Goal: Navigation & Orientation: Find specific page/section

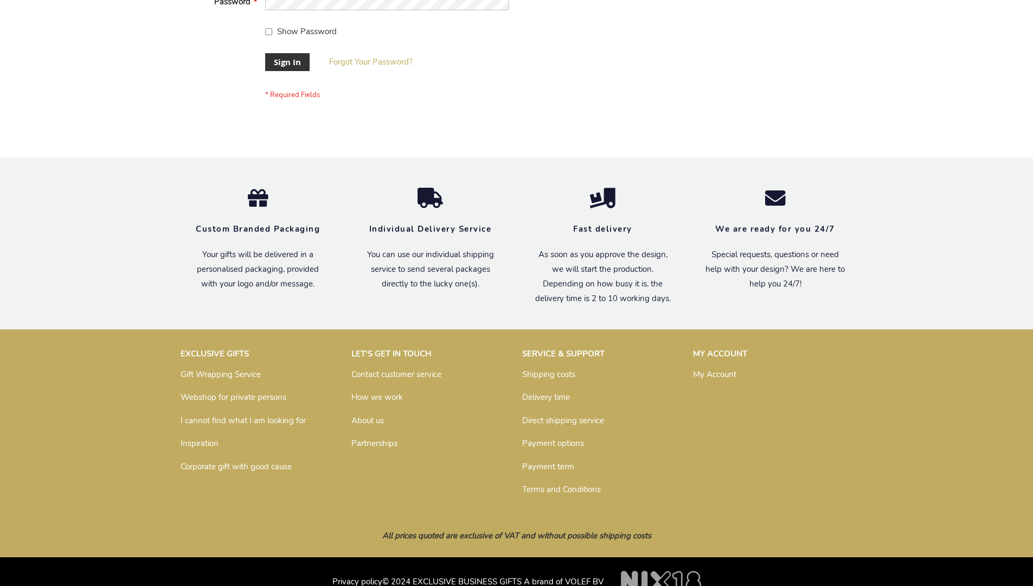
scroll to position [349, 0]
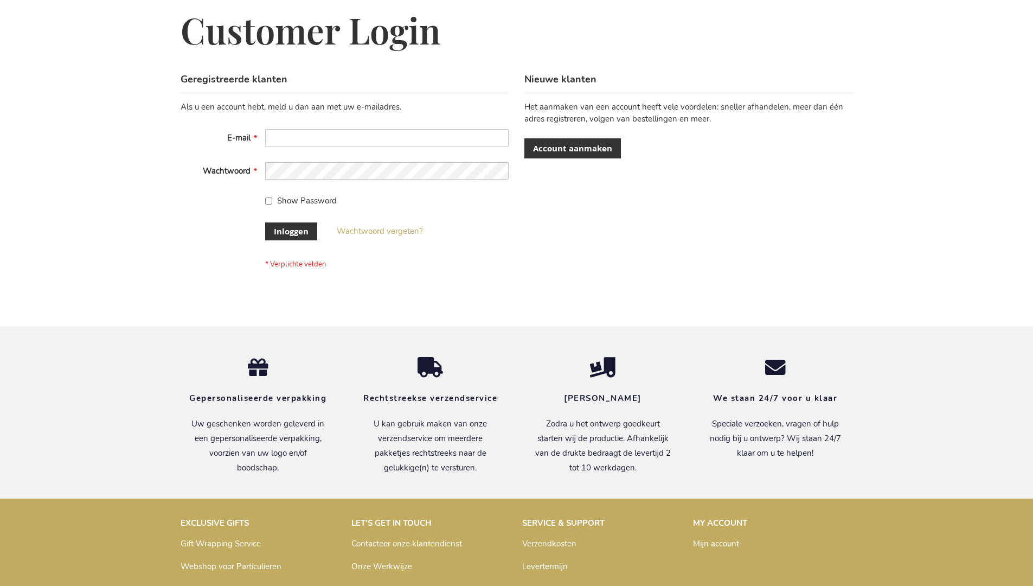
scroll to position [368, 0]
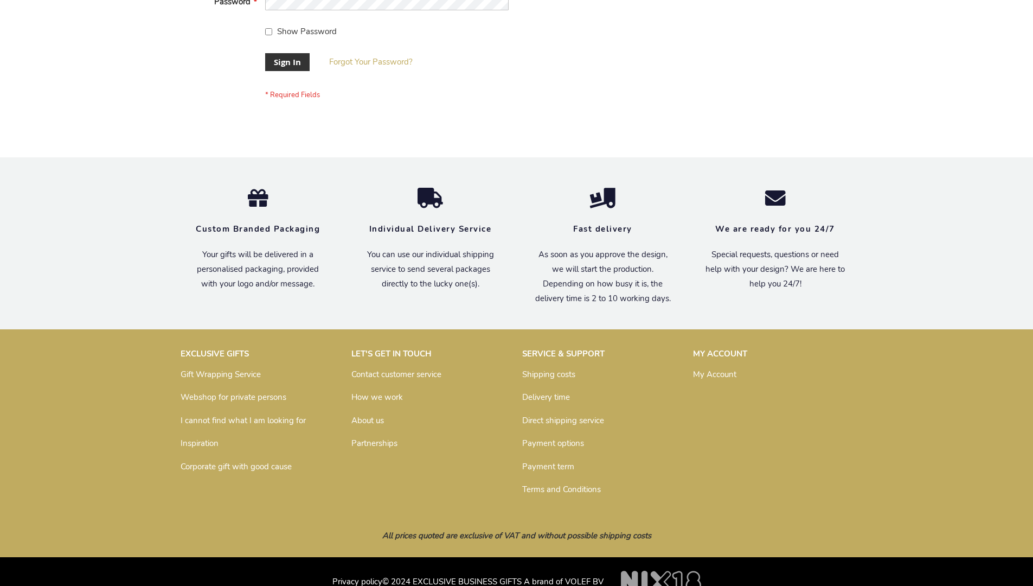
scroll to position [349, 0]
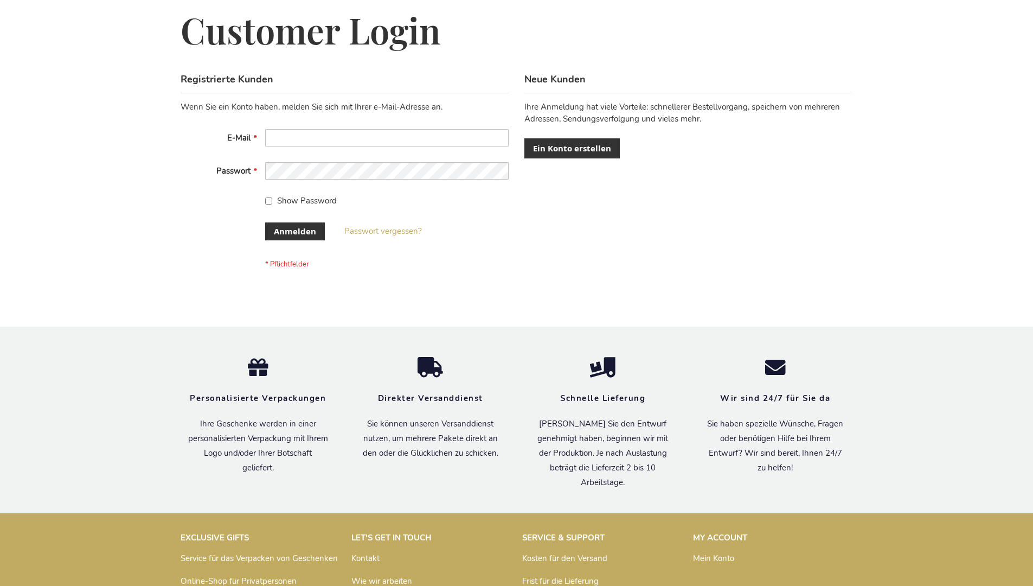
scroll to position [363, 0]
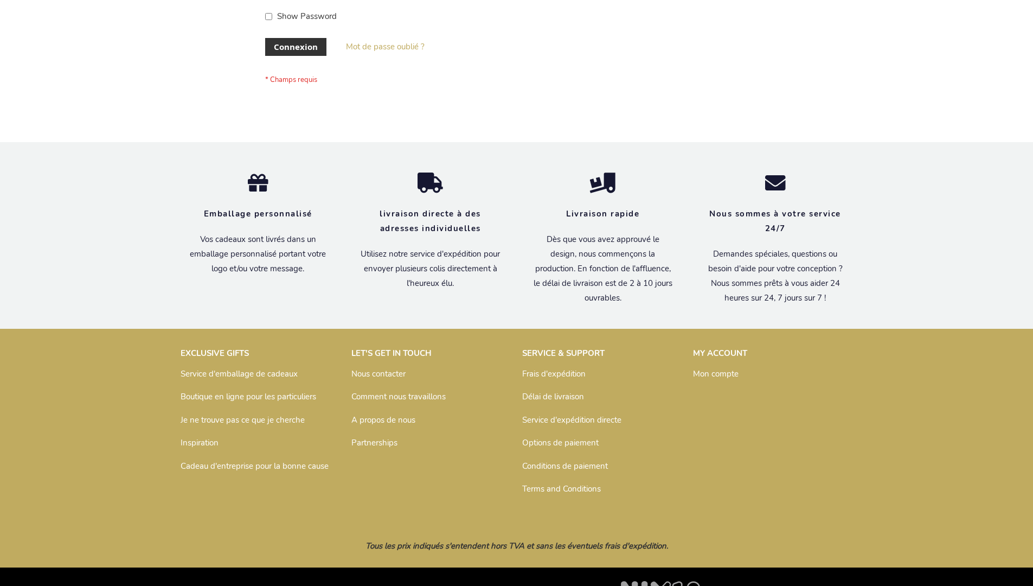
scroll to position [374, 0]
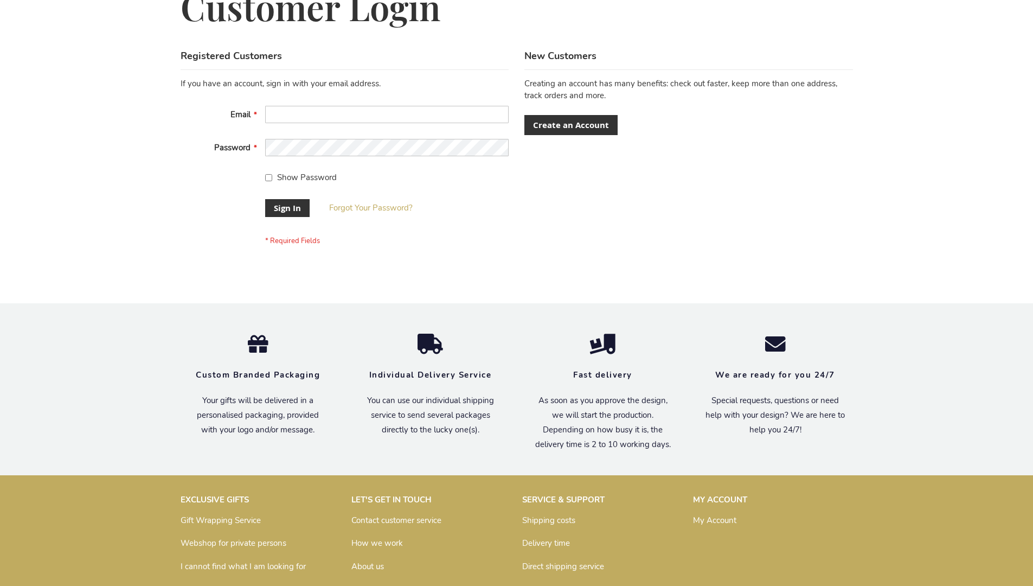
scroll to position [349, 0]
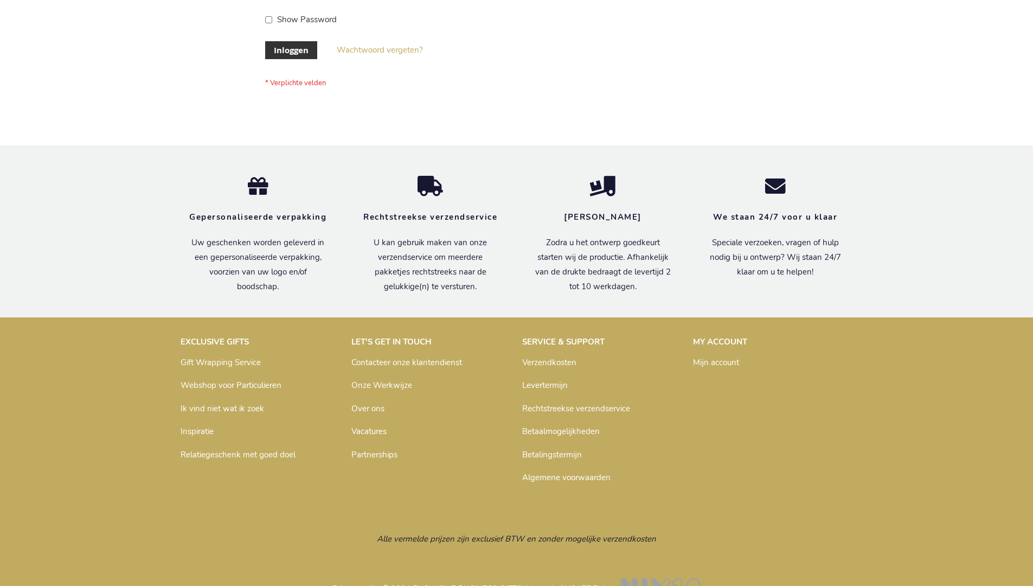
scroll to position [368, 0]
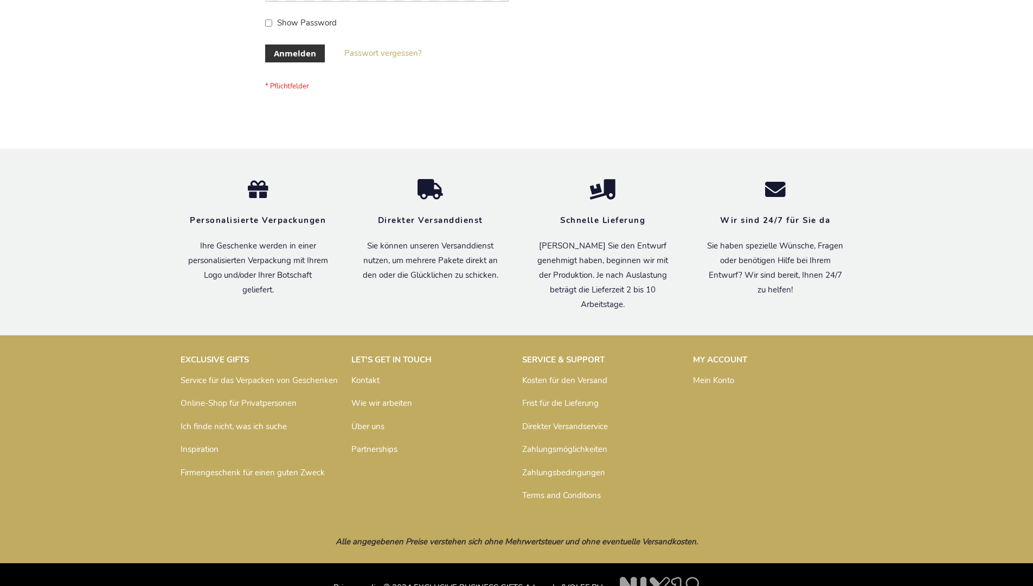
scroll to position [363, 0]
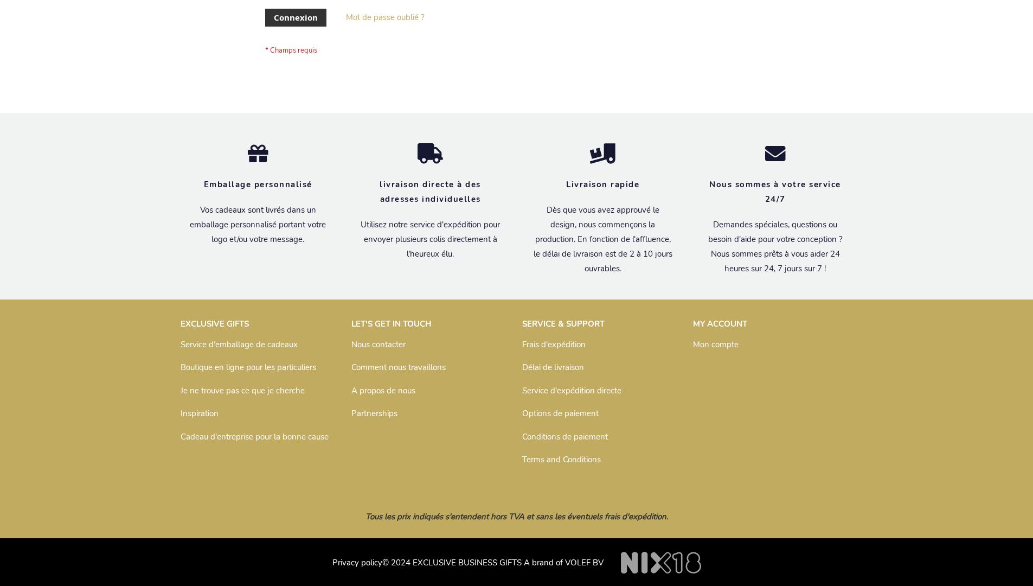
scroll to position [374, 0]
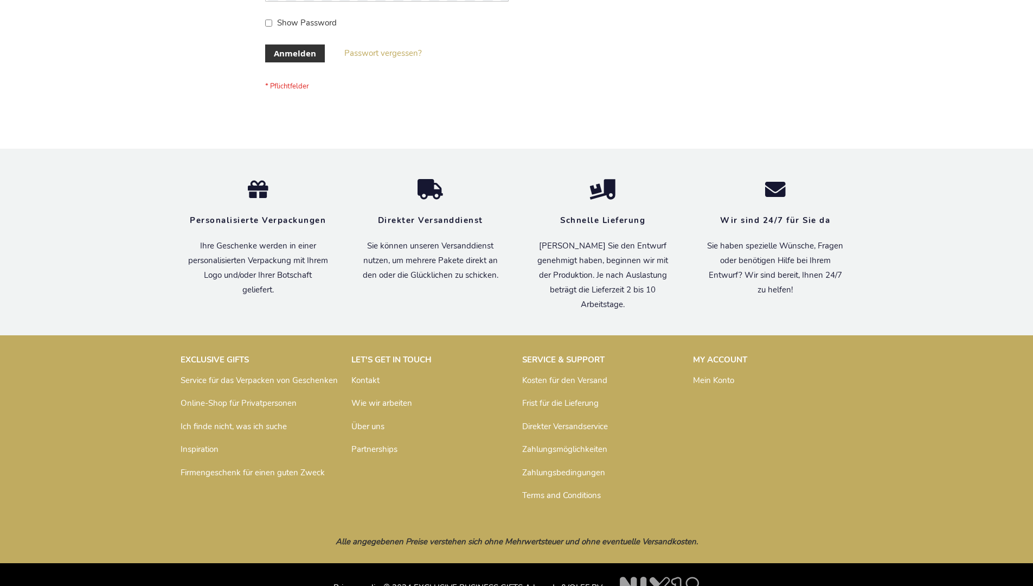
scroll to position [363, 0]
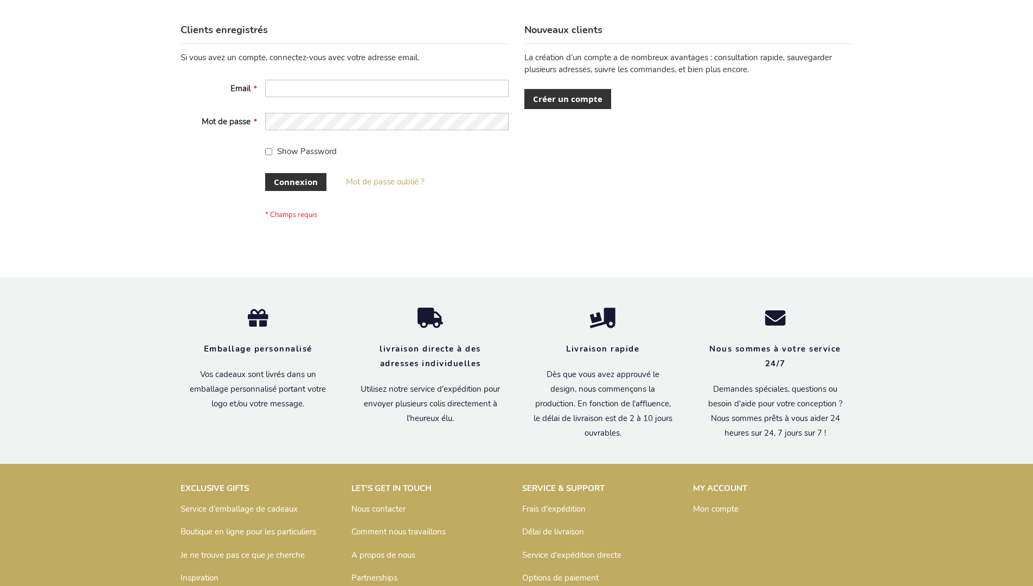
scroll to position [374, 0]
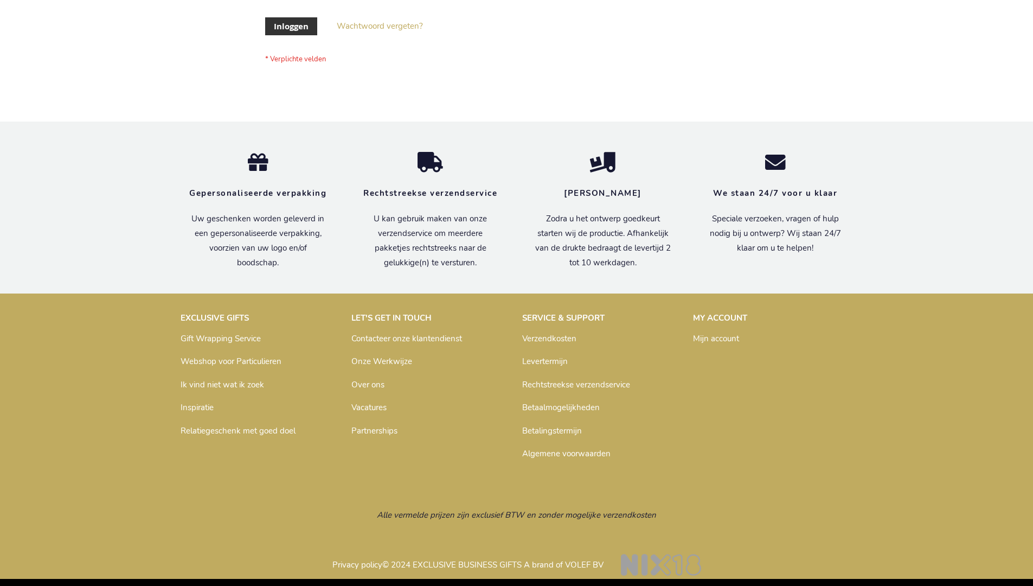
scroll to position [368, 0]
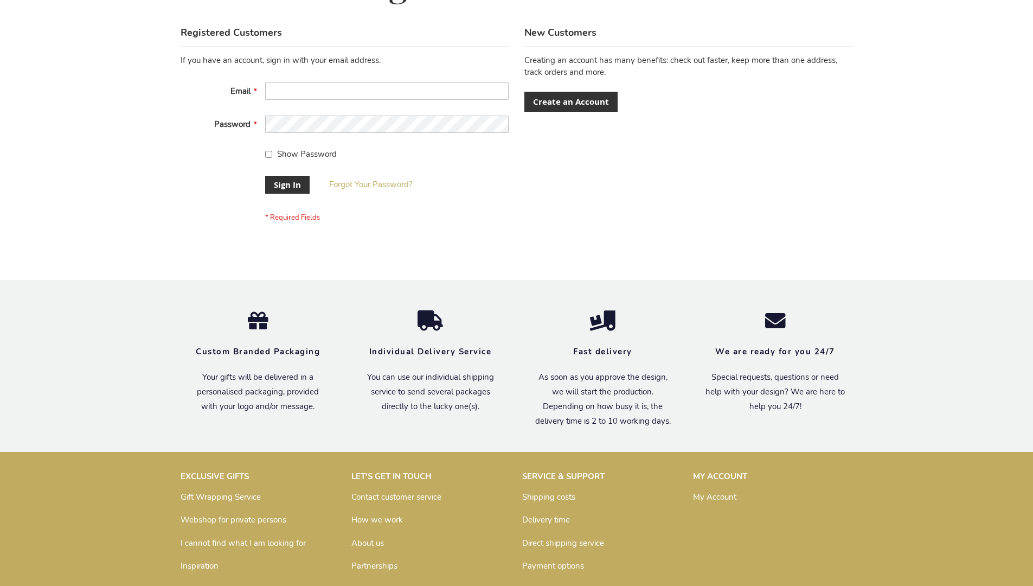
scroll to position [349, 0]
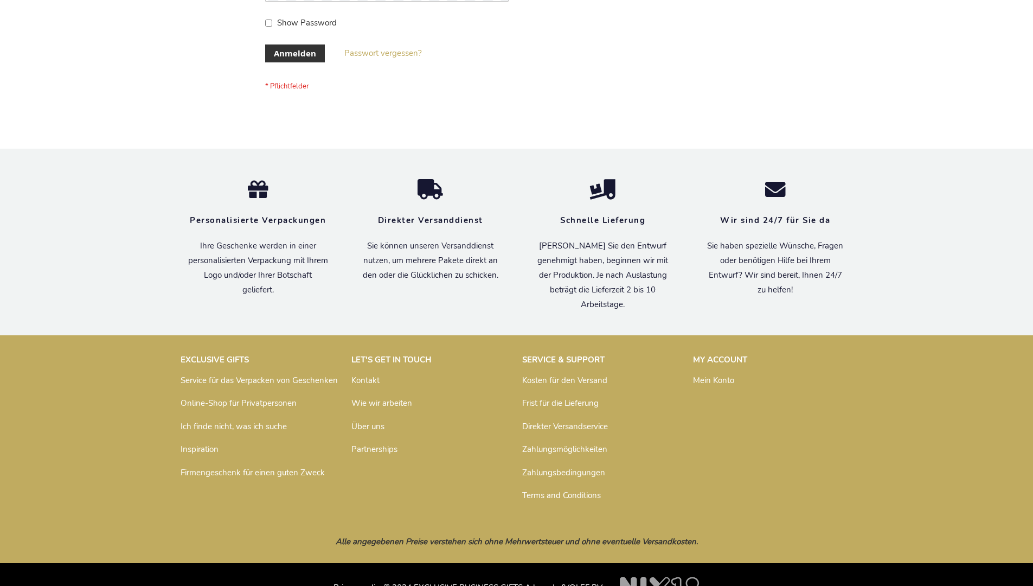
scroll to position [363, 0]
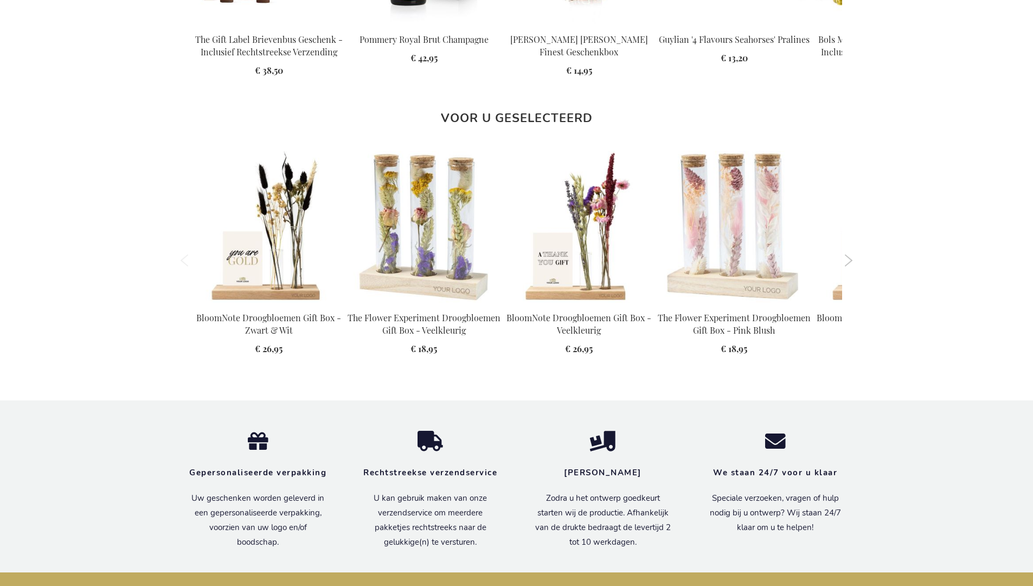
scroll to position [1416, 0]
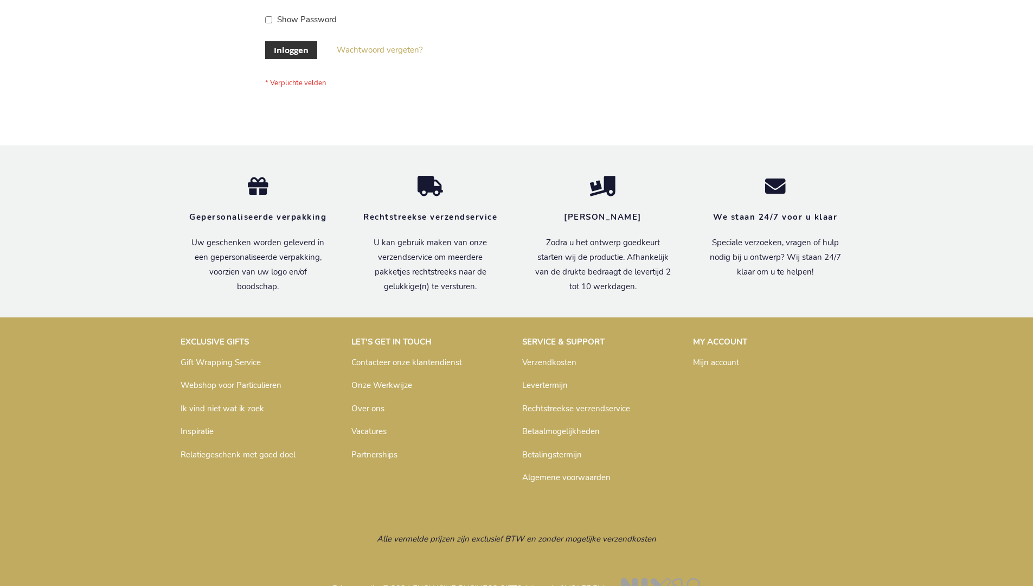
scroll to position [368, 0]
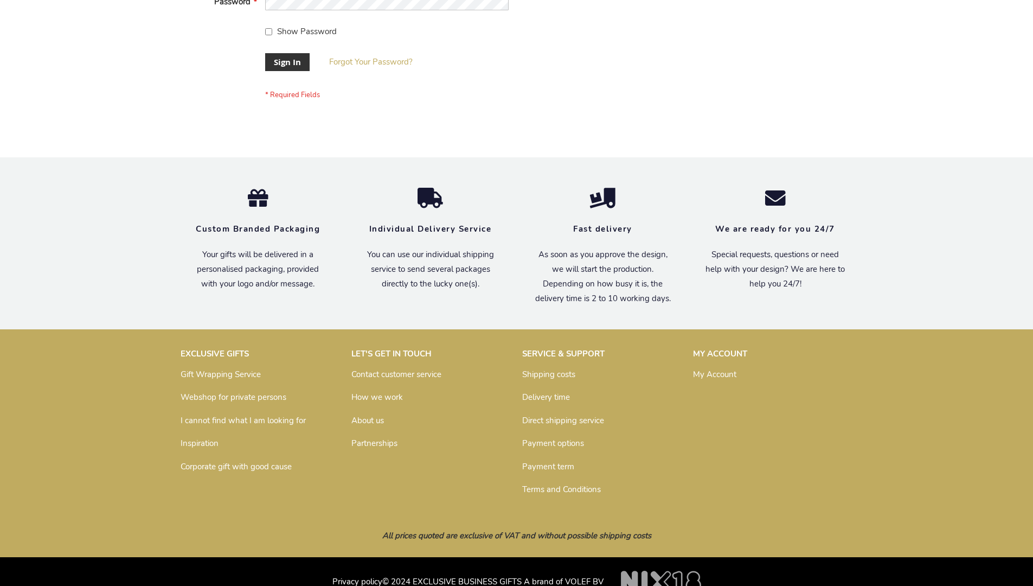
scroll to position [349, 0]
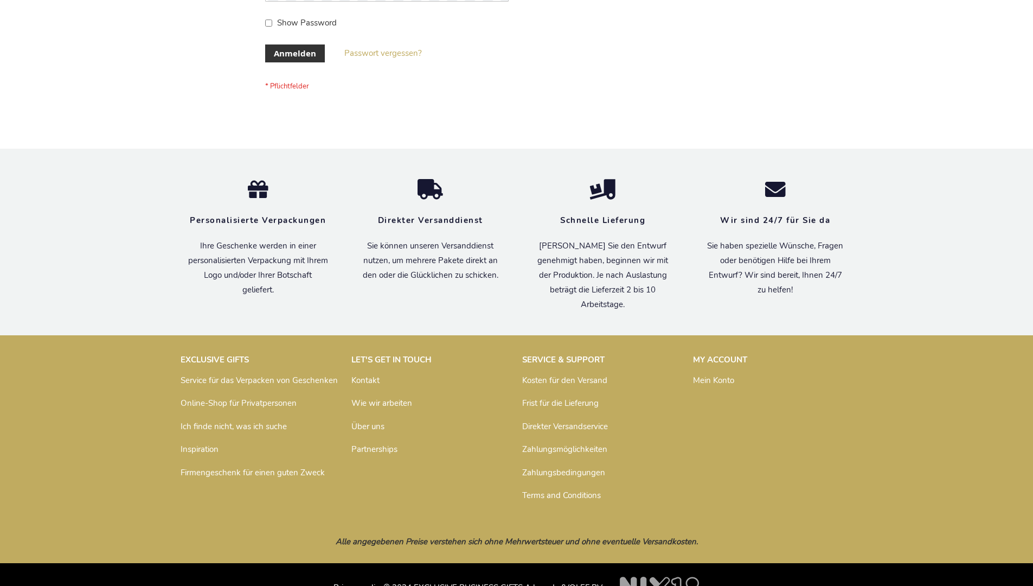
scroll to position [363, 0]
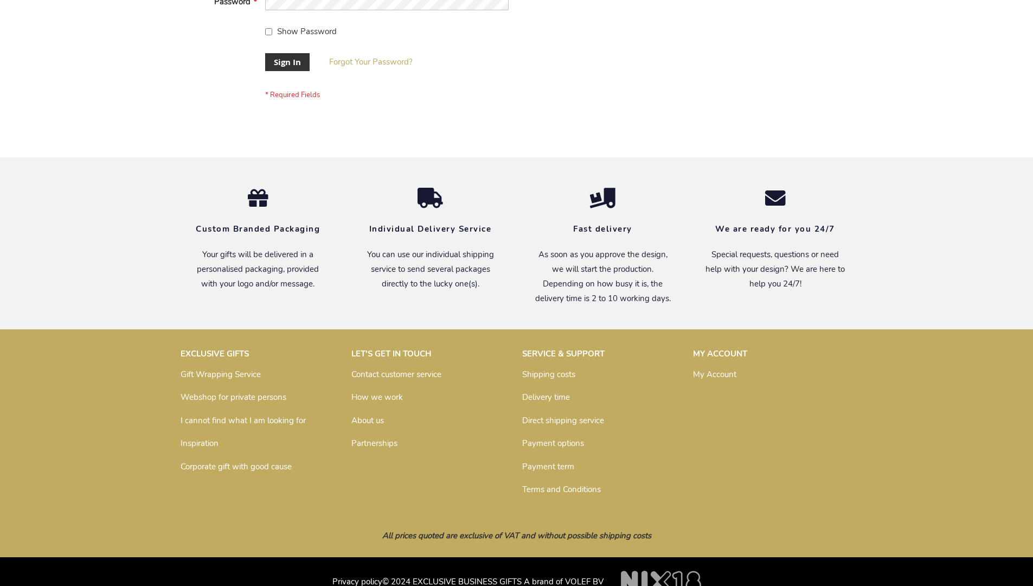
scroll to position [349, 0]
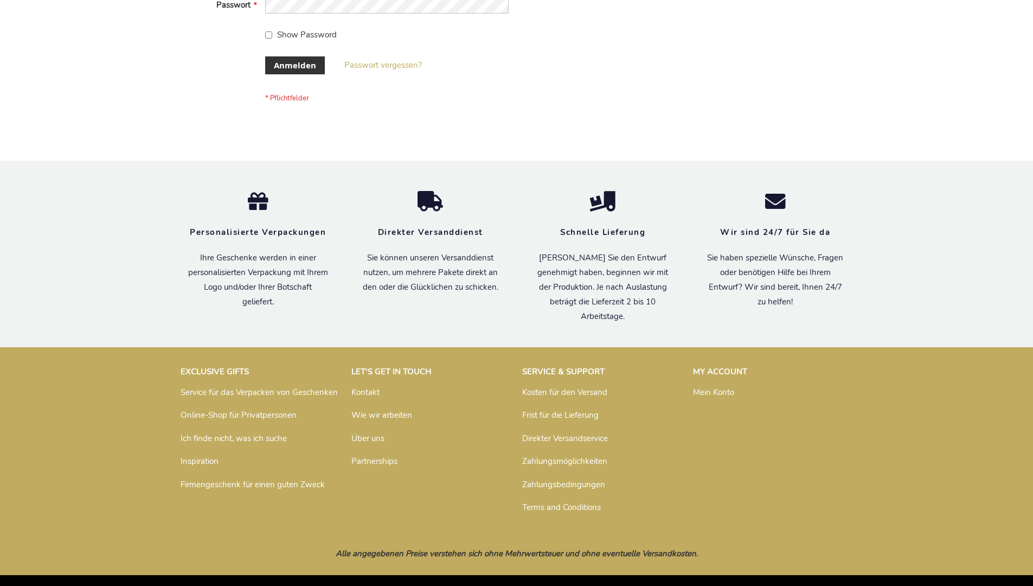
scroll to position [363, 0]
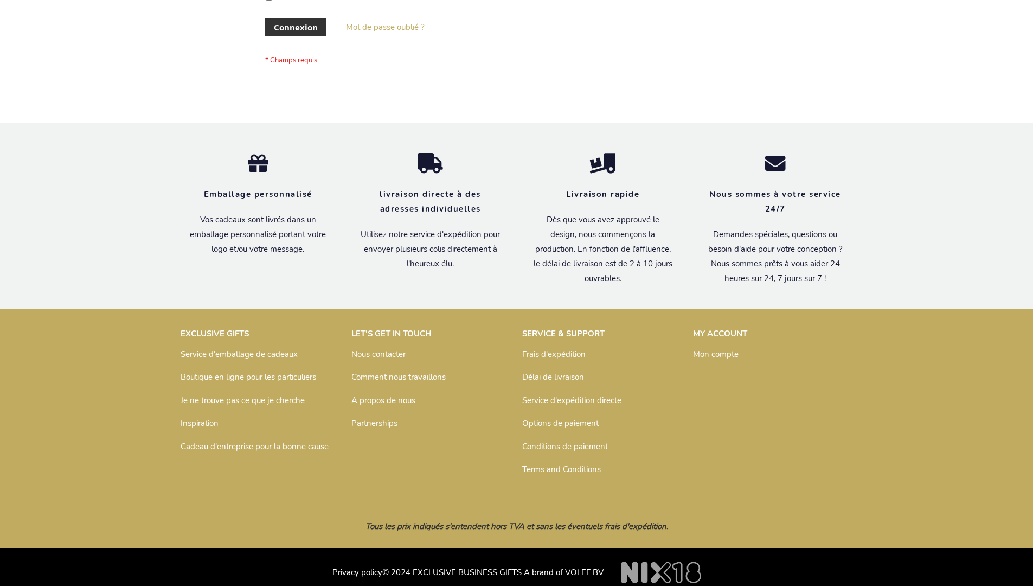
scroll to position [374, 0]
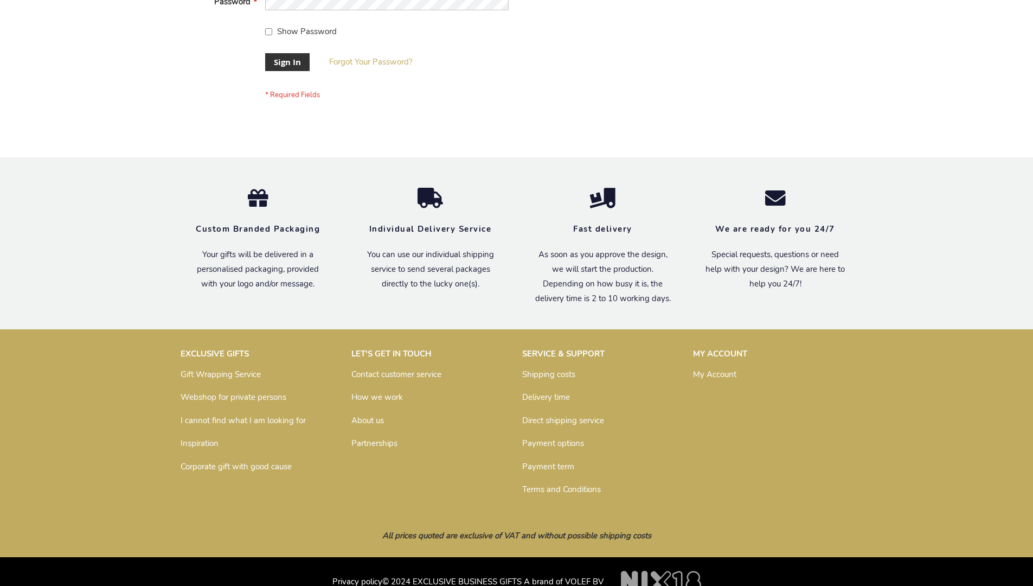
scroll to position [349, 0]
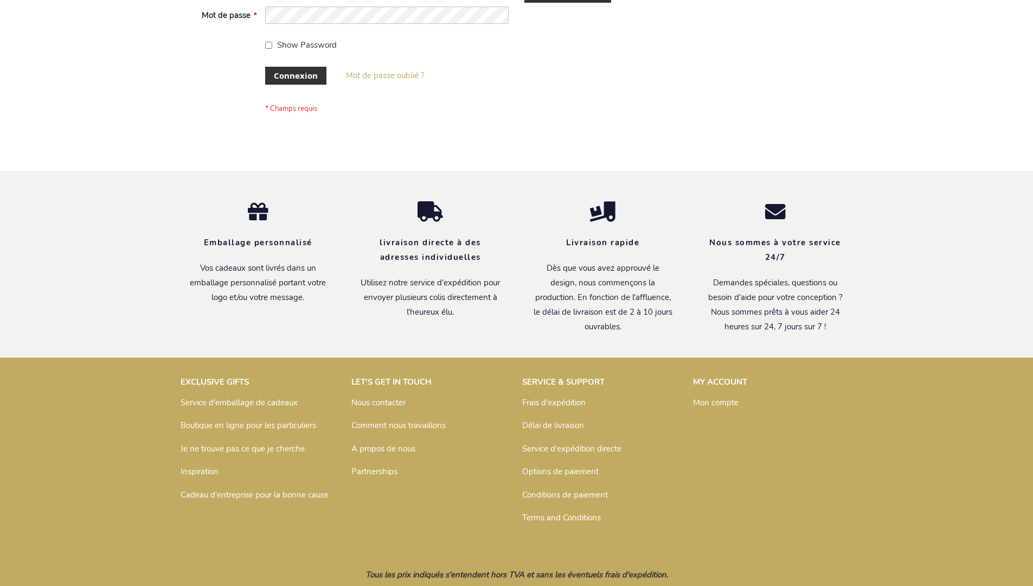
scroll to position [374, 0]
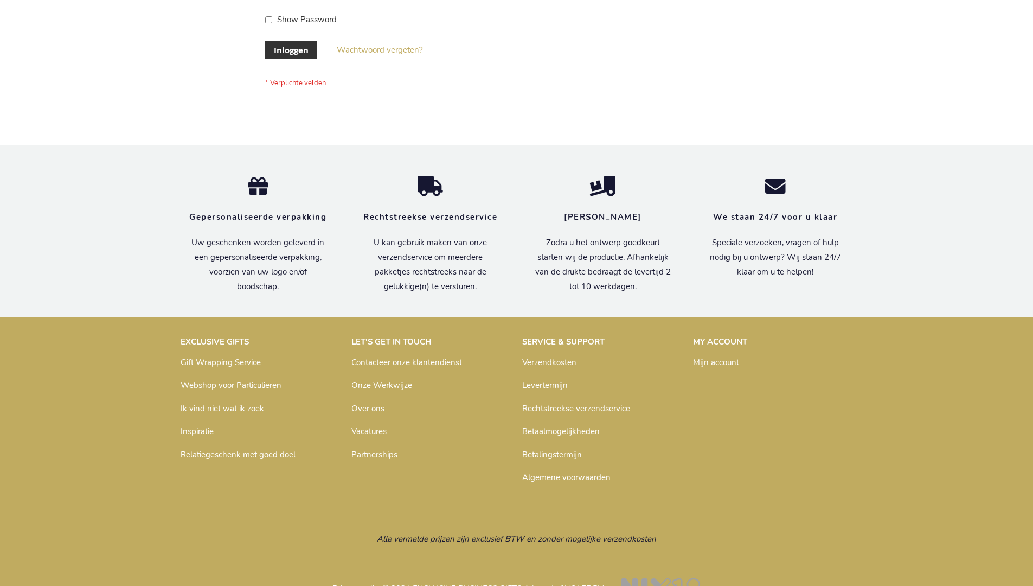
scroll to position [368, 0]
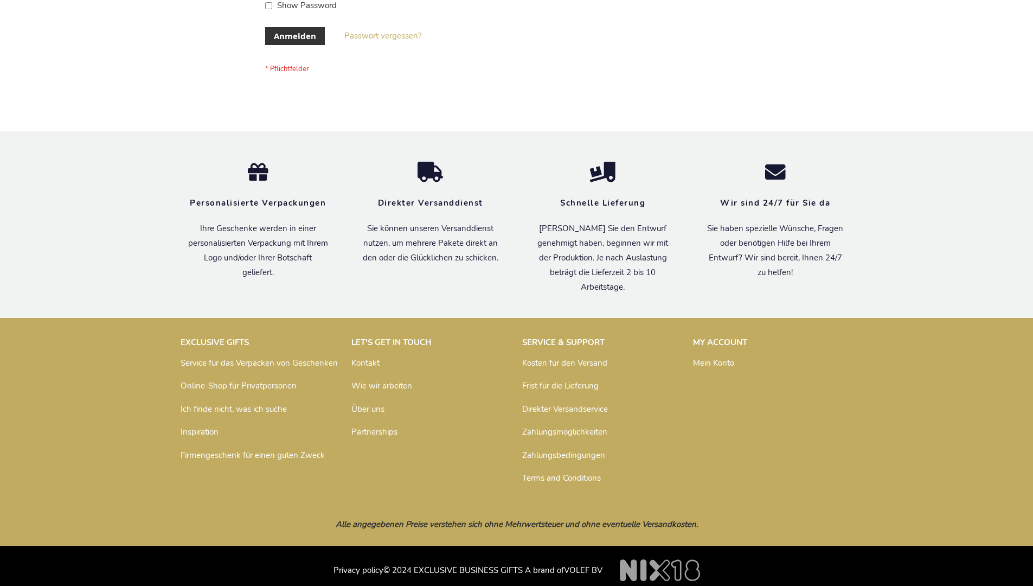
scroll to position [355, 0]
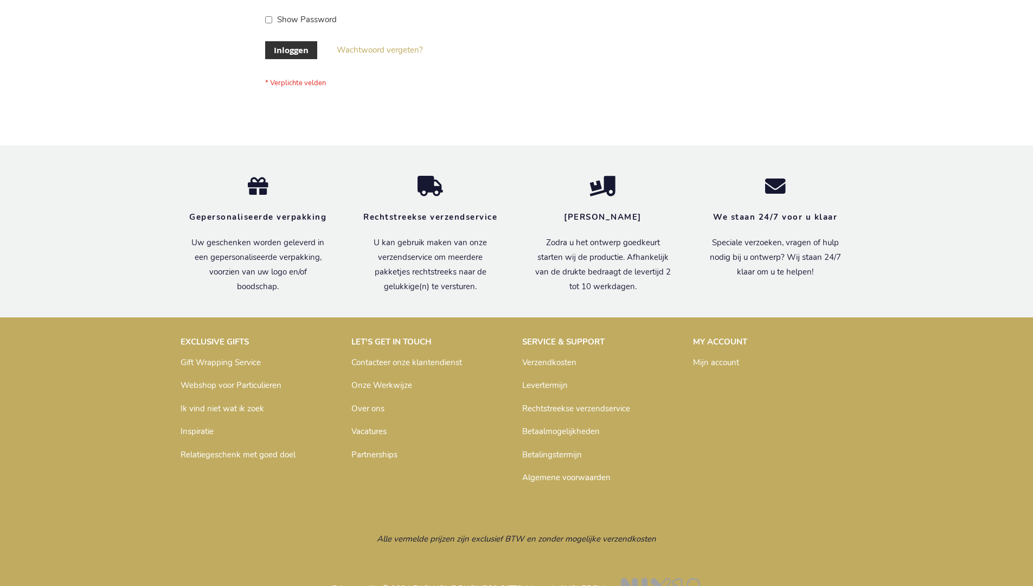
scroll to position [368, 0]
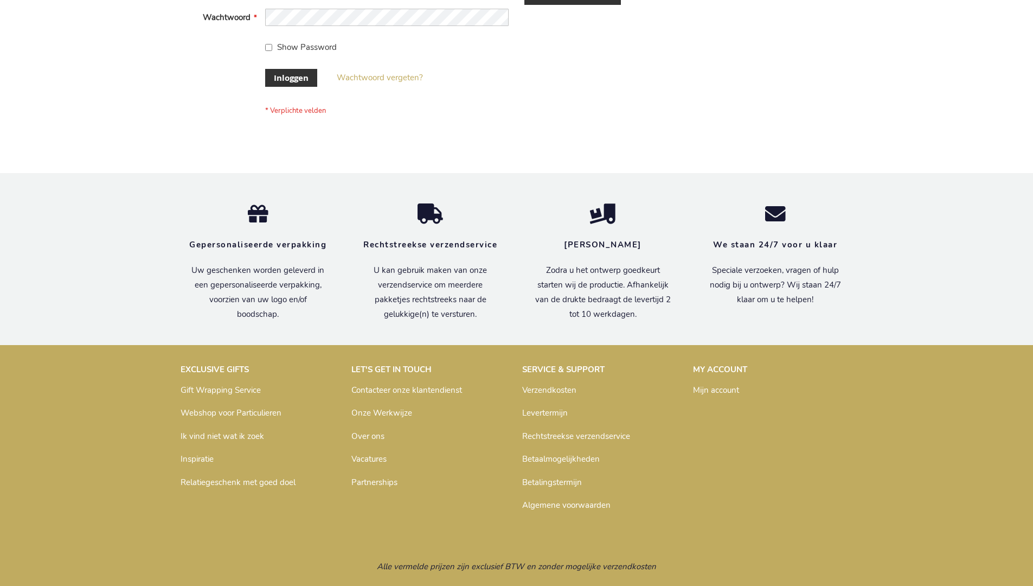
scroll to position [368, 0]
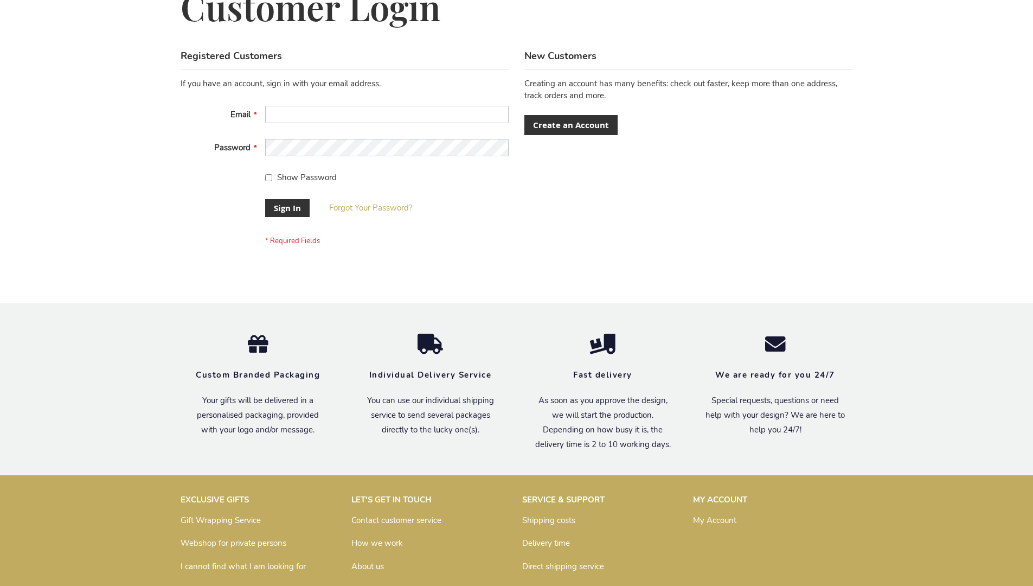
scroll to position [349, 0]
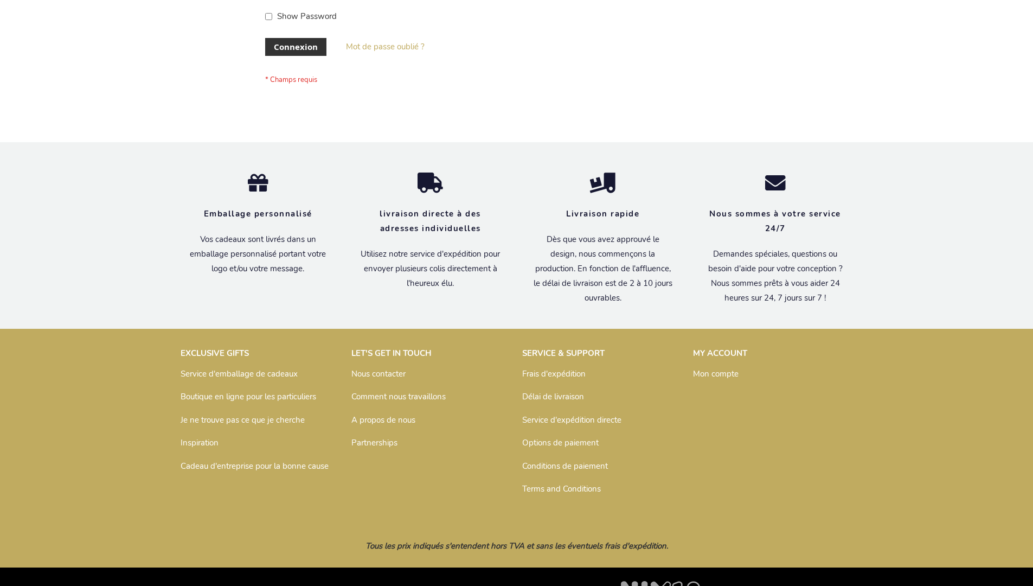
scroll to position [374, 0]
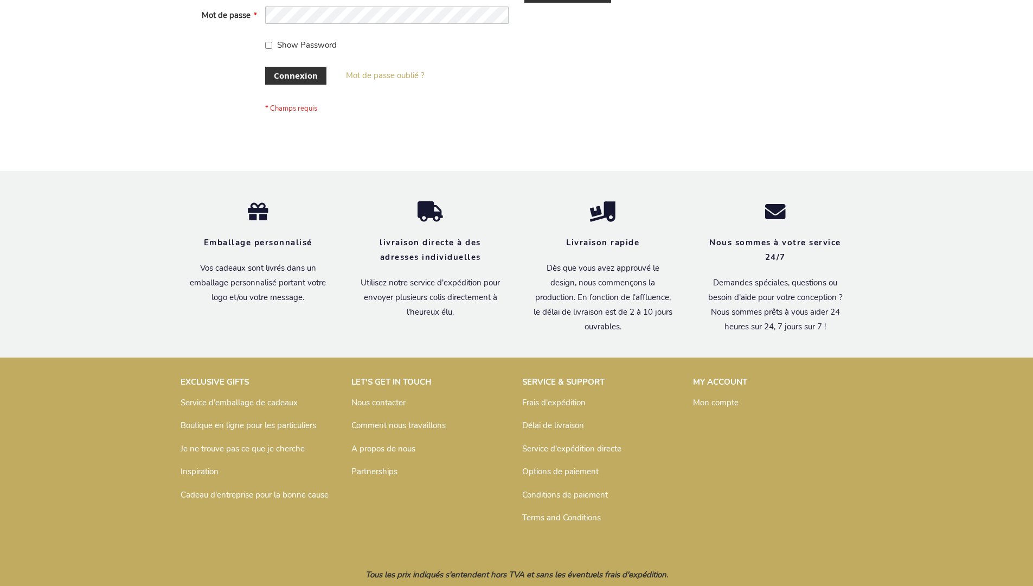
scroll to position [374, 0]
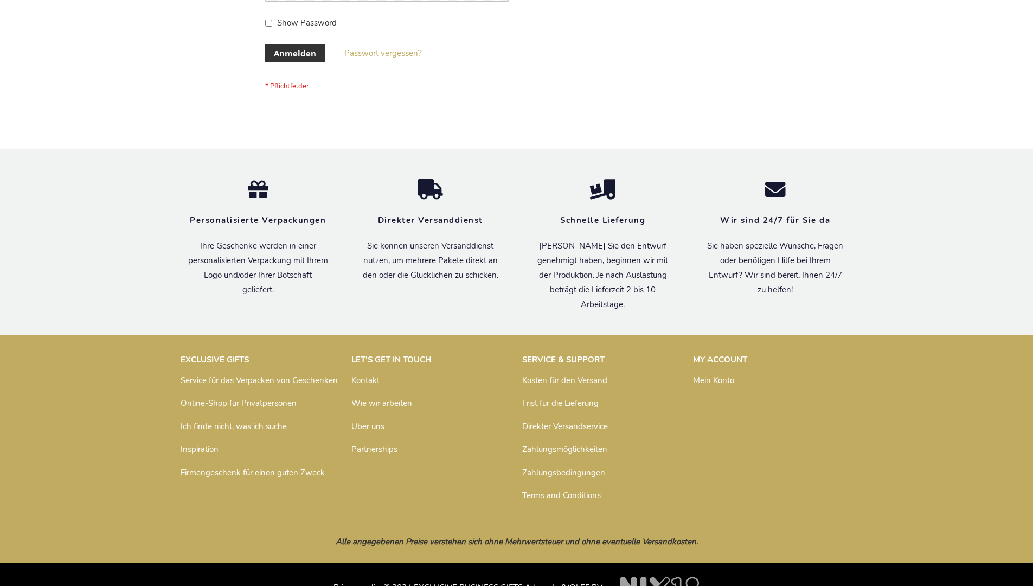
scroll to position [363, 0]
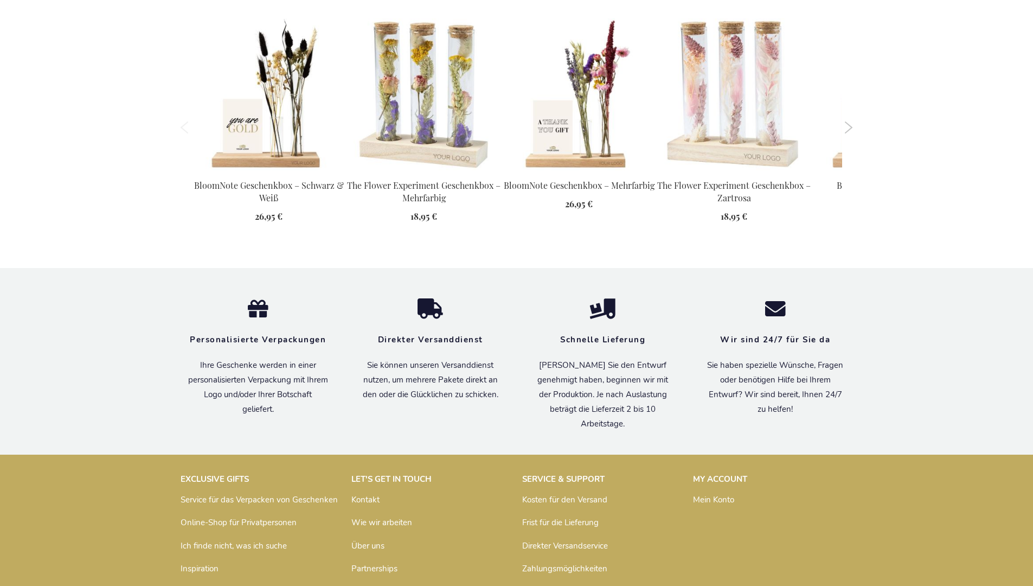
scroll to position [1417, 0]
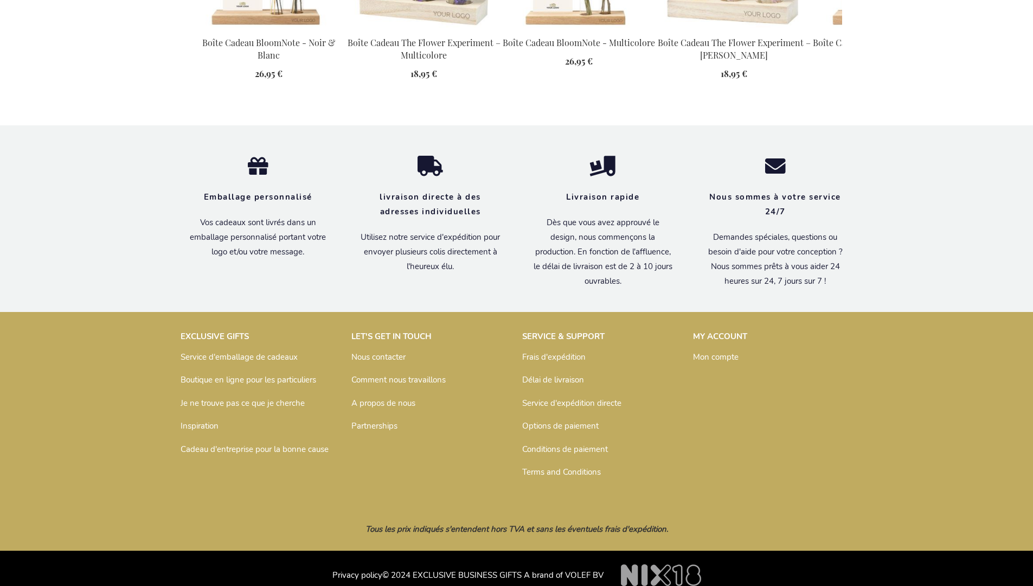
scroll to position [1428, 0]
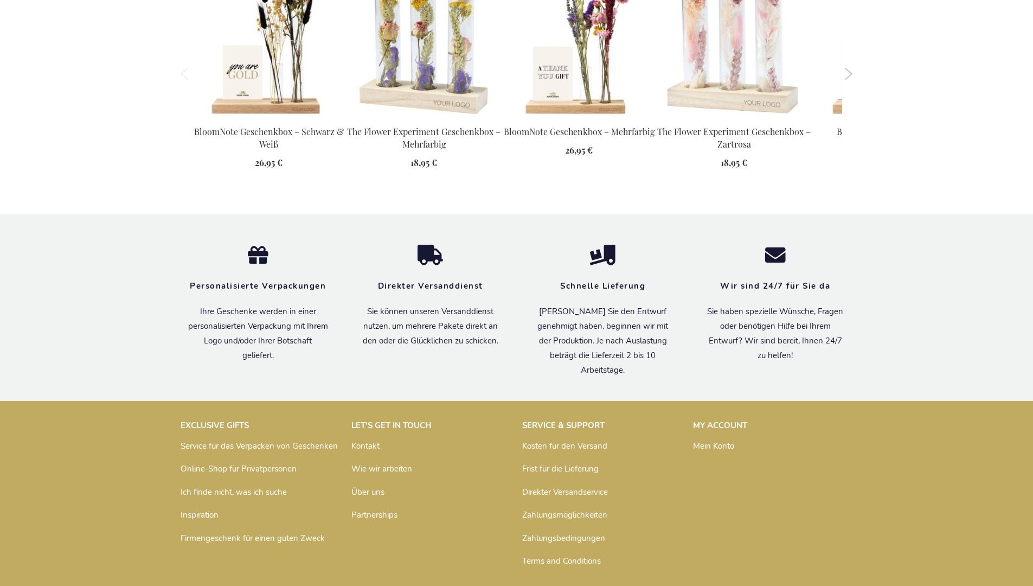
scroll to position [1417, 0]
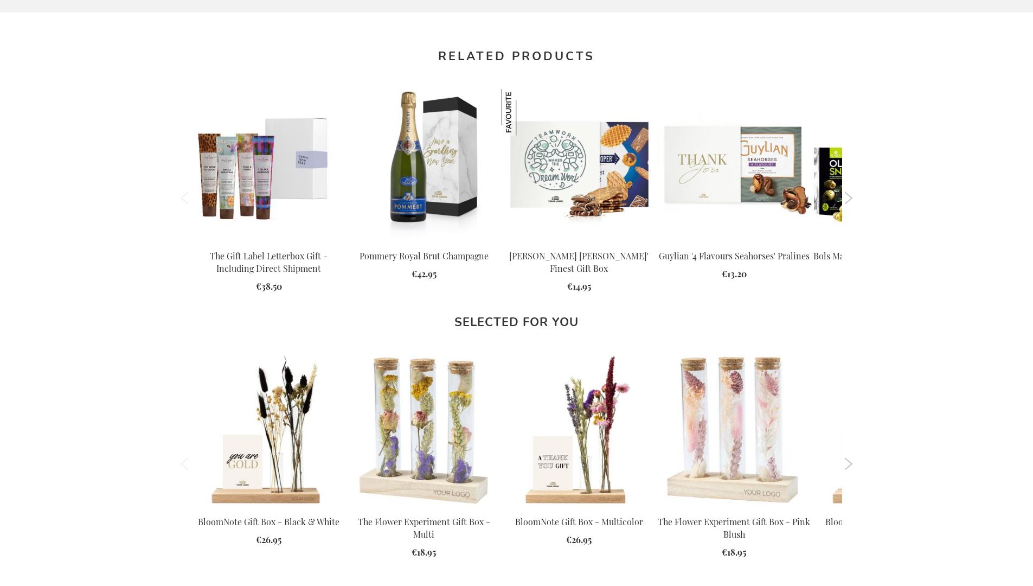
scroll to position [1382, 0]
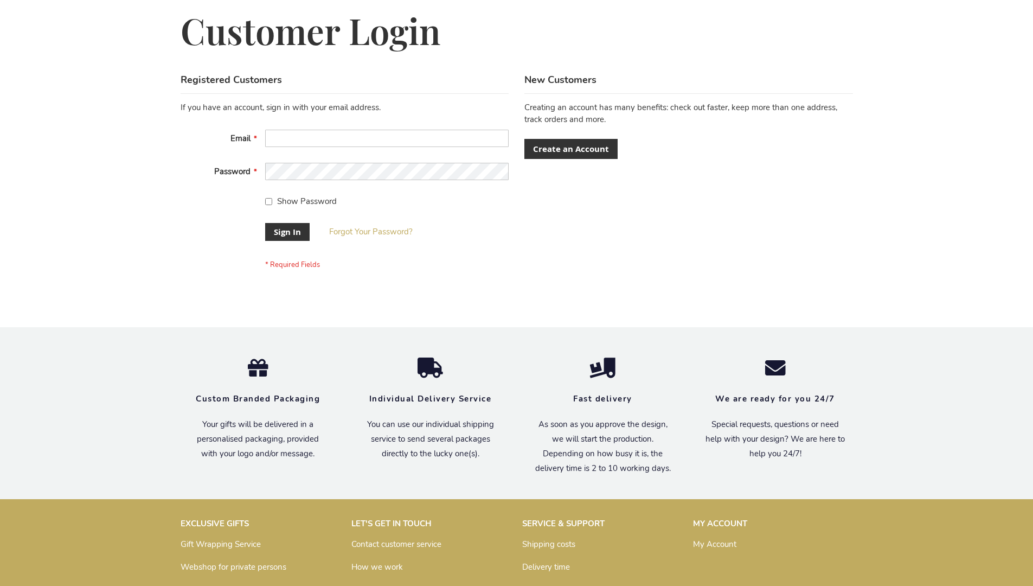
scroll to position [349, 0]
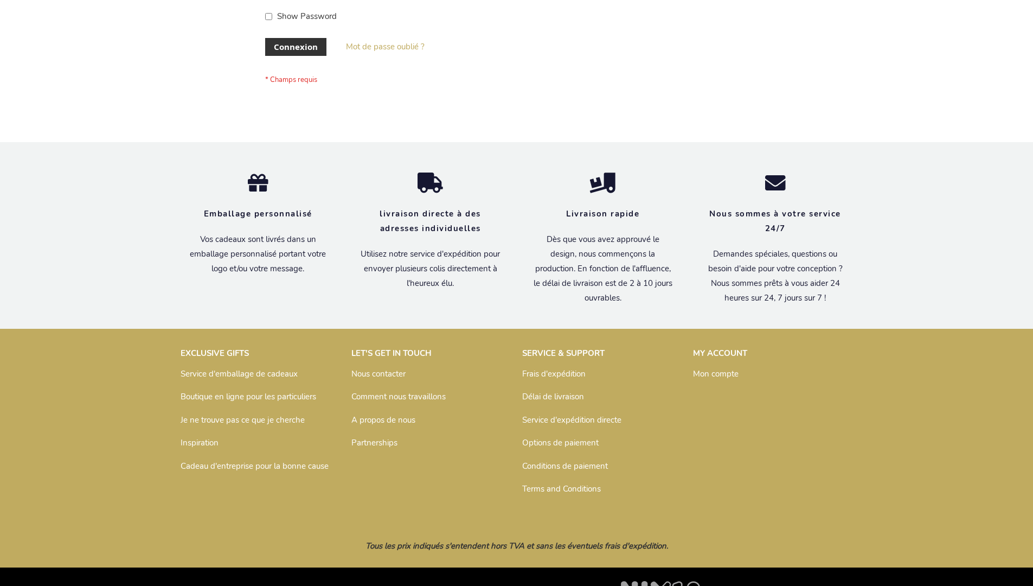
scroll to position [374, 0]
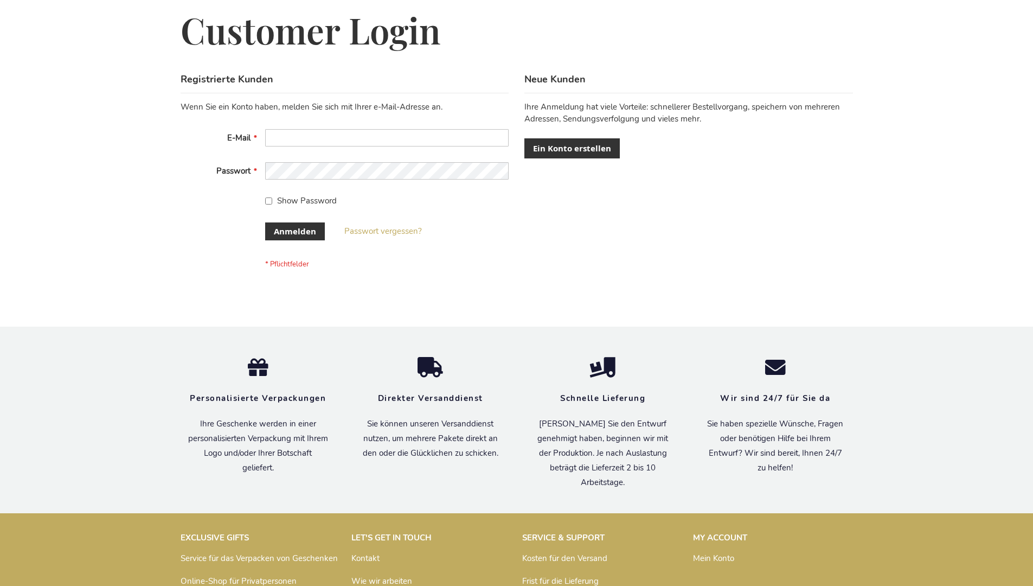
scroll to position [363, 0]
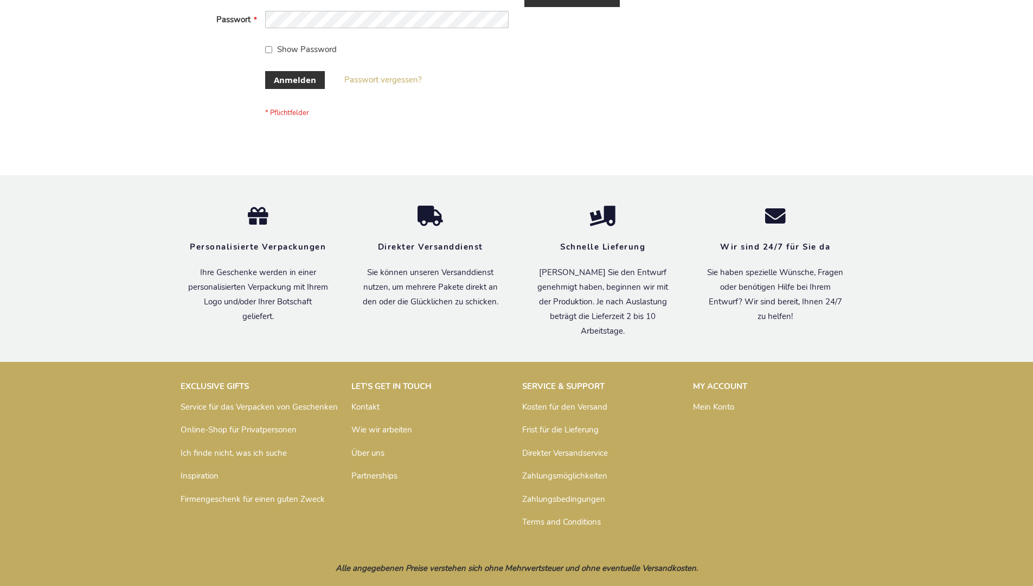
scroll to position [363, 0]
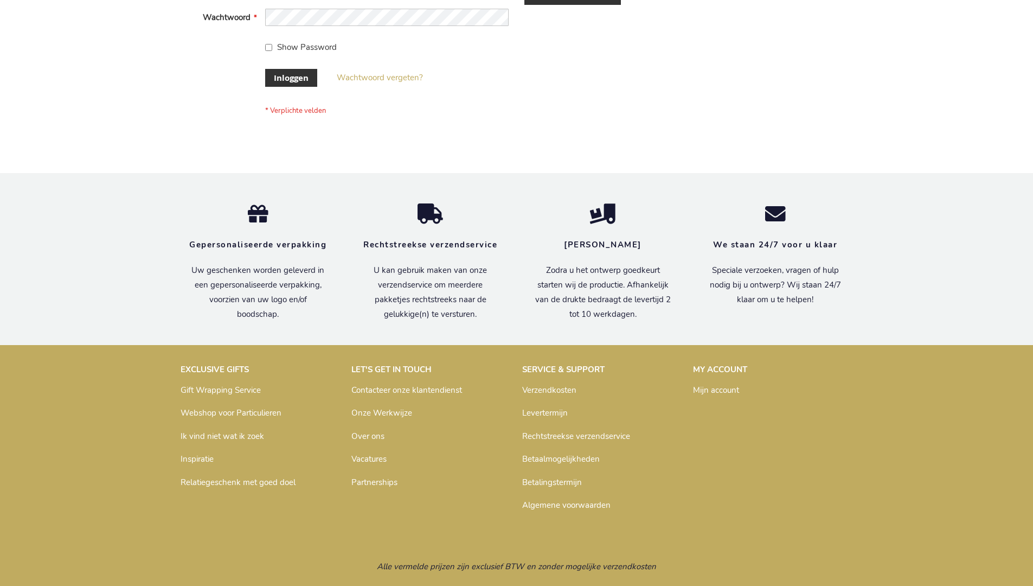
scroll to position [368, 0]
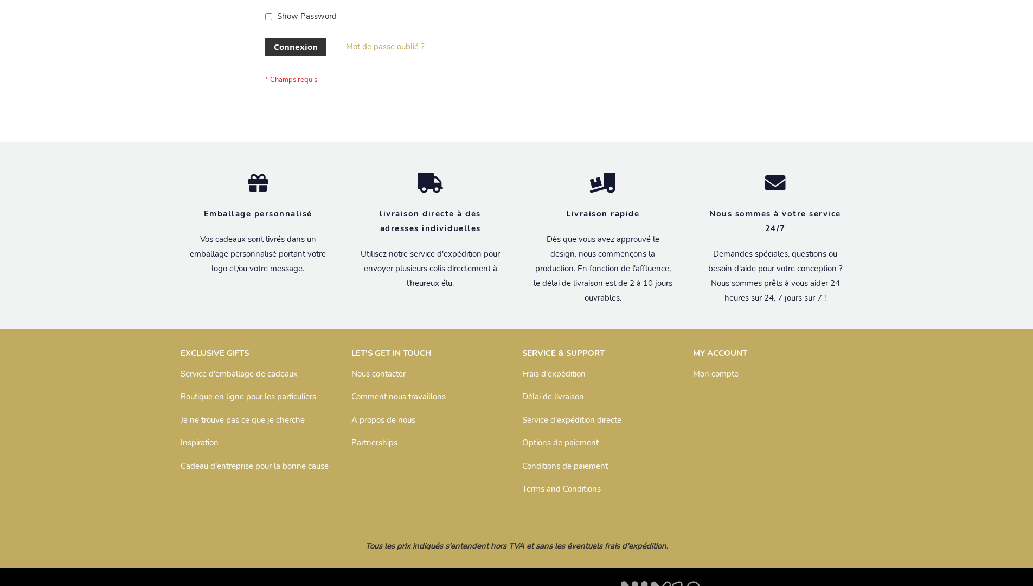
scroll to position [374, 0]
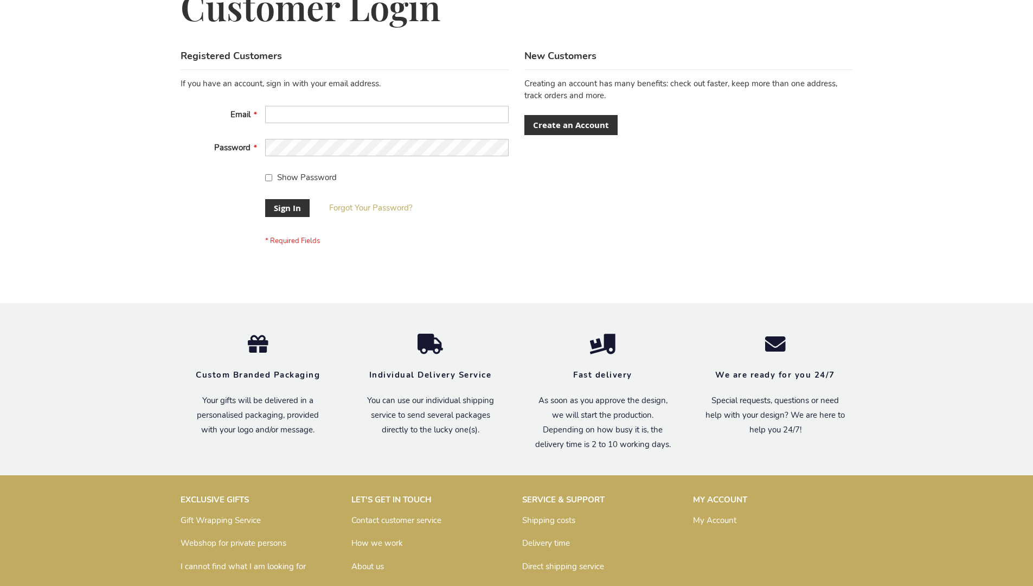
scroll to position [349, 0]
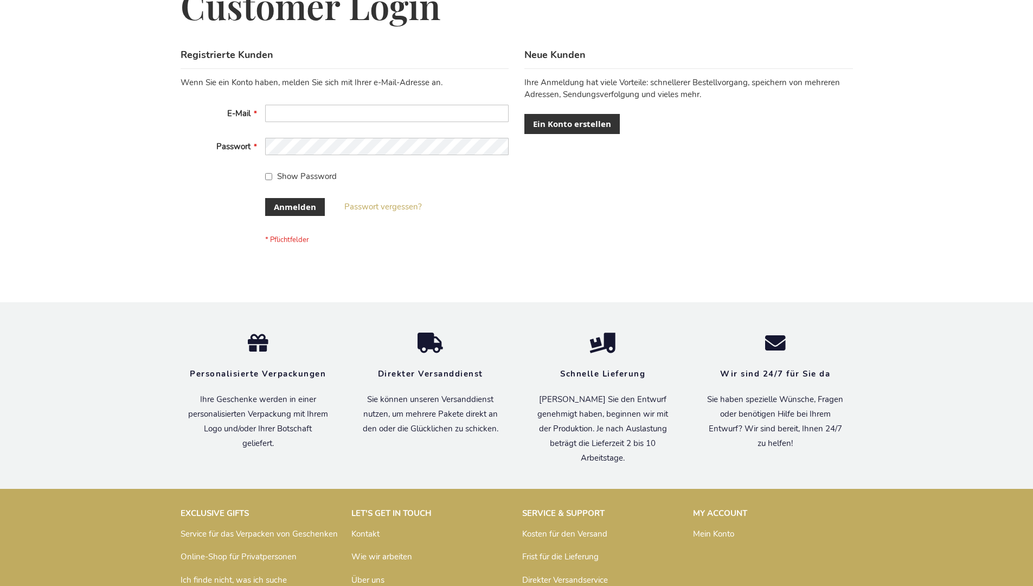
scroll to position [363, 0]
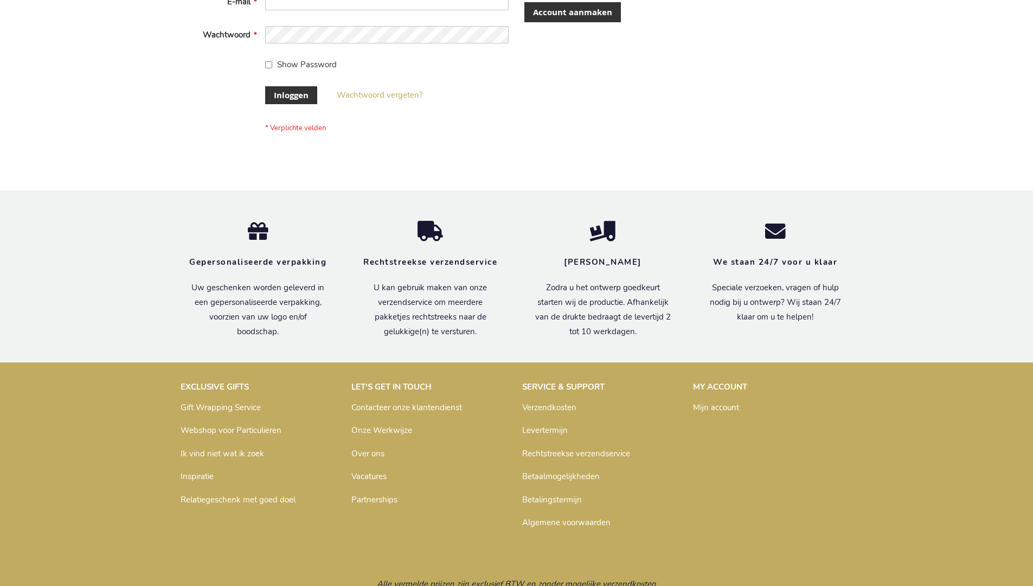
scroll to position [368, 0]
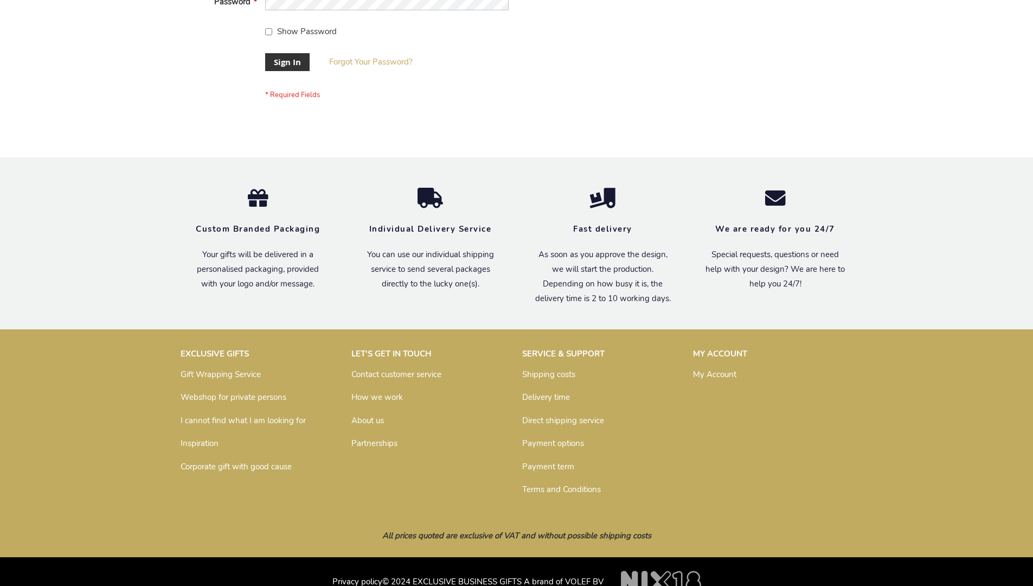
scroll to position [349, 0]
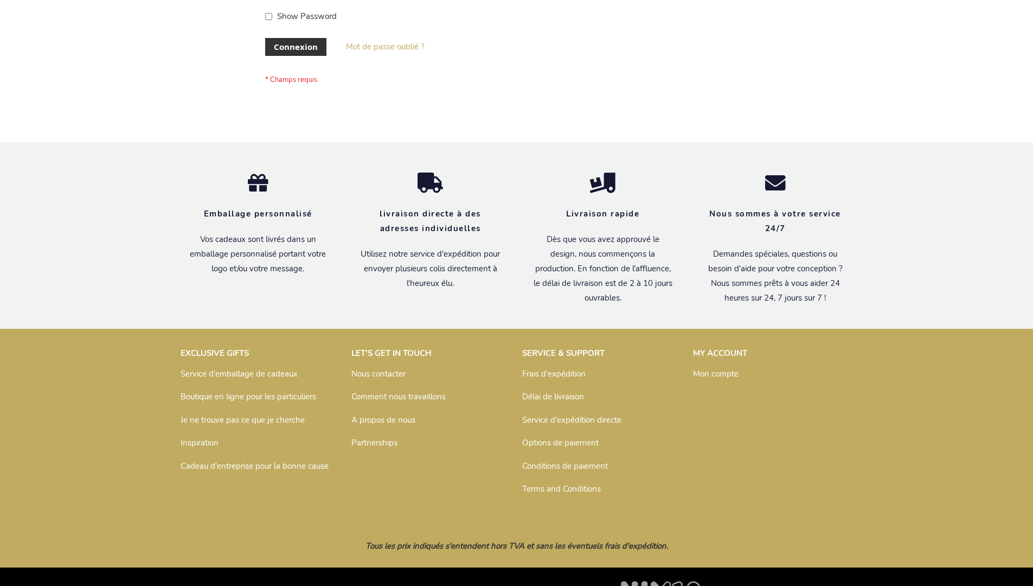
scroll to position [374, 0]
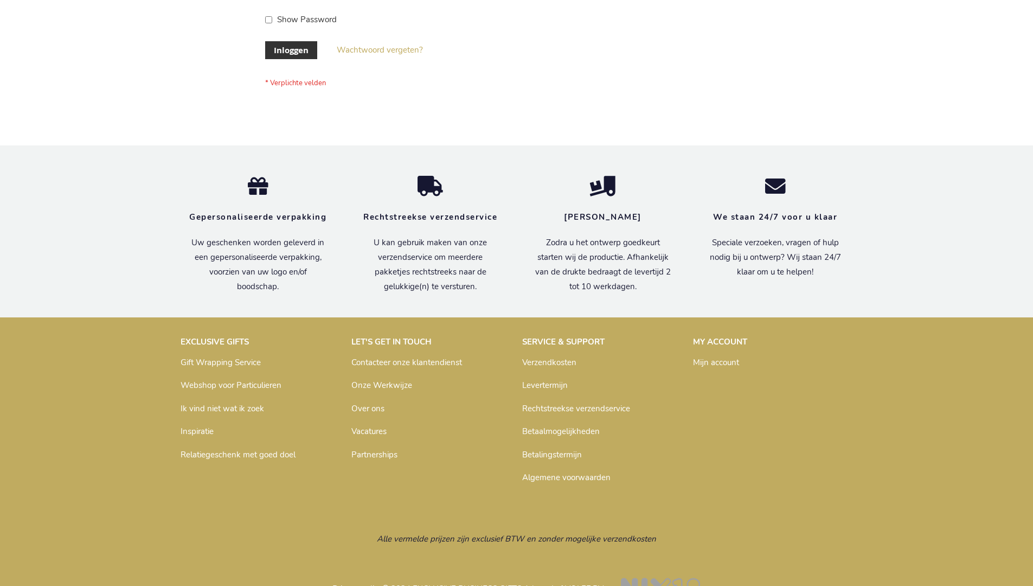
scroll to position [368, 0]
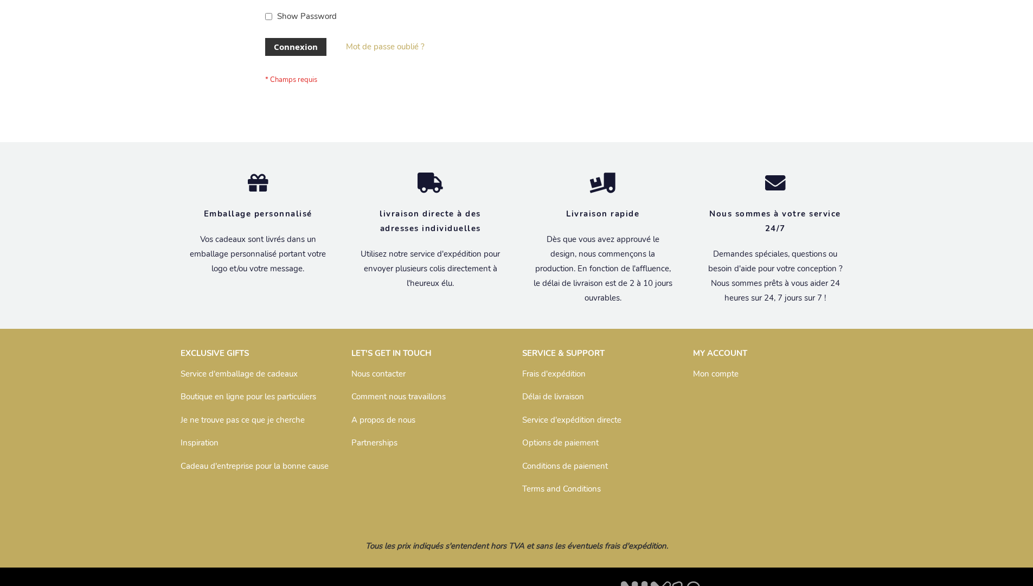
scroll to position [374, 0]
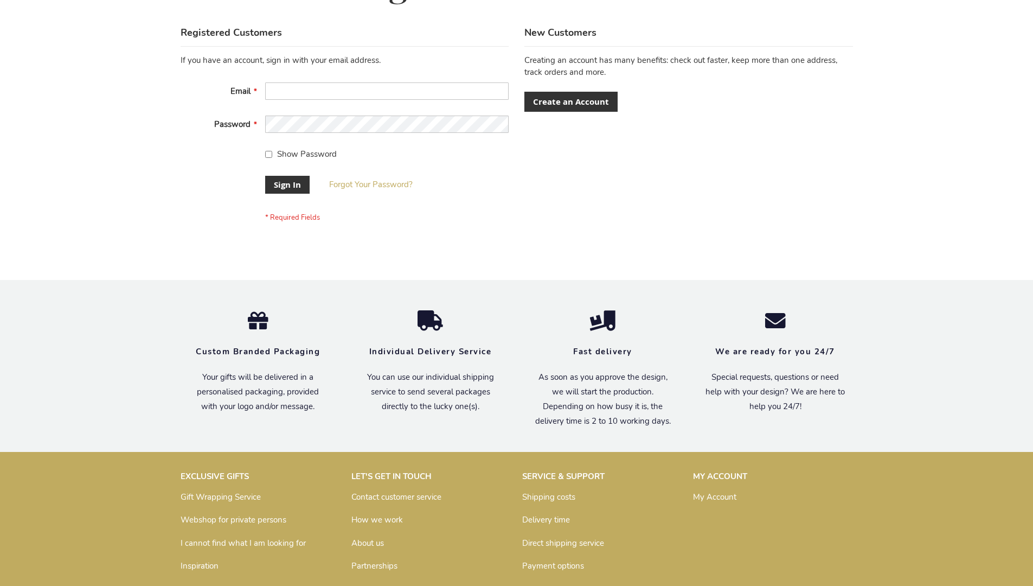
scroll to position [349, 0]
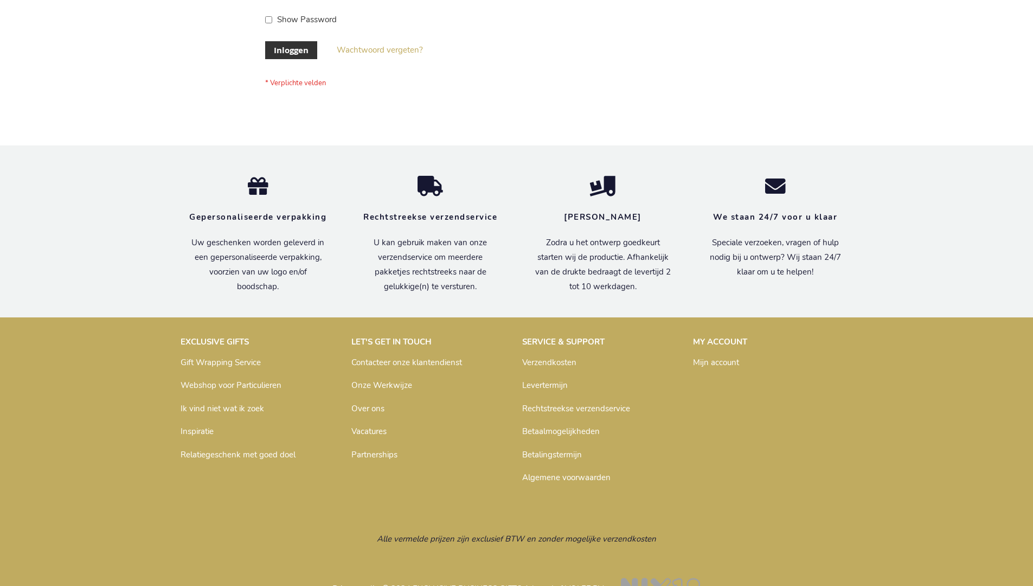
scroll to position [368, 0]
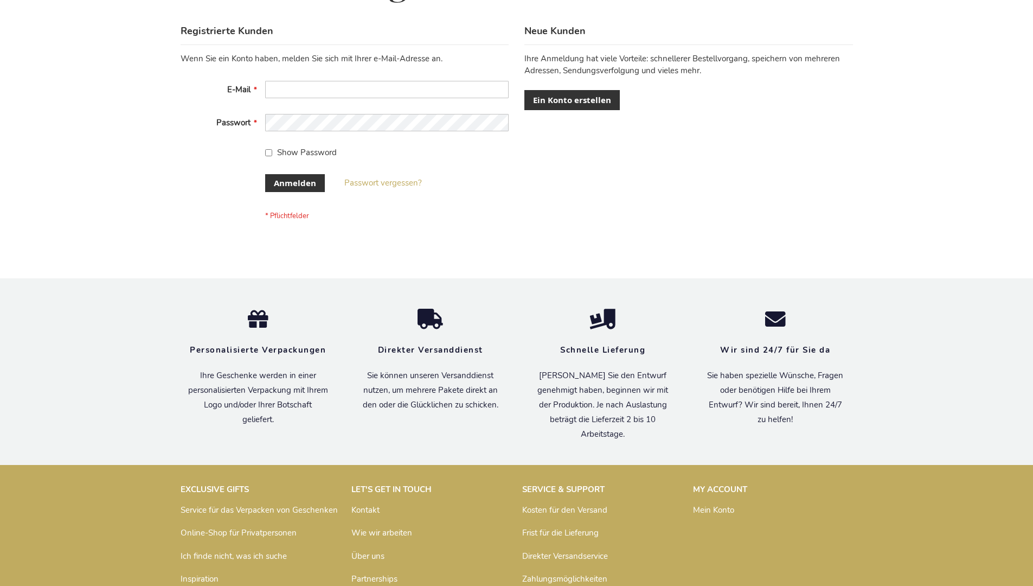
scroll to position [363, 0]
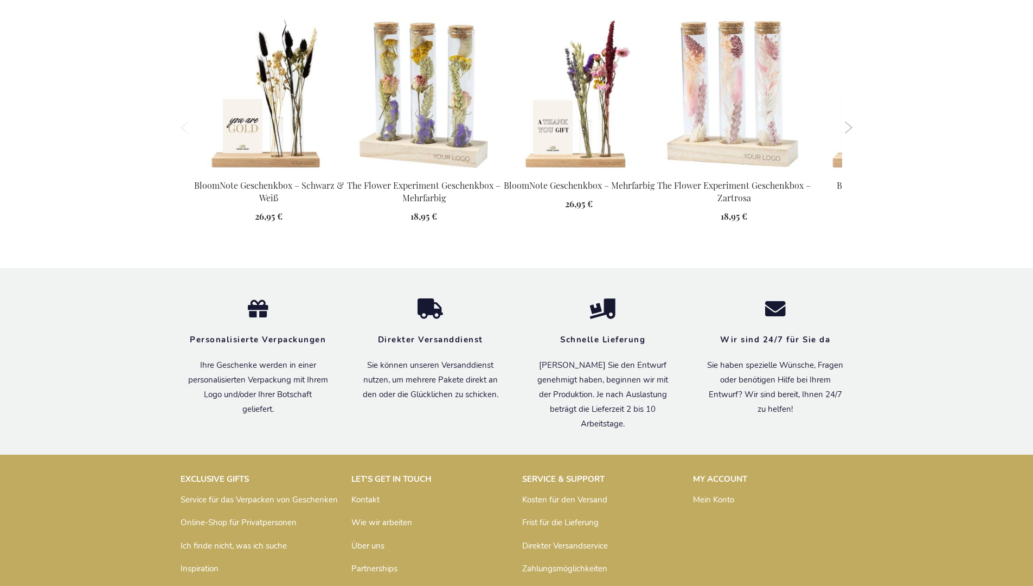
scroll to position [1417, 0]
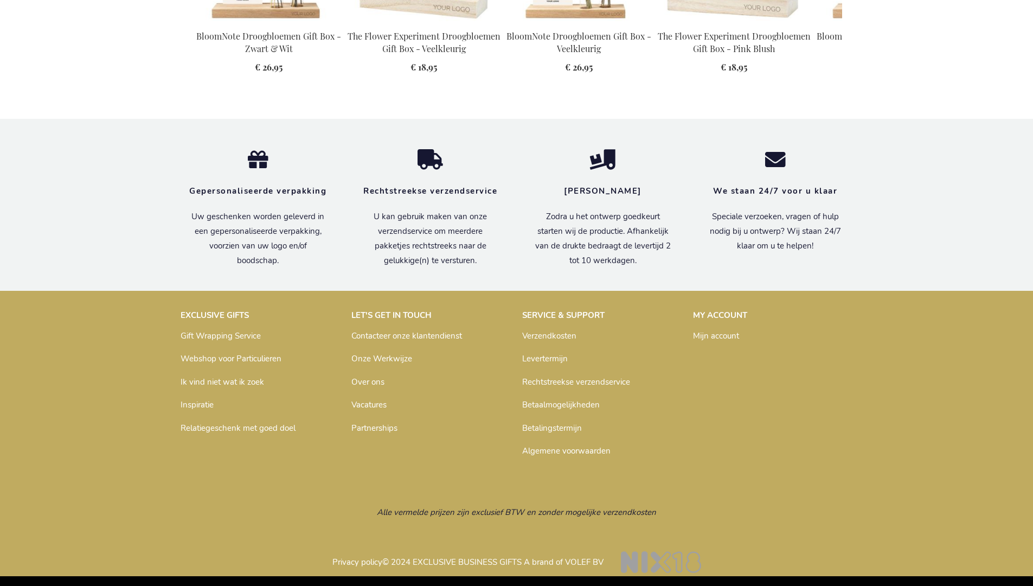
scroll to position [1416, 0]
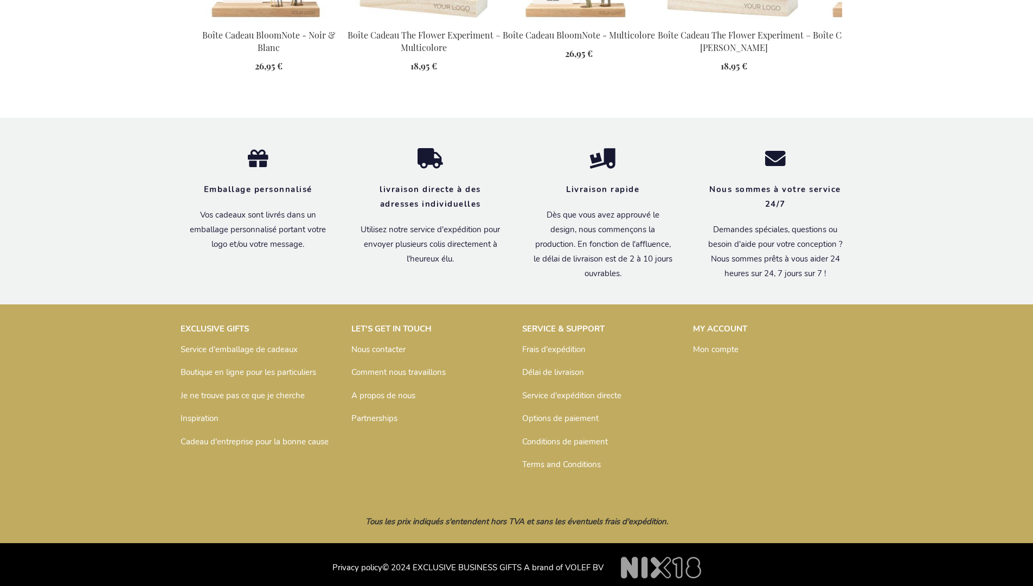
scroll to position [1428, 0]
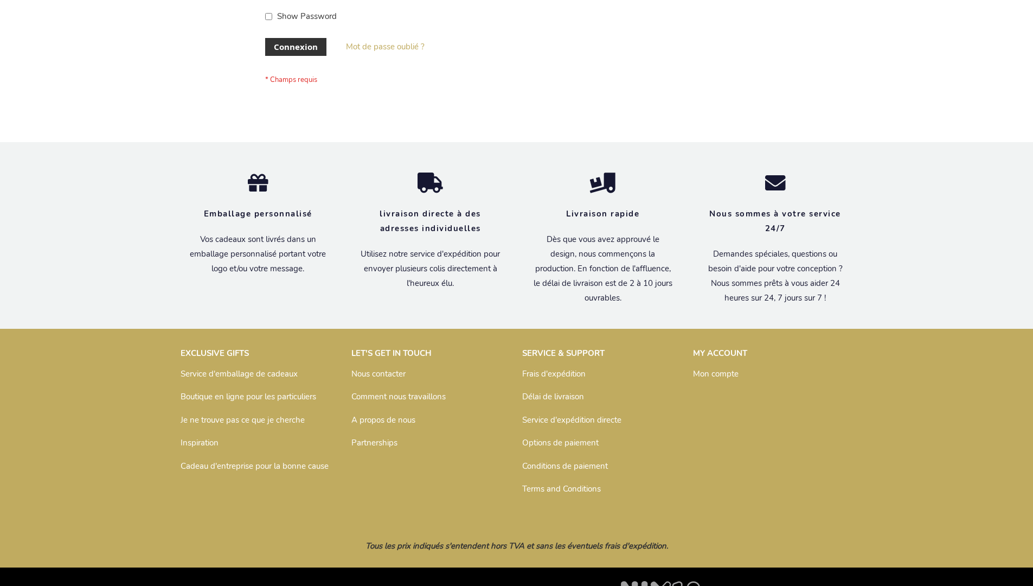
scroll to position [374, 0]
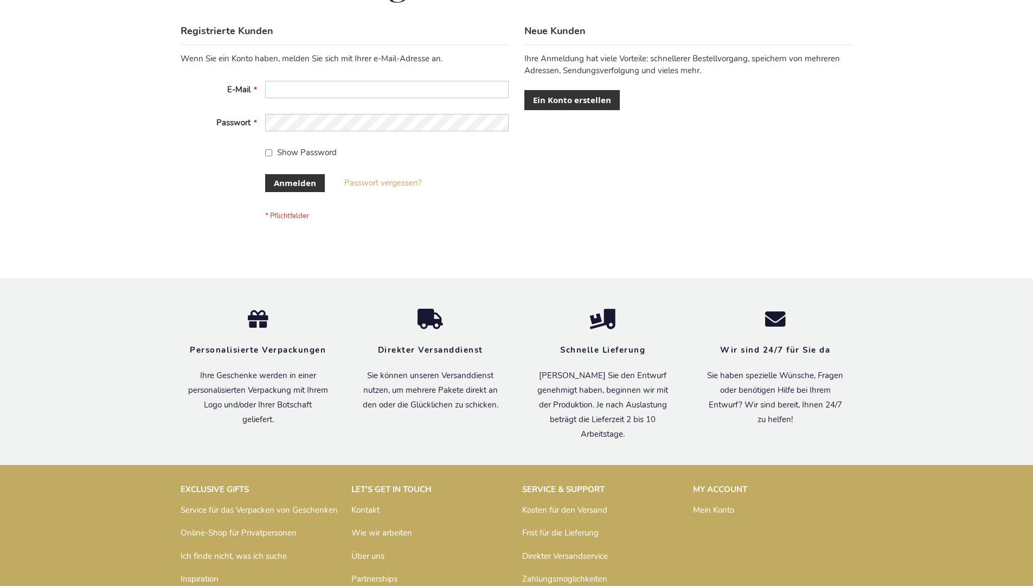
scroll to position [363, 0]
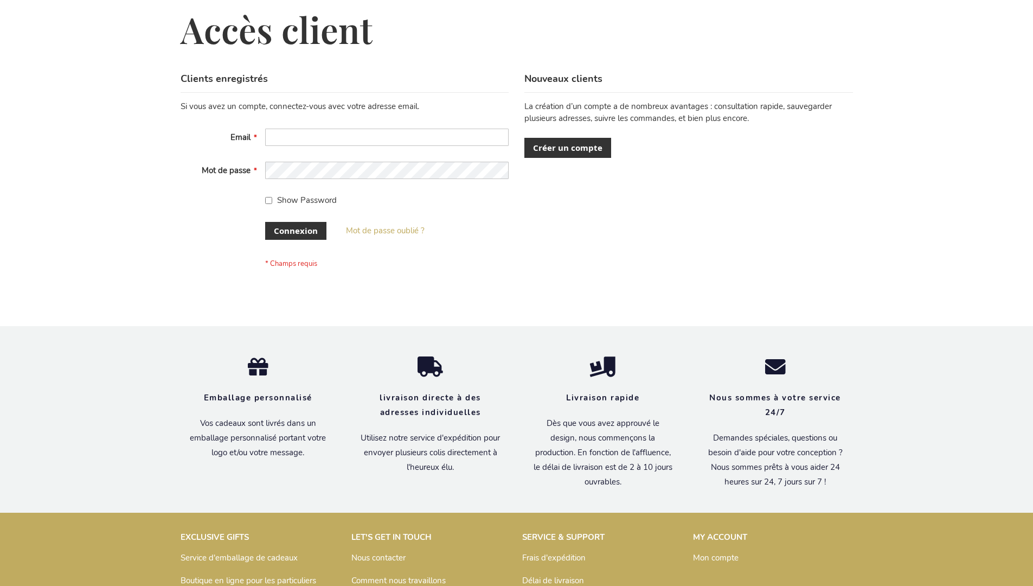
scroll to position [374, 0]
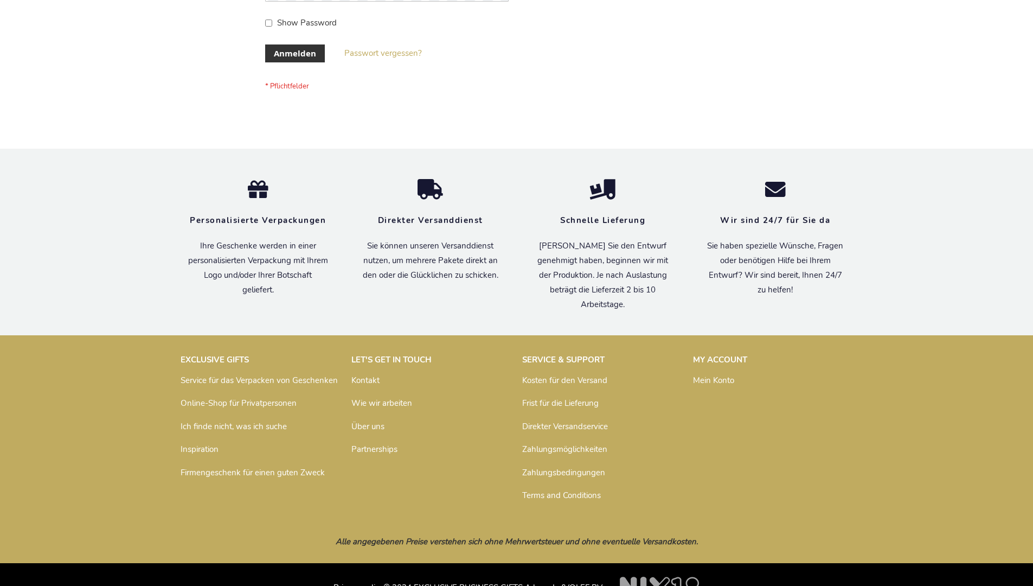
scroll to position [363, 0]
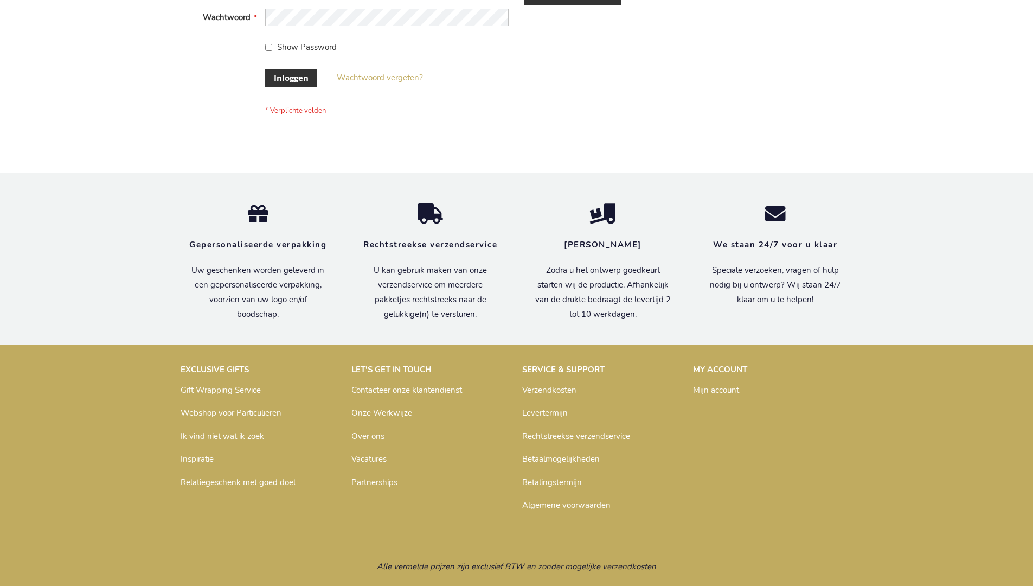
scroll to position [368, 0]
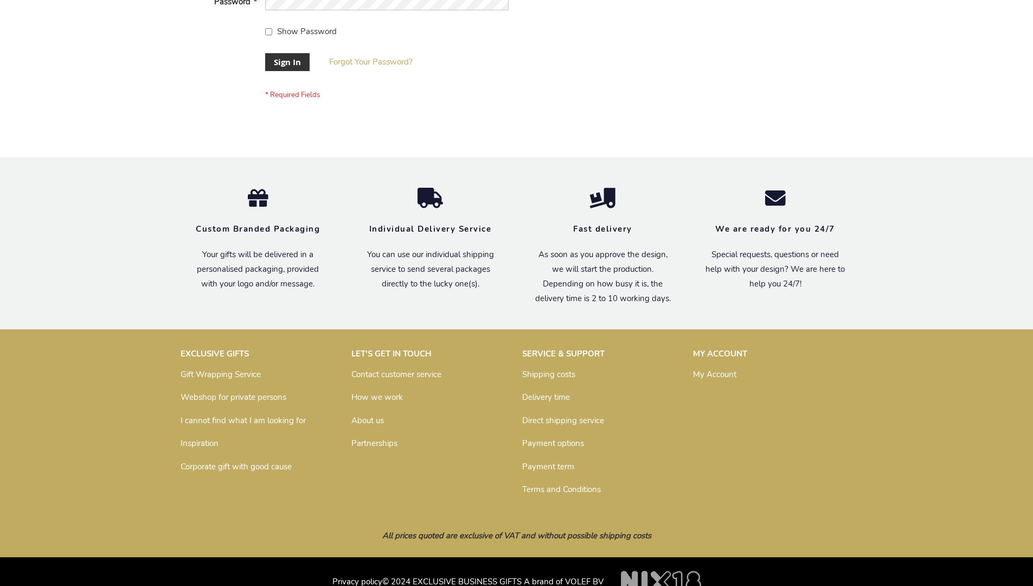
scroll to position [349, 0]
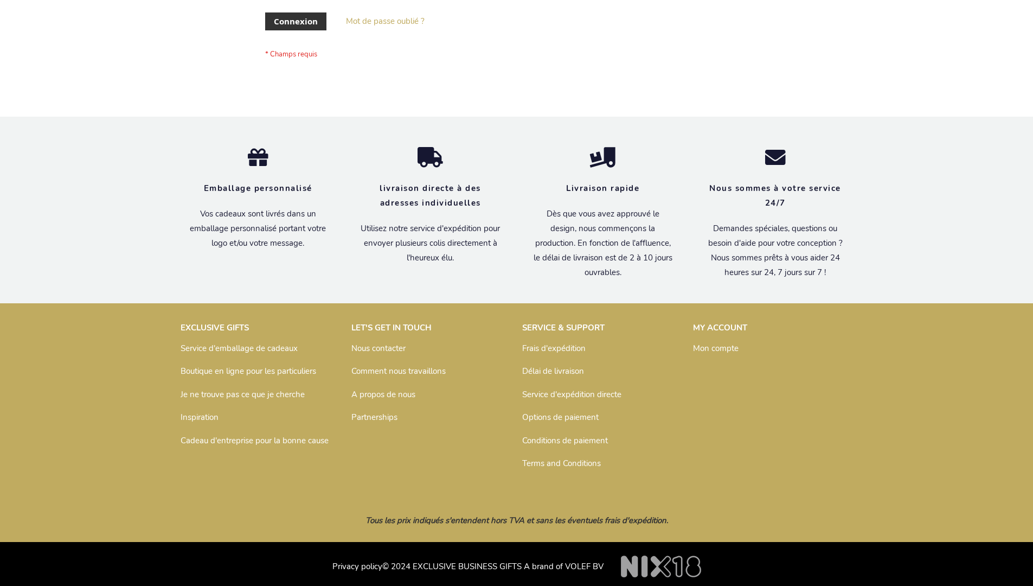
scroll to position [374, 0]
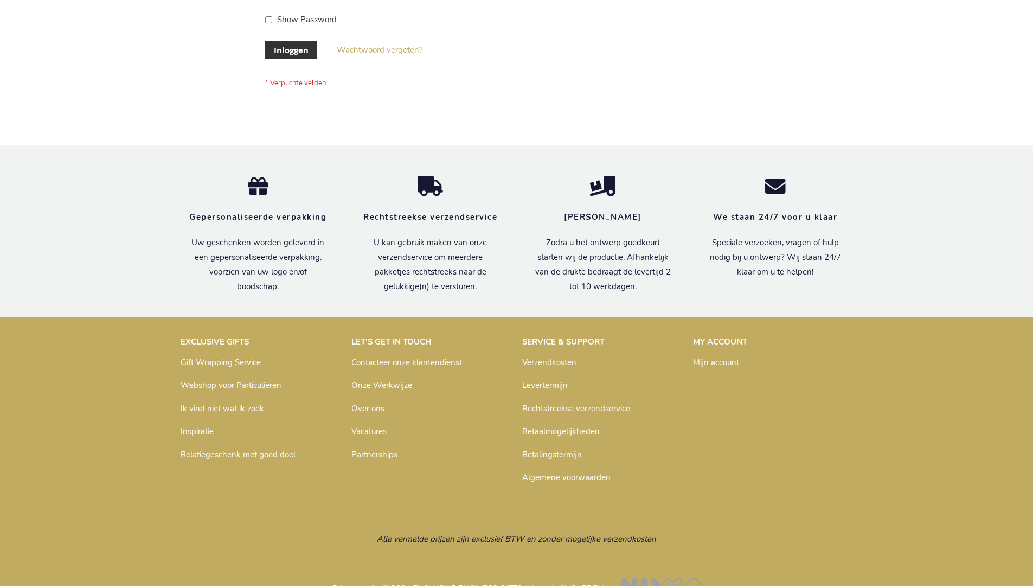
scroll to position [368, 0]
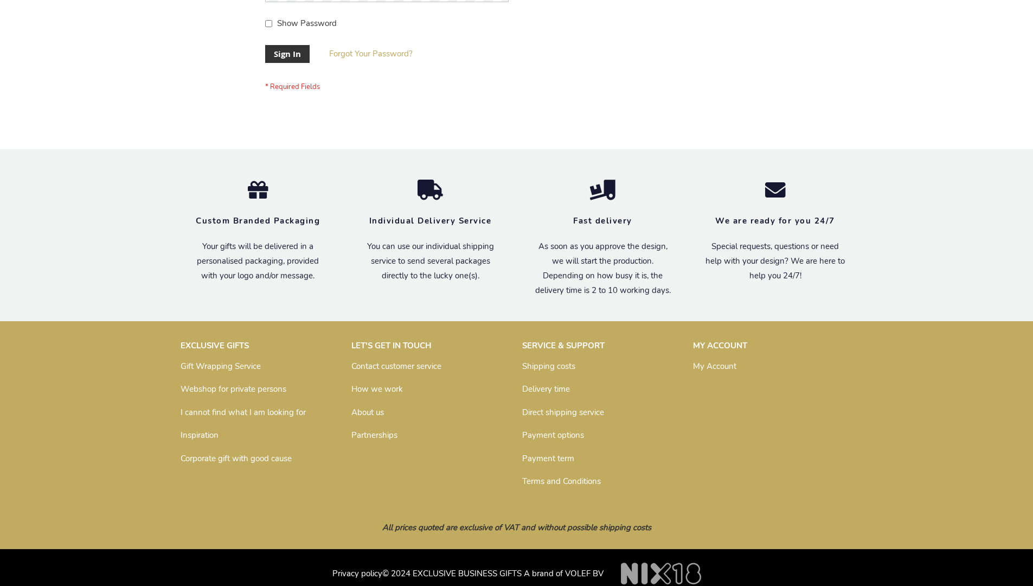
scroll to position [349, 0]
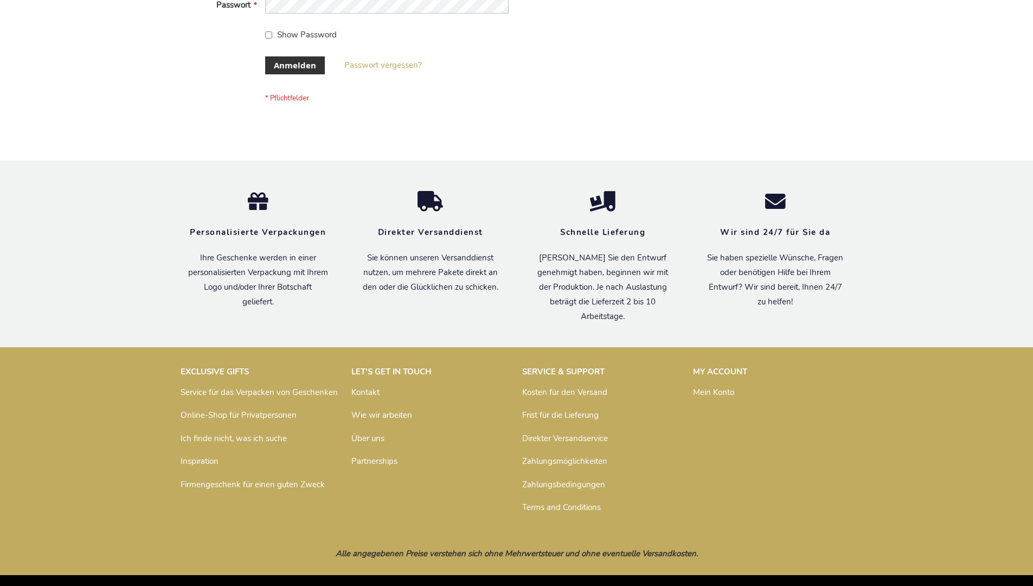
scroll to position [363, 0]
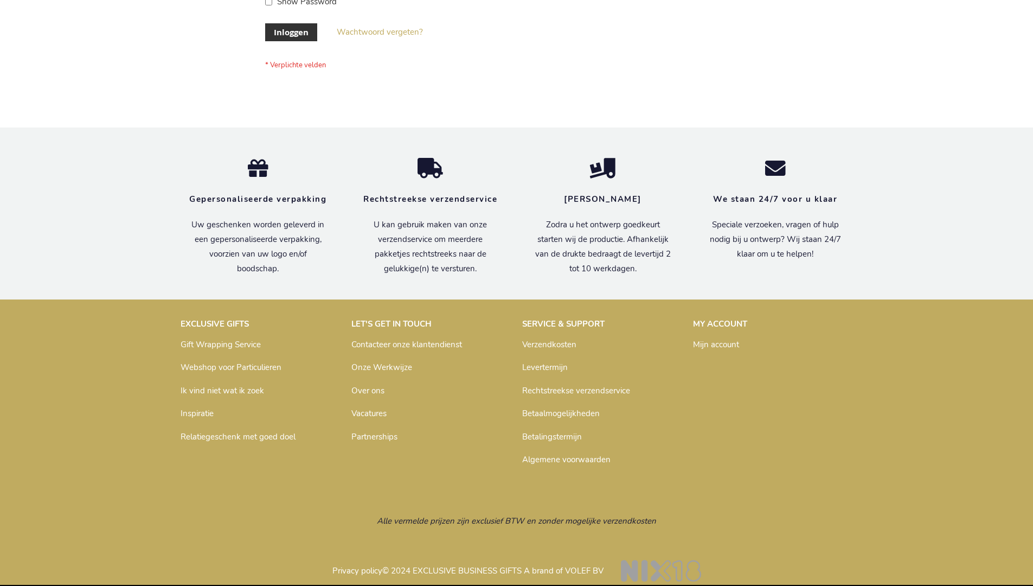
scroll to position [368, 0]
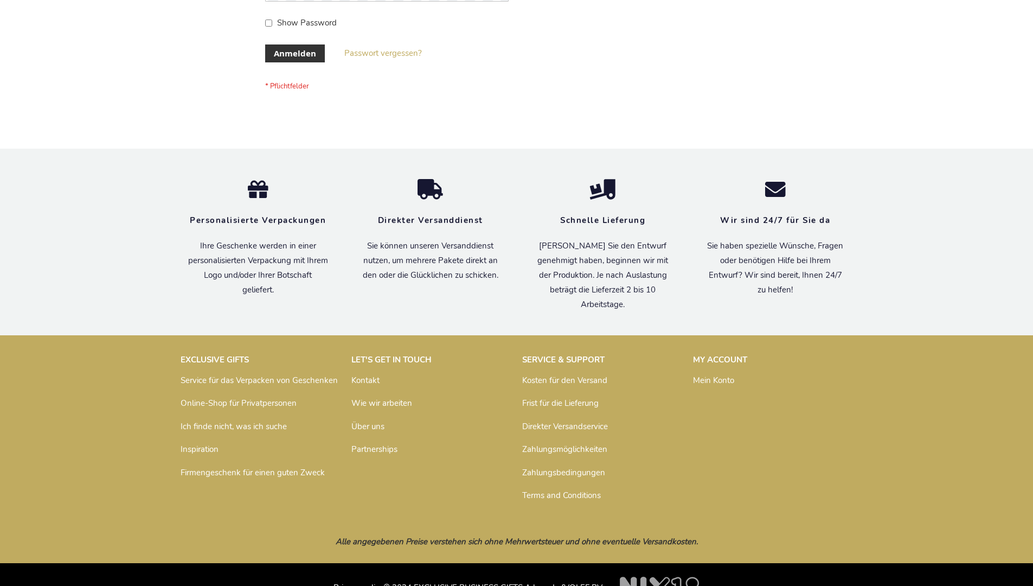
scroll to position [363, 0]
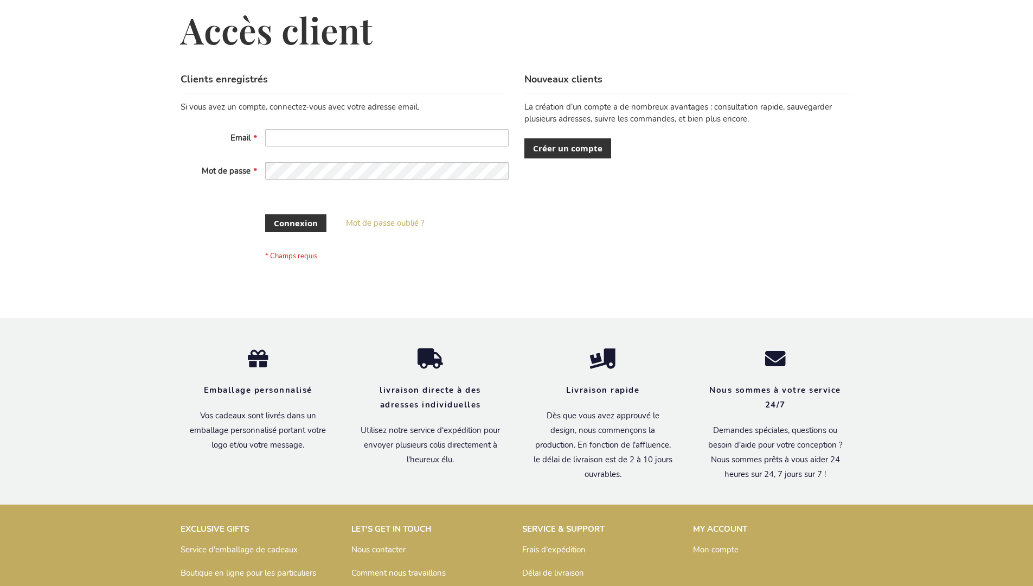
scroll to position [365, 0]
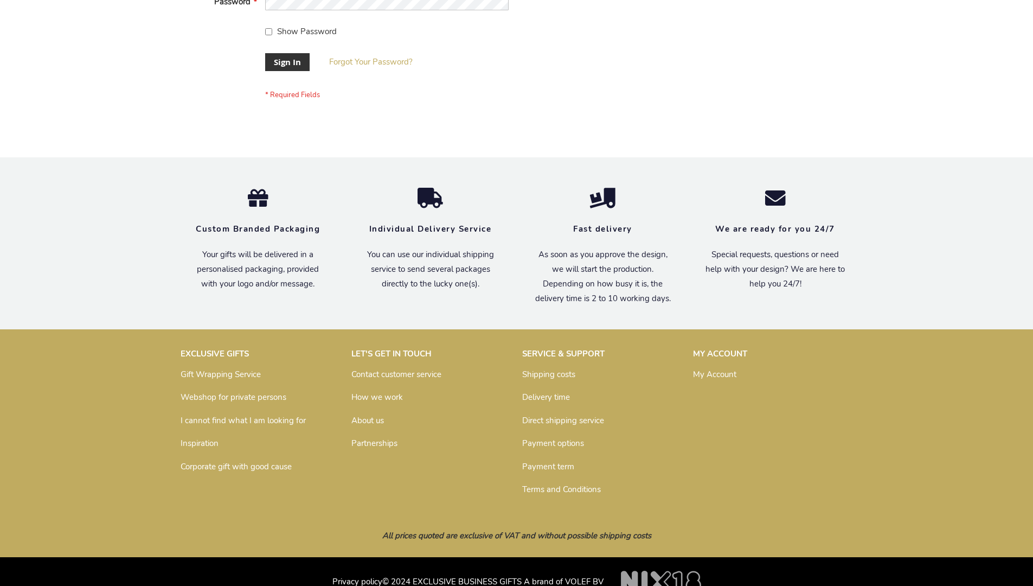
scroll to position [349, 0]
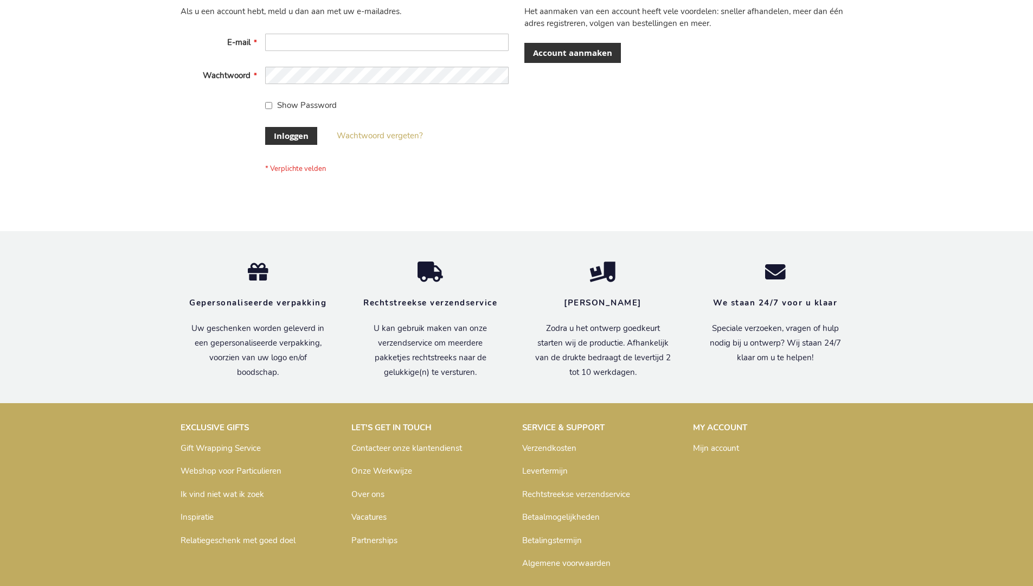
scroll to position [368, 0]
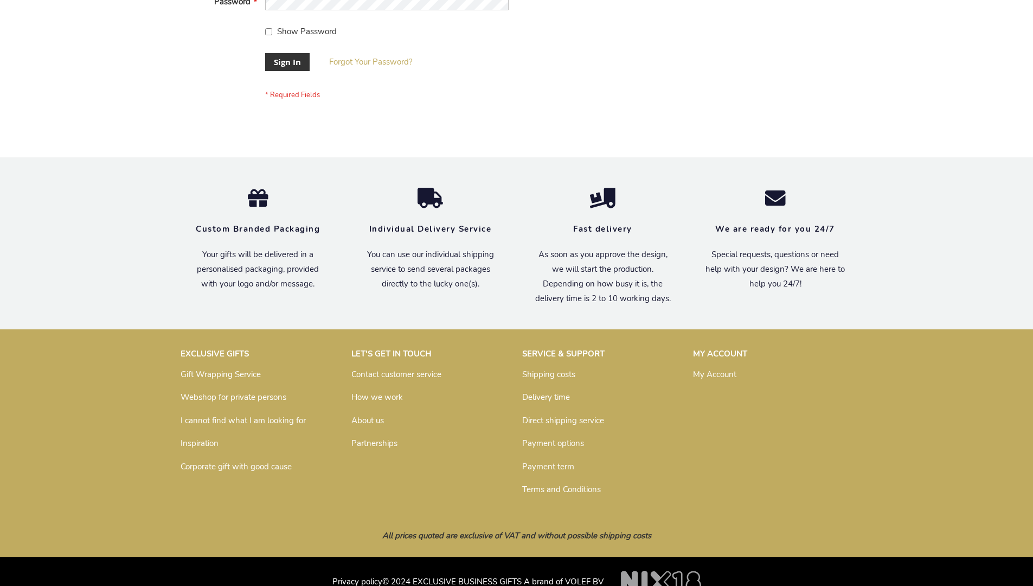
scroll to position [349, 0]
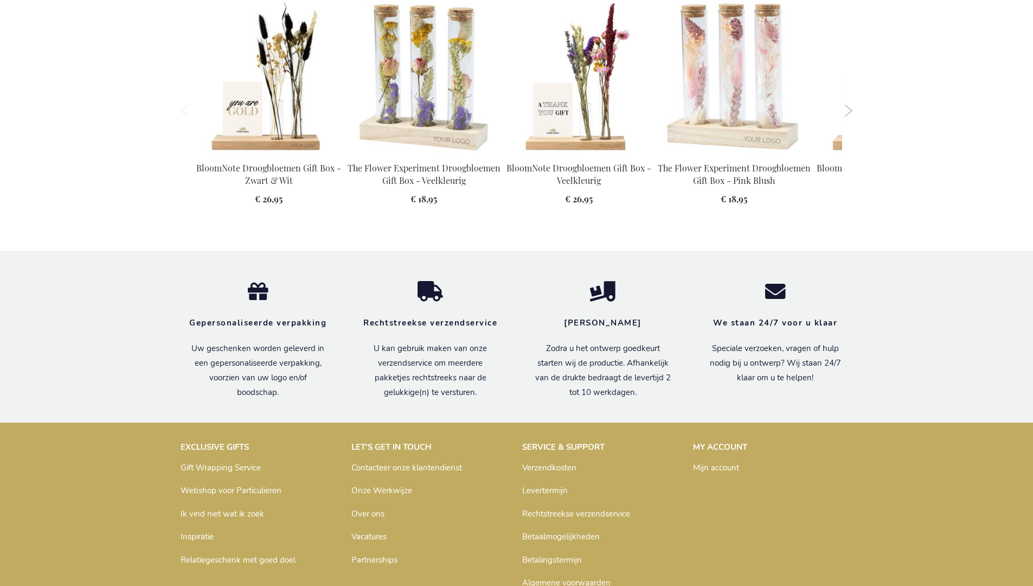
scroll to position [1416, 0]
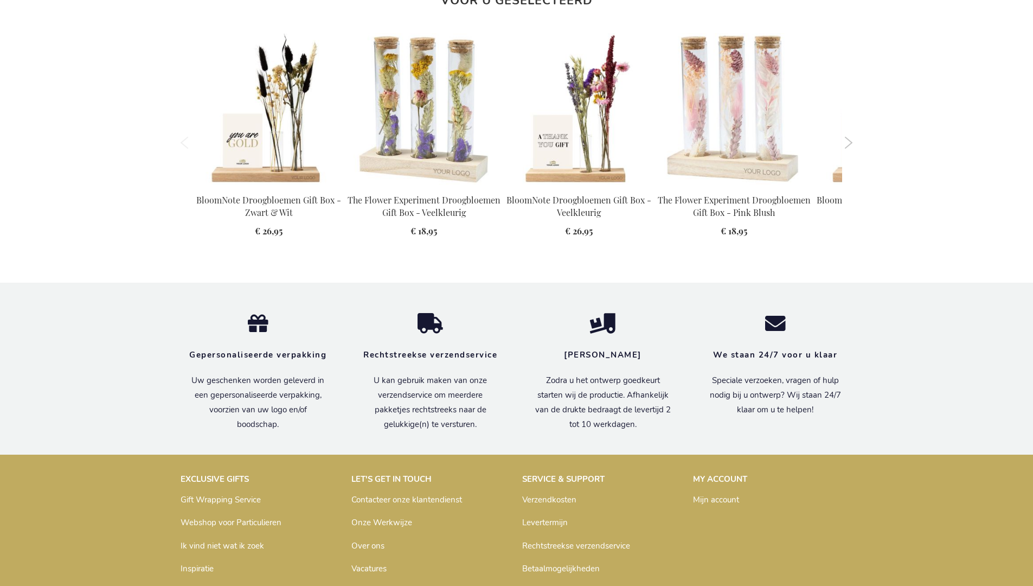
scroll to position [1416, 0]
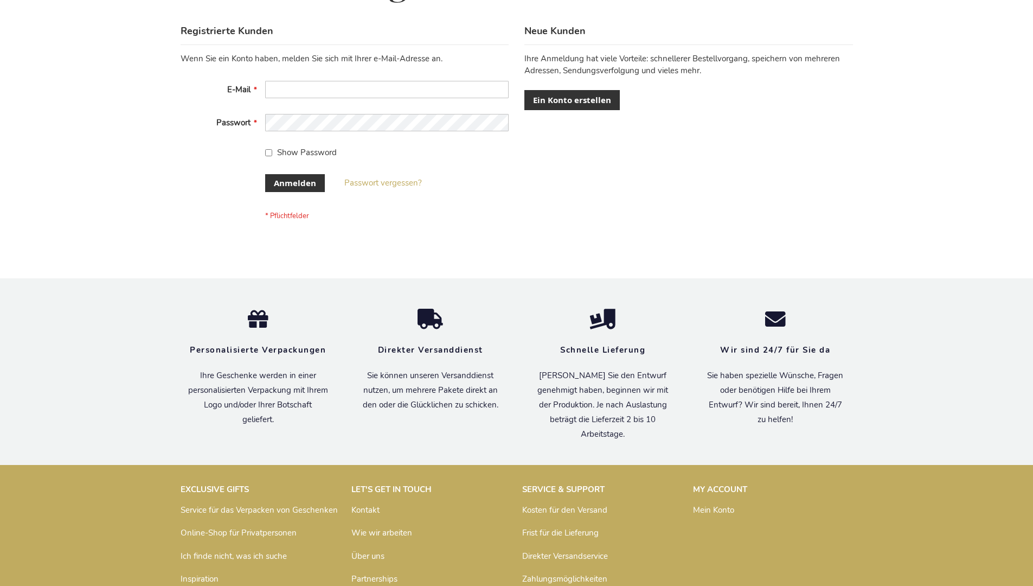
scroll to position [363, 0]
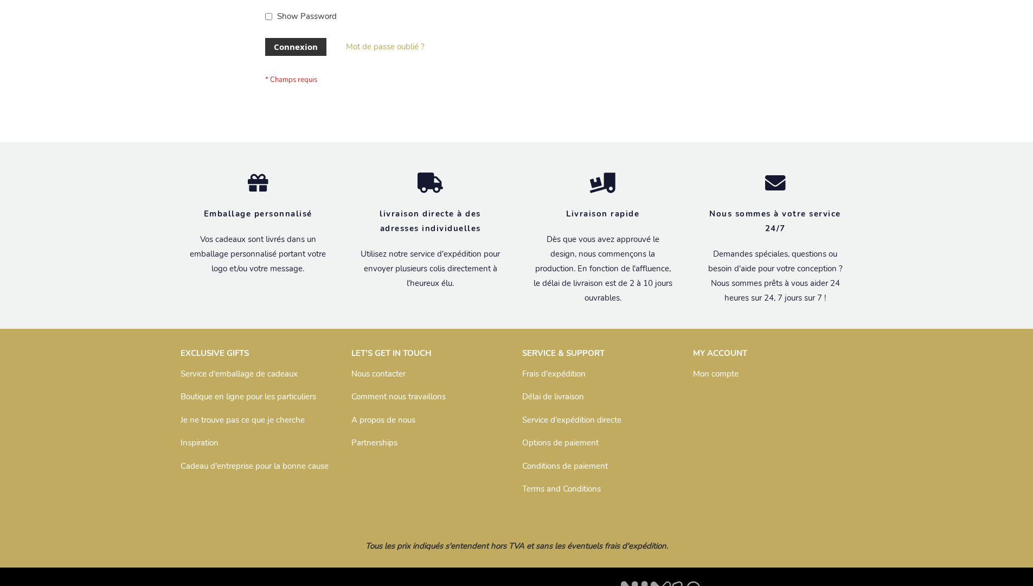
scroll to position [374, 0]
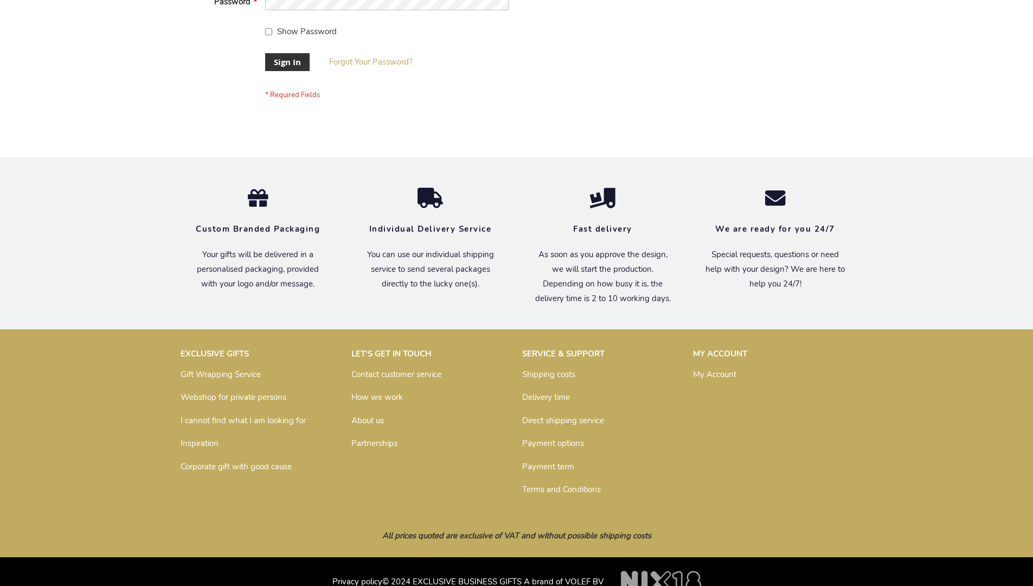
scroll to position [349, 0]
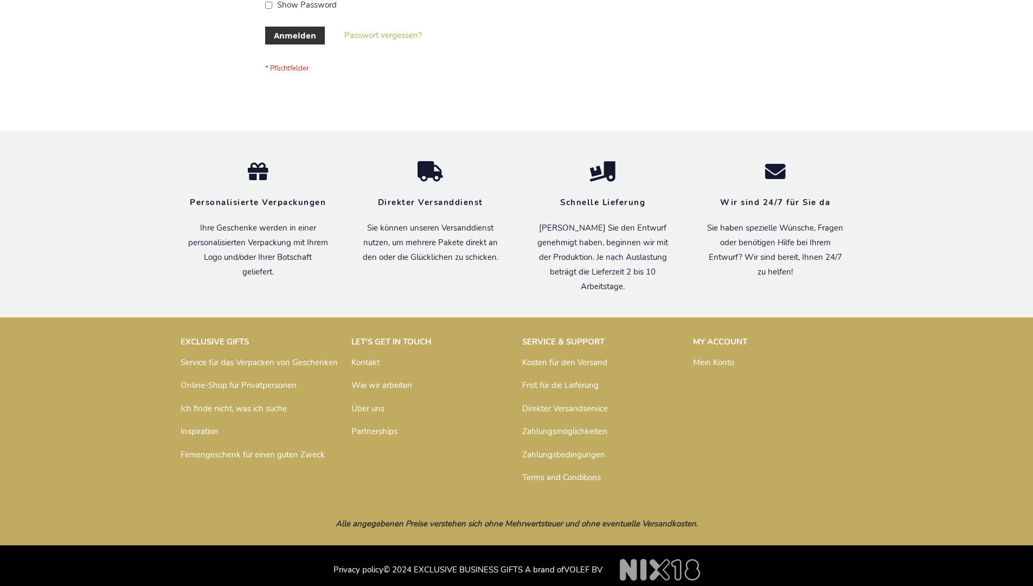
scroll to position [363, 0]
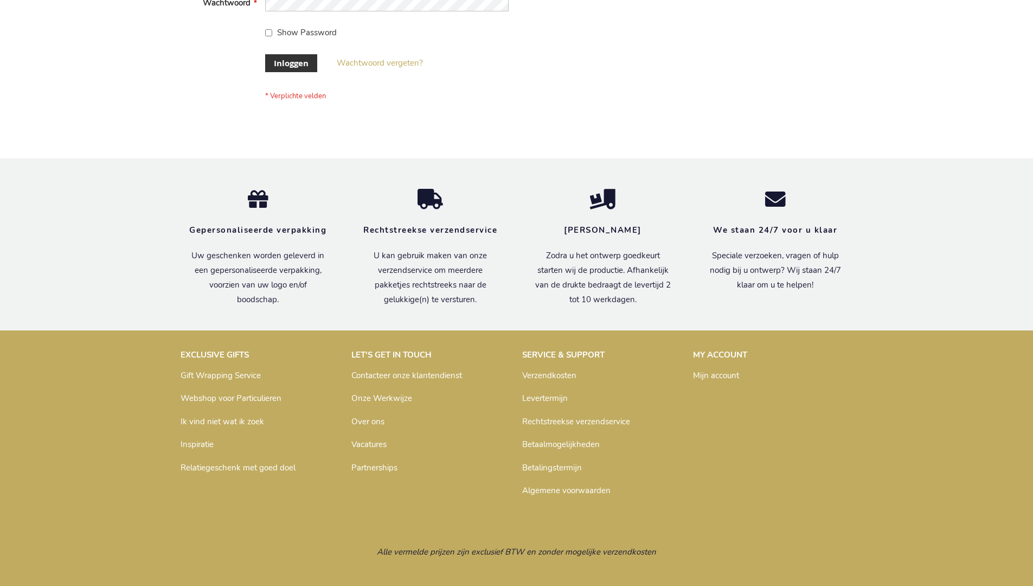
scroll to position [368, 0]
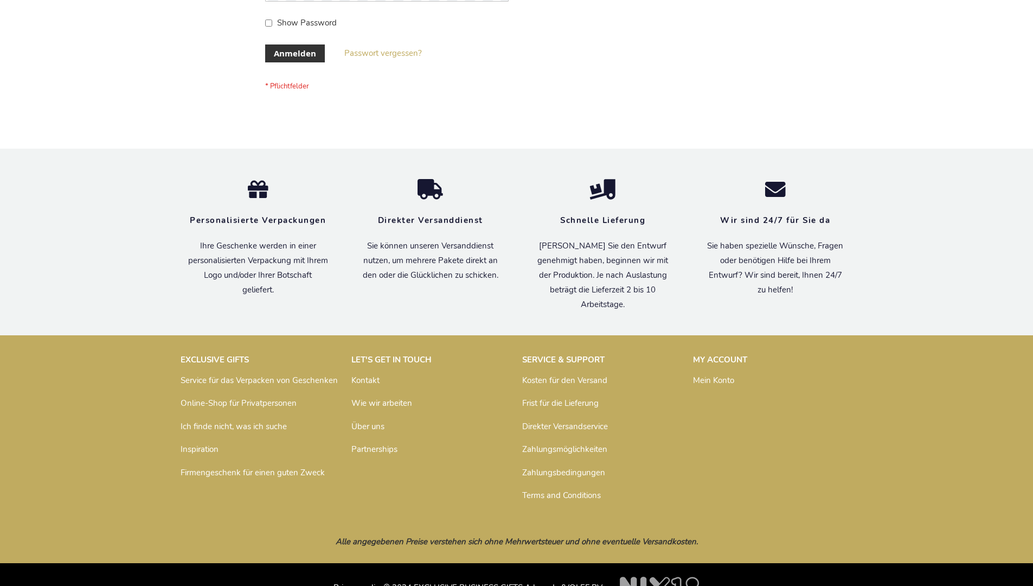
scroll to position [363, 0]
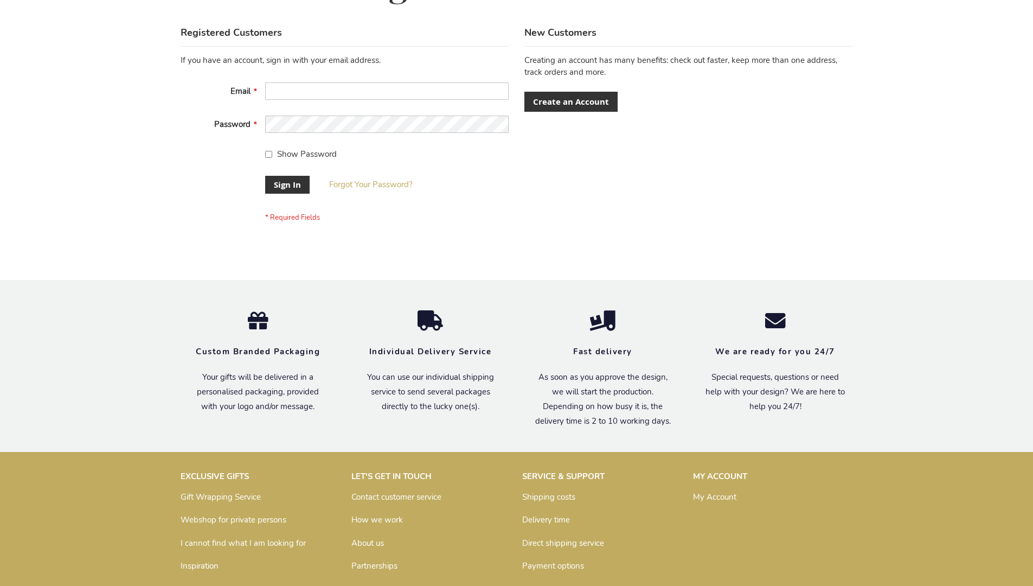
scroll to position [349, 0]
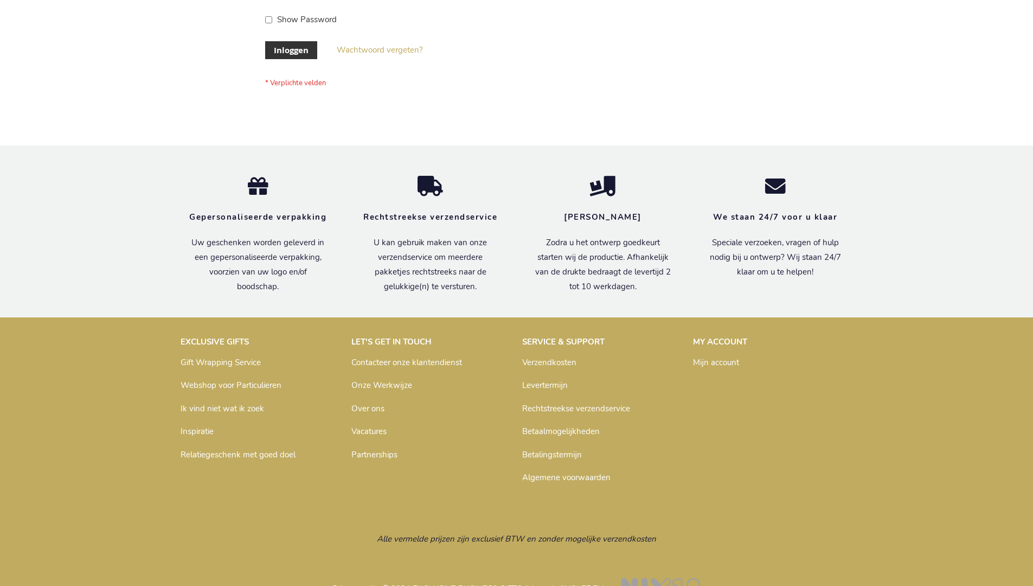
scroll to position [368, 0]
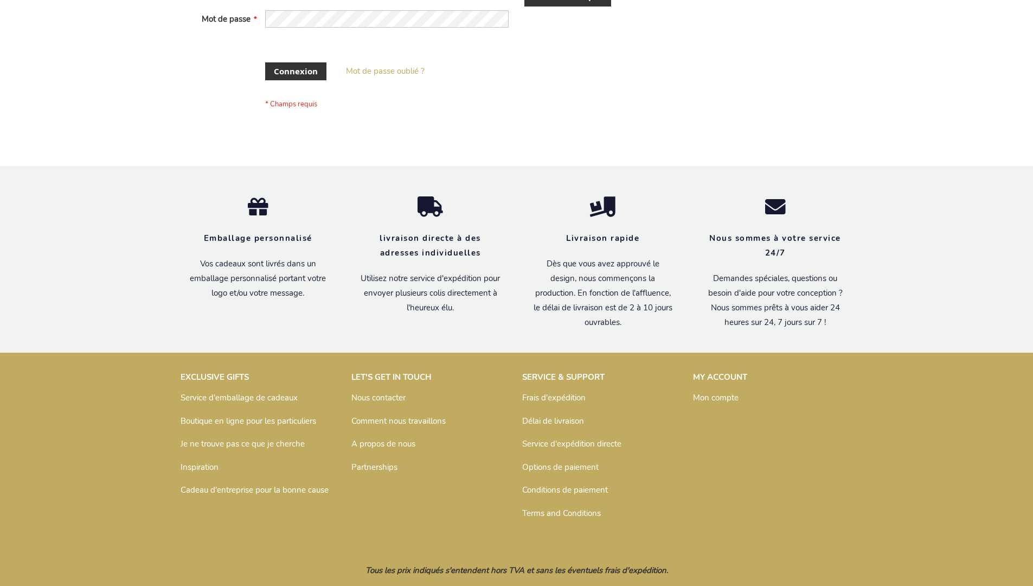
scroll to position [365, 0]
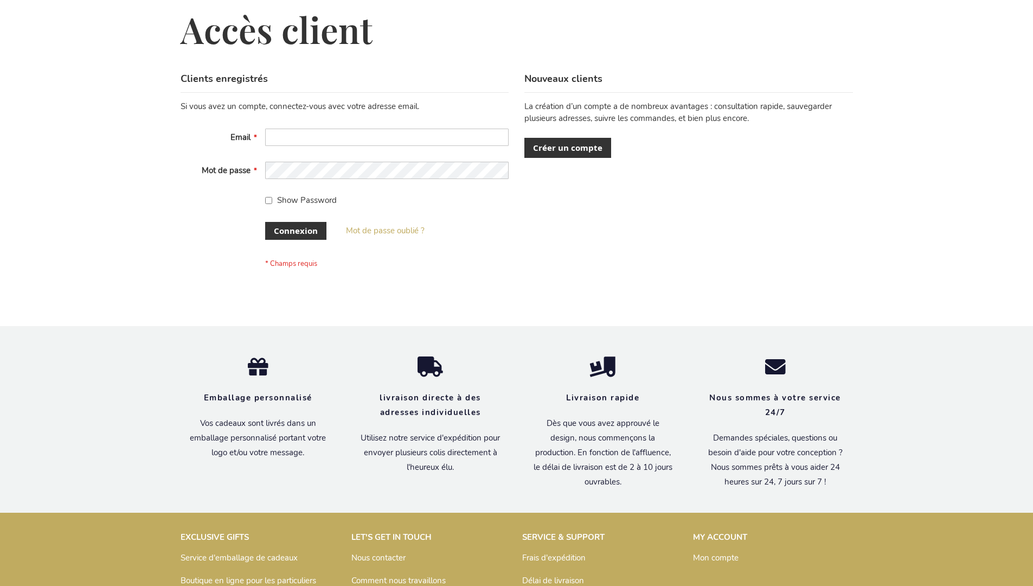
scroll to position [374, 0]
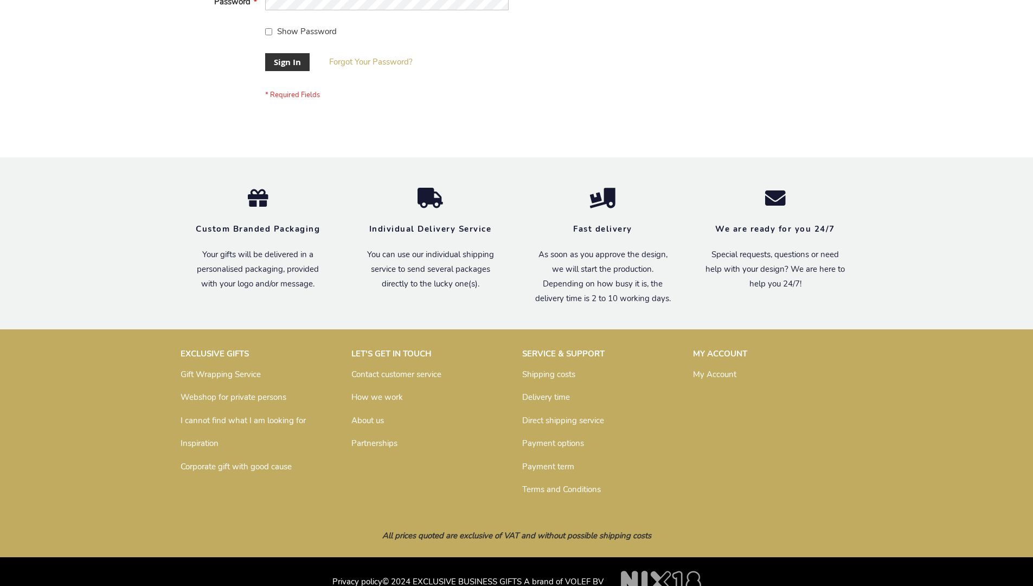
scroll to position [349, 0]
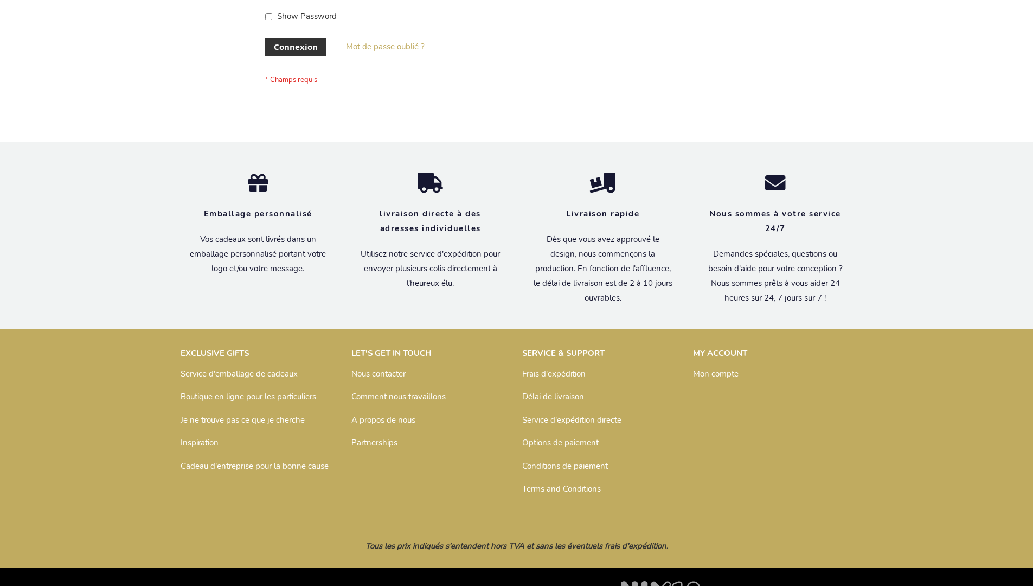
scroll to position [374, 0]
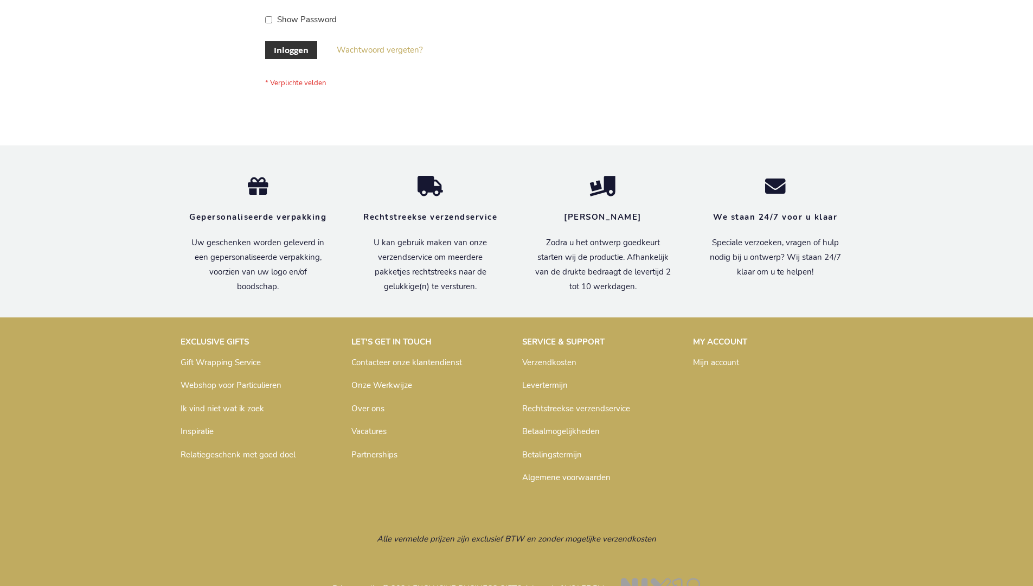
scroll to position [368, 0]
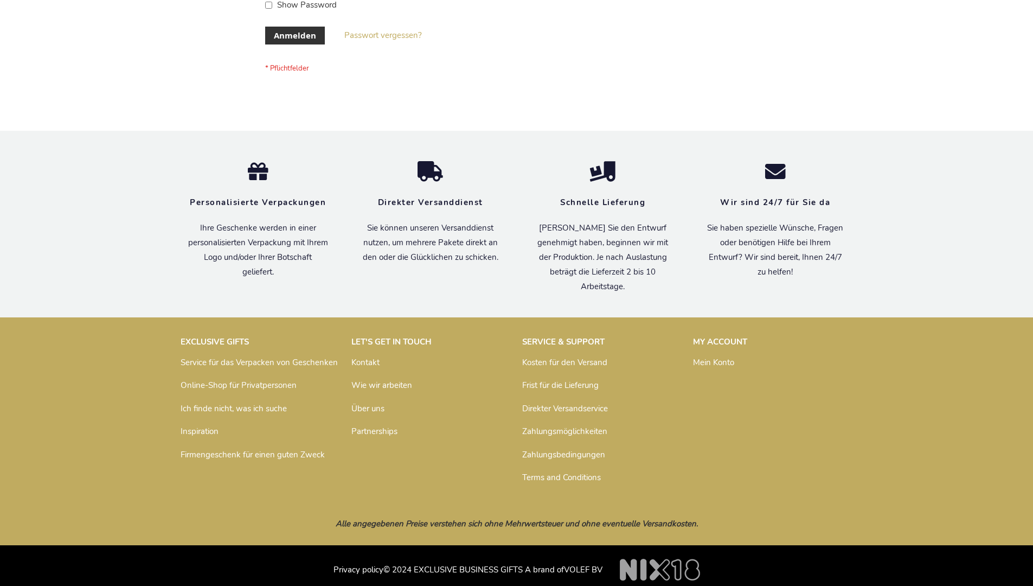
scroll to position [363, 0]
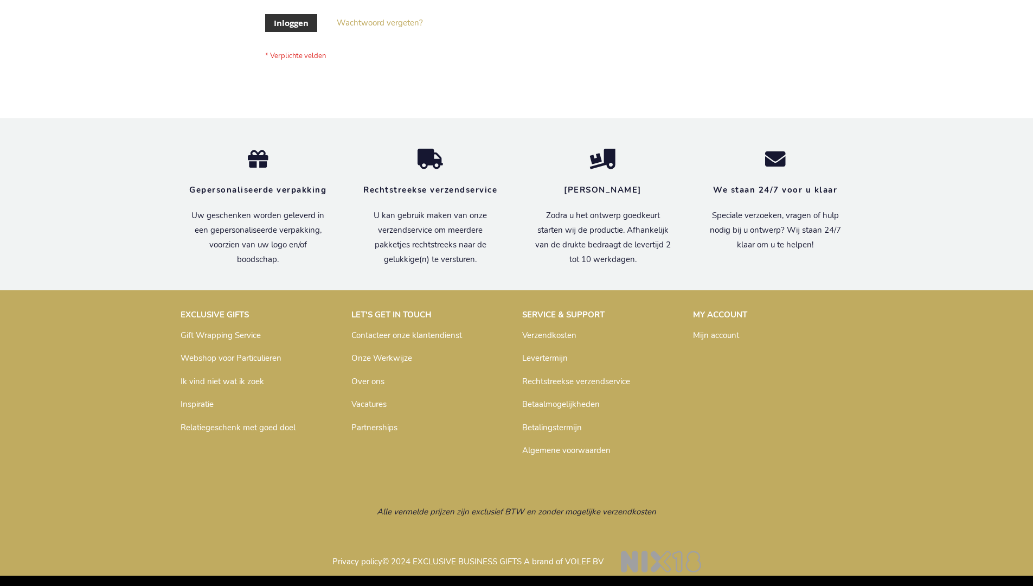
scroll to position [368, 0]
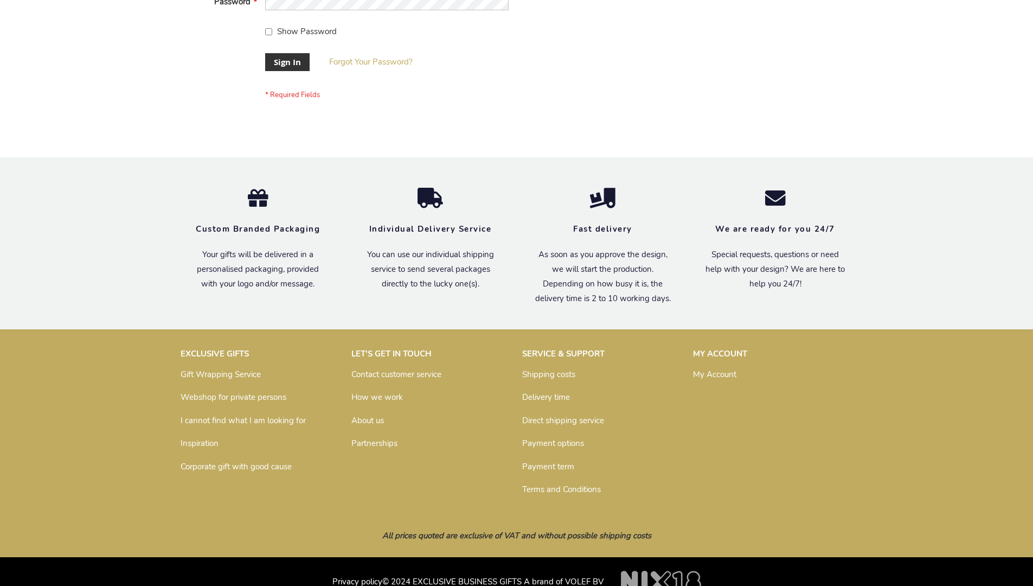
scroll to position [349, 0]
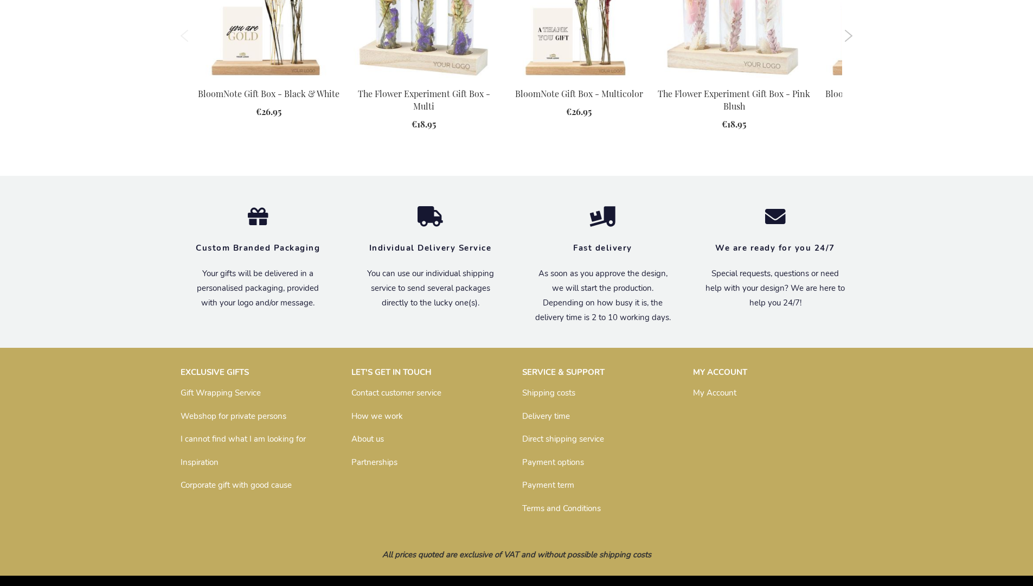
scroll to position [1382, 0]
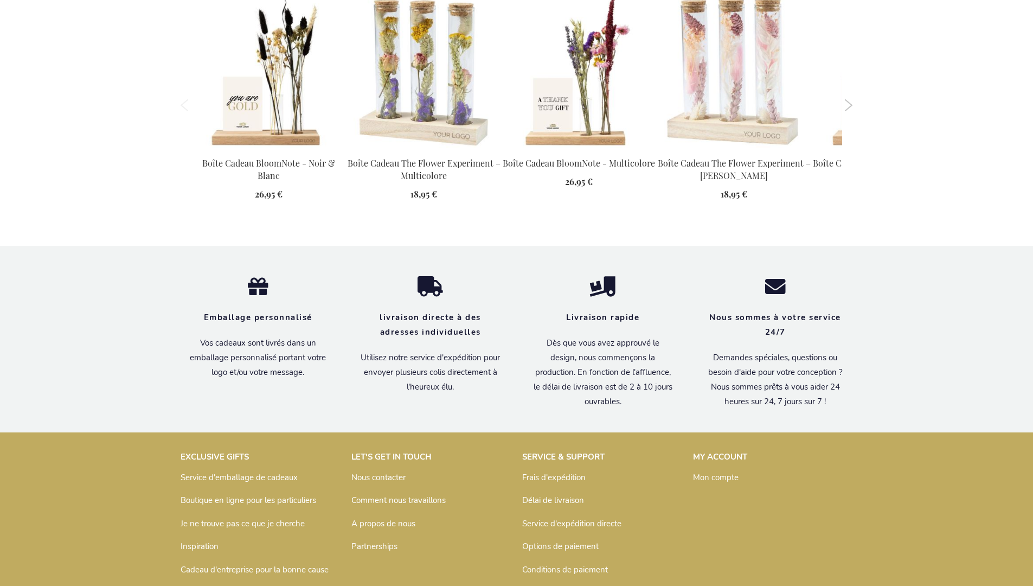
scroll to position [1428, 0]
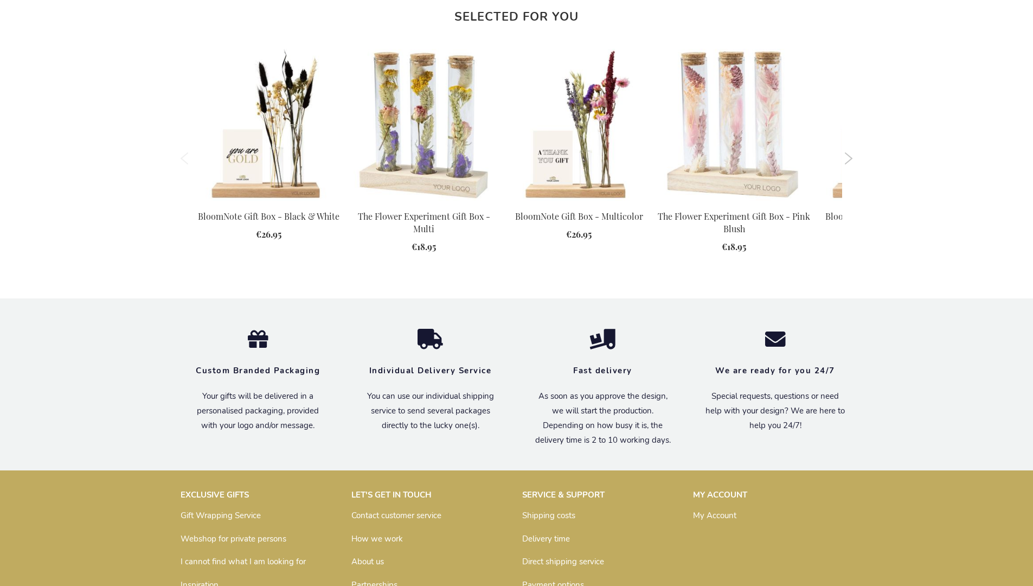
scroll to position [1382, 0]
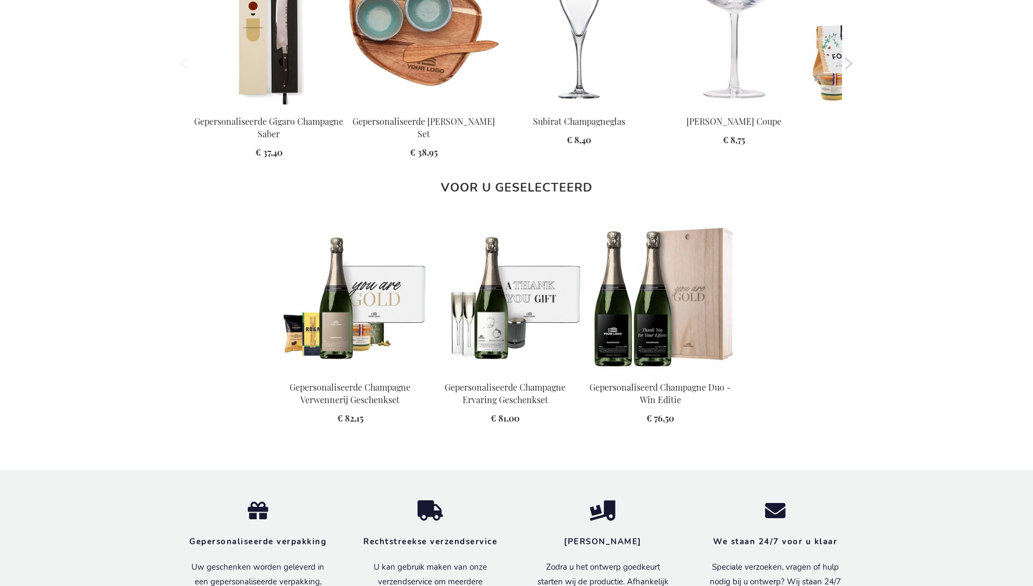
scroll to position [1520, 0]
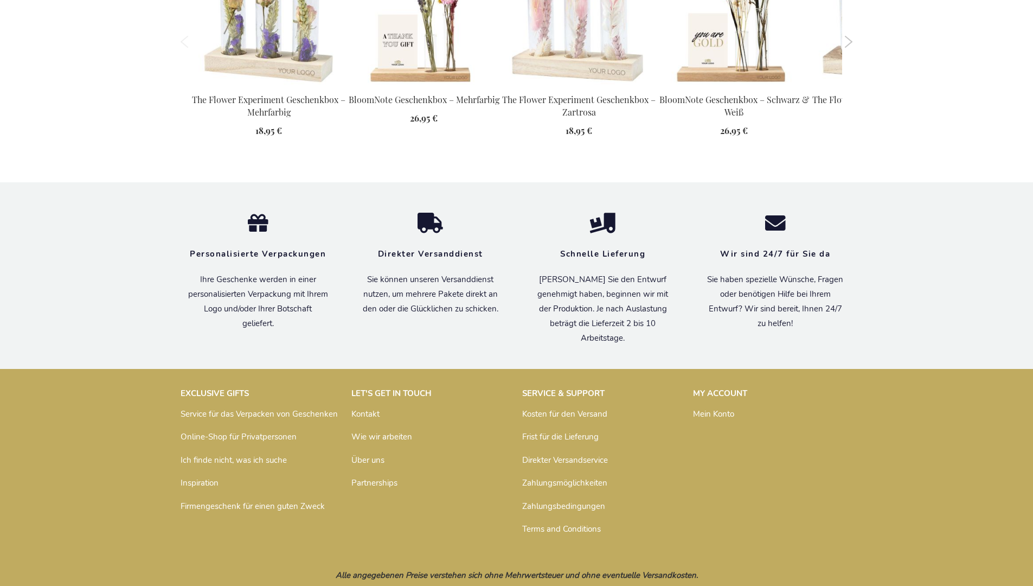
scroll to position [1475, 0]
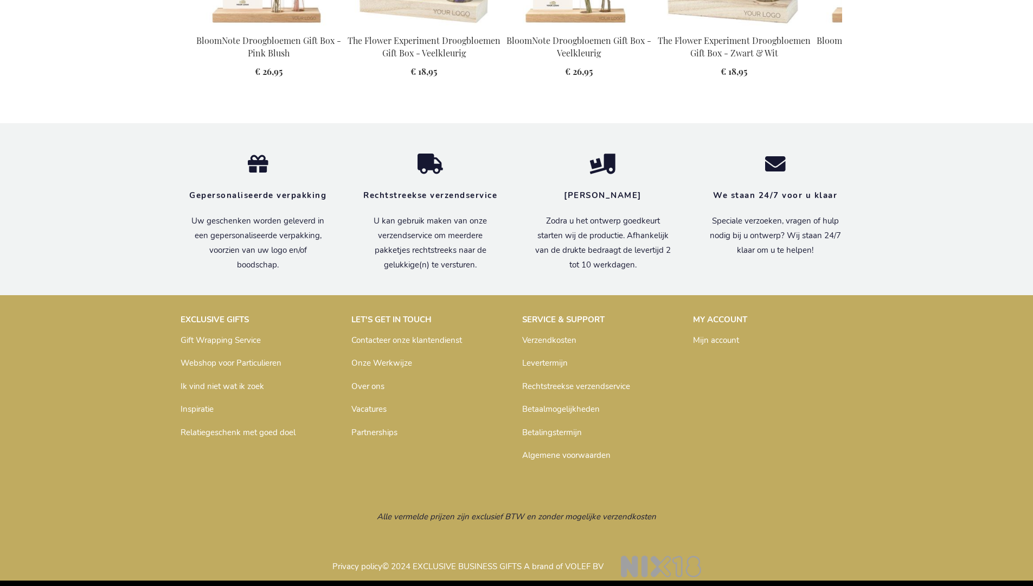
scroll to position [1416, 0]
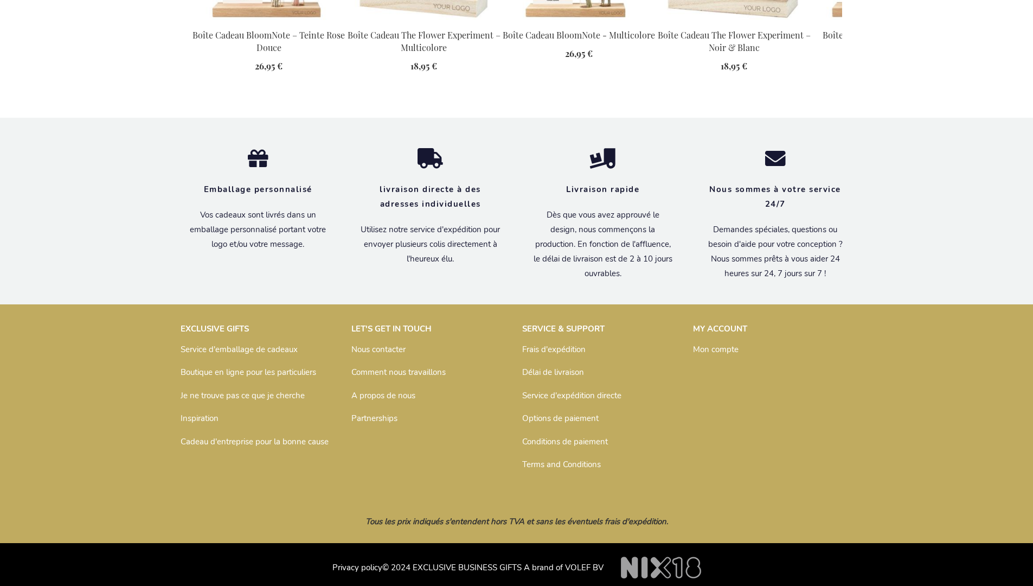
scroll to position [1428, 0]
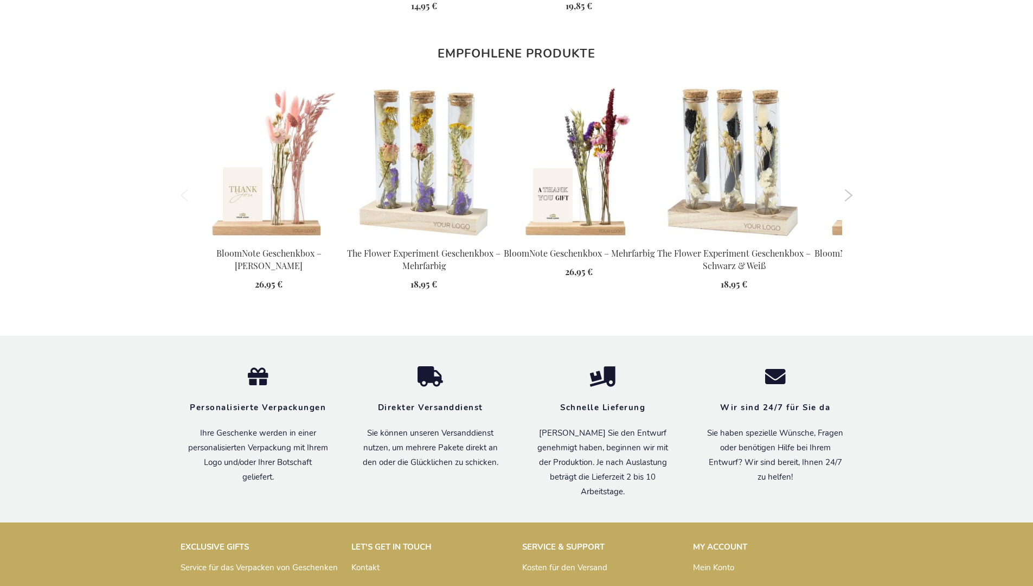
scroll to position [1417, 0]
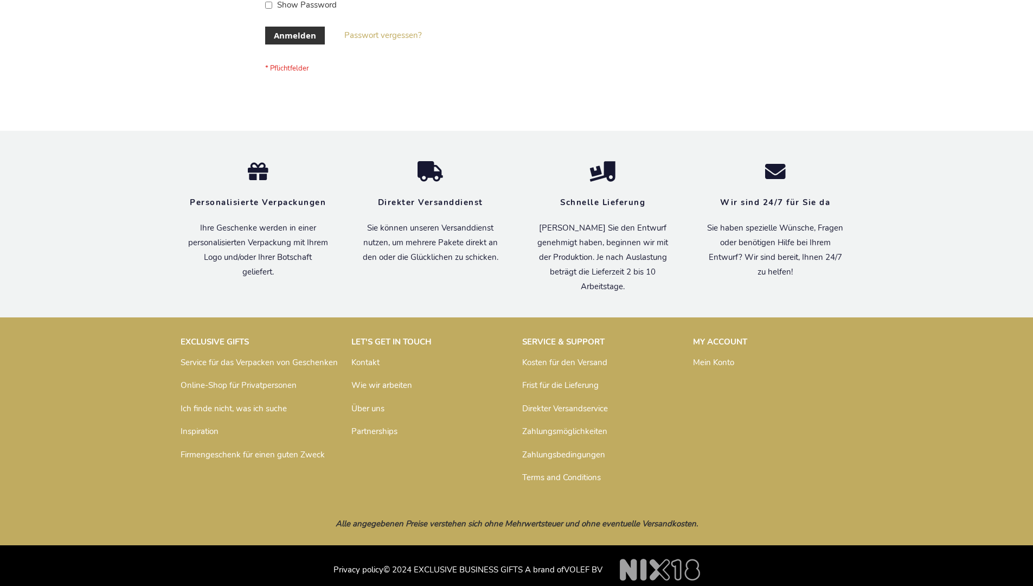
scroll to position [363, 0]
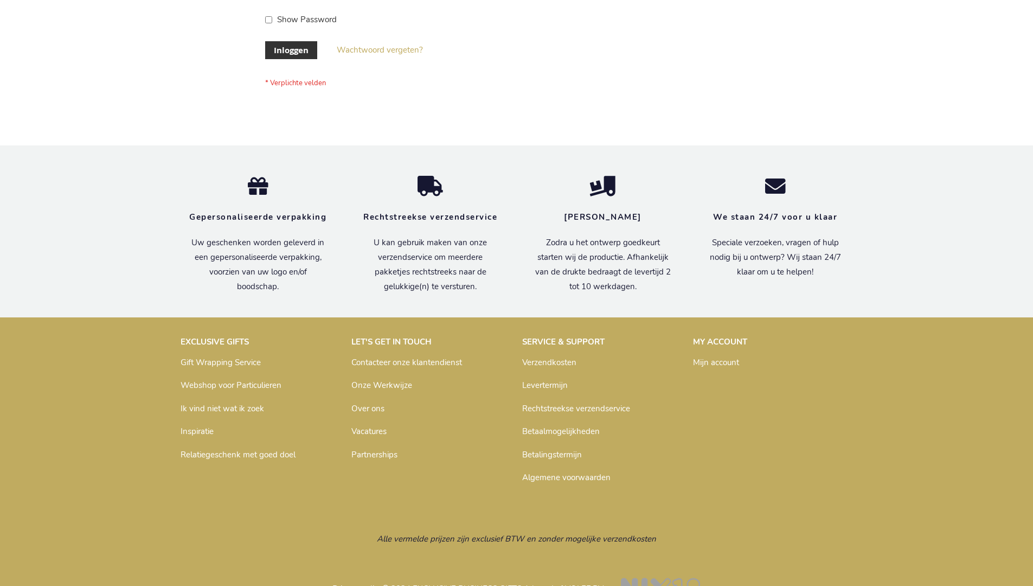
scroll to position [368, 0]
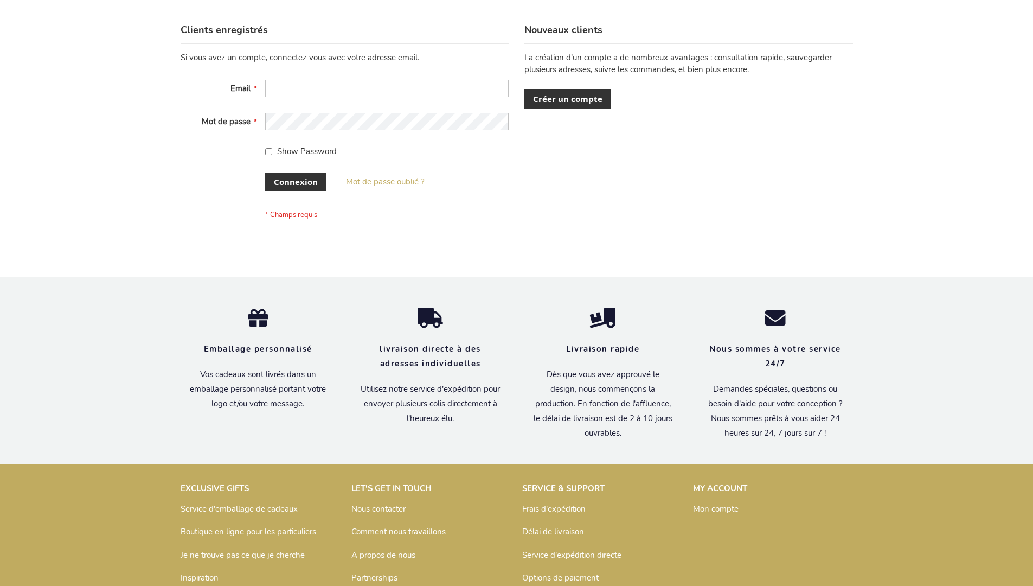
scroll to position [374, 0]
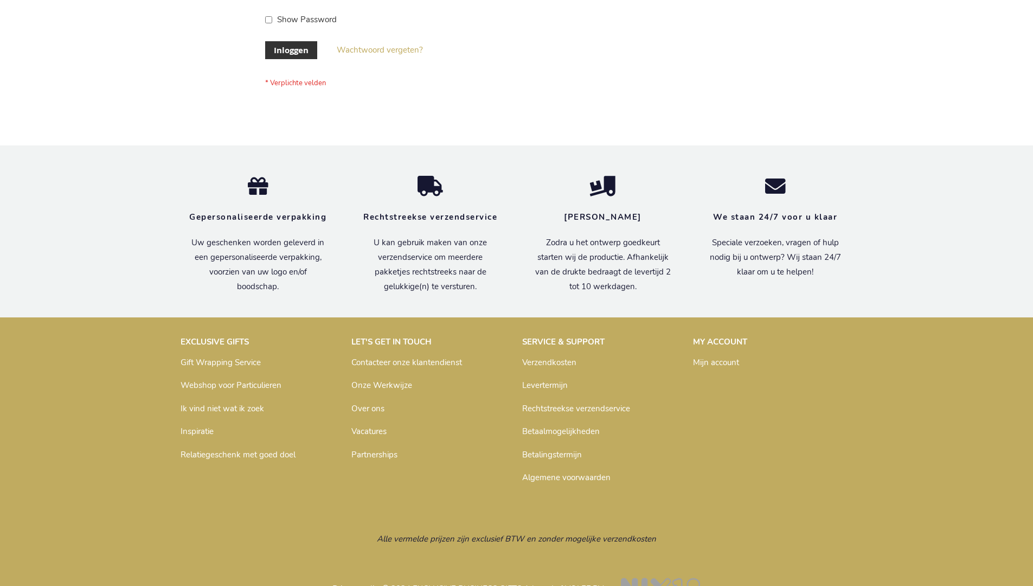
scroll to position [368, 0]
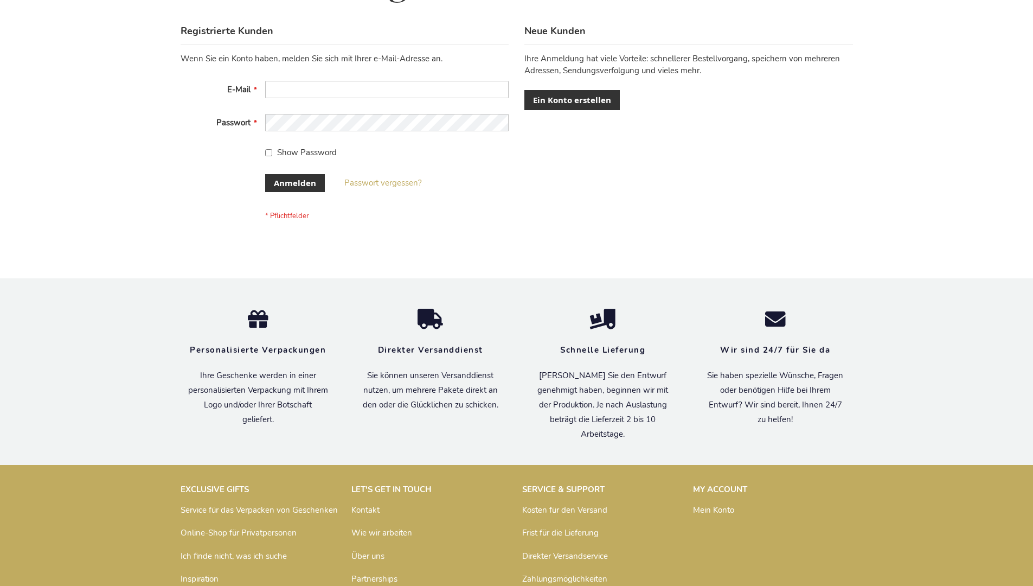
scroll to position [363, 0]
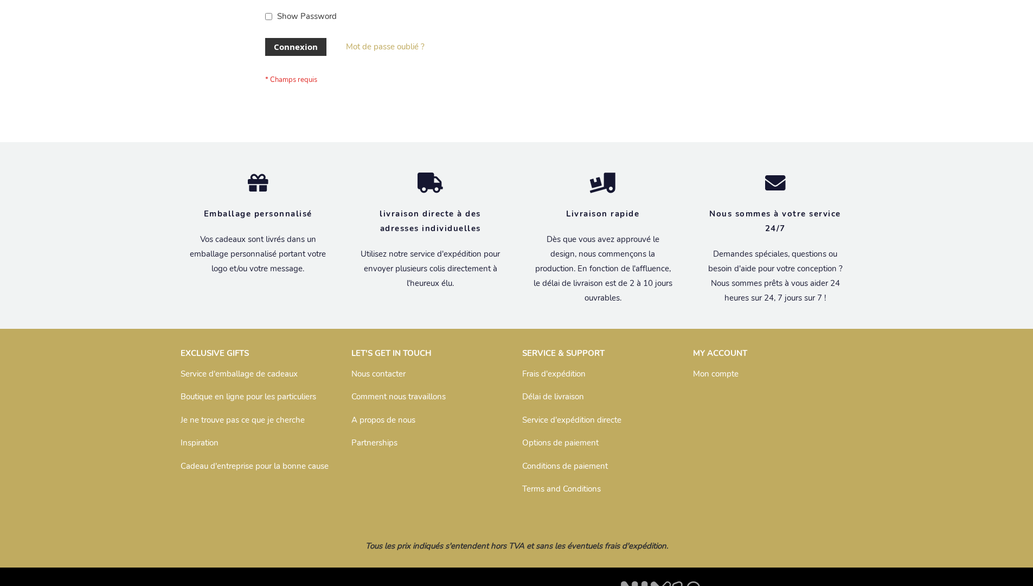
scroll to position [374, 0]
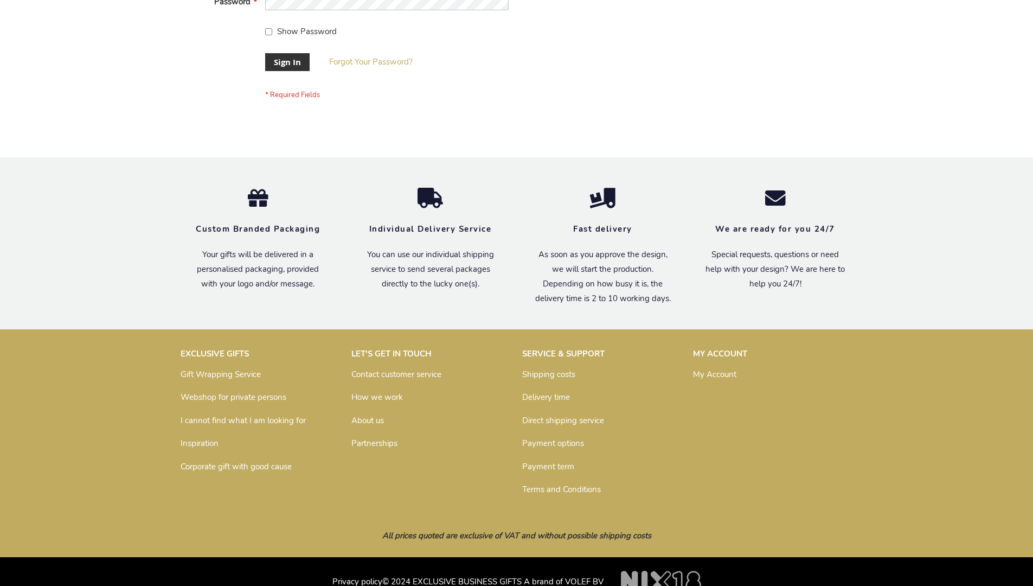
scroll to position [349, 0]
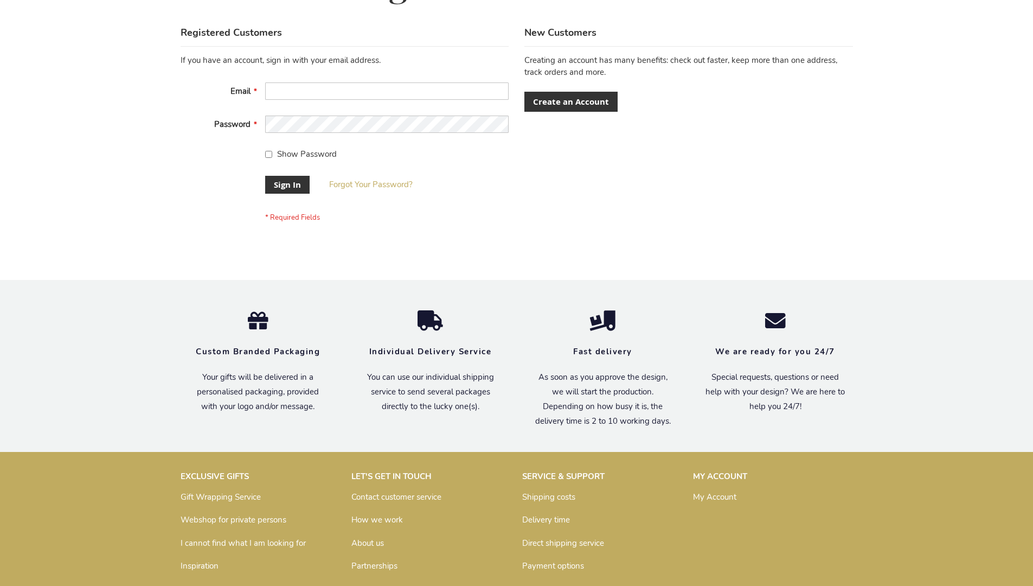
scroll to position [349, 0]
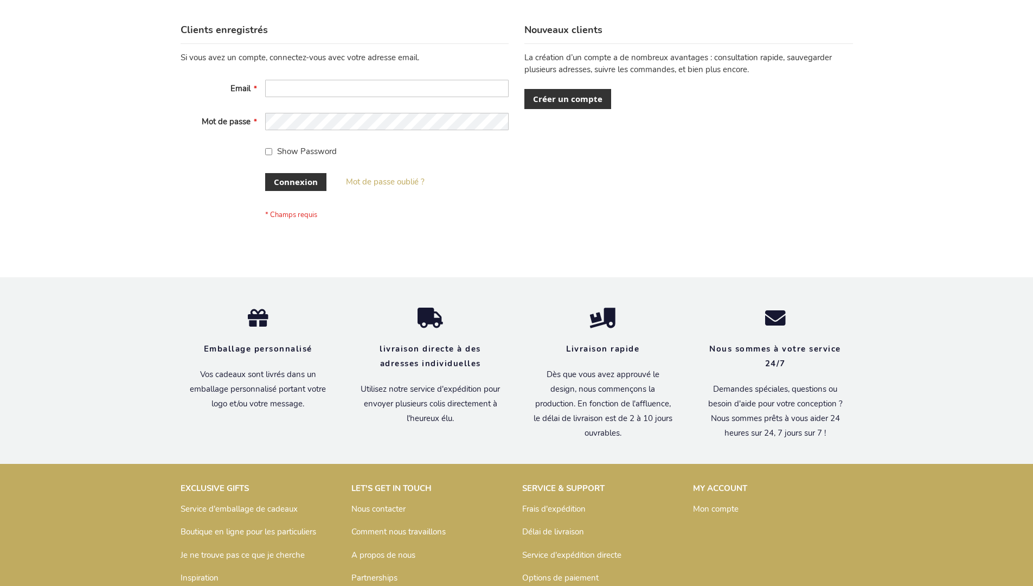
scroll to position [374, 0]
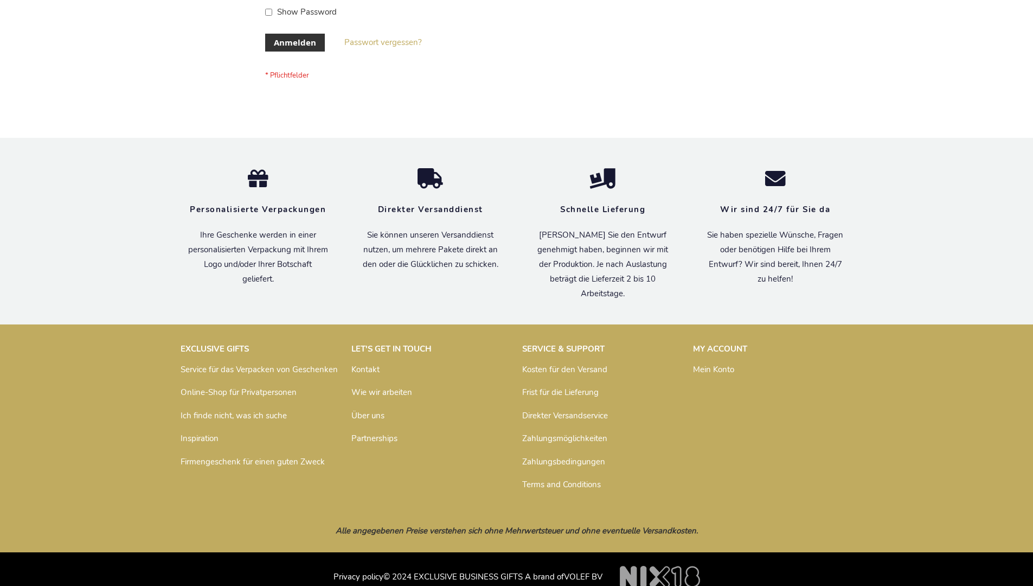
scroll to position [355, 0]
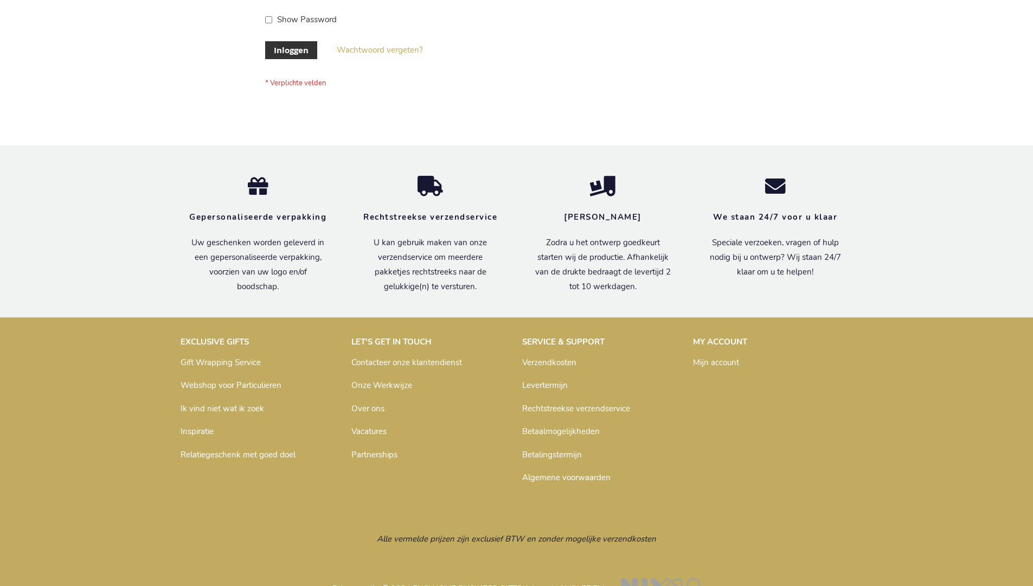
scroll to position [368, 0]
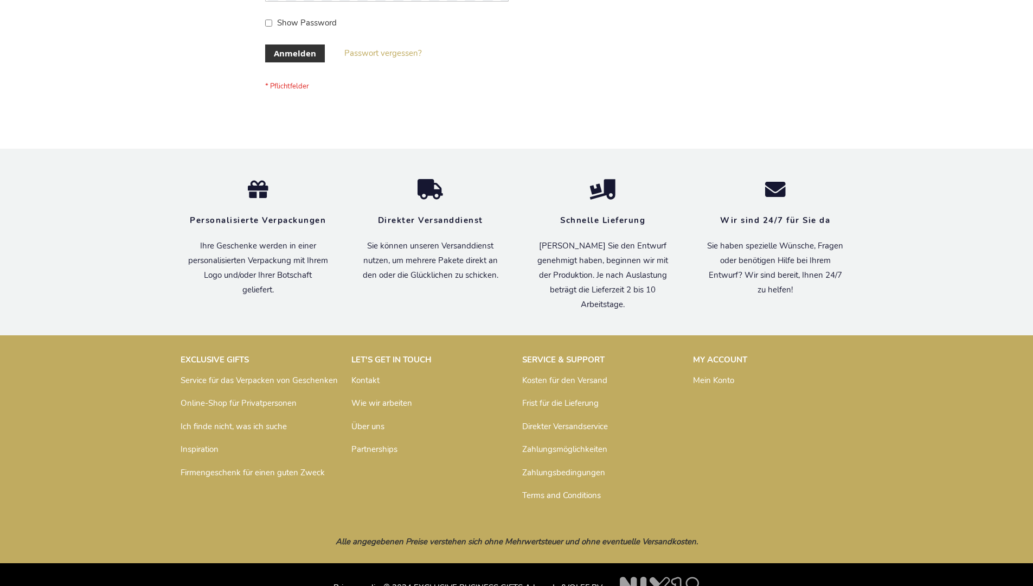
scroll to position [363, 0]
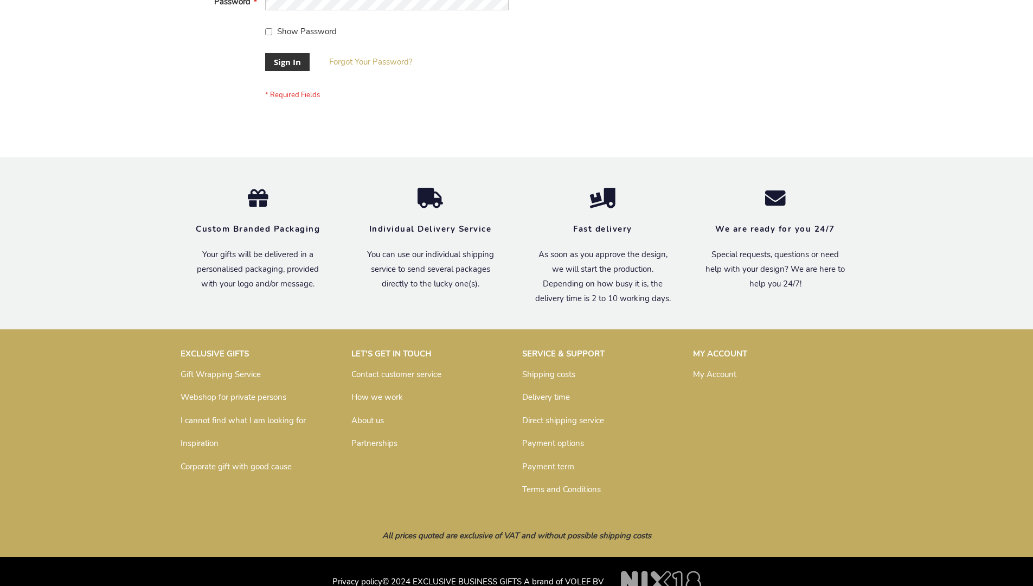
scroll to position [349, 0]
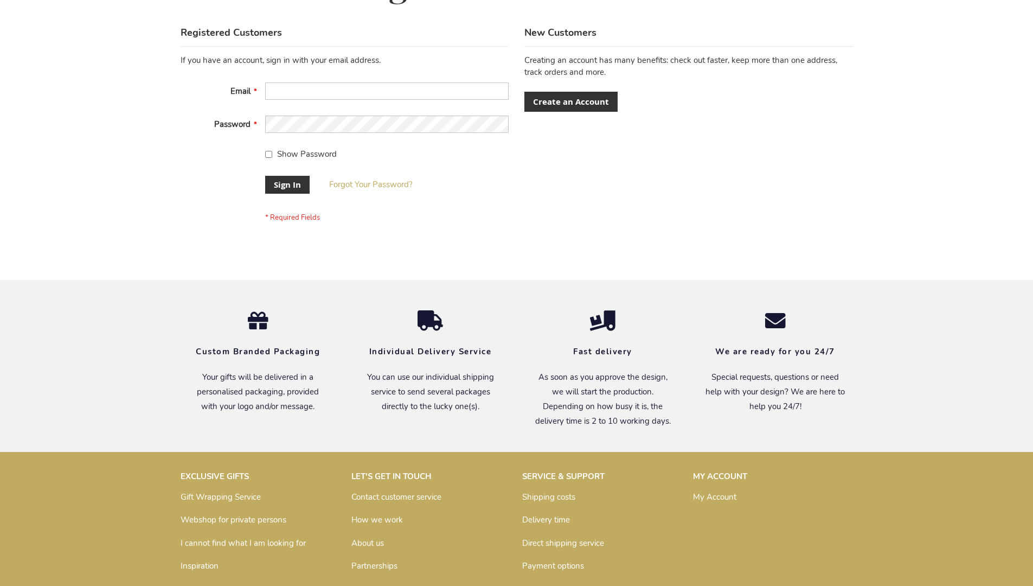
scroll to position [349, 0]
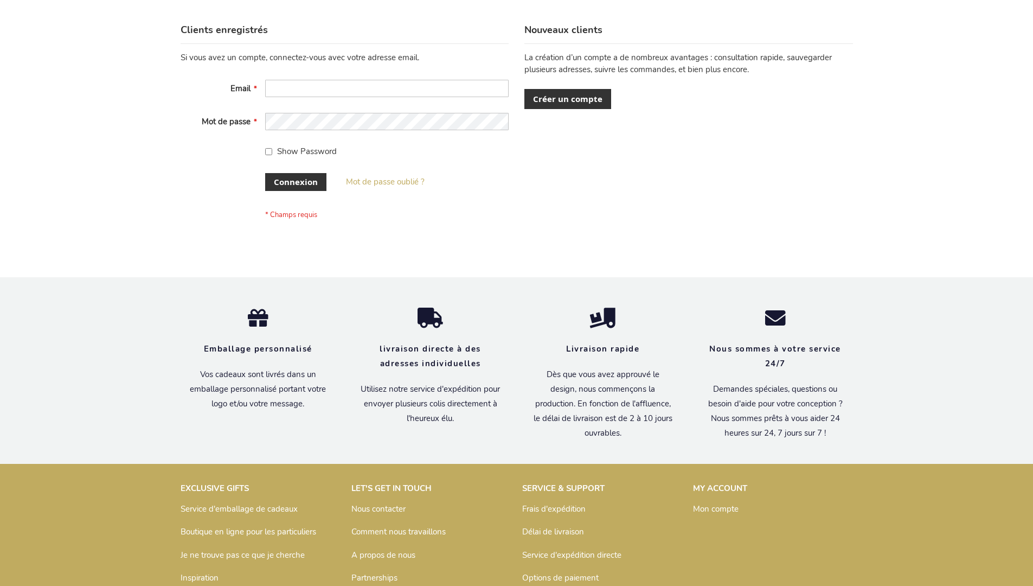
scroll to position [374, 0]
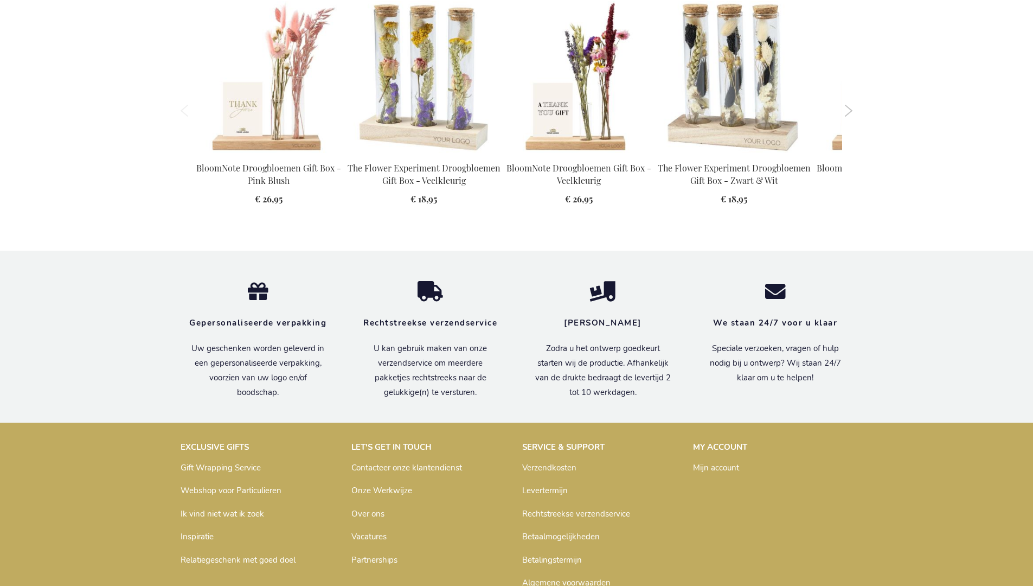
scroll to position [1416, 0]
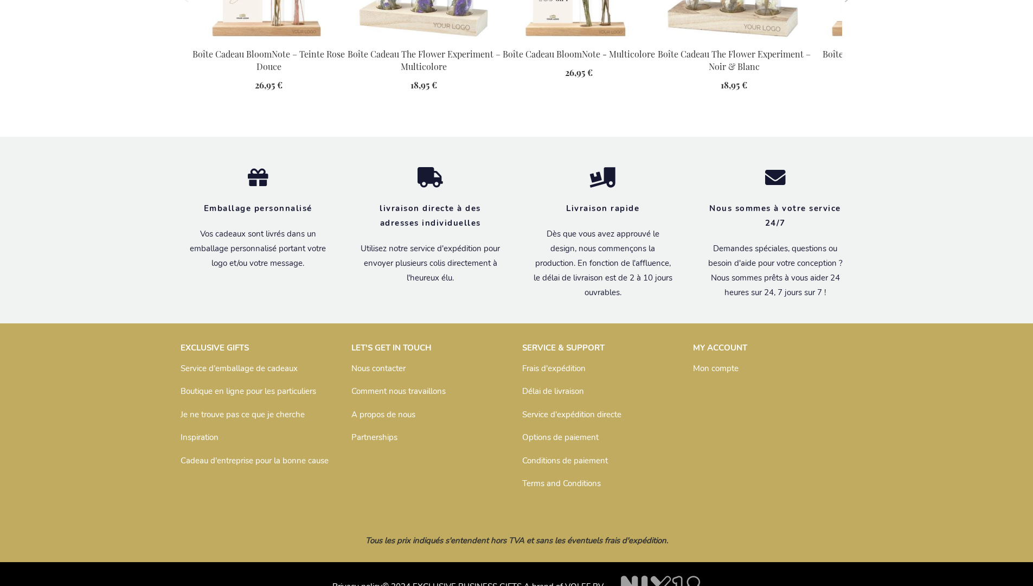
scroll to position [1428, 0]
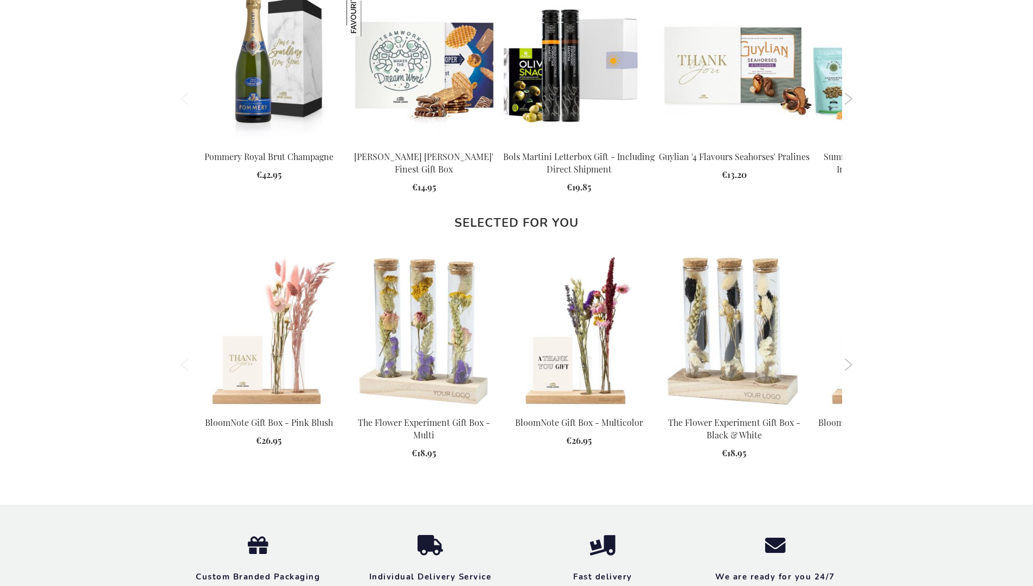
scroll to position [1382, 0]
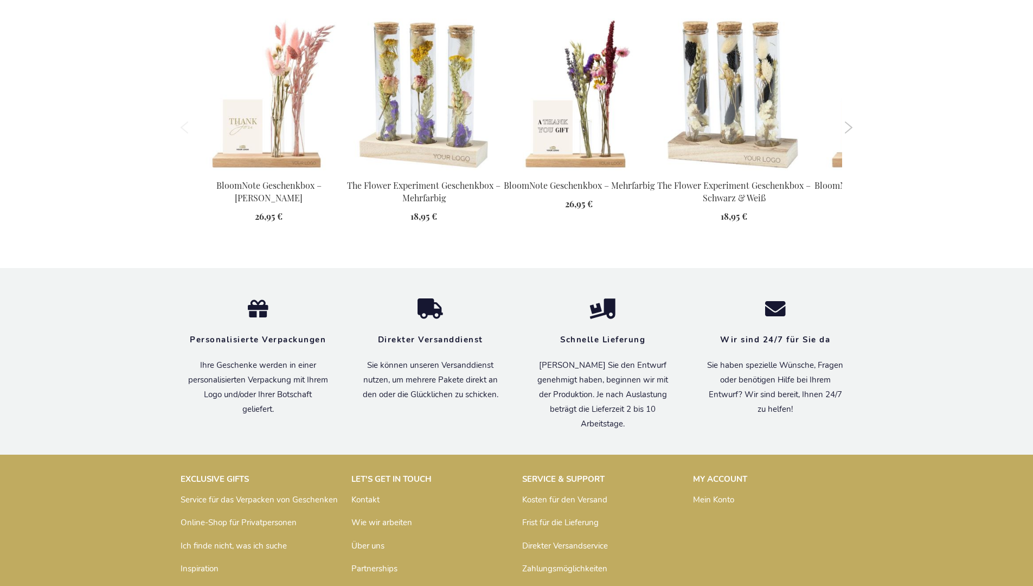
scroll to position [1417, 0]
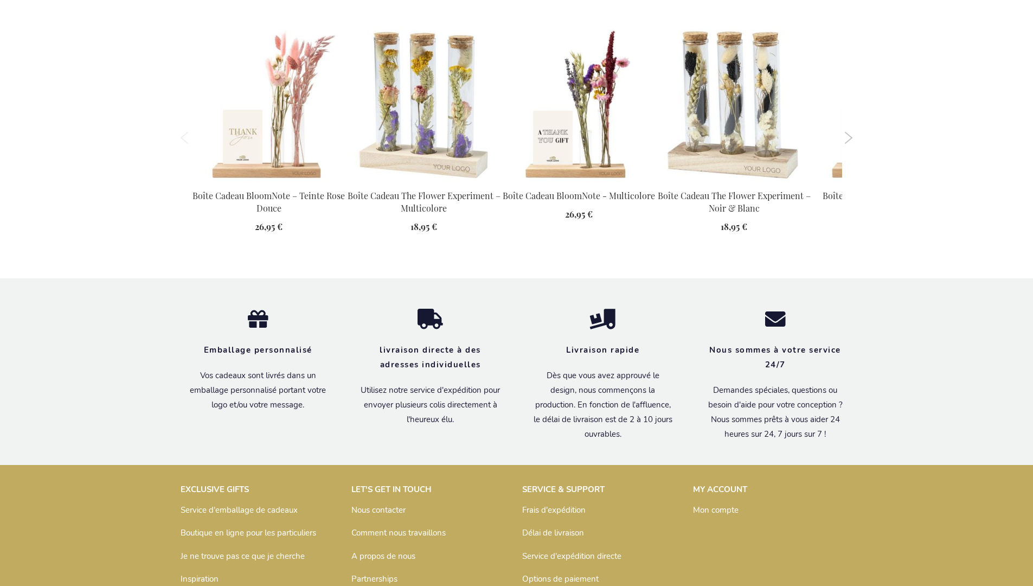
scroll to position [1428, 0]
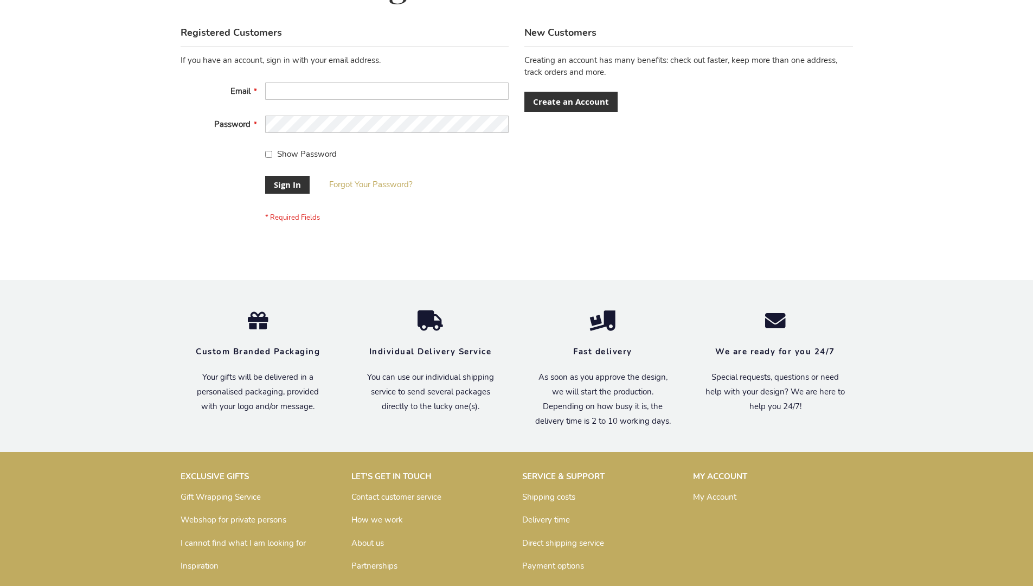
scroll to position [349, 0]
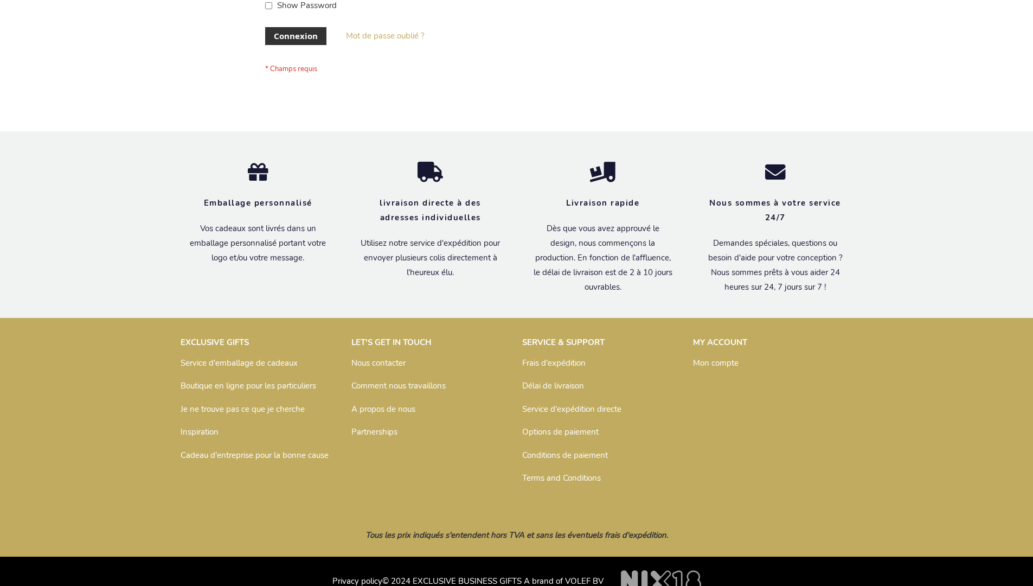
scroll to position [374, 0]
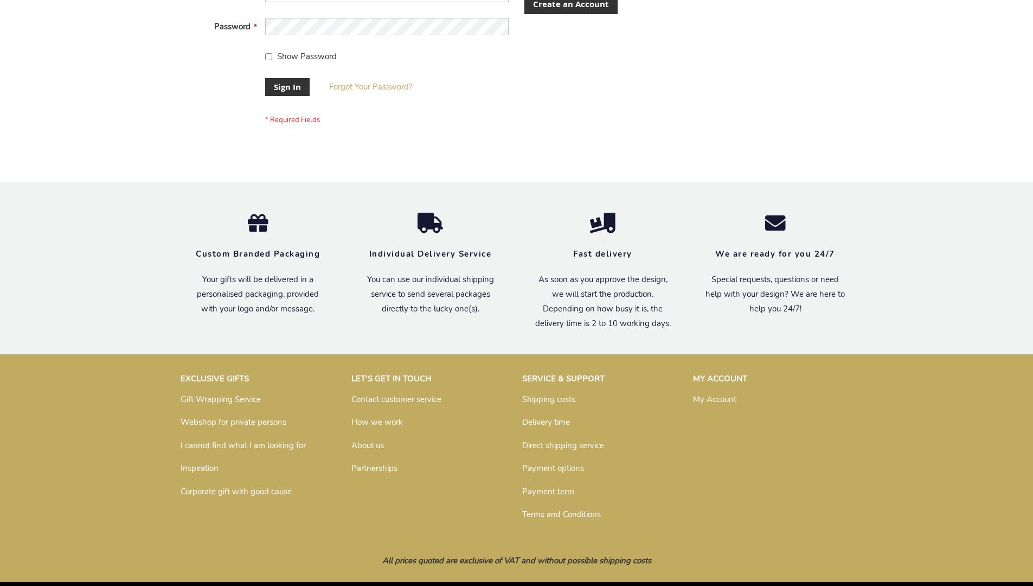
scroll to position [349, 0]
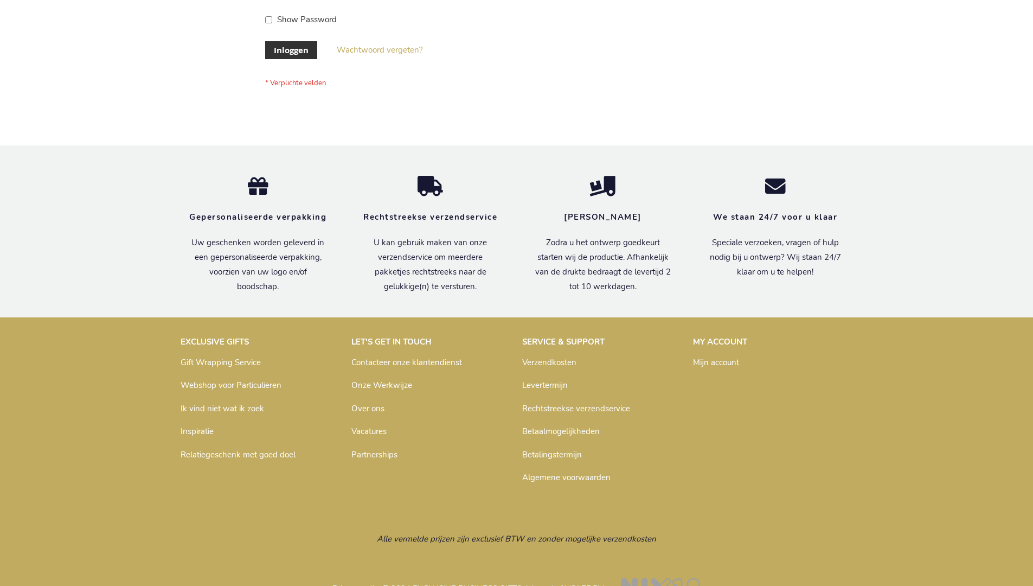
scroll to position [368, 0]
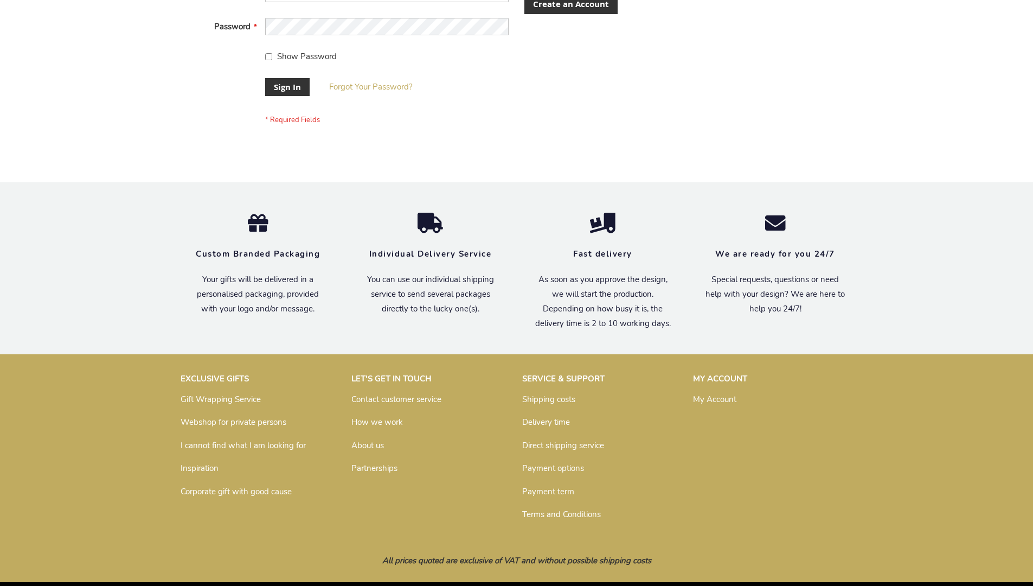
scroll to position [349, 0]
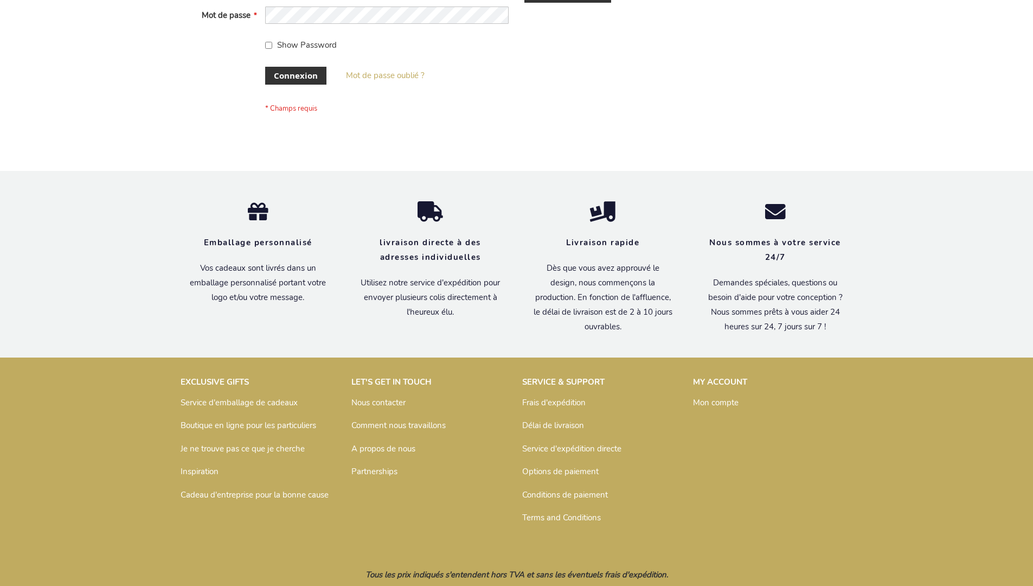
scroll to position [374, 0]
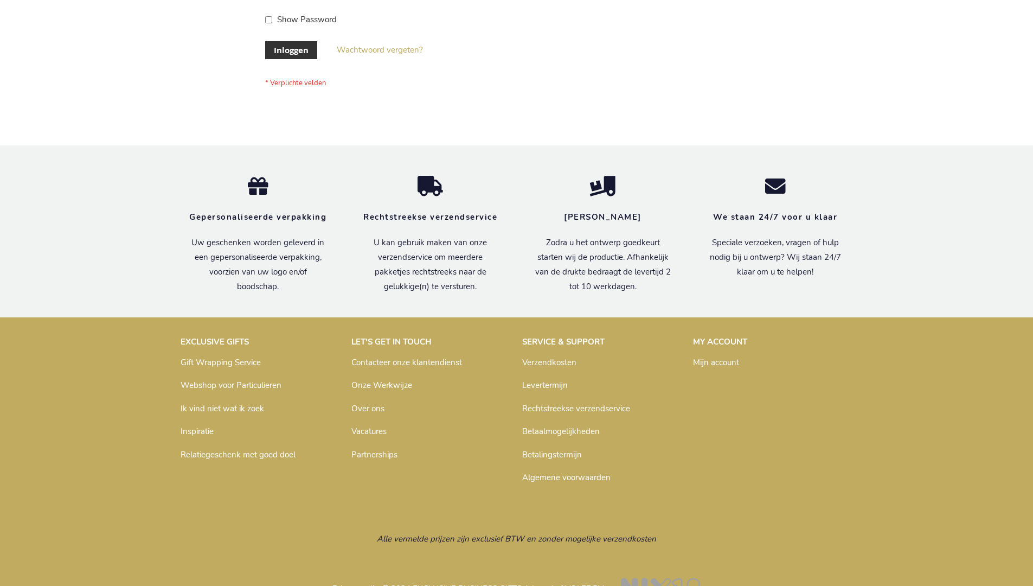
scroll to position [368, 0]
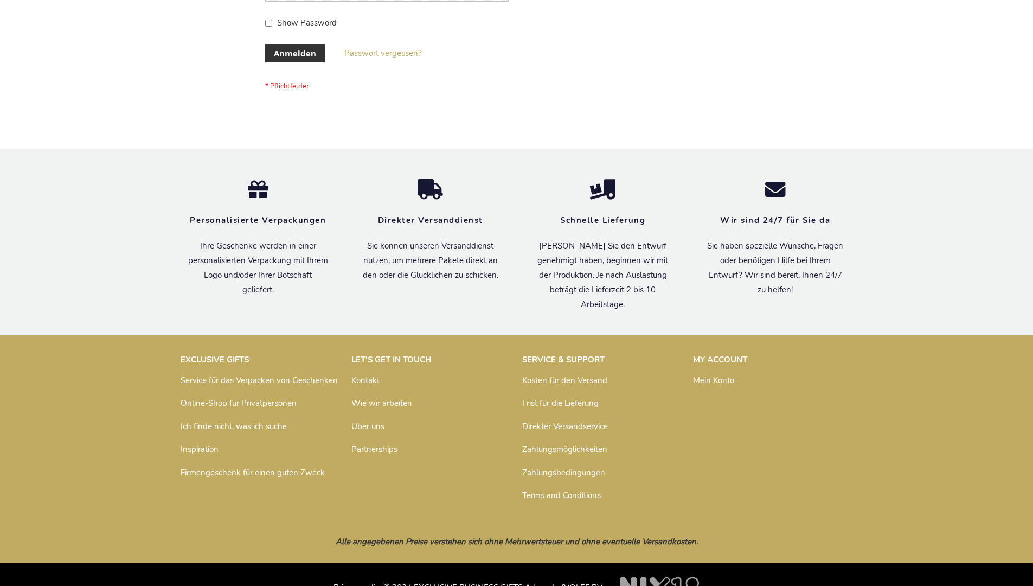
scroll to position [363, 0]
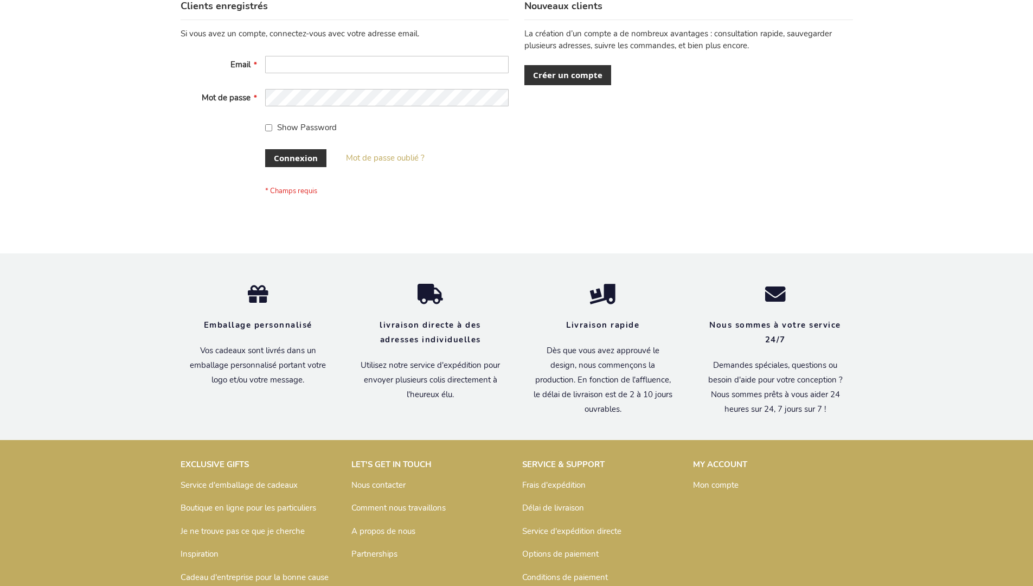
scroll to position [374, 0]
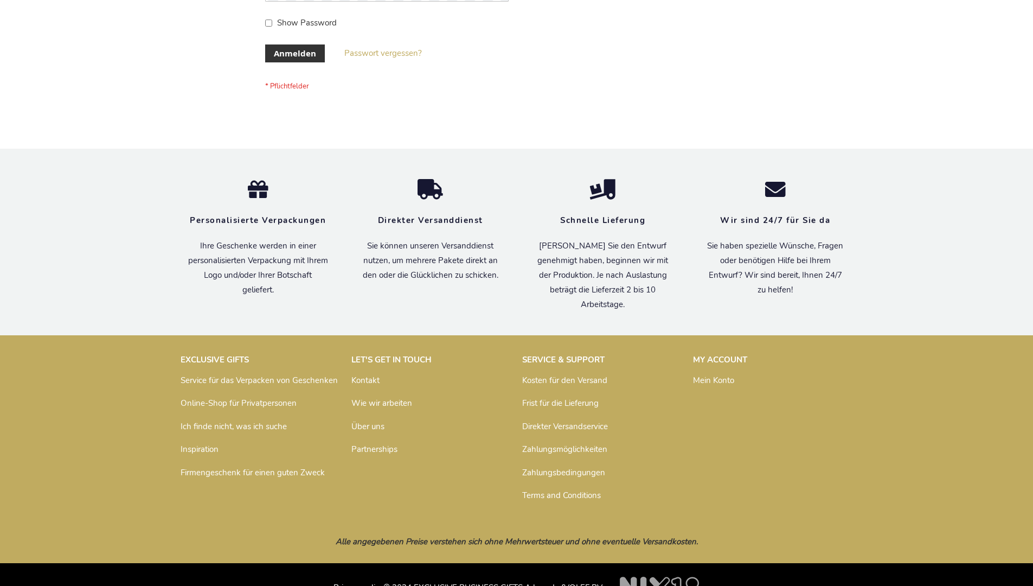
scroll to position [363, 0]
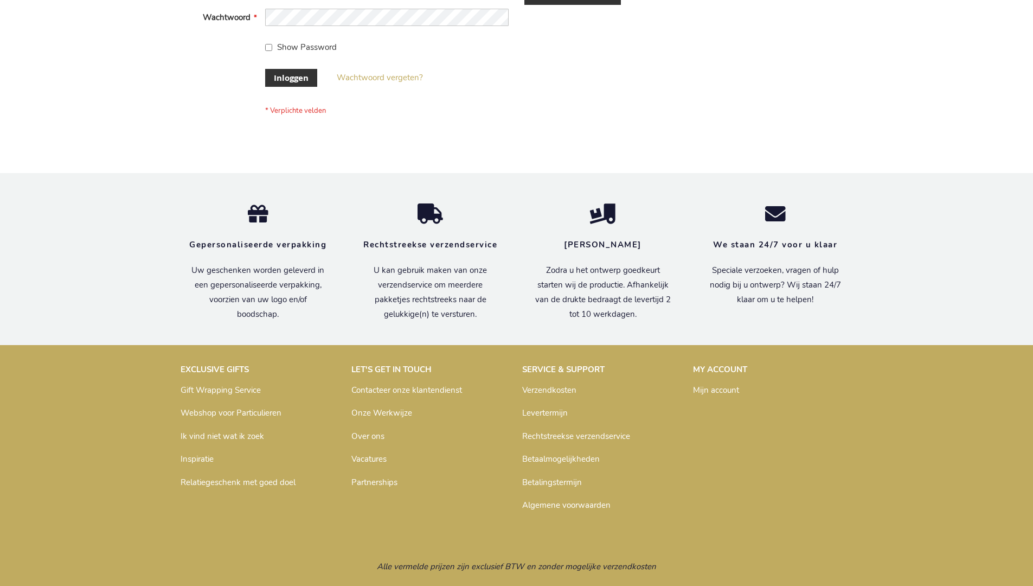
scroll to position [368, 0]
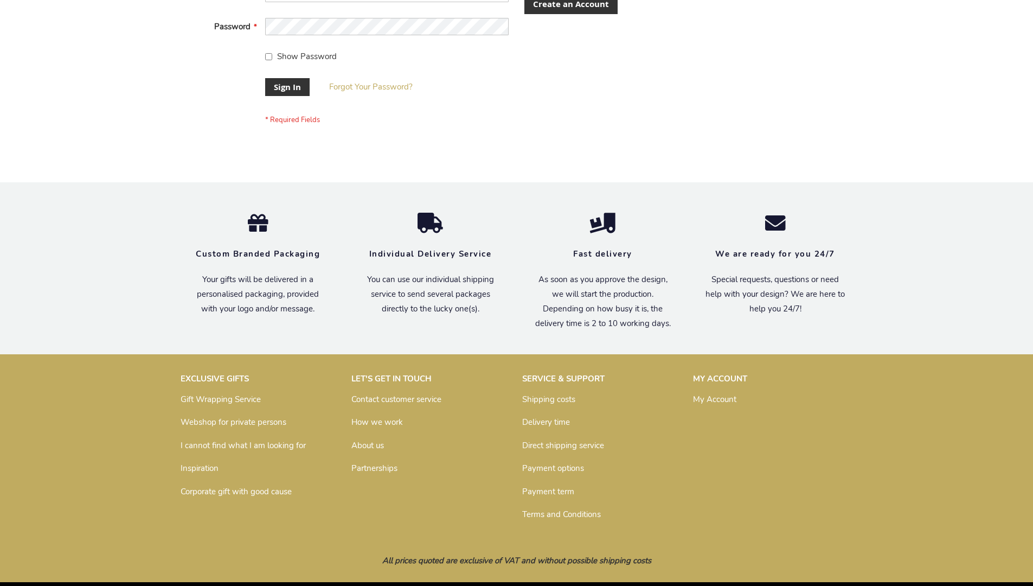
scroll to position [349, 0]
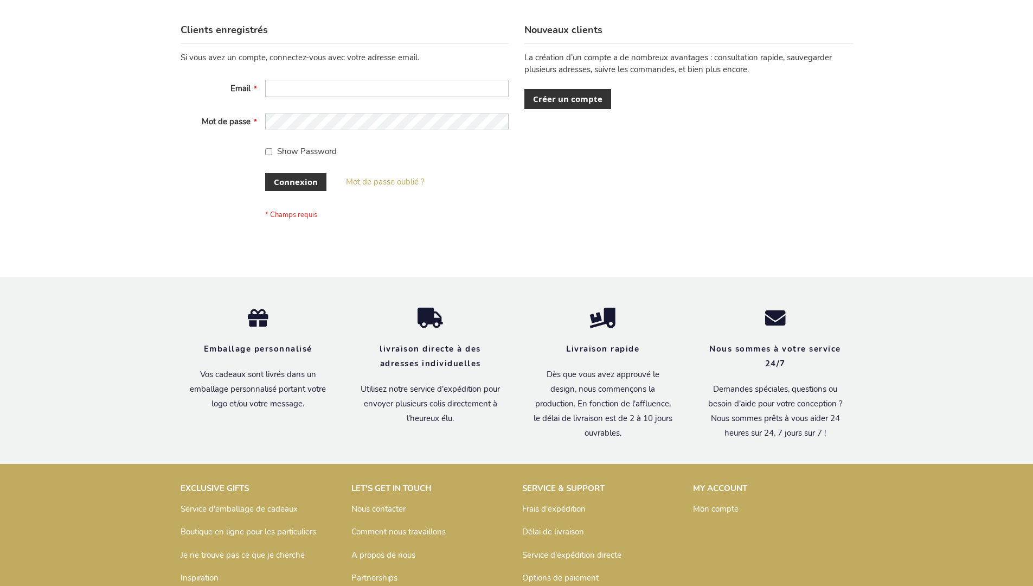
scroll to position [374, 0]
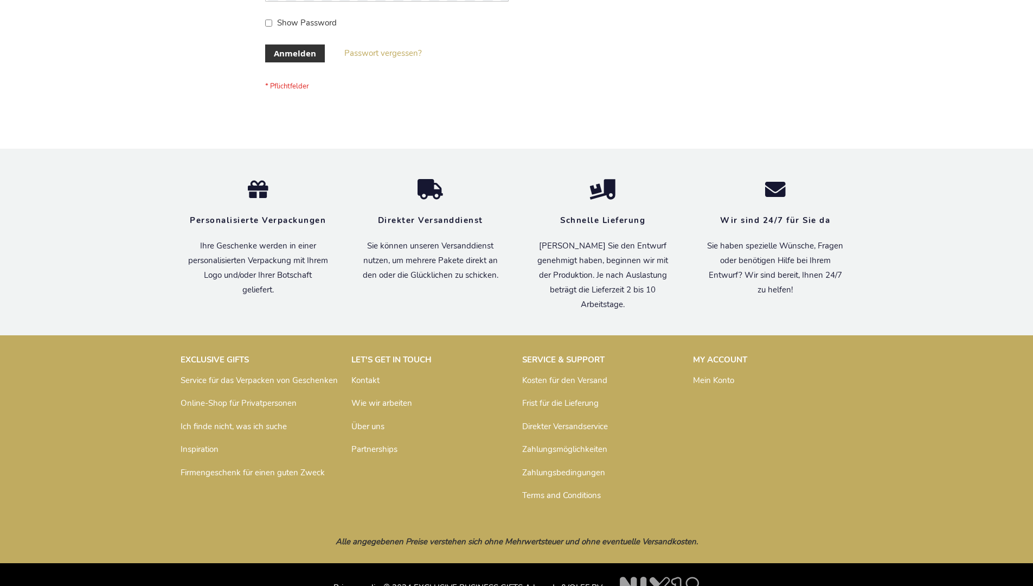
scroll to position [363, 0]
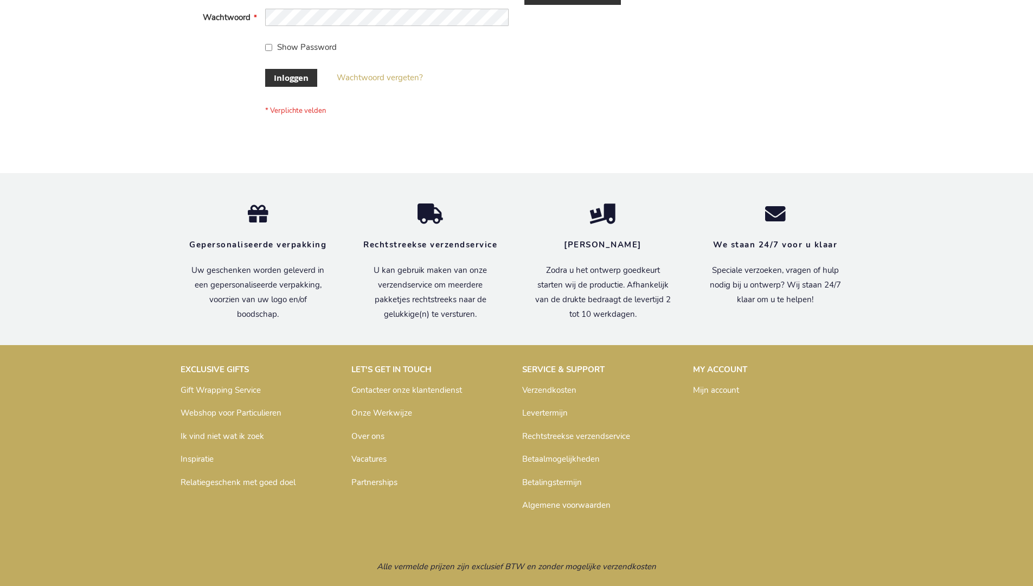
scroll to position [368, 0]
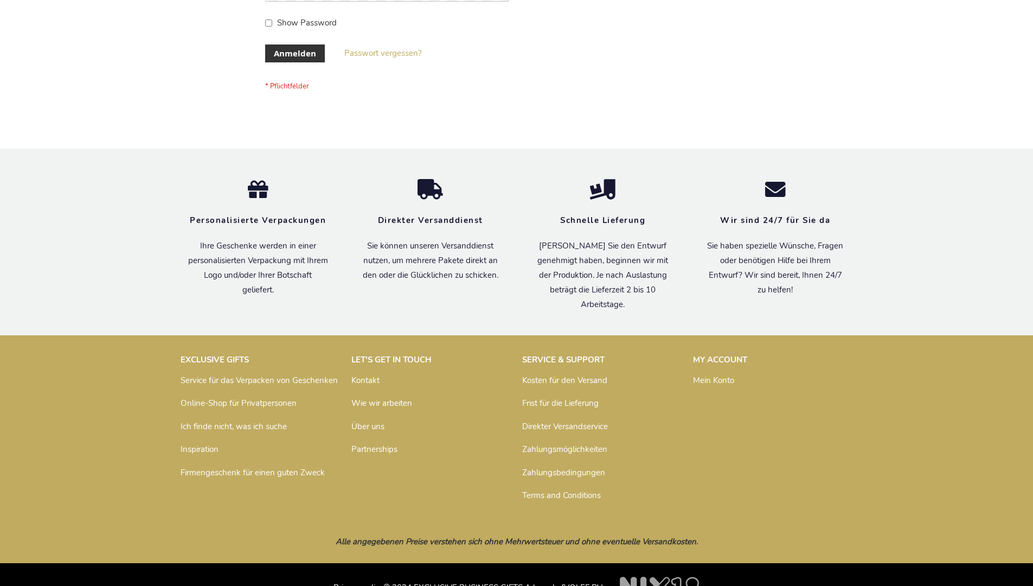
scroll to position [363, 0]
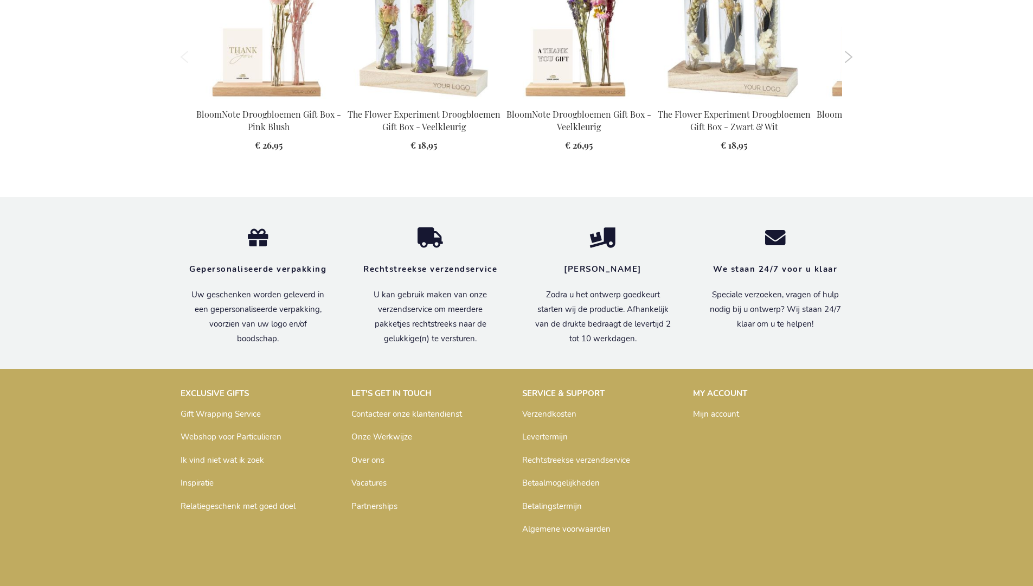
scroll to position [1416, 0]
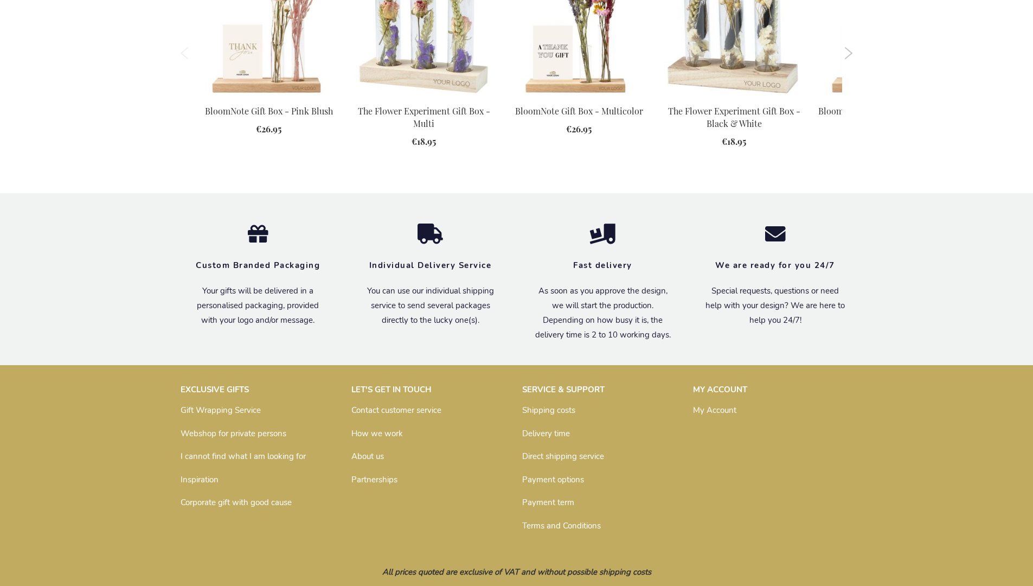
scroll to position [1382, 0]
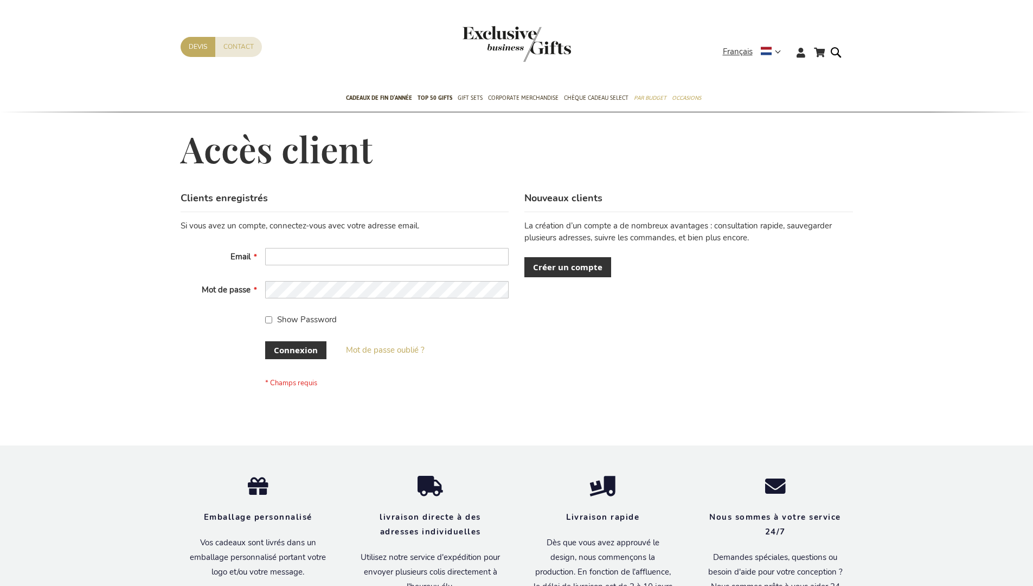
scroll to position [374, 0]
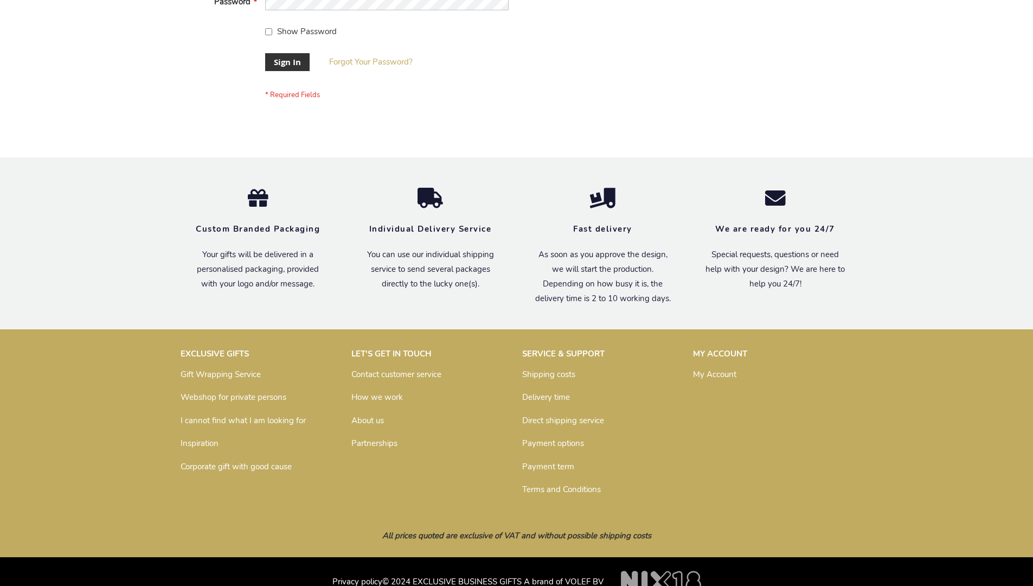
scroll to position [349, 0]
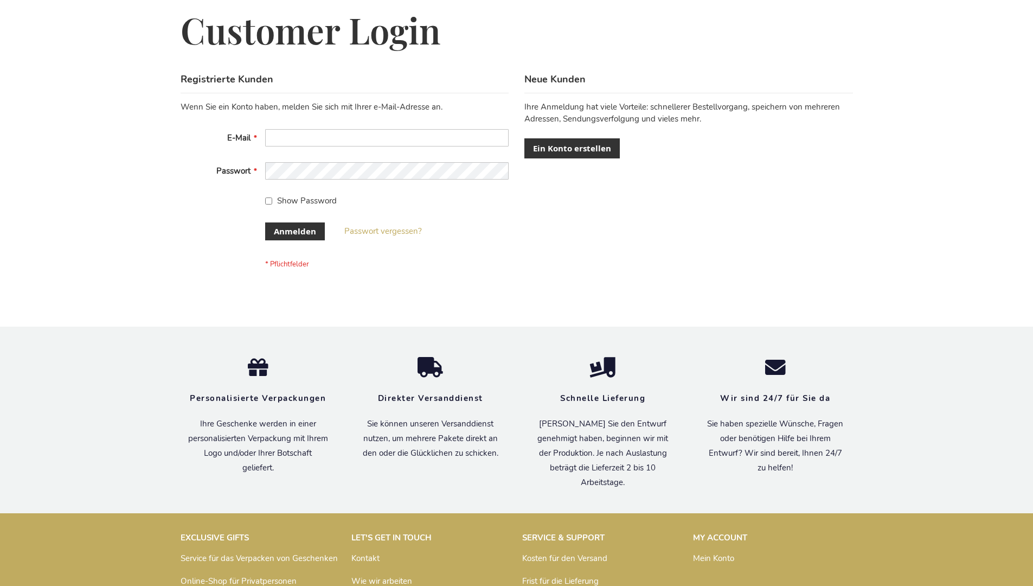
scroll to position [363, 0]
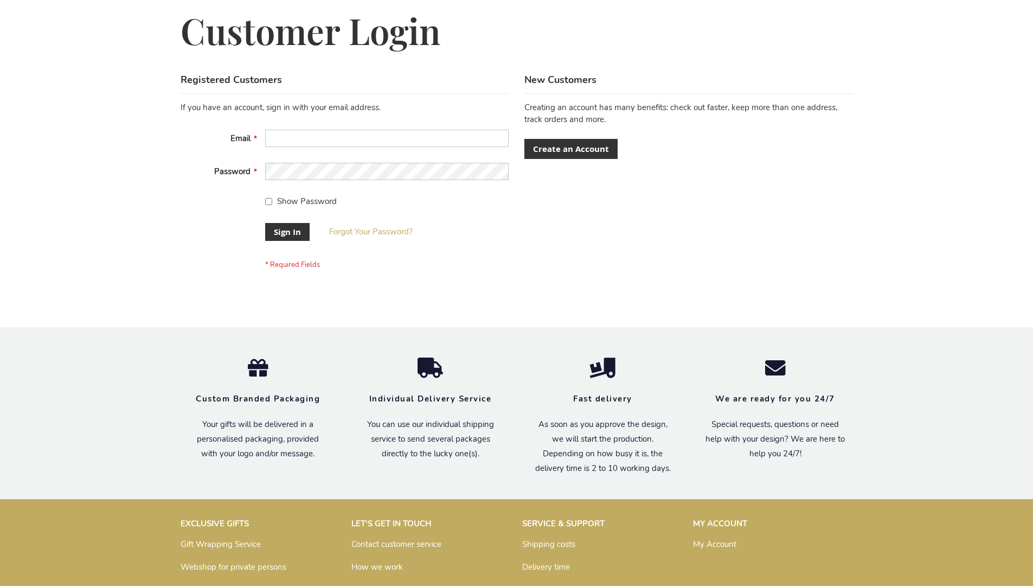
scroll to position [349, 0]
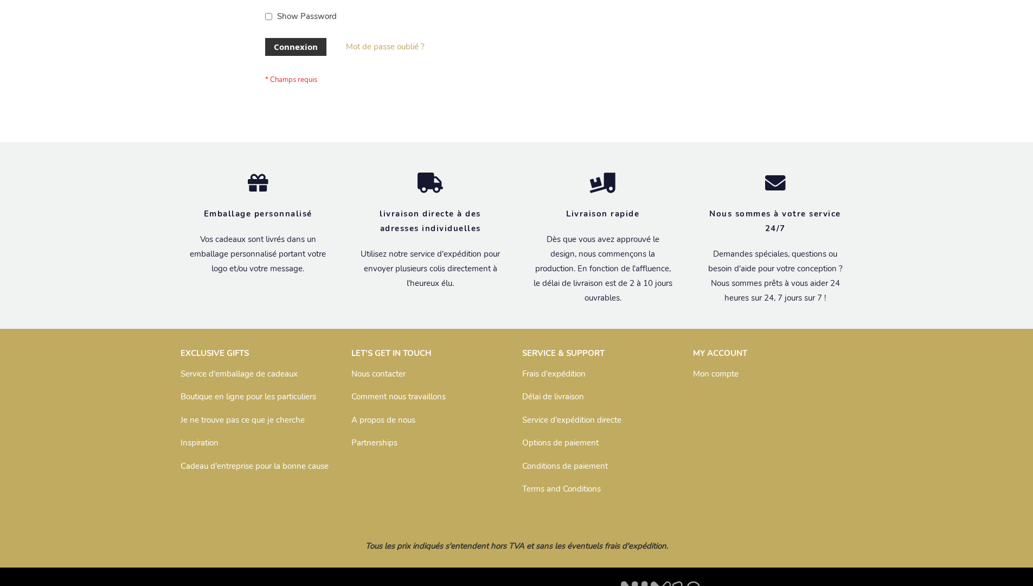
scroll to position [374, 0]
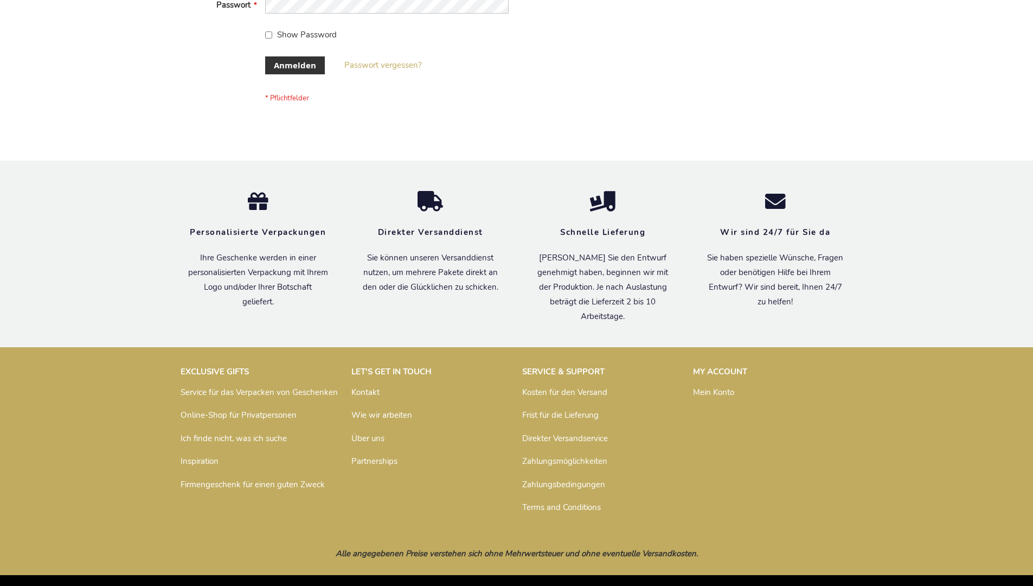
scroll to position [363, 0]
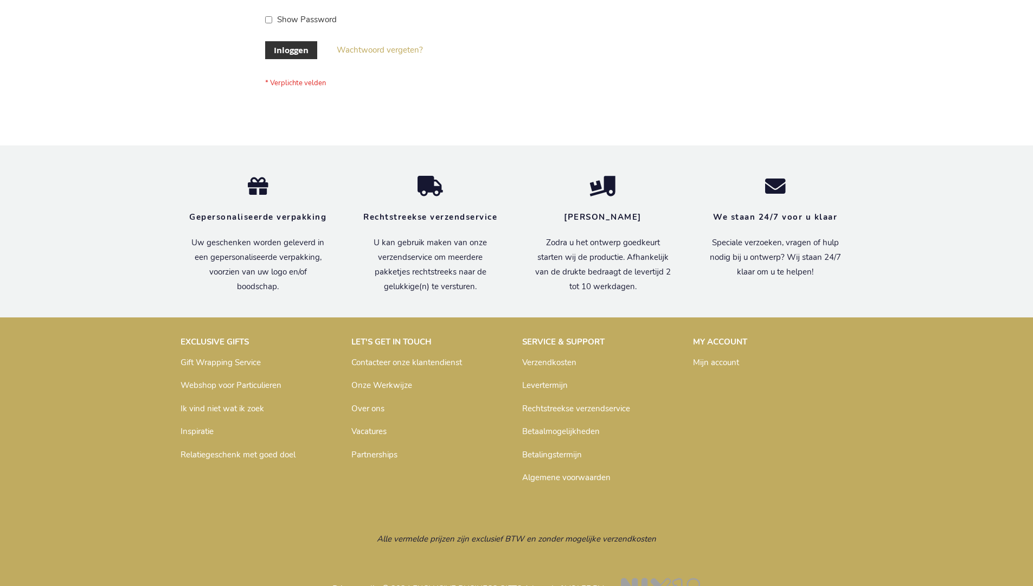
scroll to position [368, 0]
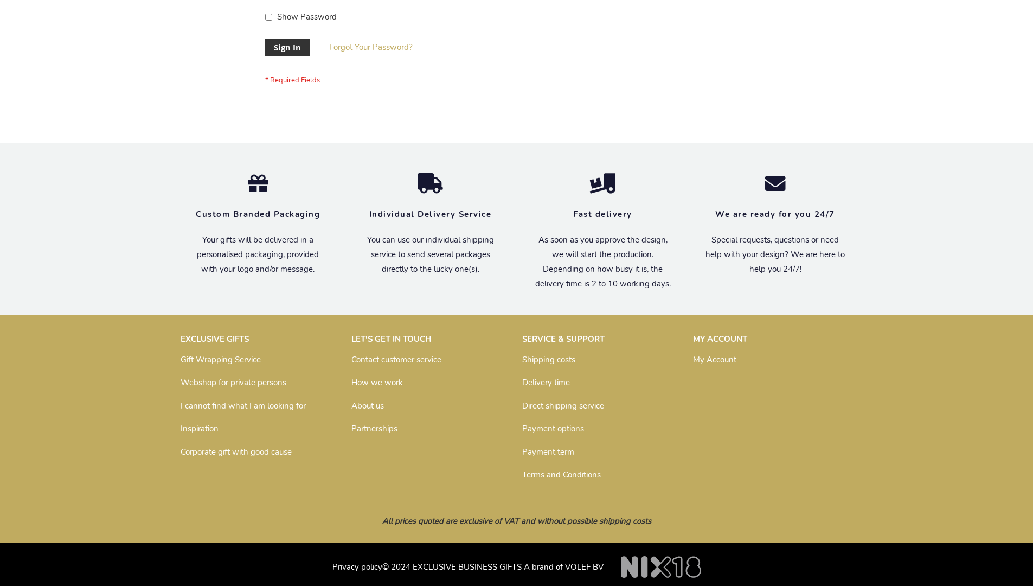
scroll to position [349, 0]
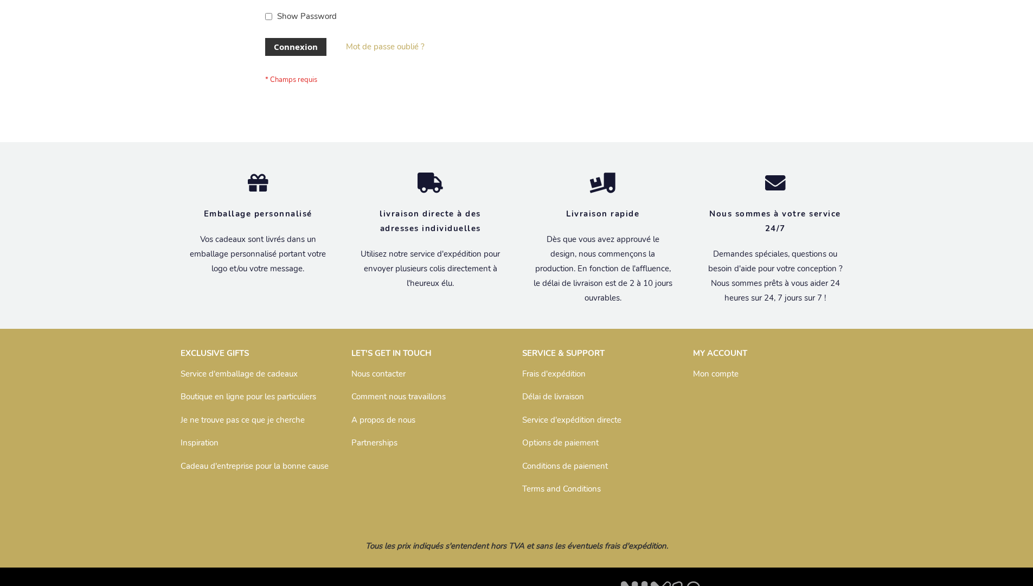
scroll to position [374, 0]
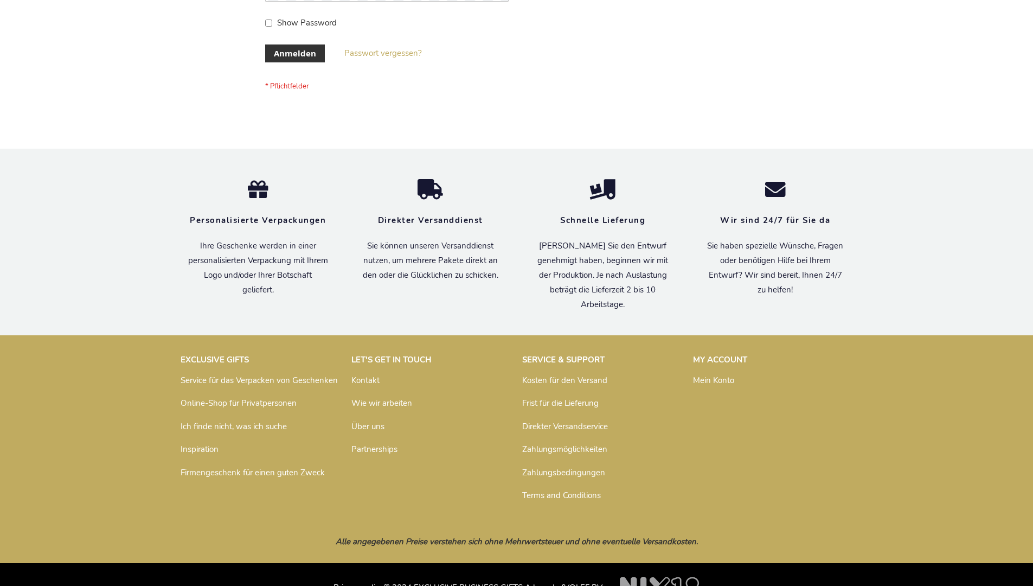
scroll to position [363, 0]
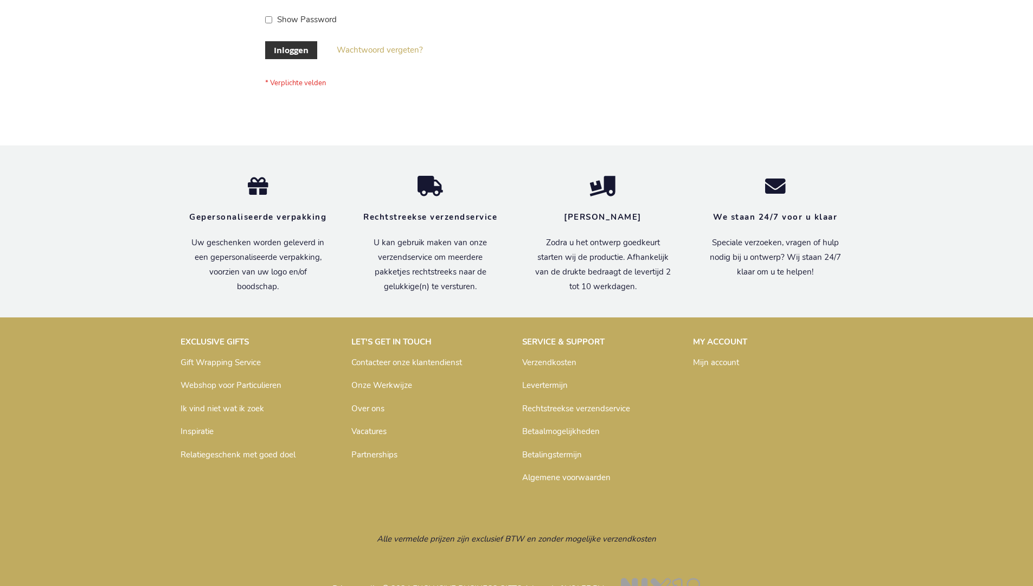
scroll to position [368, 0]
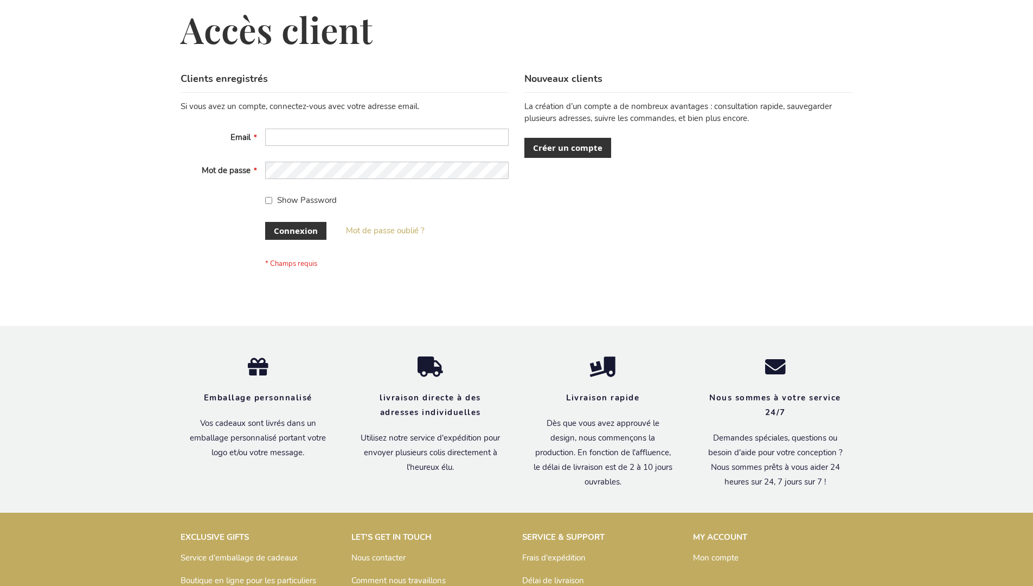
scroll to position [374, 0]
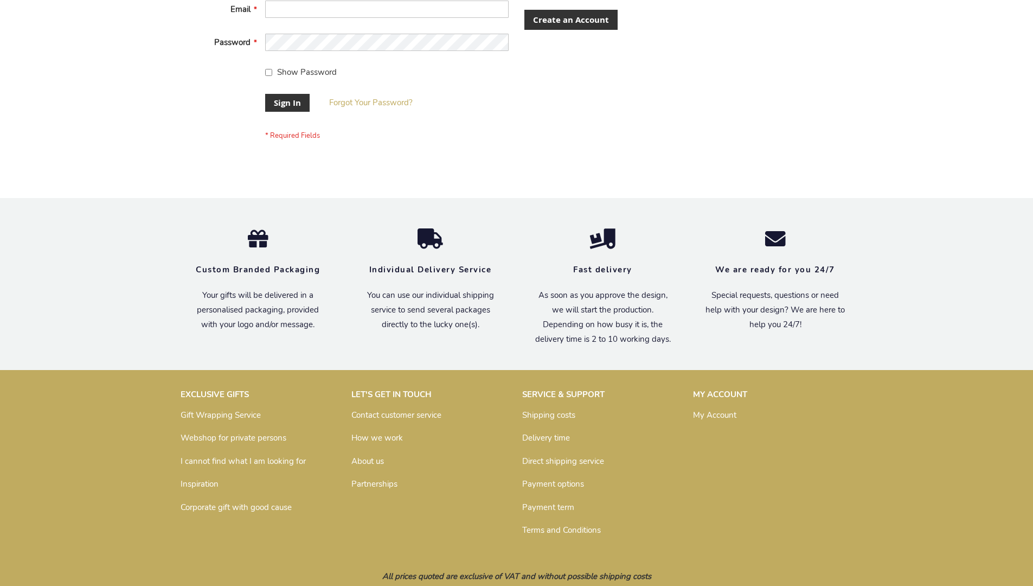
scroll to position [349, 0]
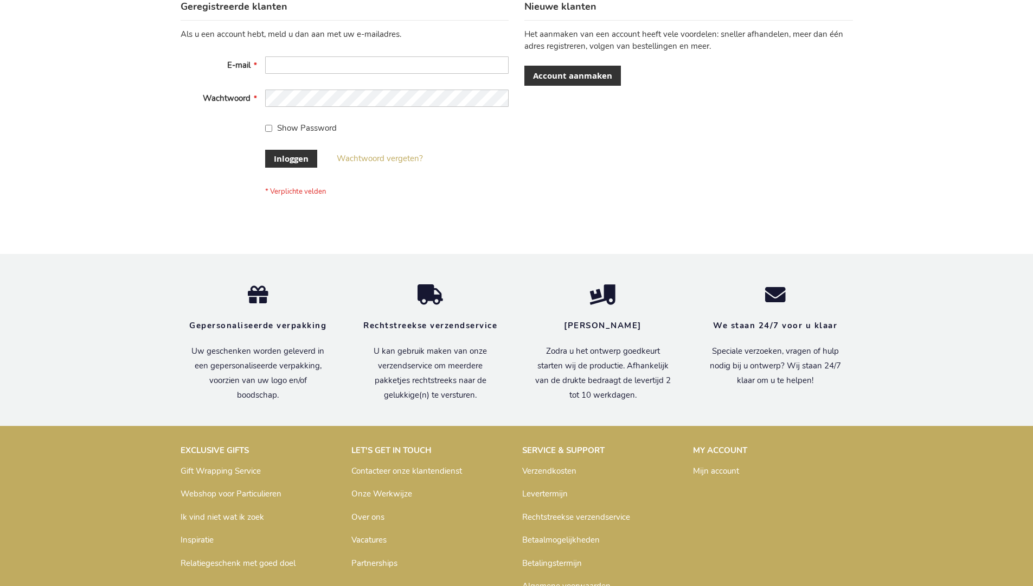
scroll to position [368, 0]
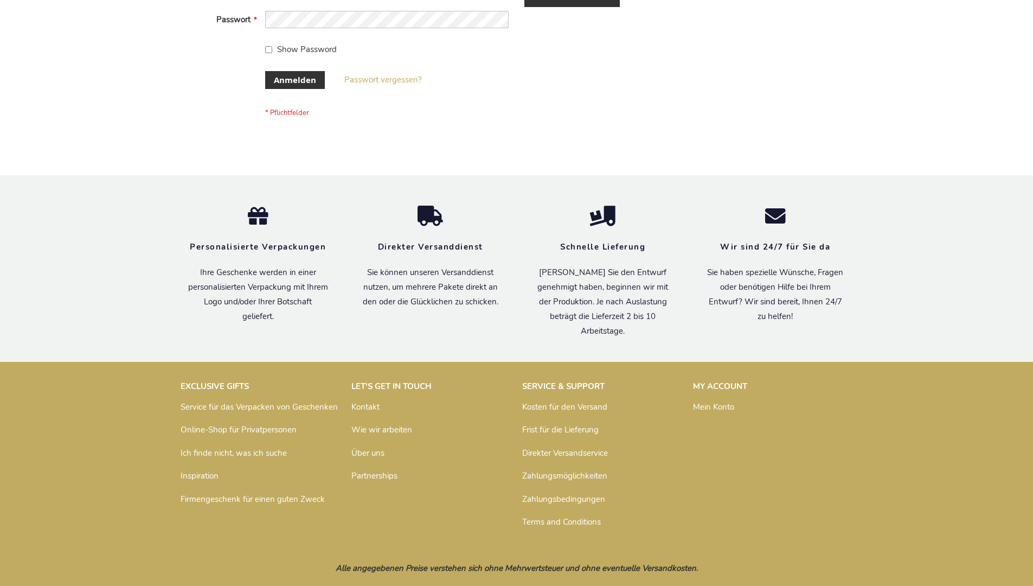
scroll to position [363, 0]
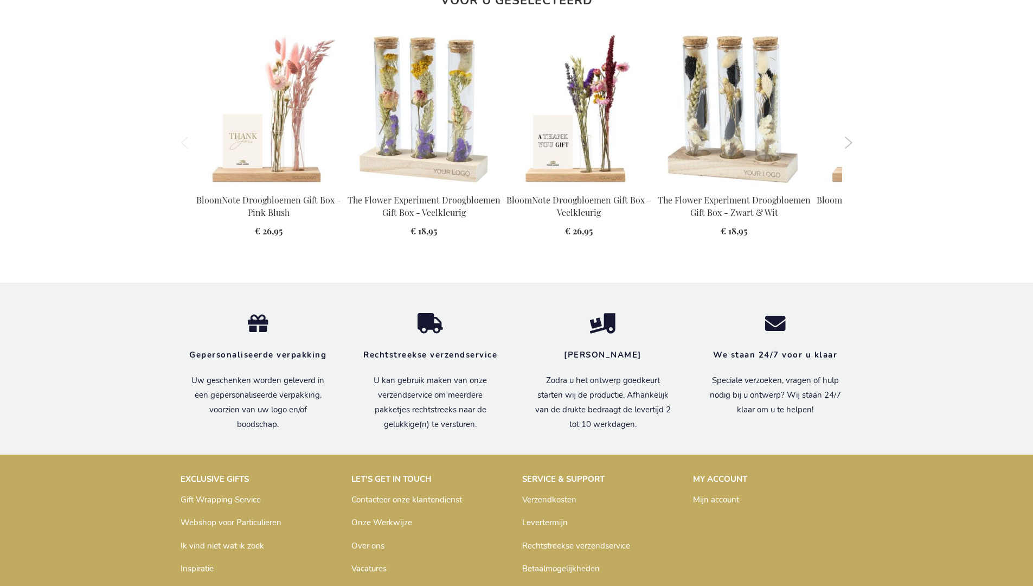
scroll to position [1416, 0]
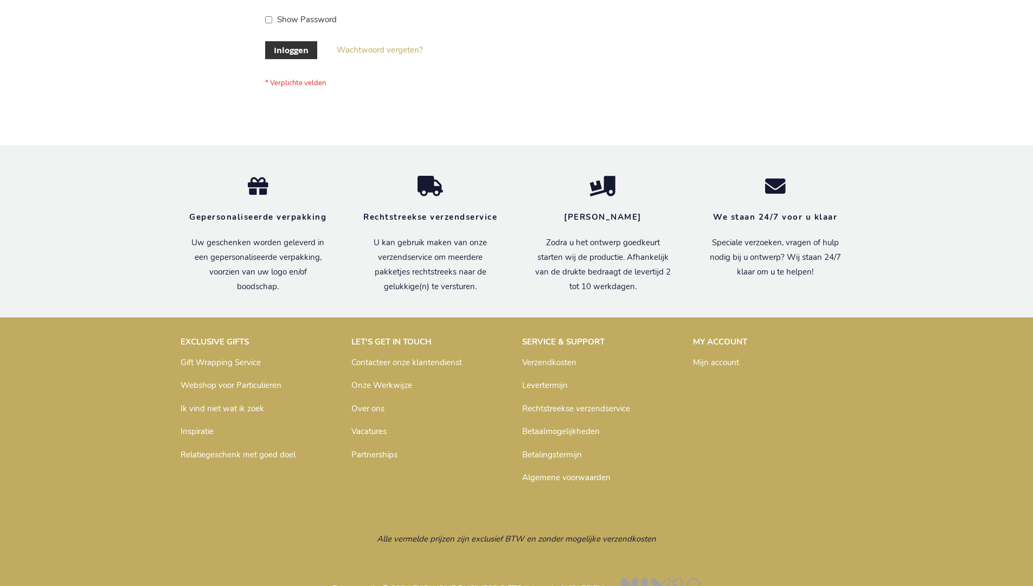
scroll to position [368, 0]
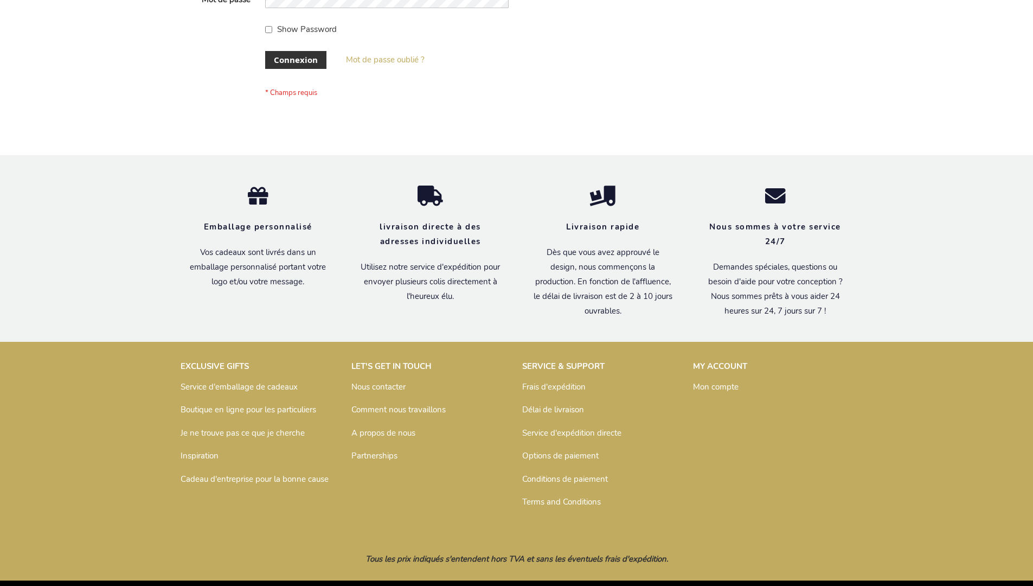
scroll to position [374, 0]
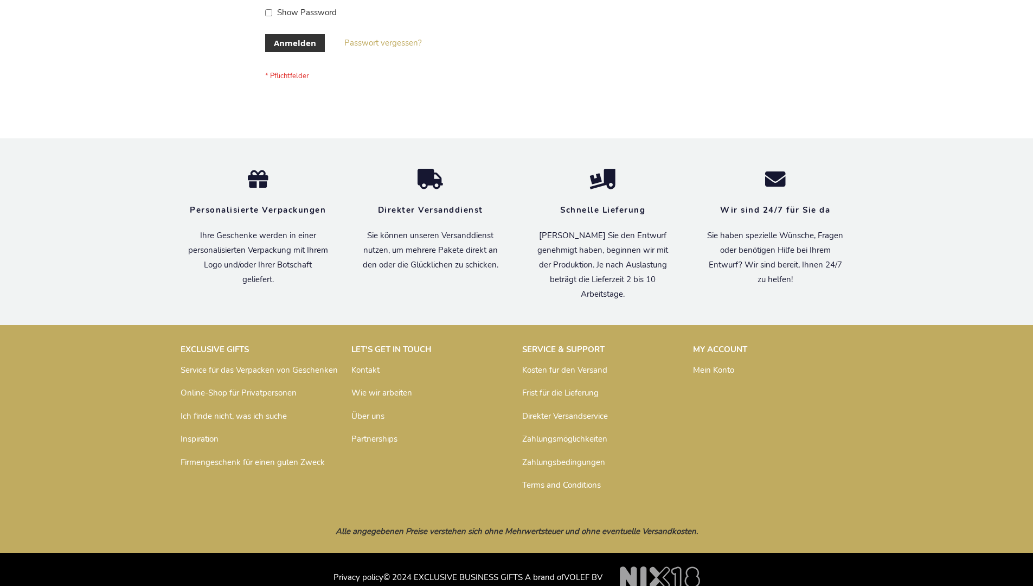
scroll to position [363, 0]
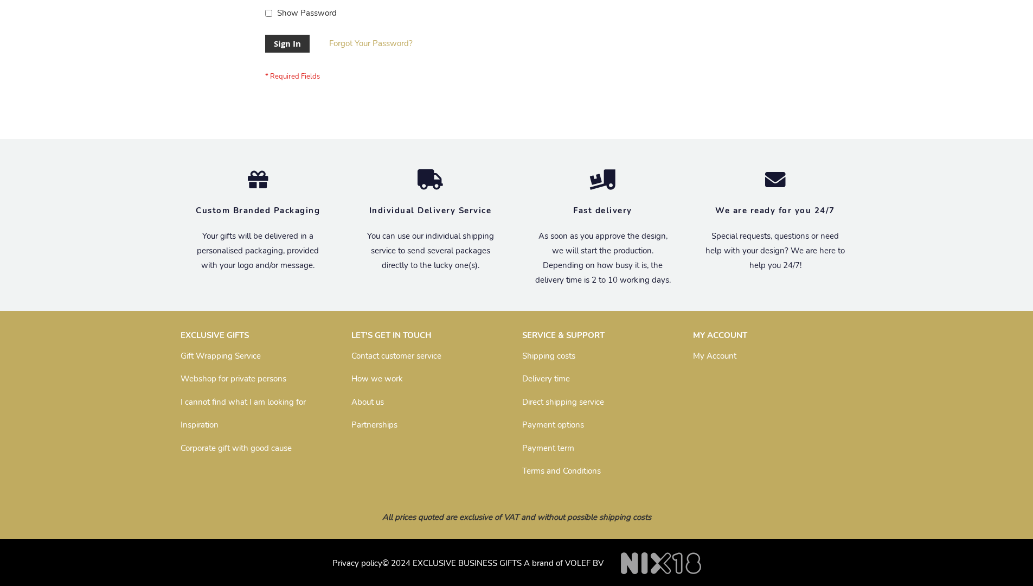
scroll to position [349, 0]
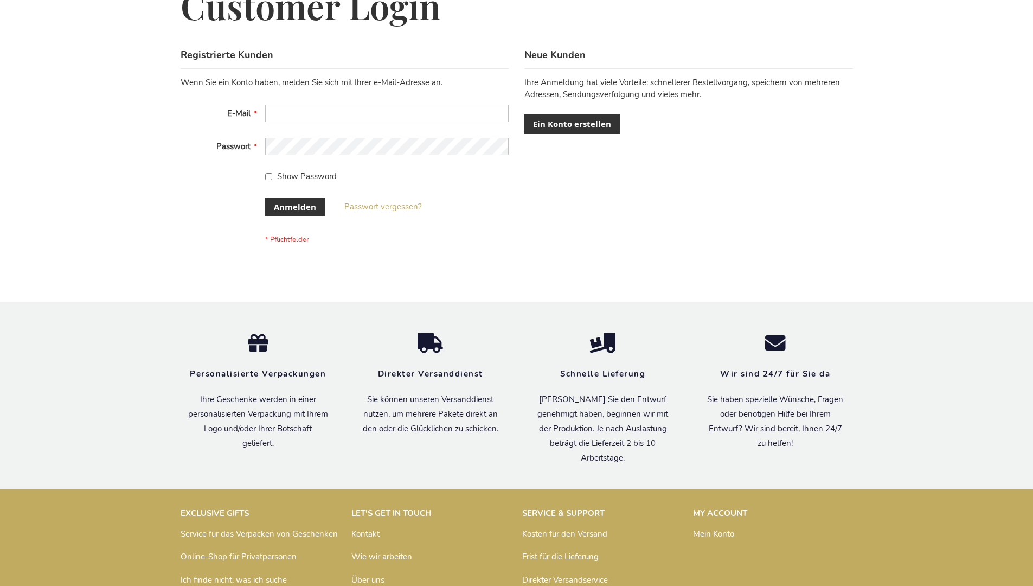
scroll to position [363, 0]
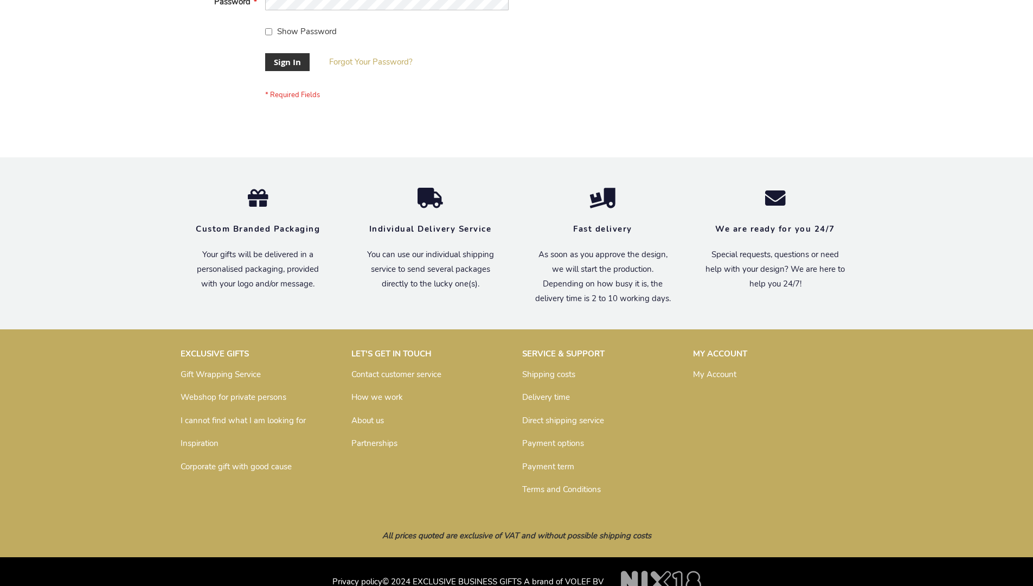
scroll to position [349, 0]
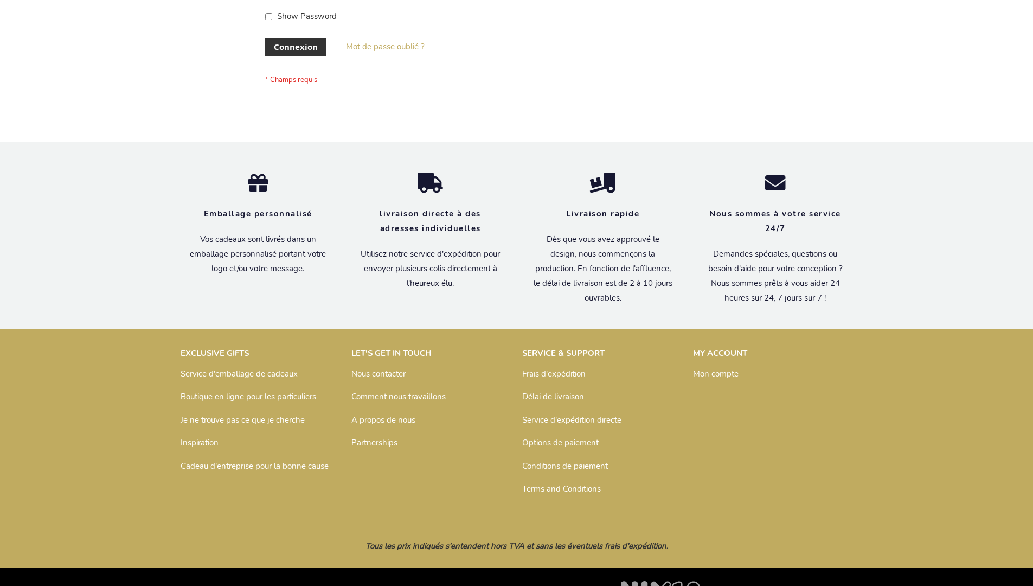
scroll to position [374, 0]
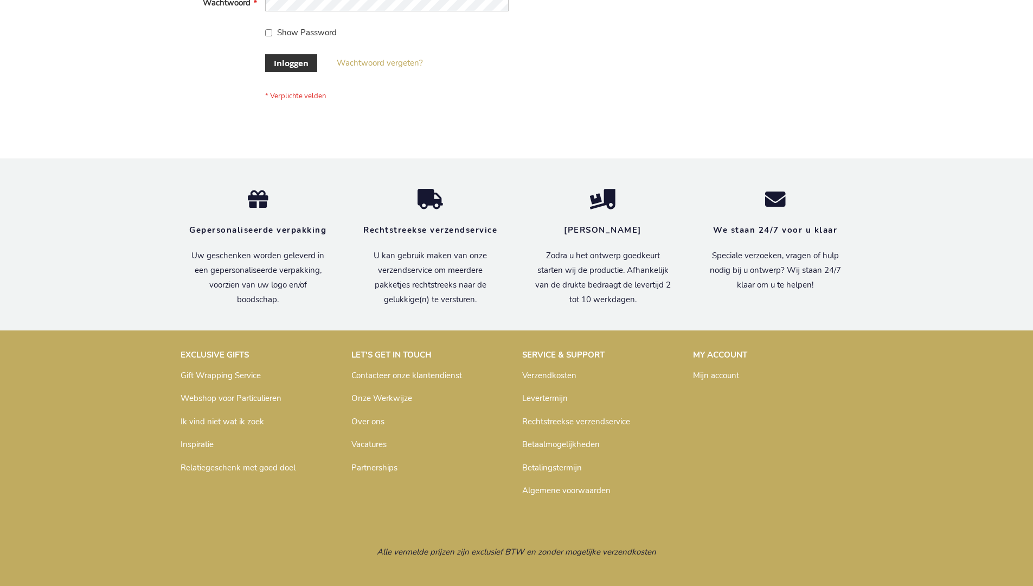
scroll to position [368, 0]
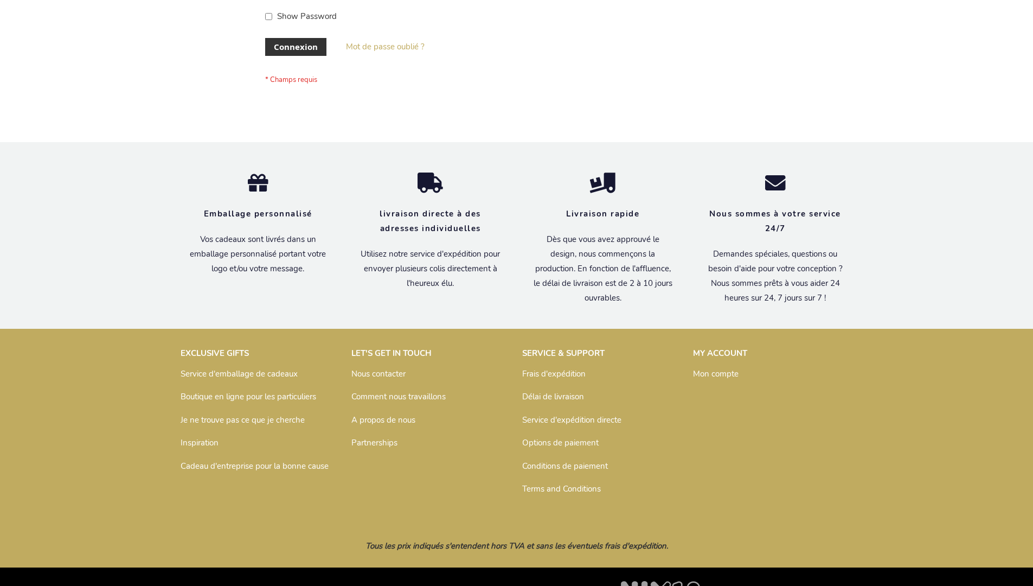
scroll to position [374, 0]
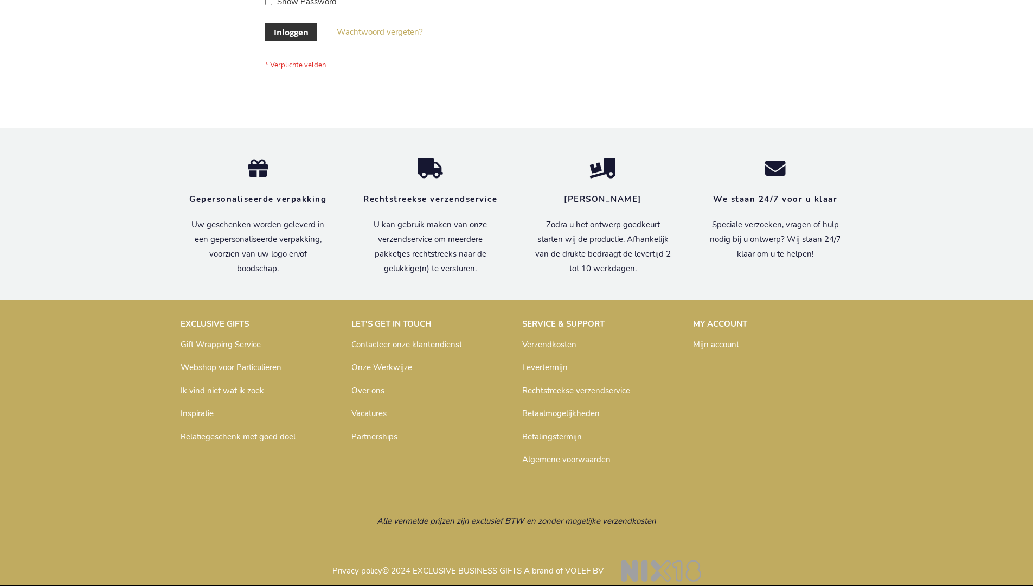
scroll to position [368, 0]
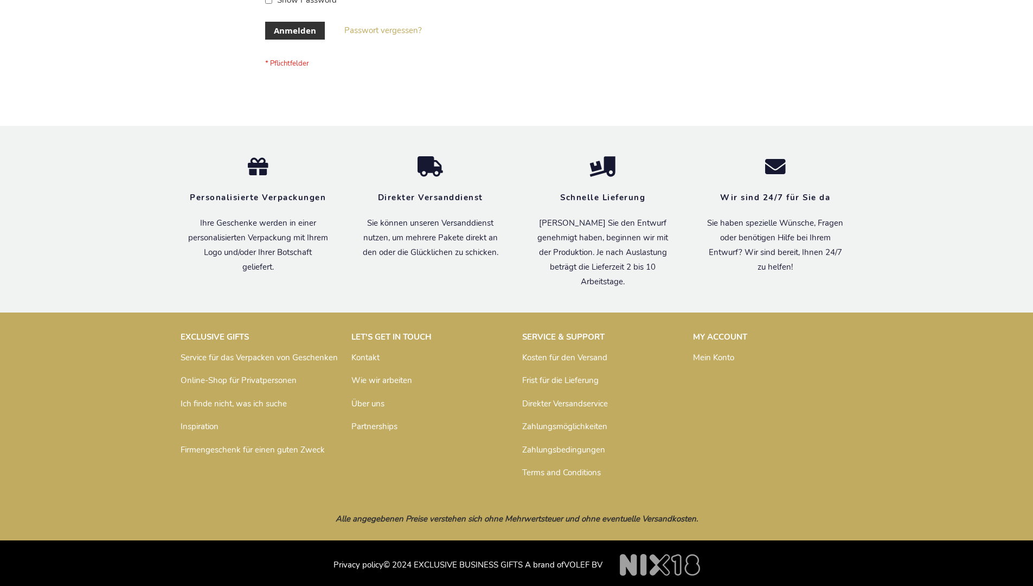
scroll to position [363, 0]
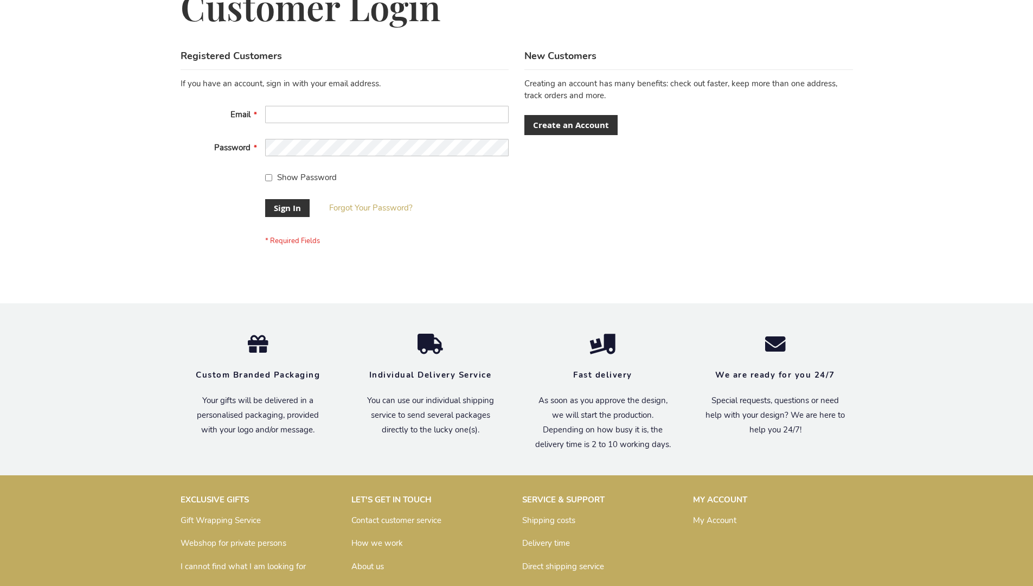
scroll to position [349, 0]
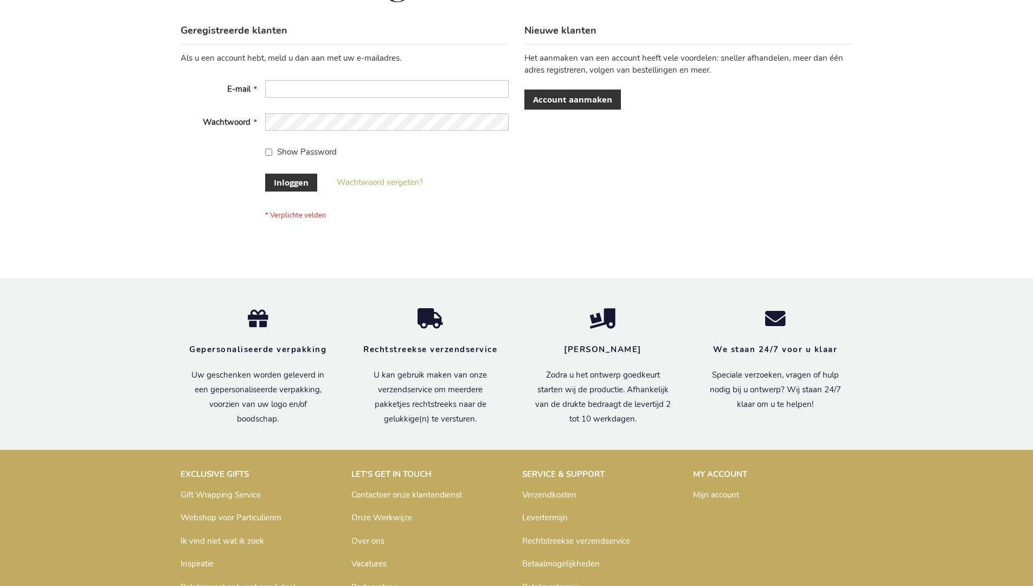
scroll to position [368, 0]
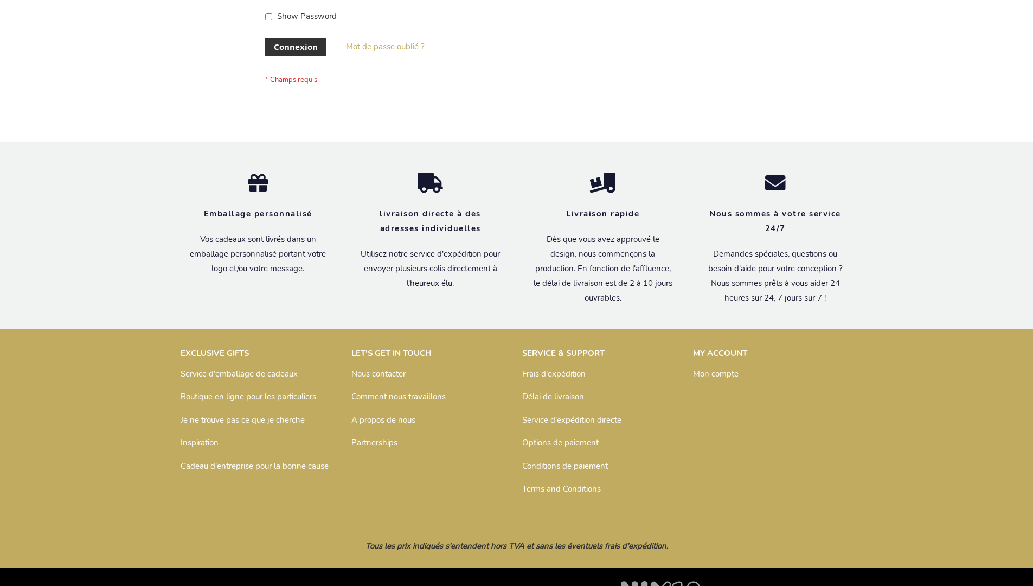
scroll to position [374, 0]
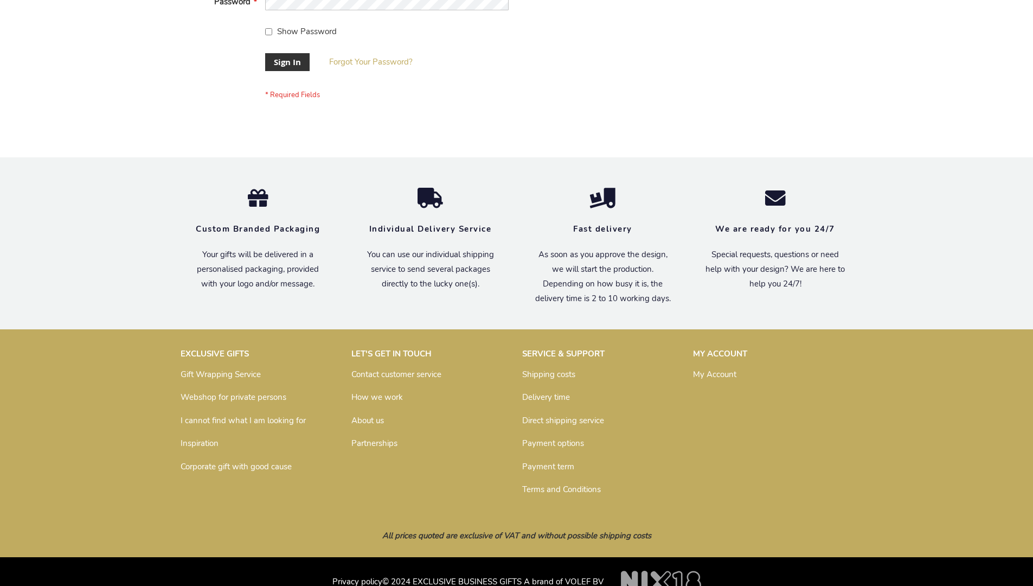
scroll to position [349, 0]
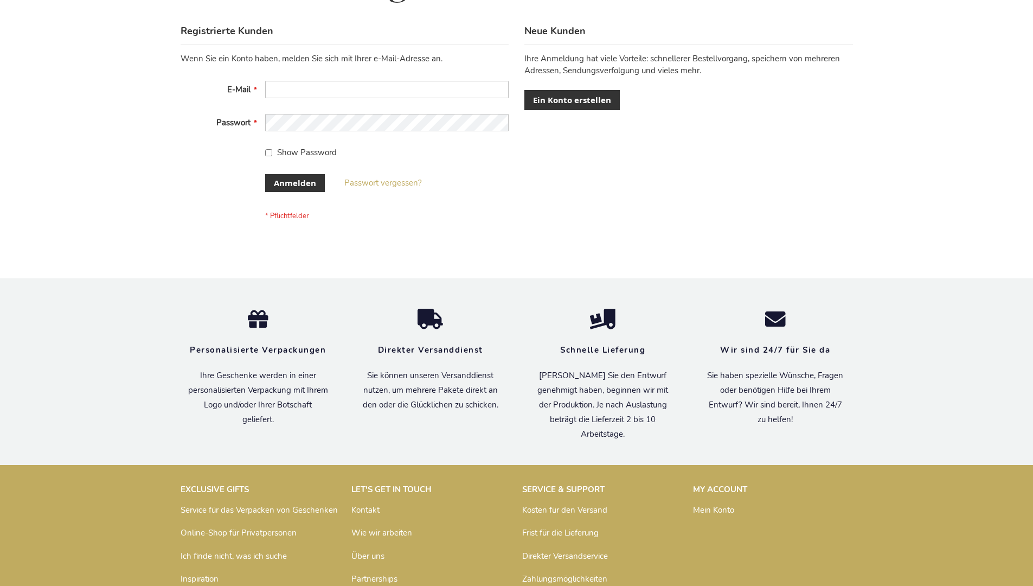
scroll to position [363, 0]
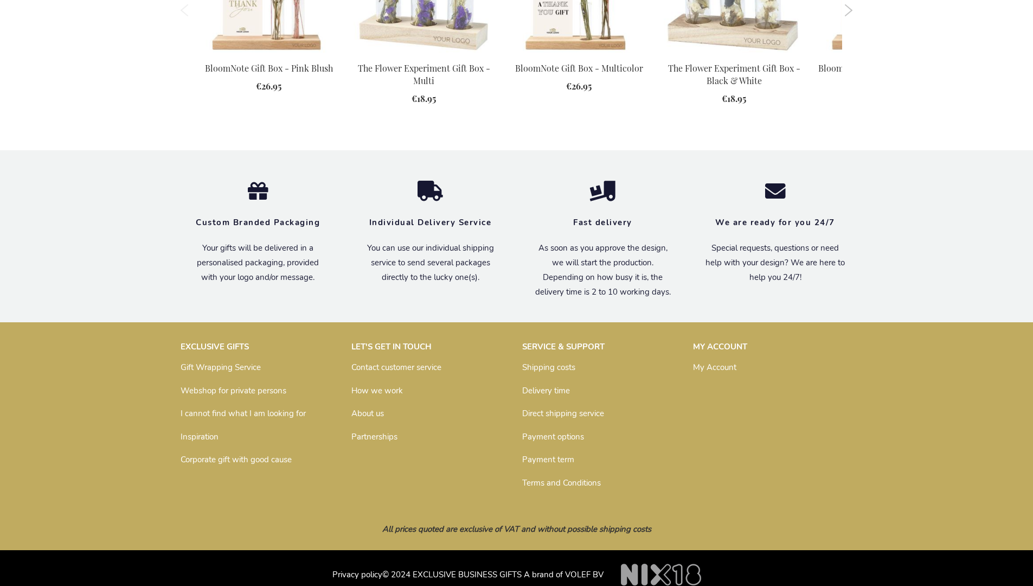
scroll to position [1382, 0]
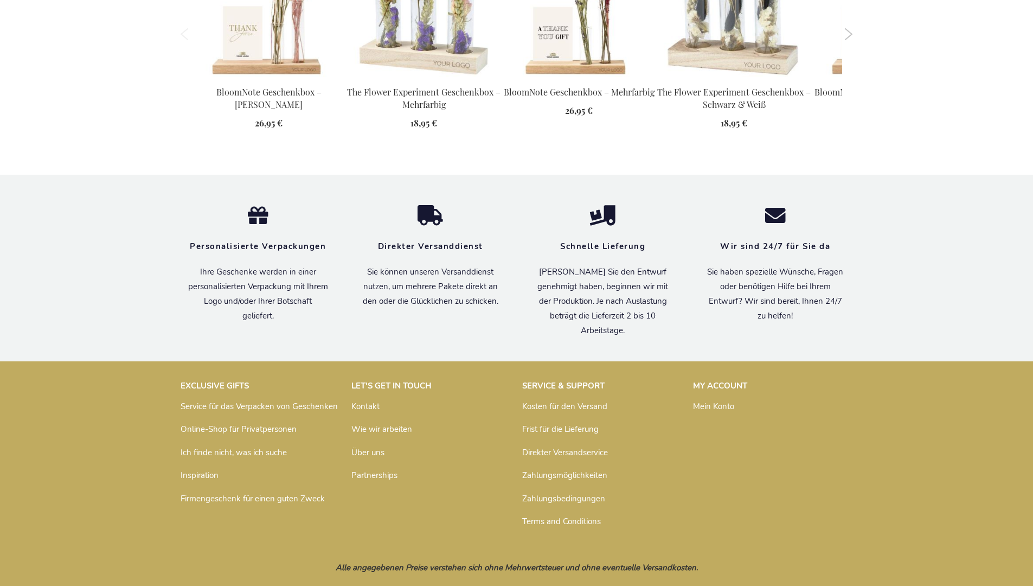
scroll to position [1417, 0]
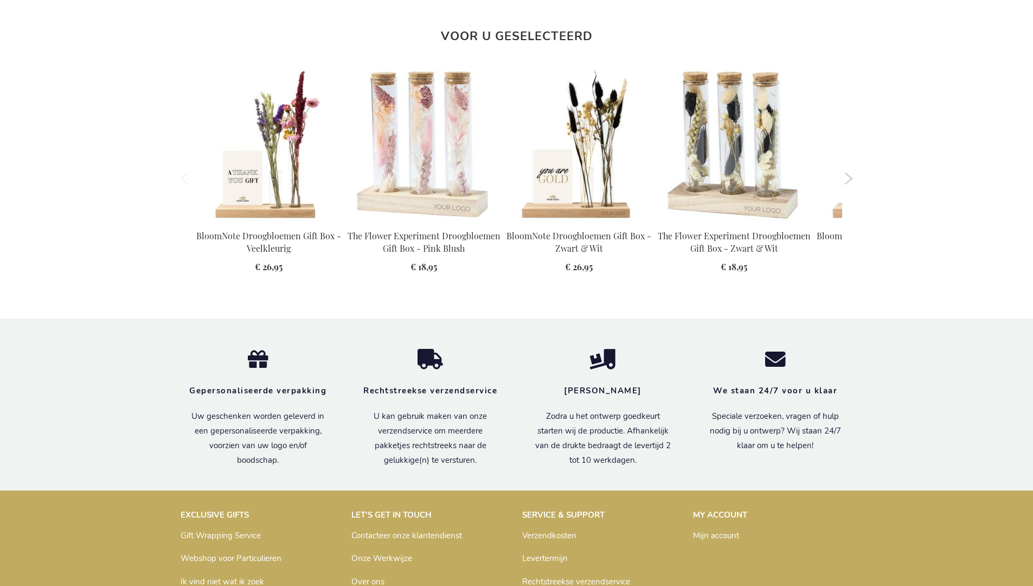
scroll to position [1416, 0]
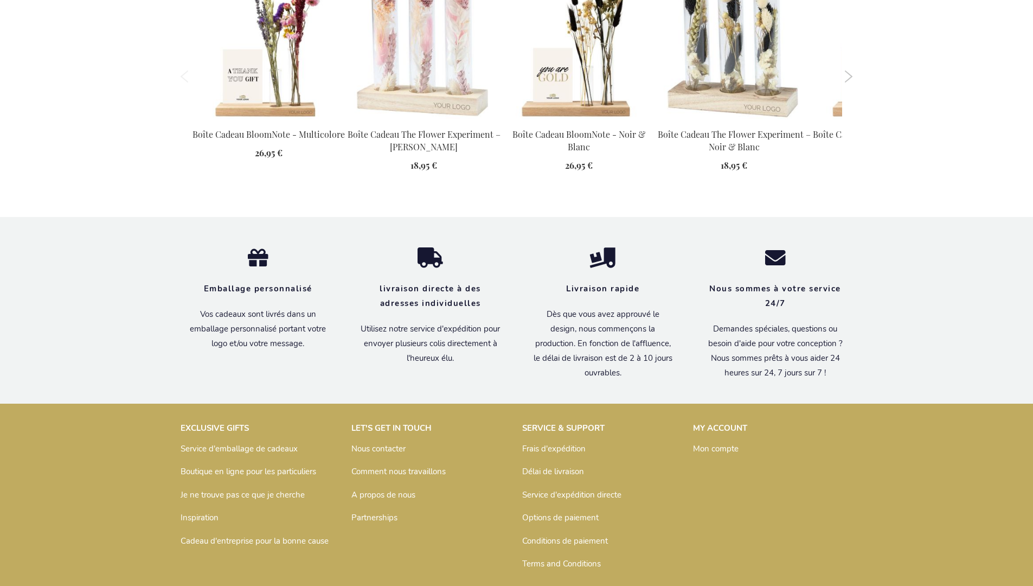
scroll to position [1428, 0]
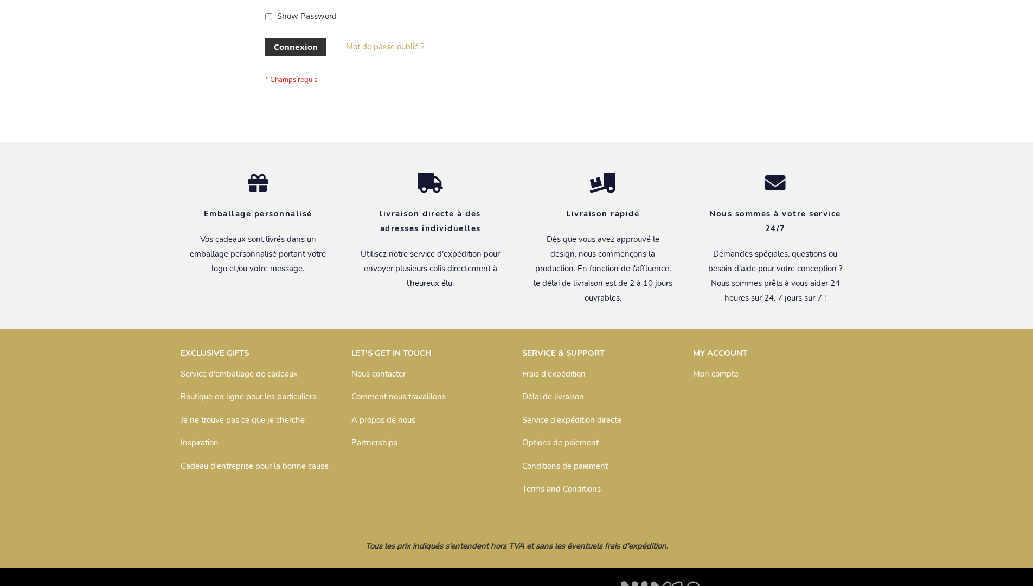
scroll to position [374, 0]
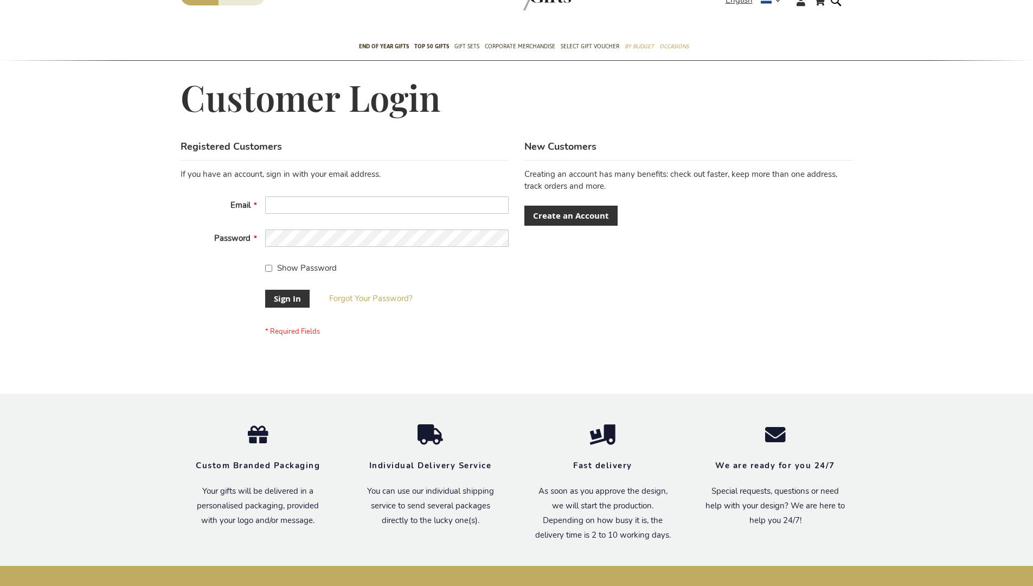
scroll to position [349, 0]
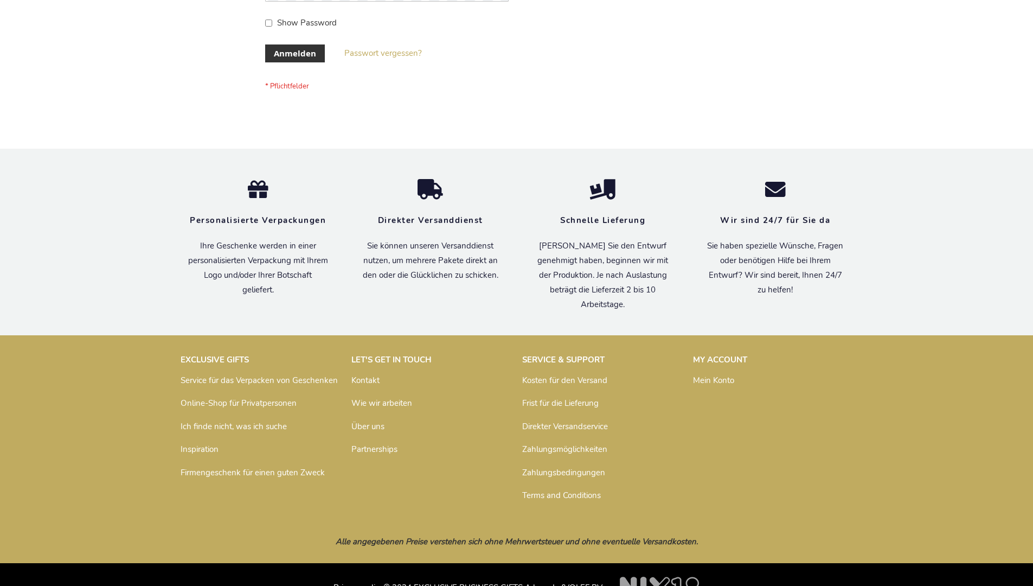
scroll to position [363, 0]
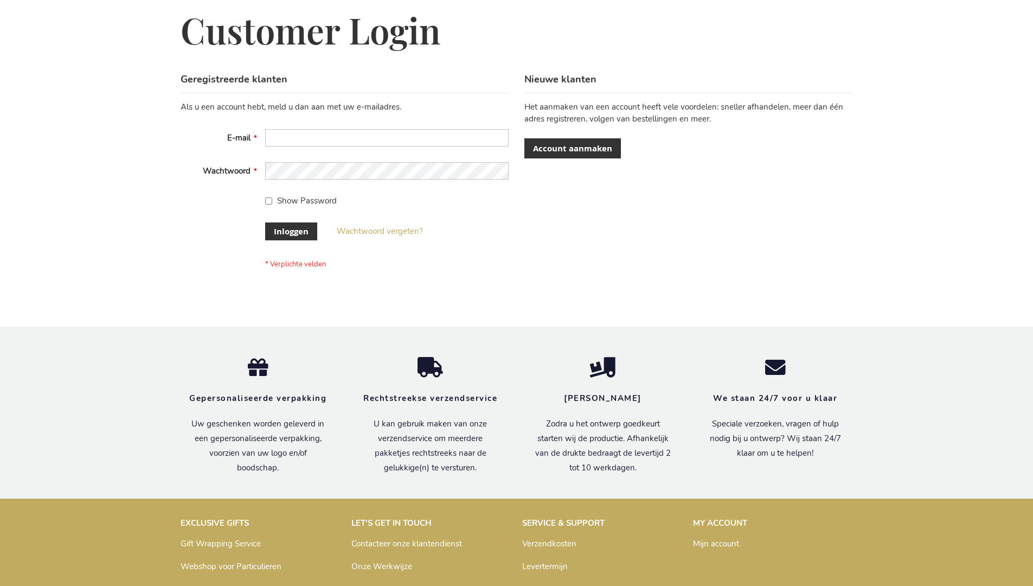
scroll to position [368, 0]
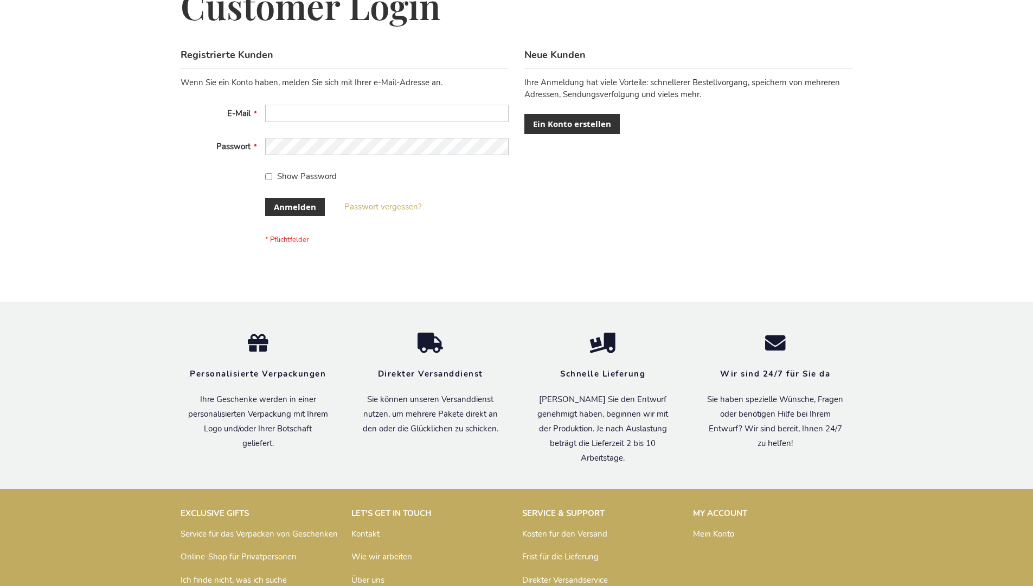
scroll to position [363, 0]
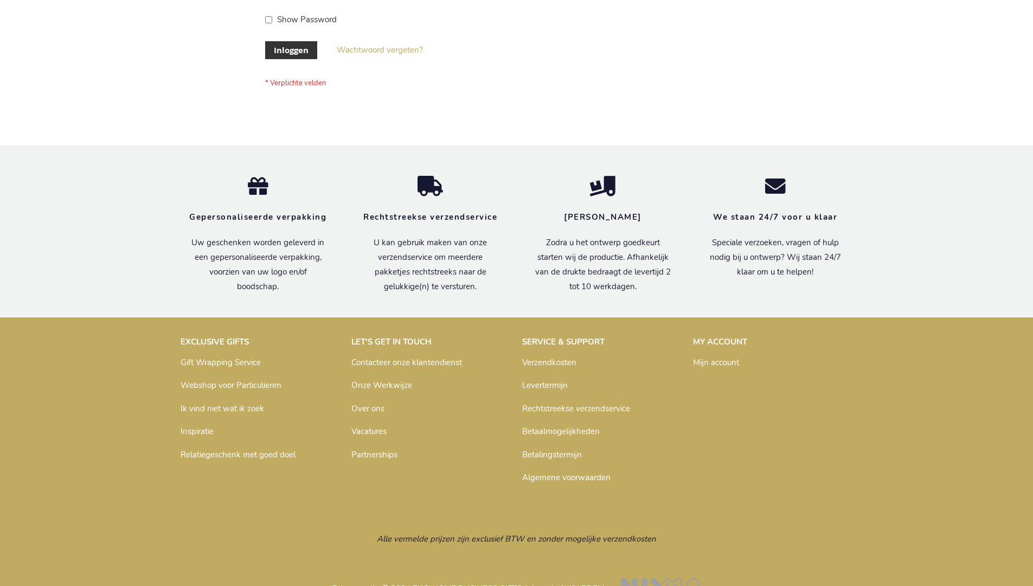
scroll to position [368, 0]
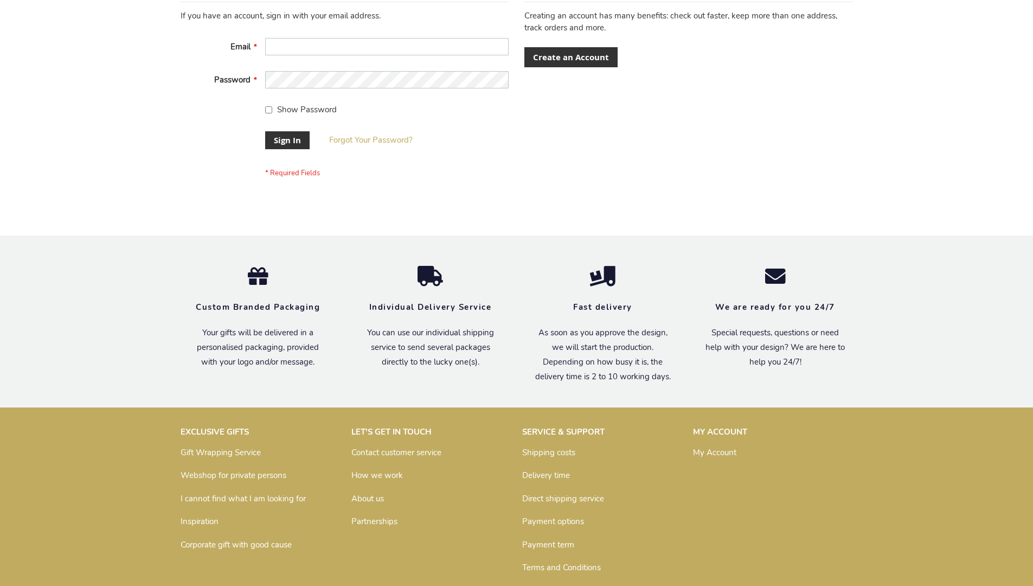
scroll to position [349, 0]
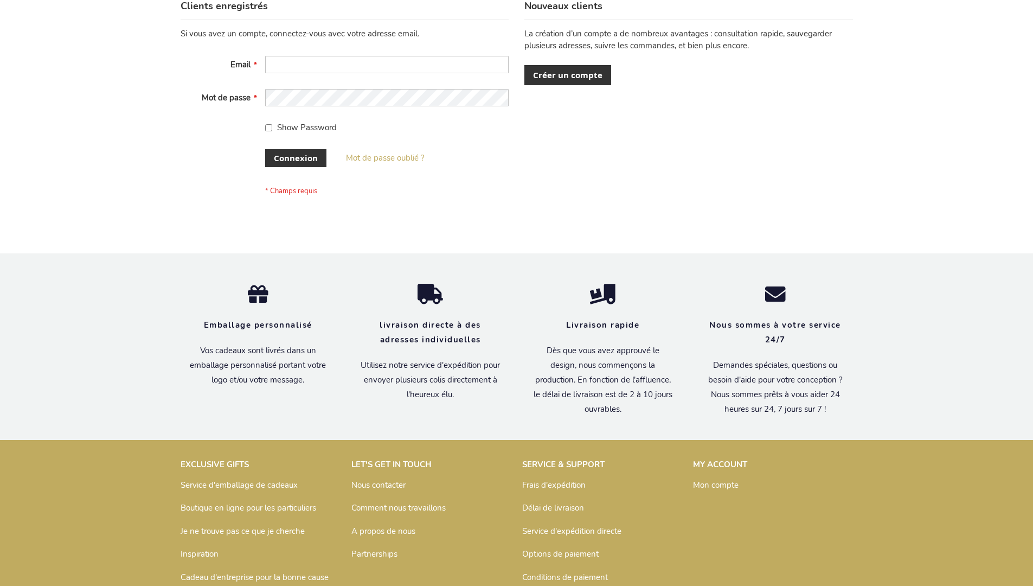
scroll to position [374, 0]
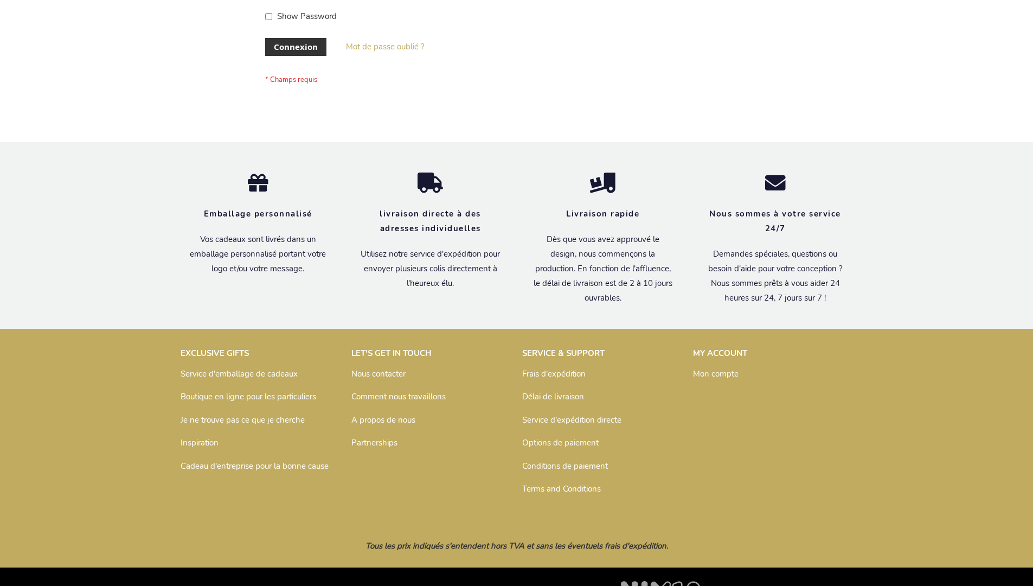
scroll to position [374, 0]
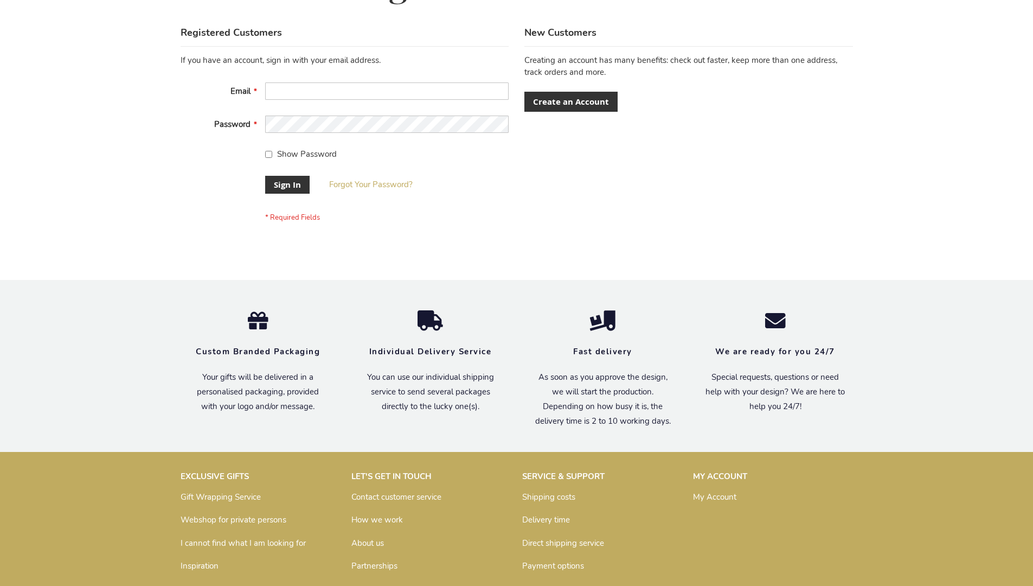
scroll to position [349, 0]
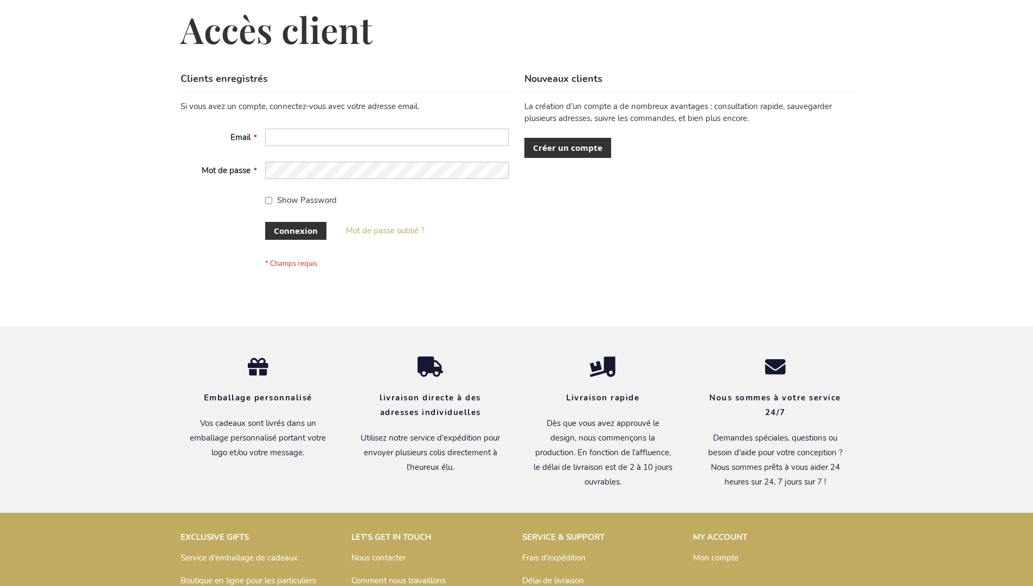
scroll to position [374, 0]
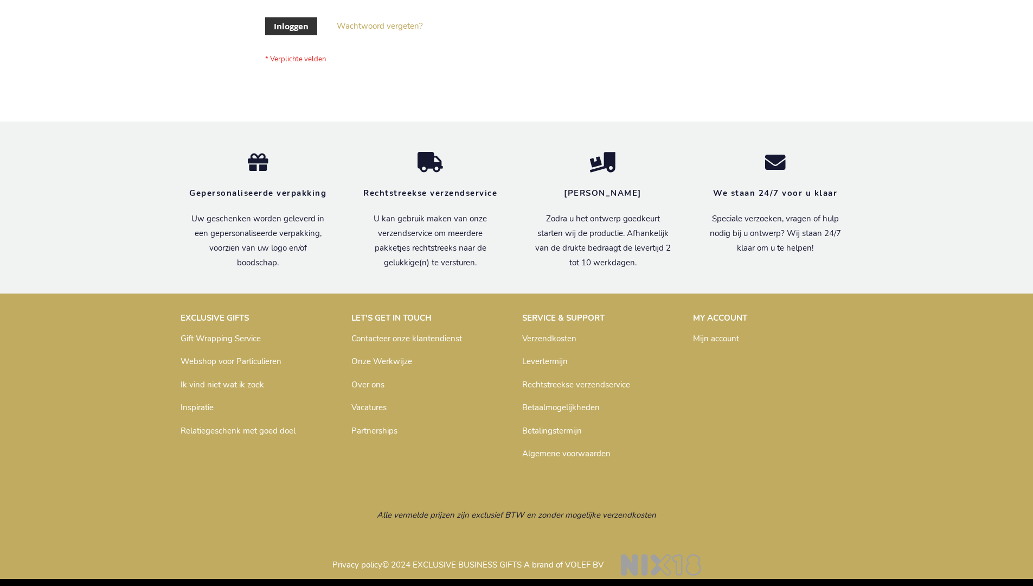
scroll to position [368, 0]
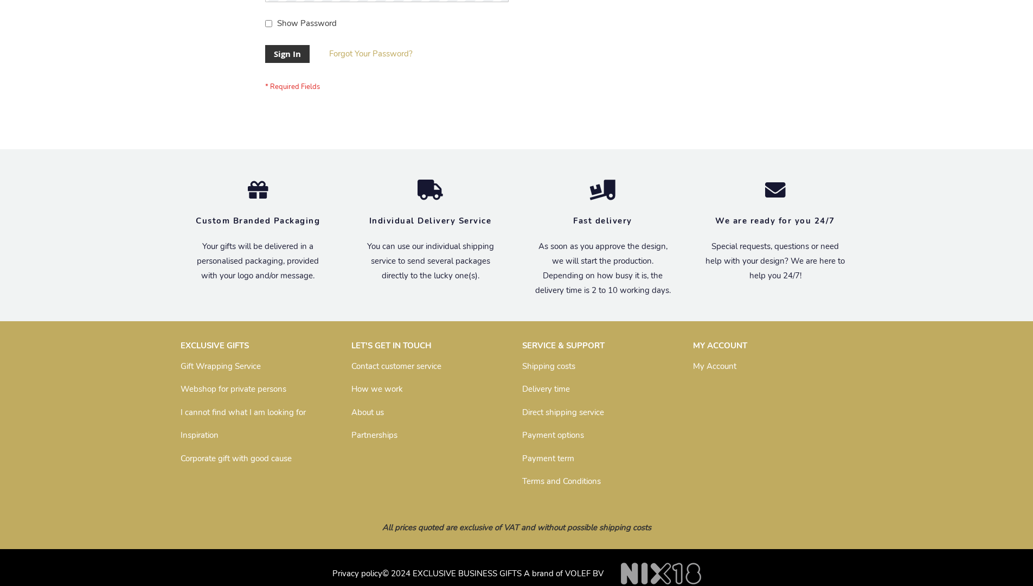
scroll to position [349, 0]
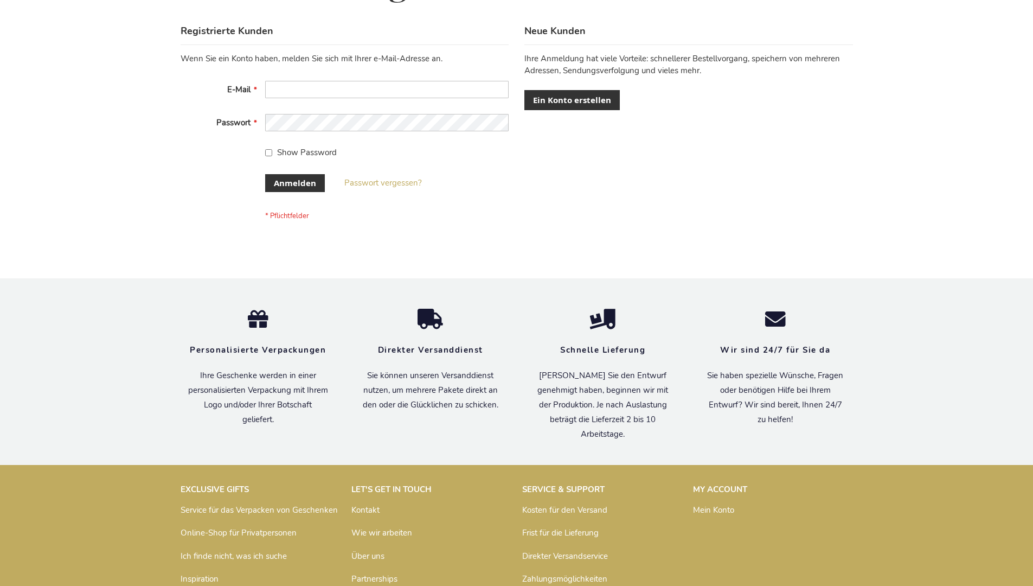
scroll to position [363, 0]
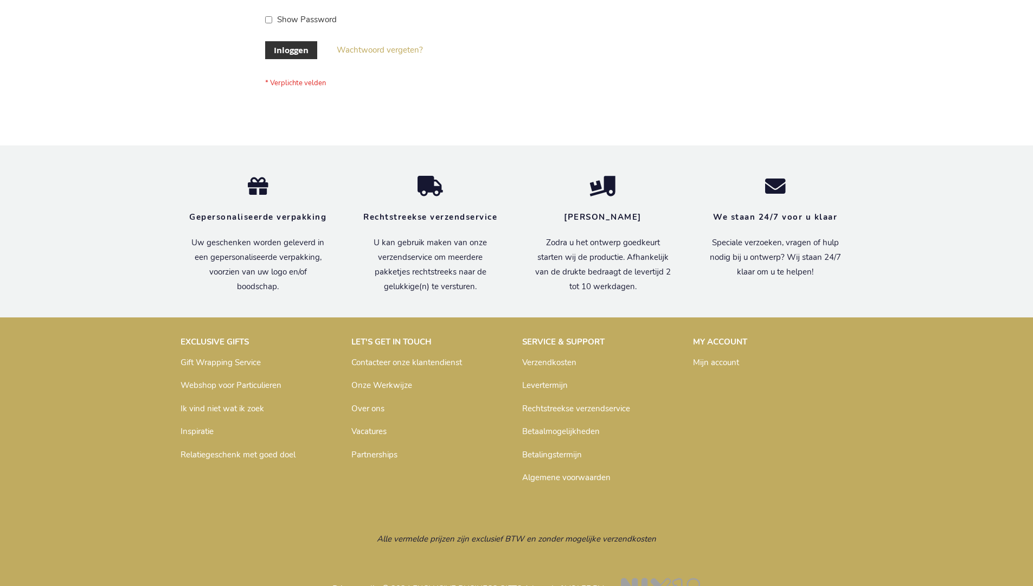
scroll to position [368, 0]
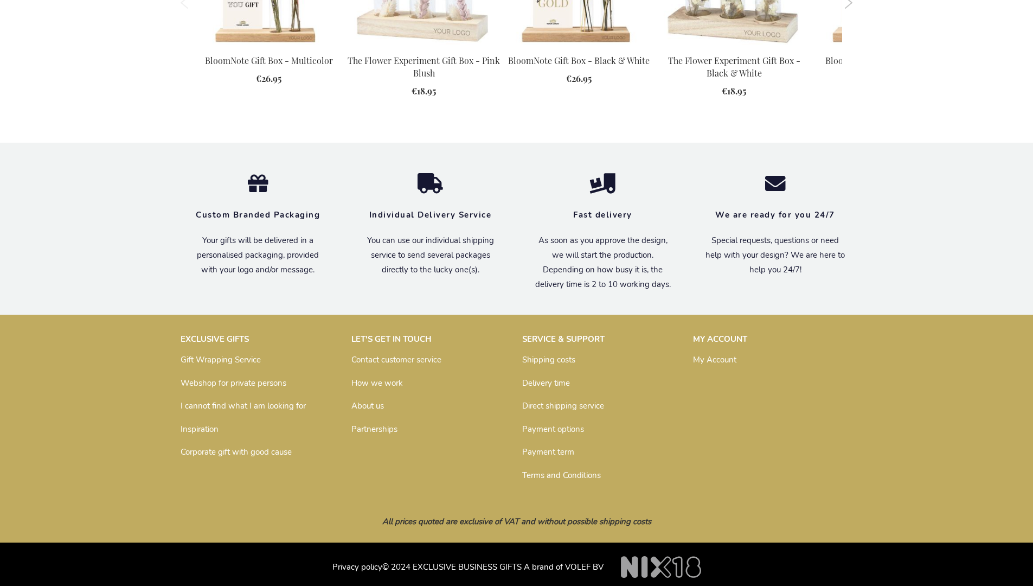
scroll to position [1382, 0]
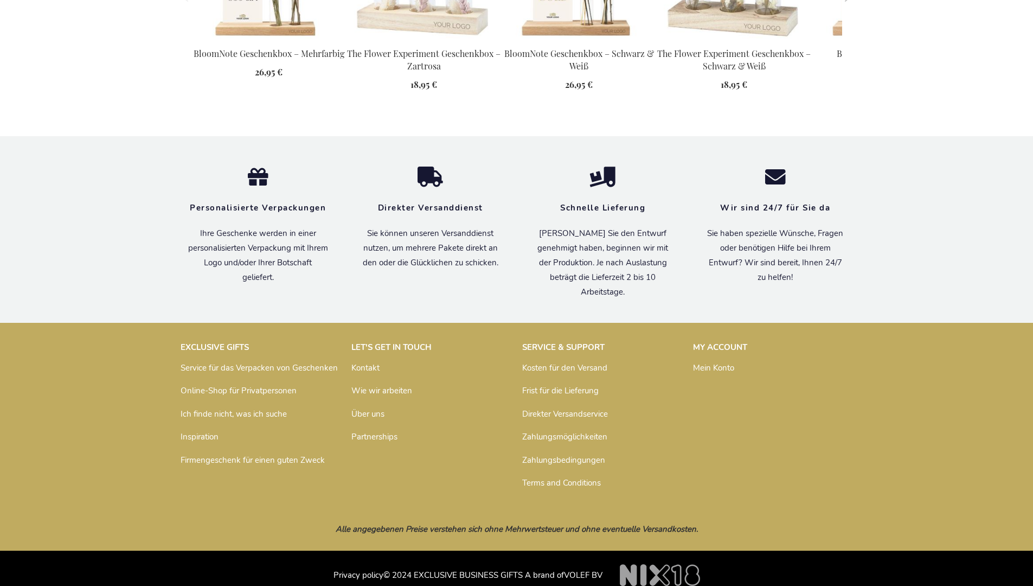
scroll to position [1417, 0]
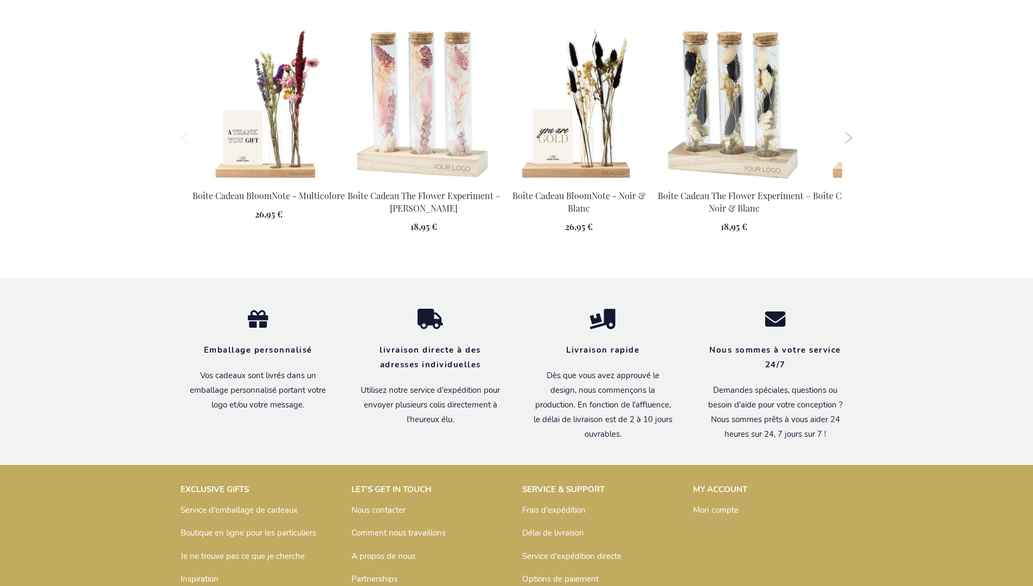
scroll to position [1428, 0]
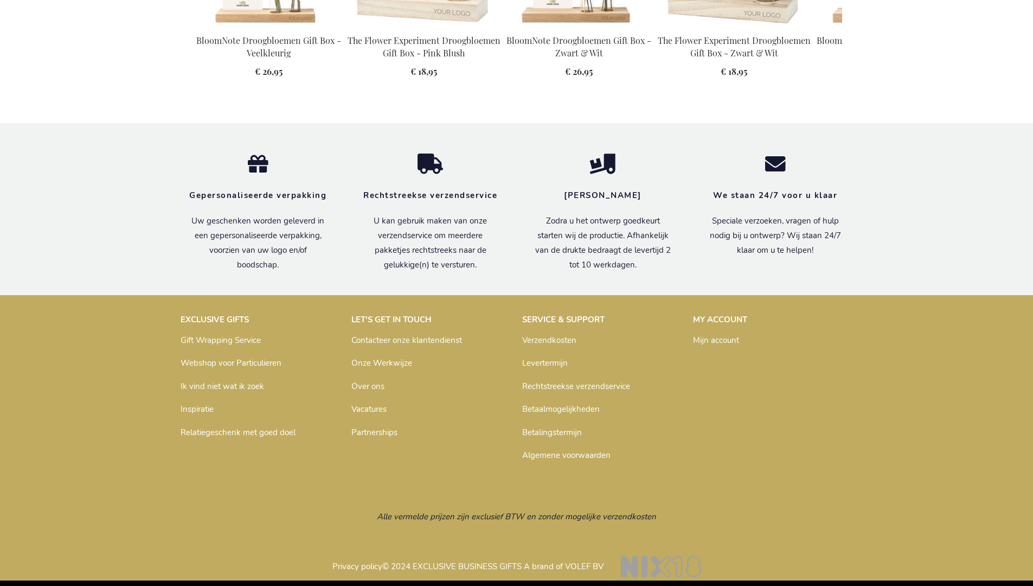
scroll to position [1416, 0]
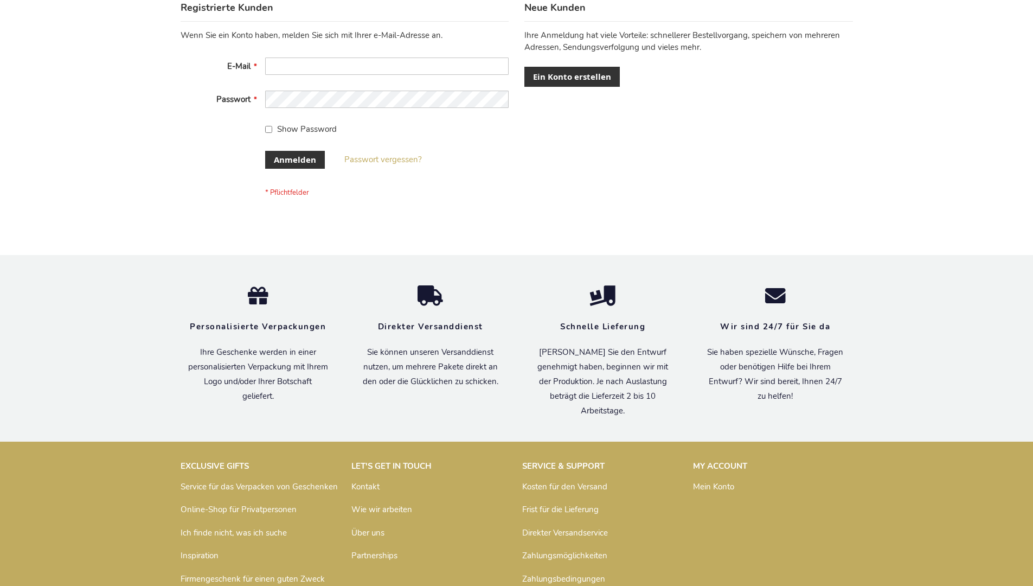
scroll to position [363, 0]
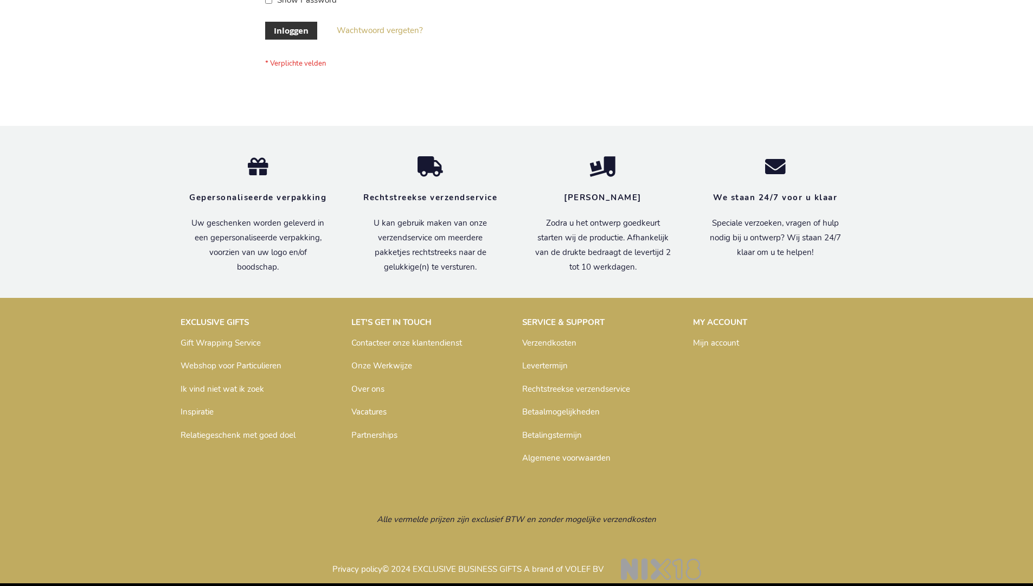
scroll to position [360, 0]
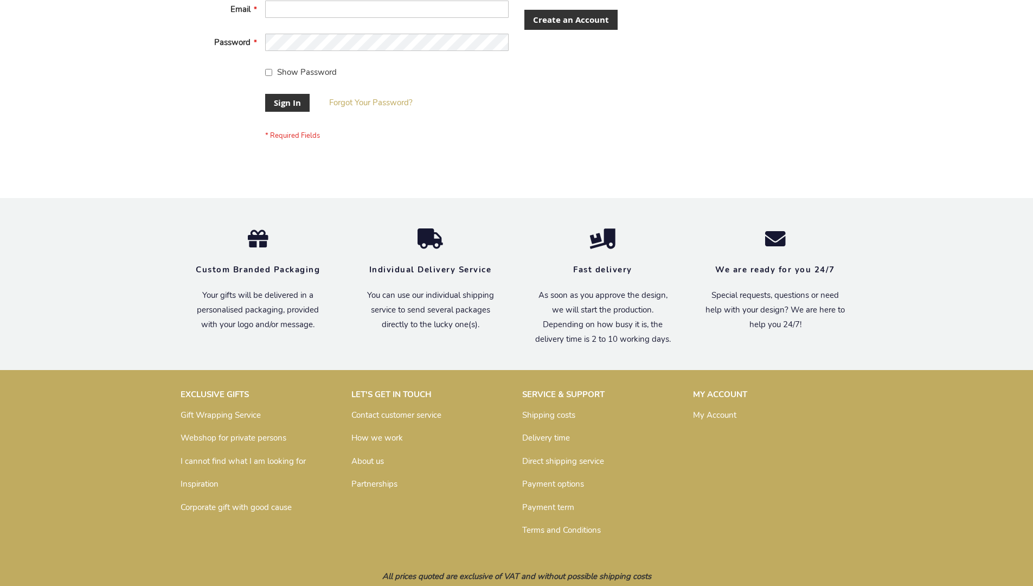
scroll to position [349, 0]
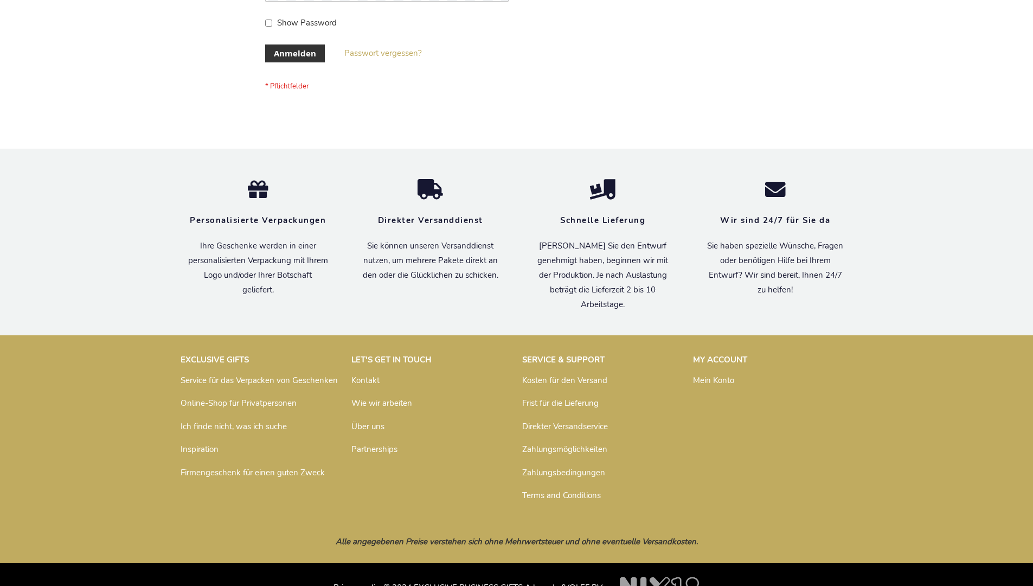
scroll to position [363, 0]
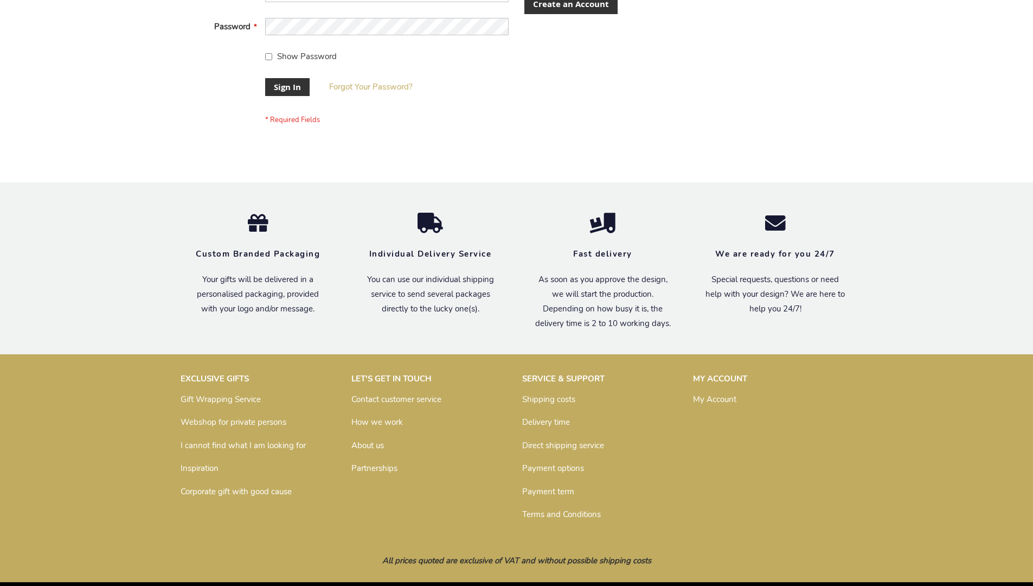
scroll to position [349, 0]
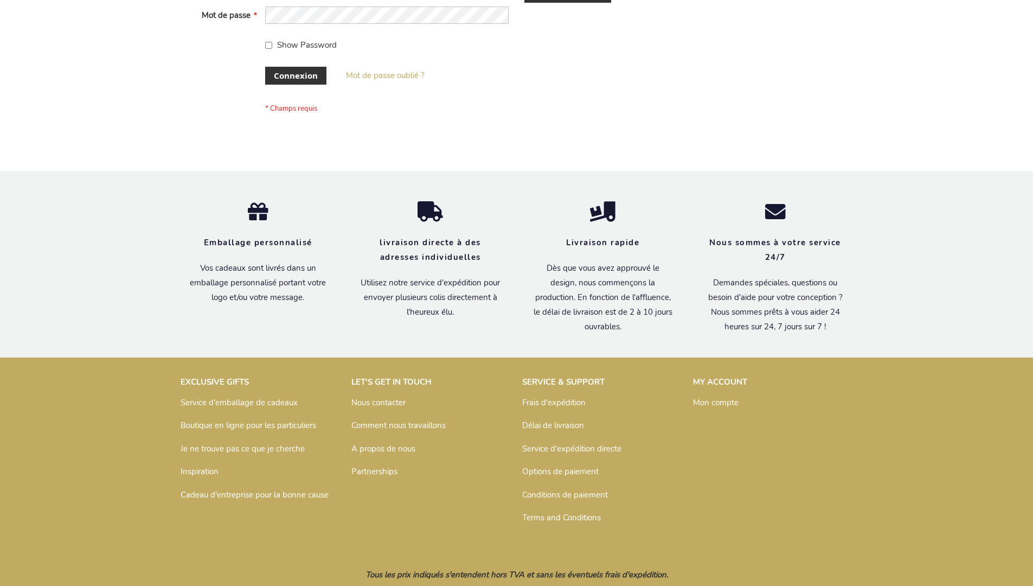
scroll to position [374, 0]
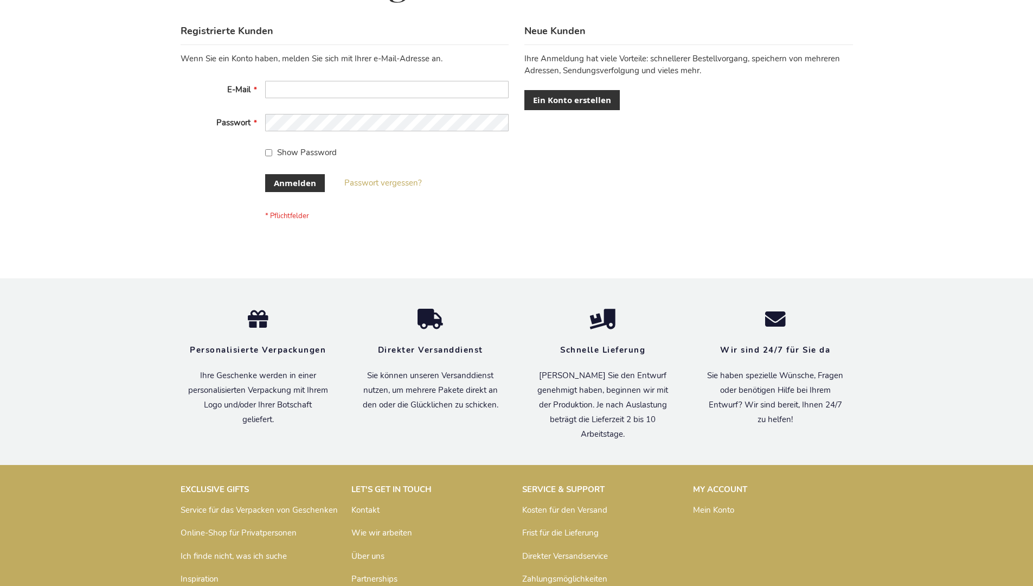
scroll to position [363, 0]
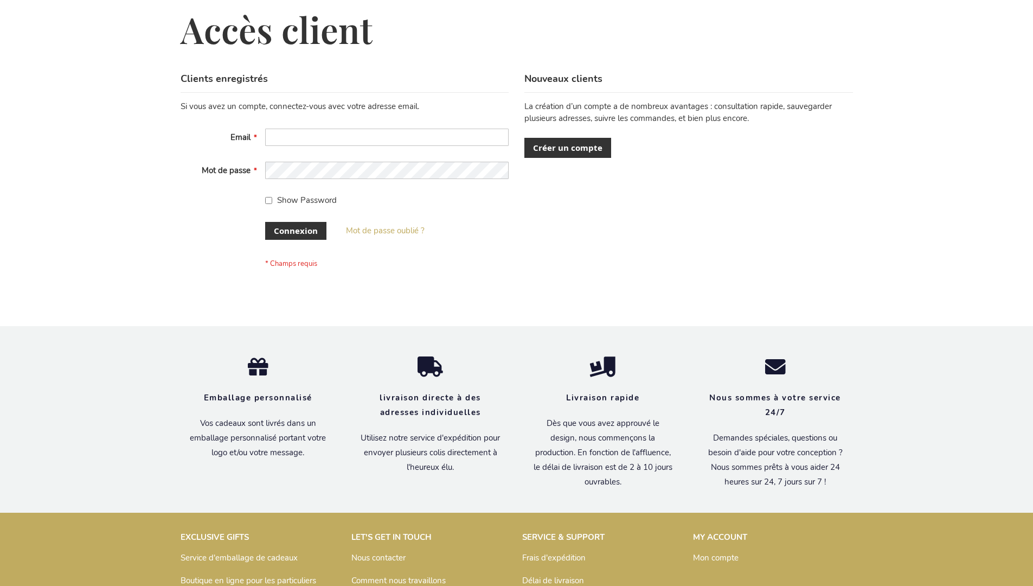
scroll to position [374, 0]
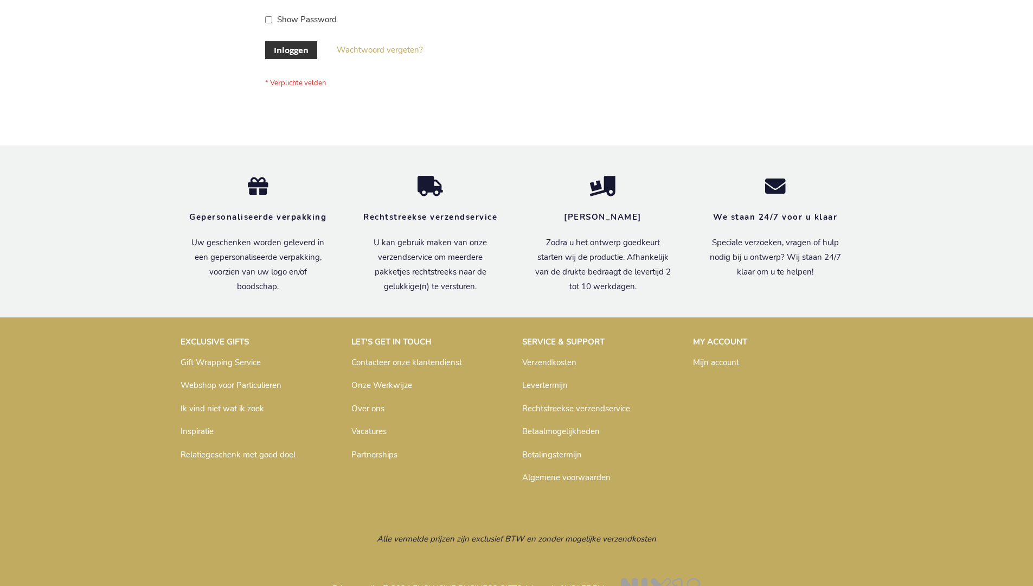
scroll to position [368, 0]
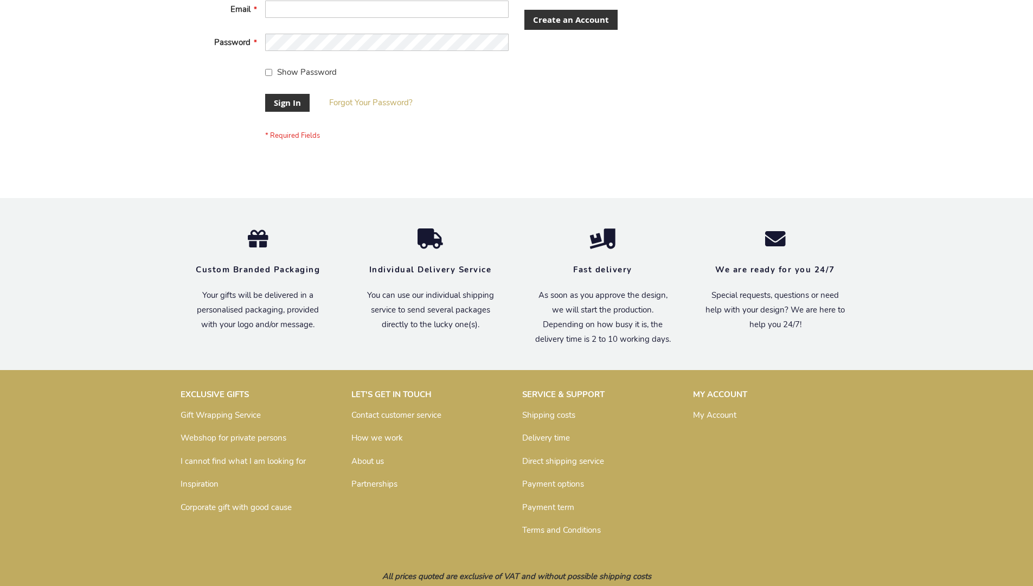
scroll to position [349, 0]
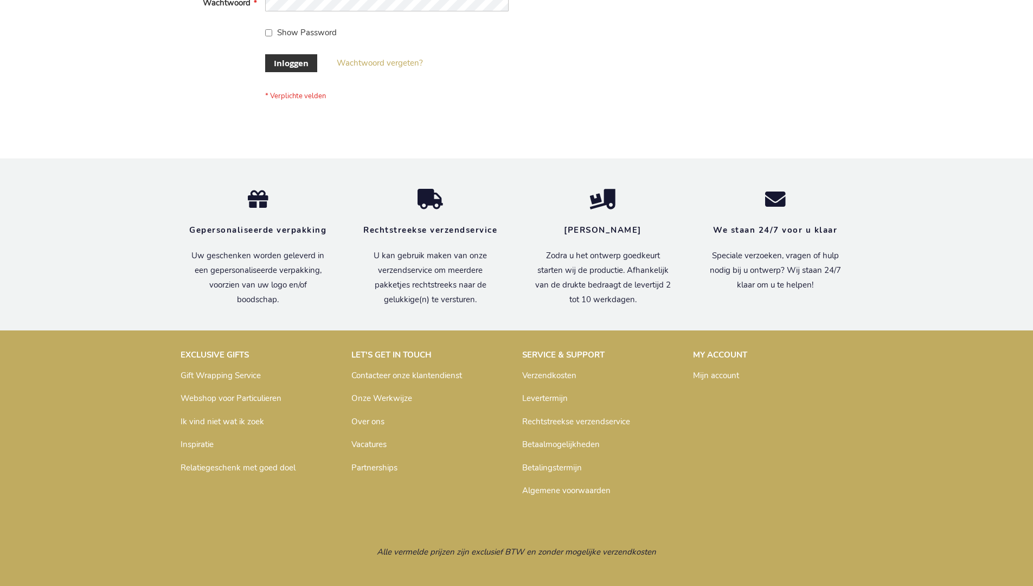
scroll to position [368, 0]
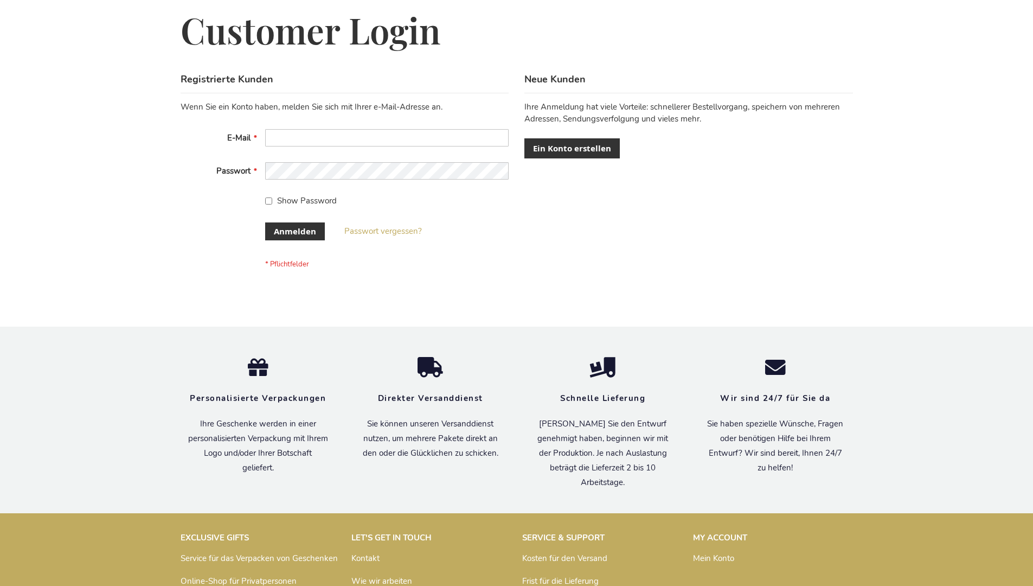
scroll to position [363, 0]
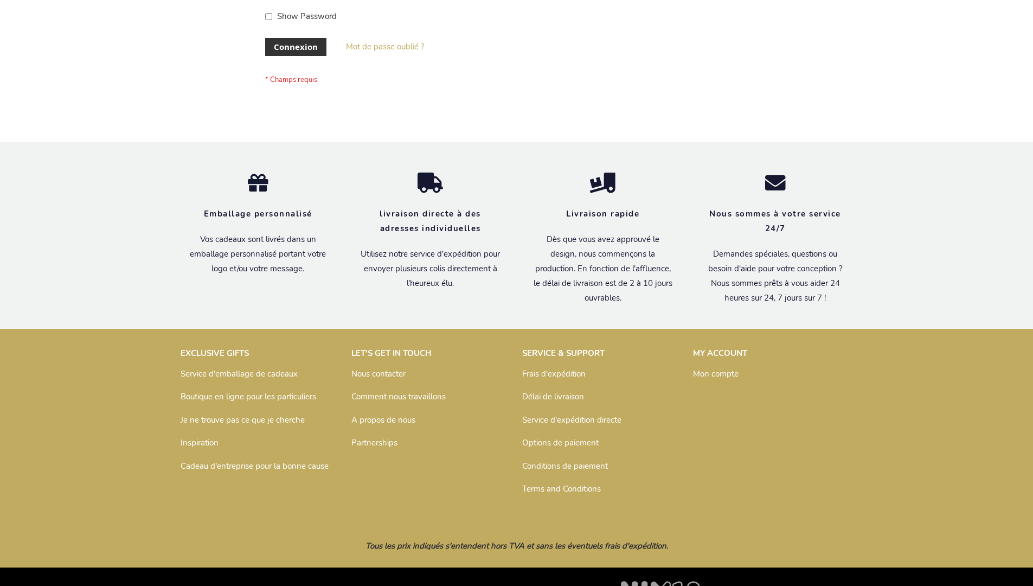
scroll to position [374, 0]
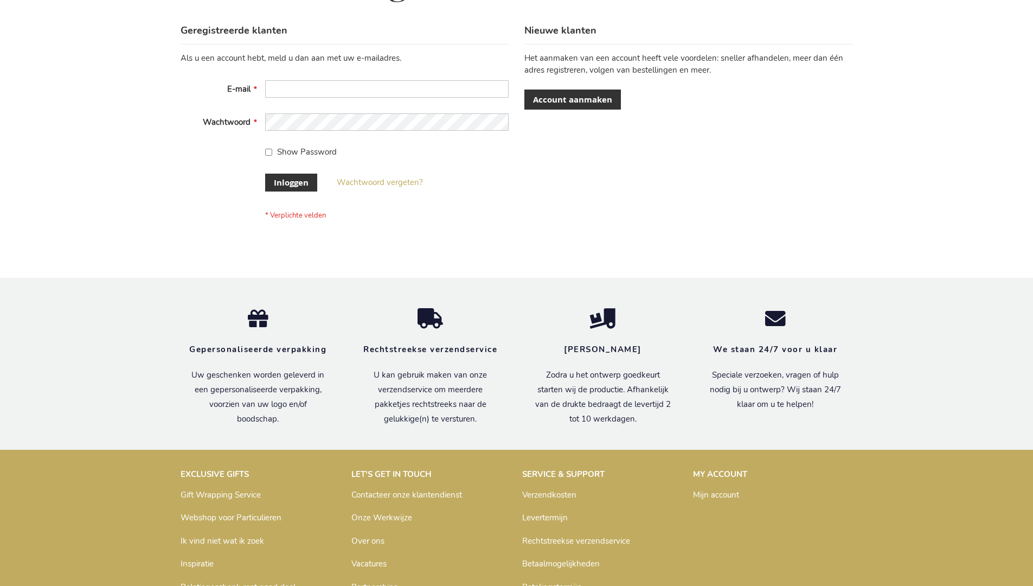
scroll to position [368, 0]
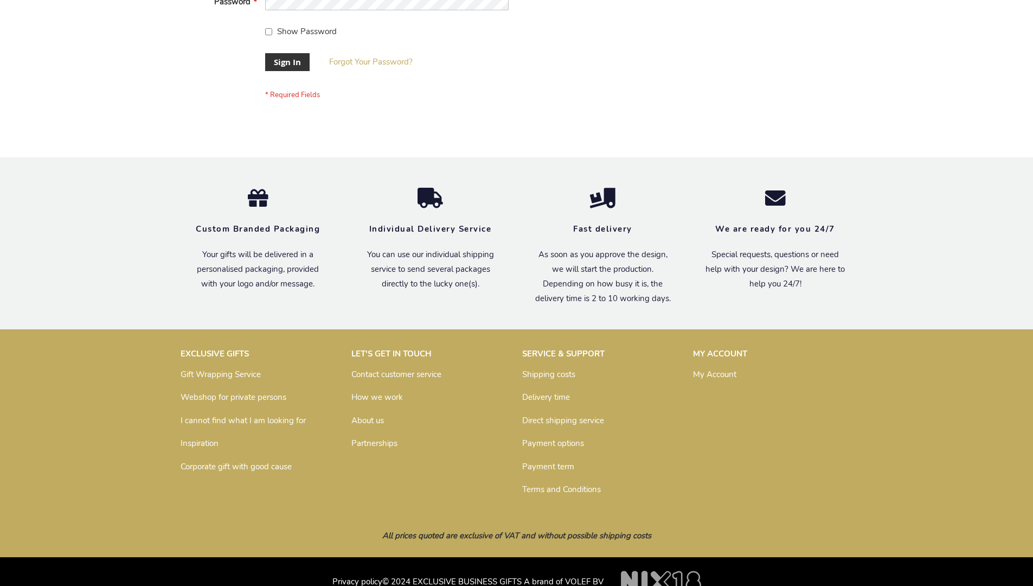
scroll to position [349, 0]
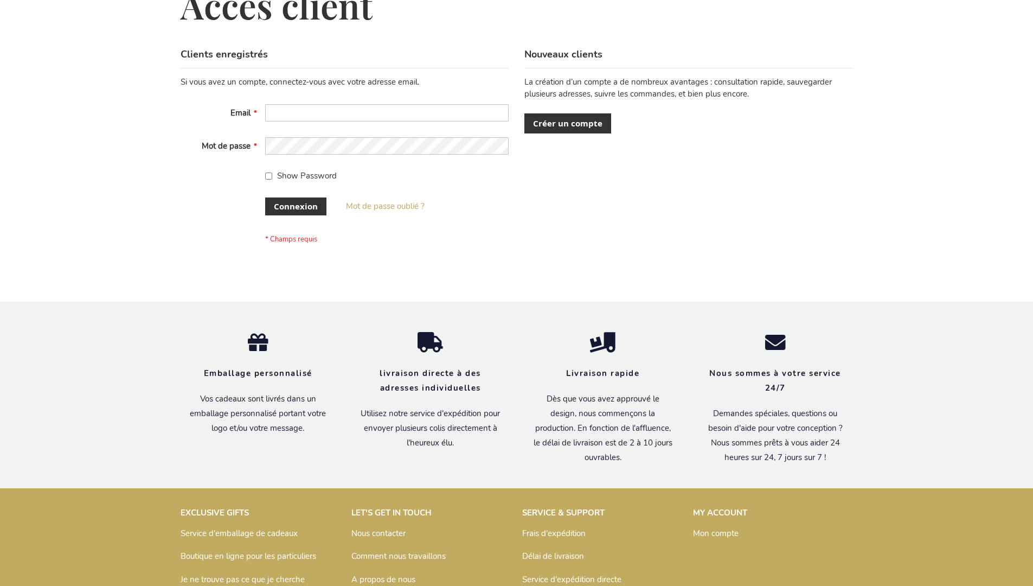
scroll to position [374, 0]
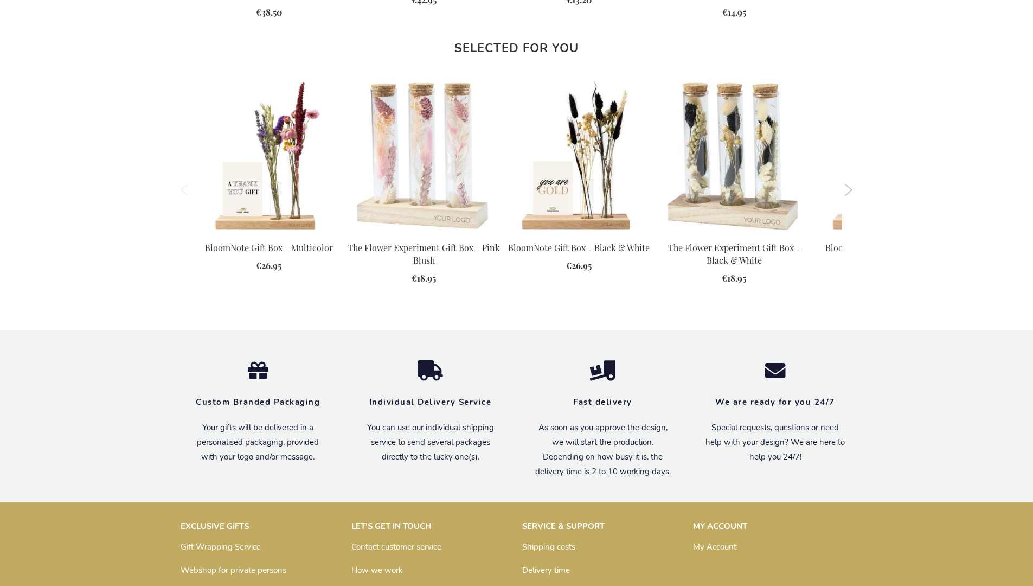
scroll to position [1382, 0]
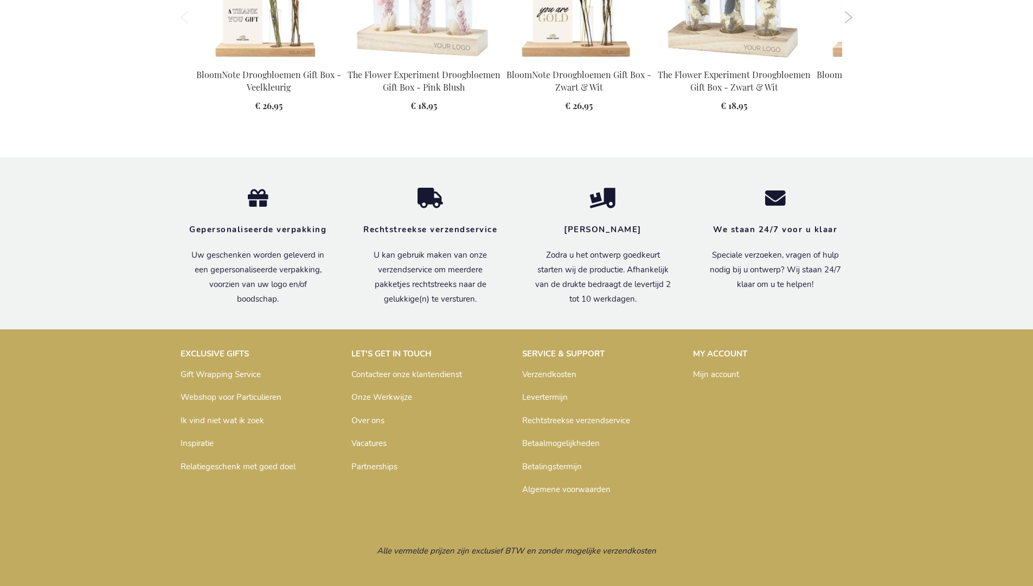
scroll to position [1416, 0]
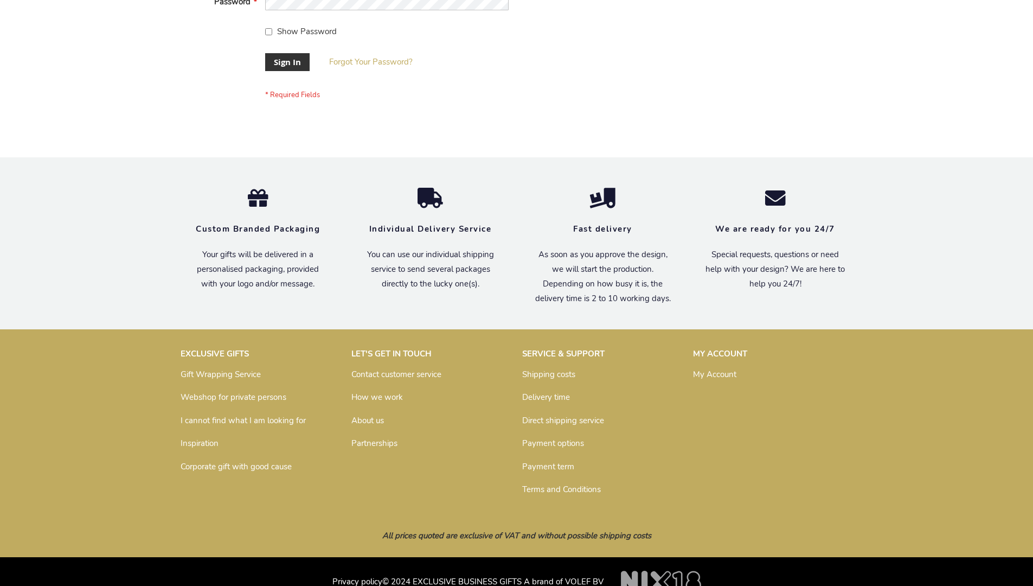
scroll to position [349, 0]
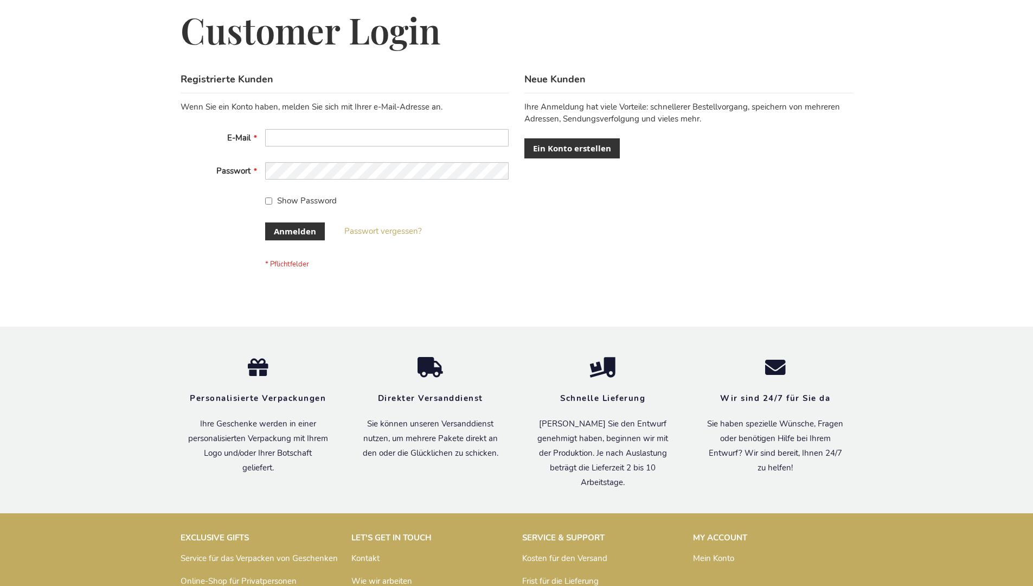
scroll to position [363, 0]
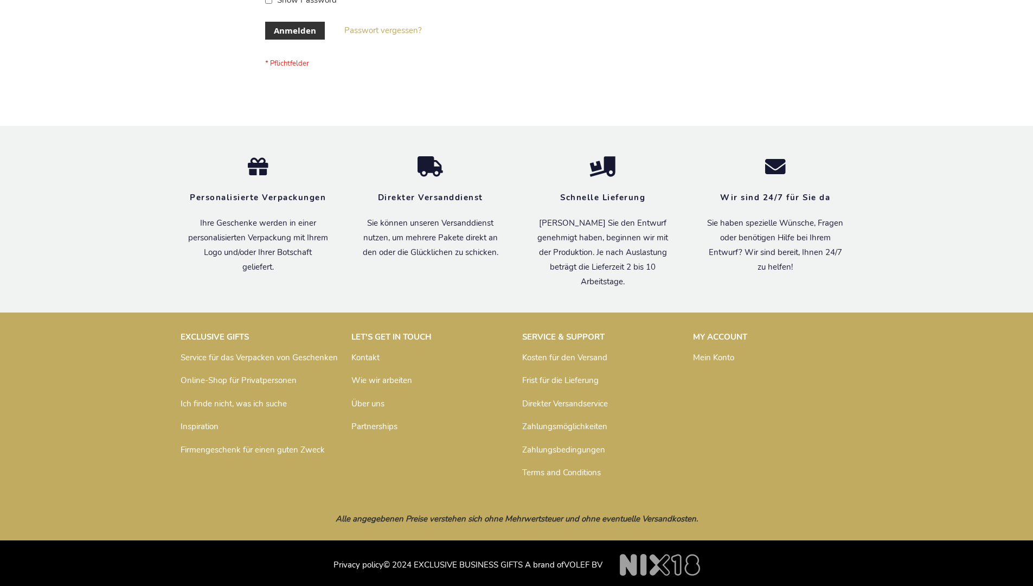
scroll to position [363, 0]
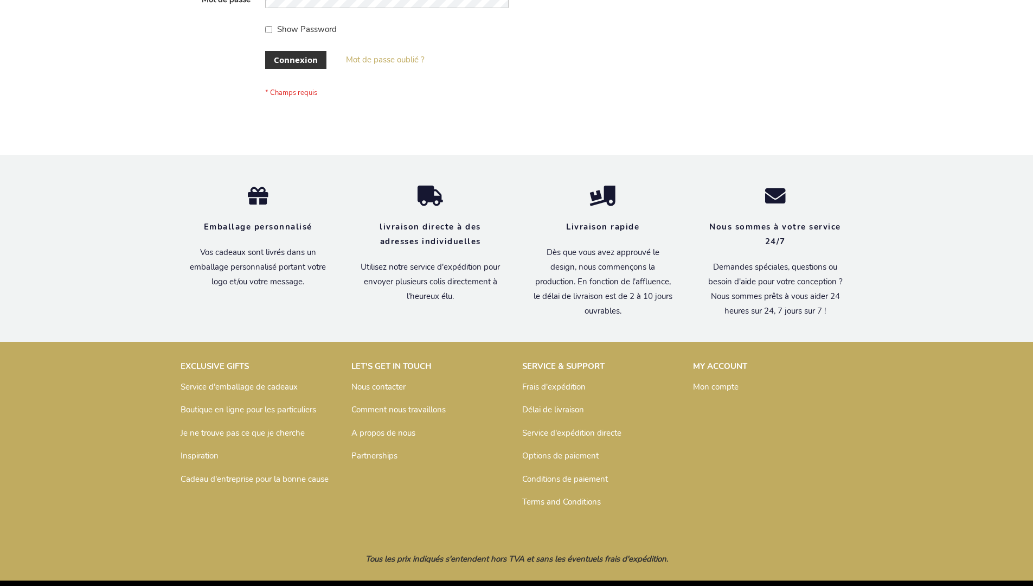
scroll to position [374, 0]
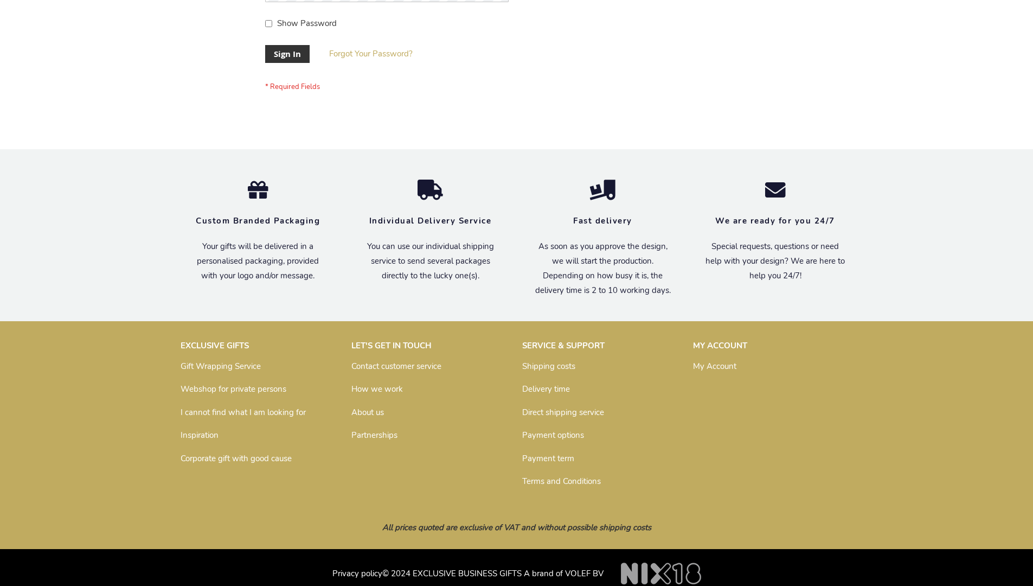
scroll to position [349, 0]
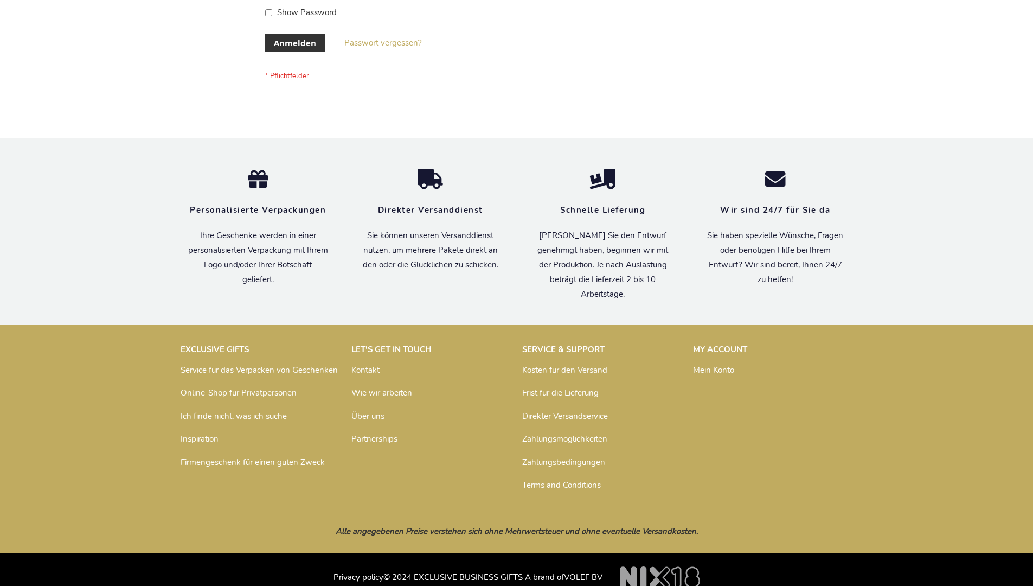
scroll to position [363, 0]
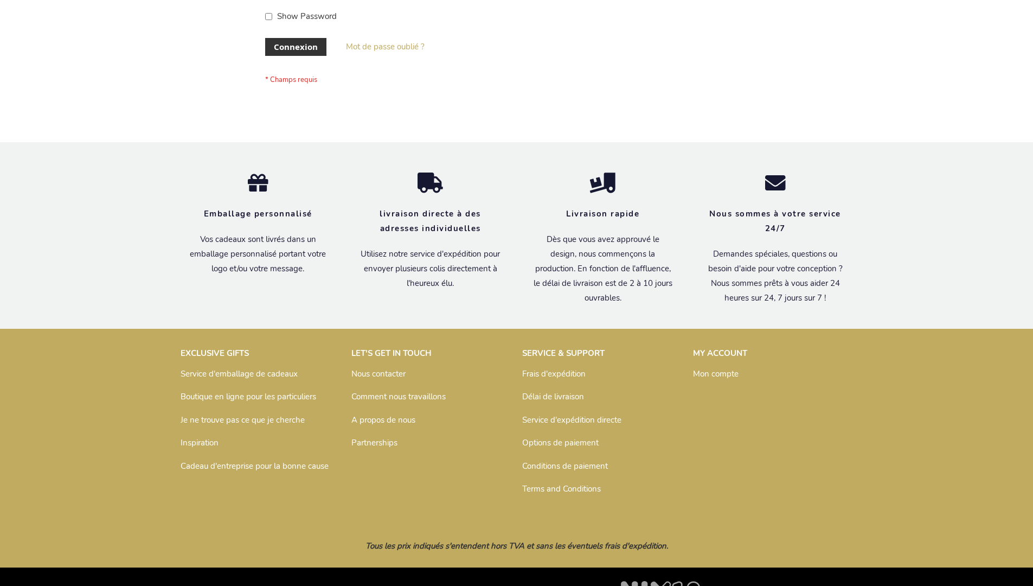
scroll to position [374, 0]
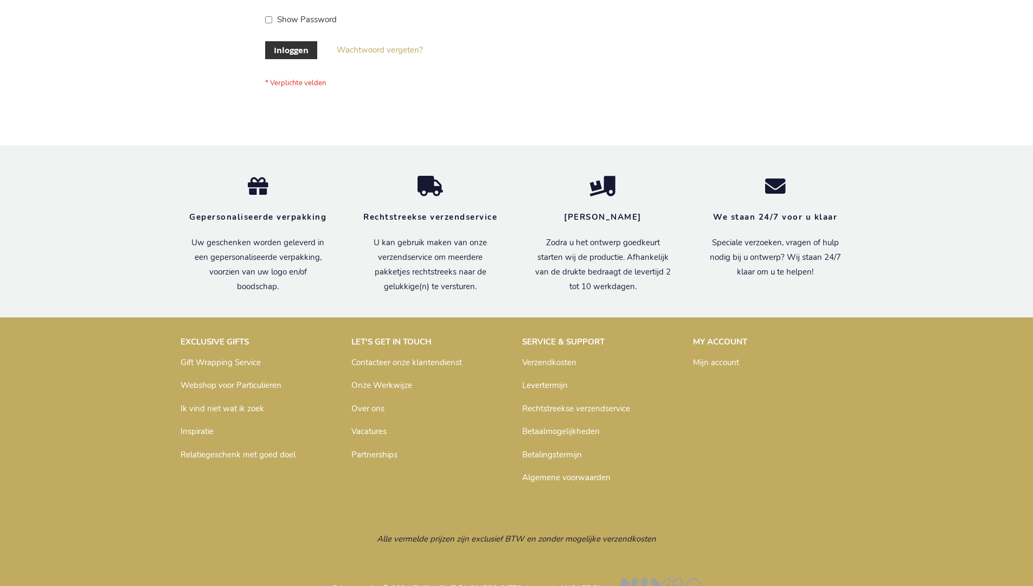
scroll to position [368, 0]
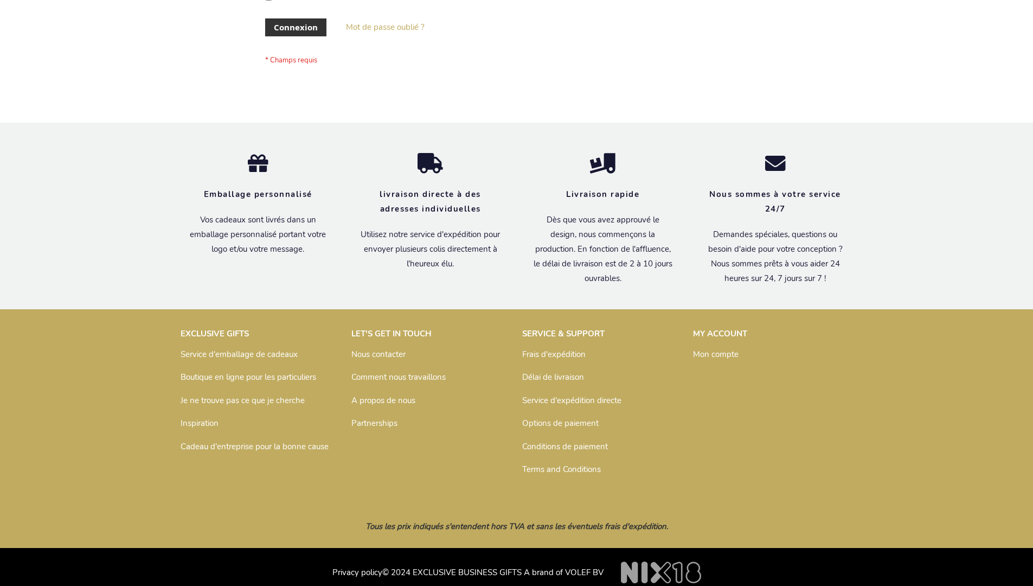
scroll to position [374, 0]
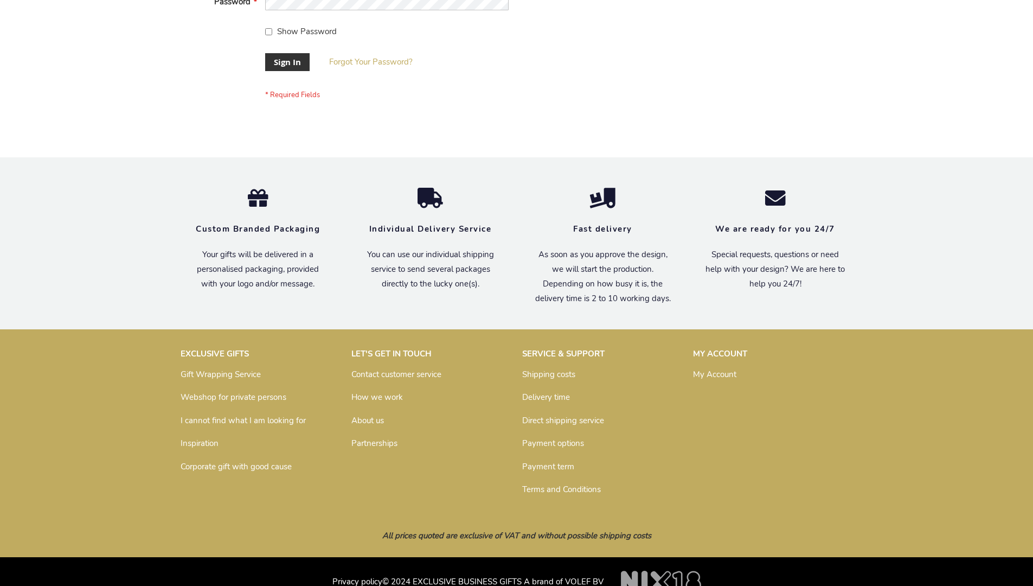
scroll to position [349, 0]
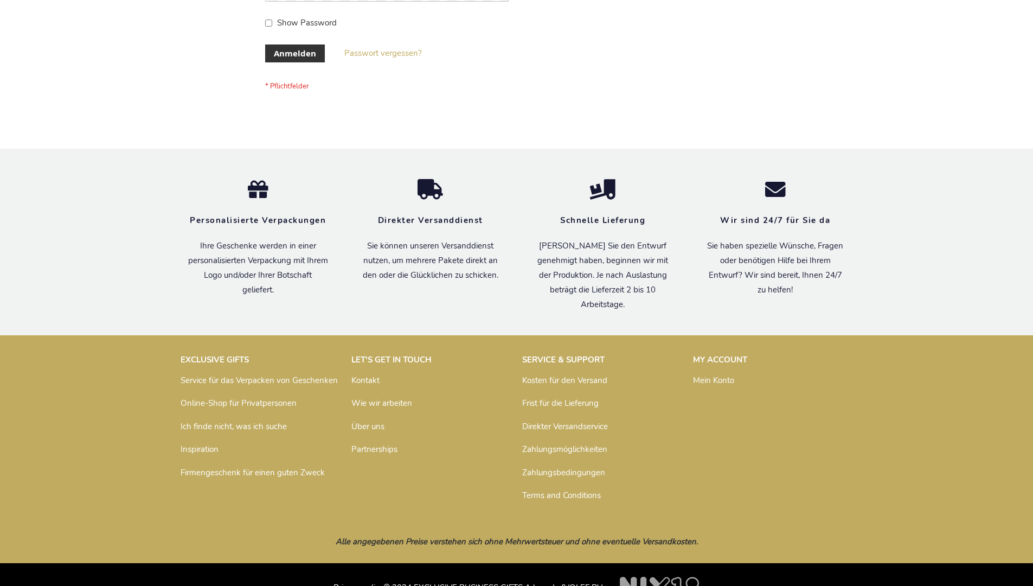
scroll to position [363, 0]
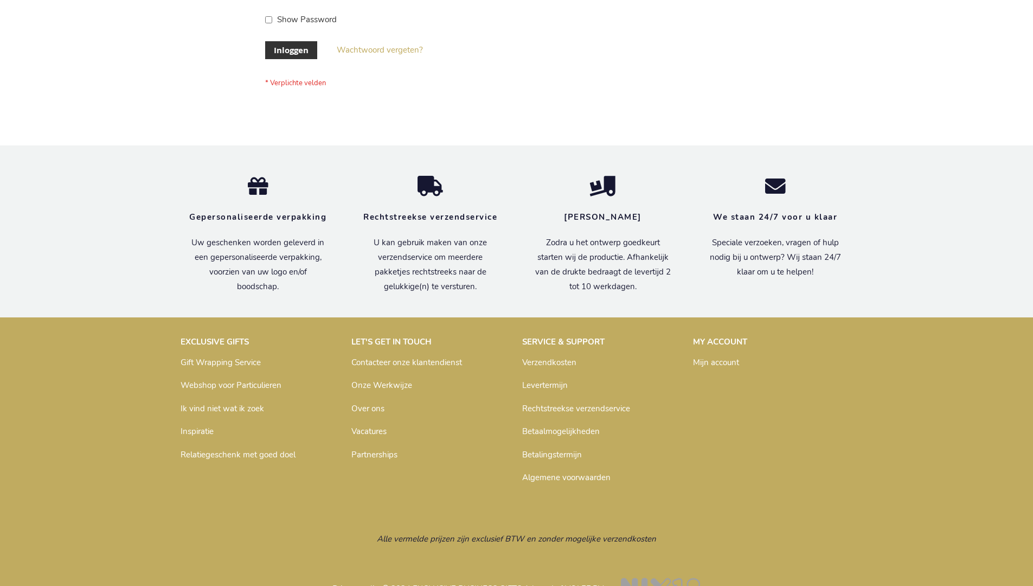
scroll to position [368, 0]
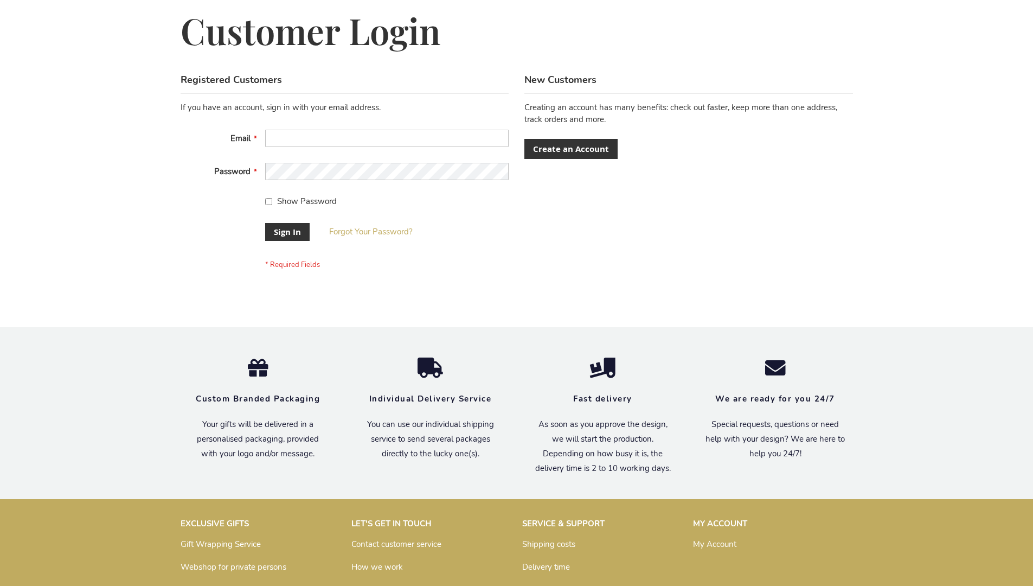
scroll to position [349, 0]
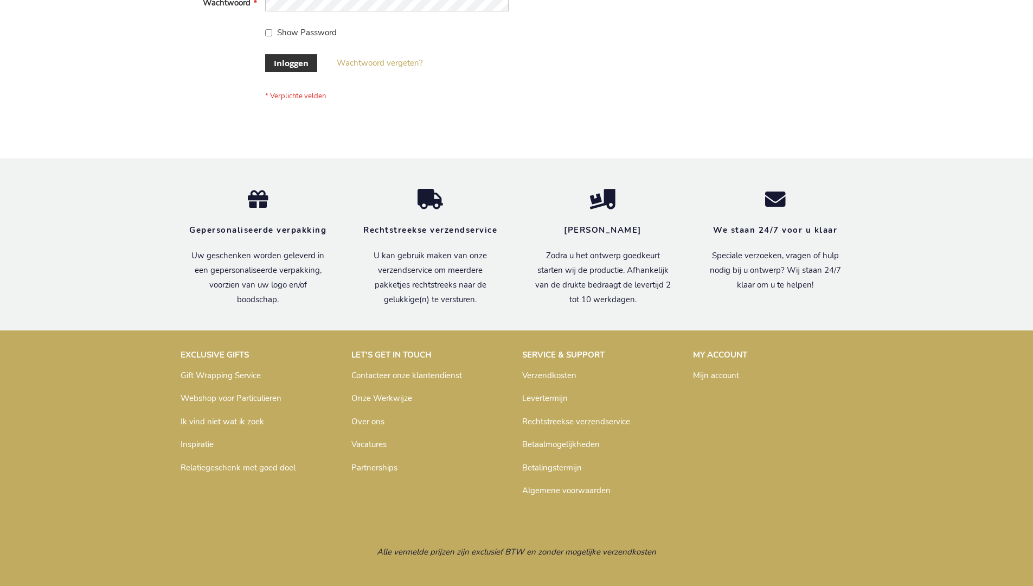
scroll to position [368, 0]
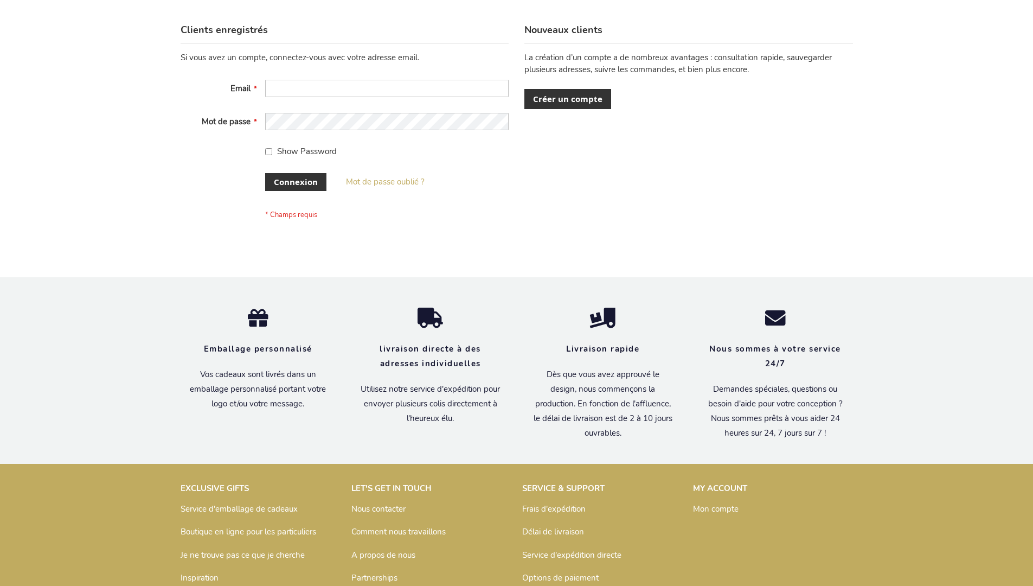
scroll to position [374, 0]
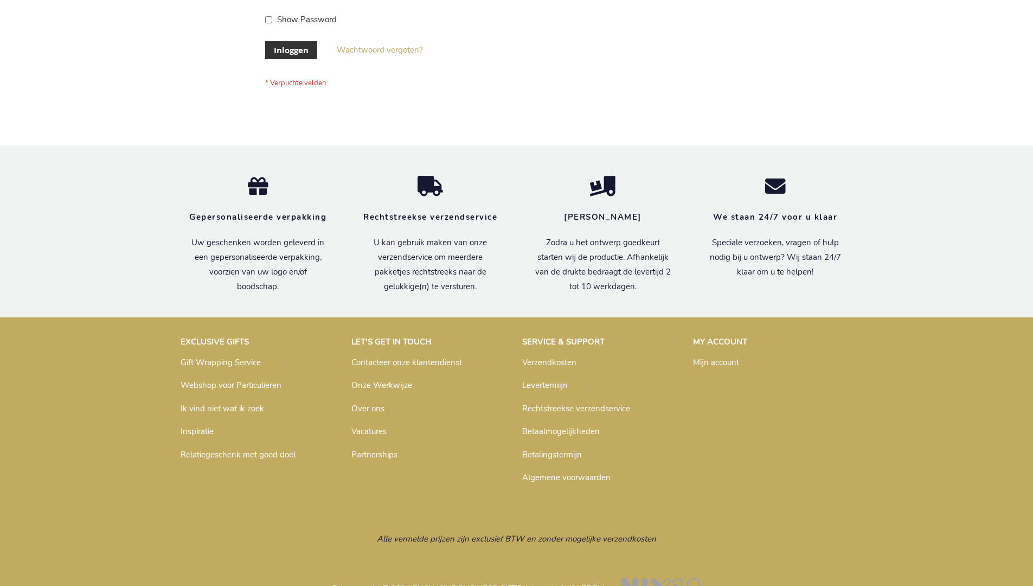
scroll to position [368, 0]
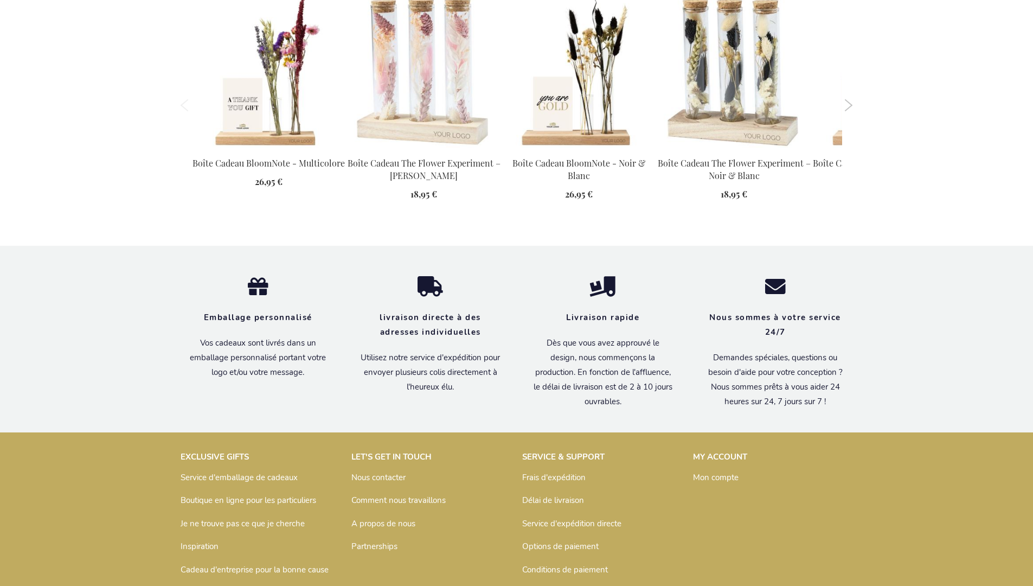
scroll to position [1428, 0]
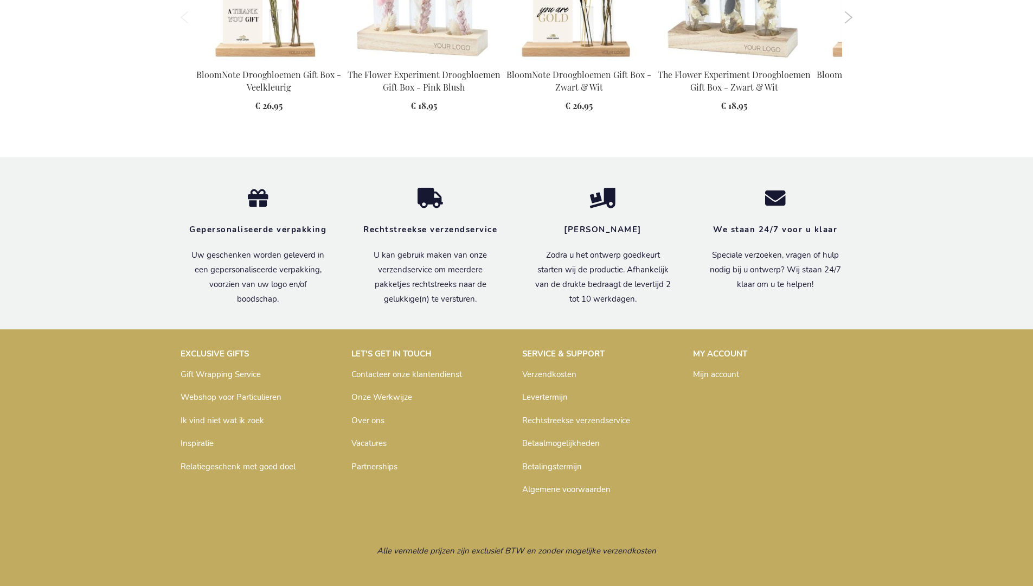
scroll to position [1416, 0]
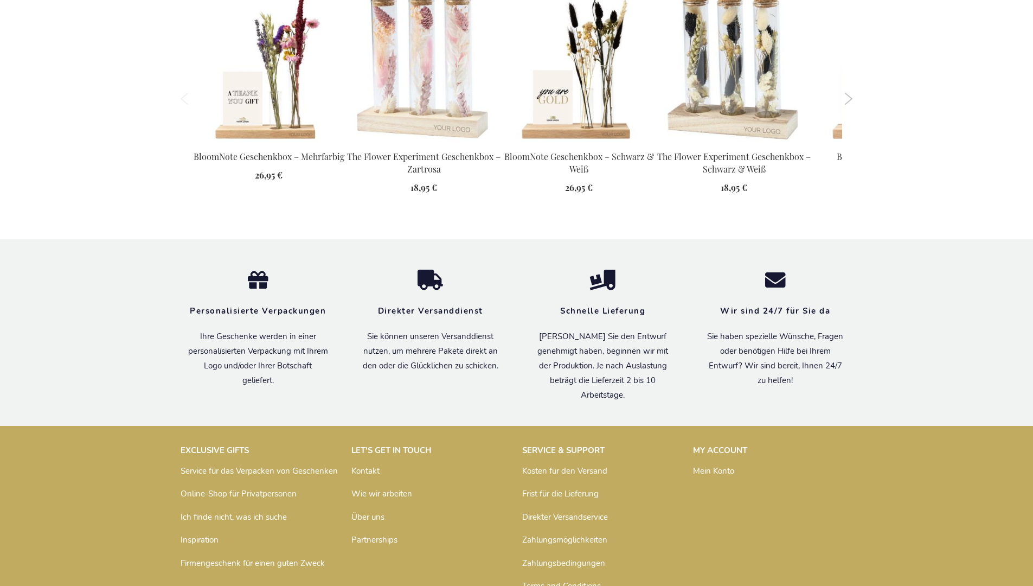
scroll to position [1417, 0]
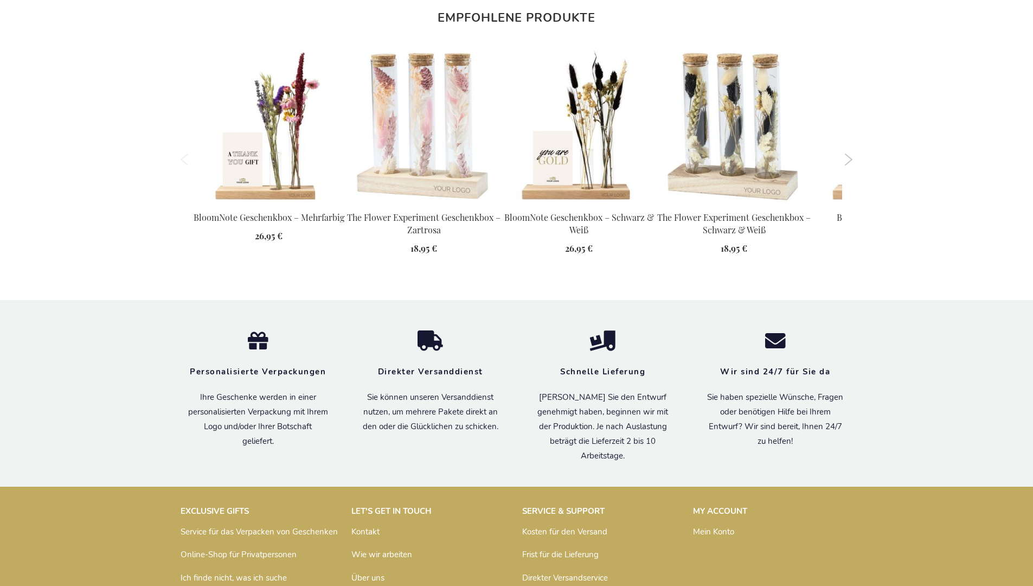
scroll to position [1417, 0]
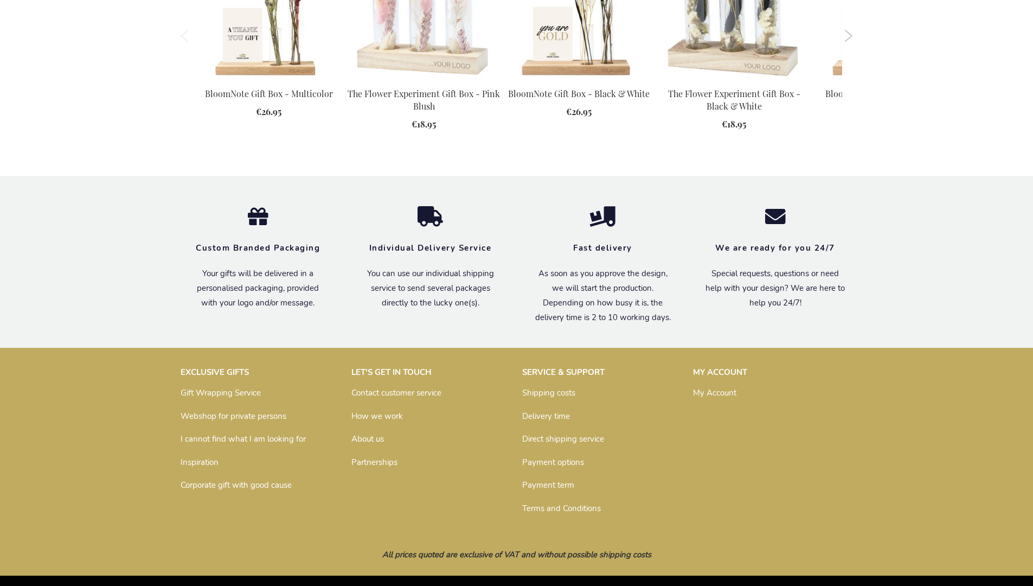
scroll to position [1382, 0]
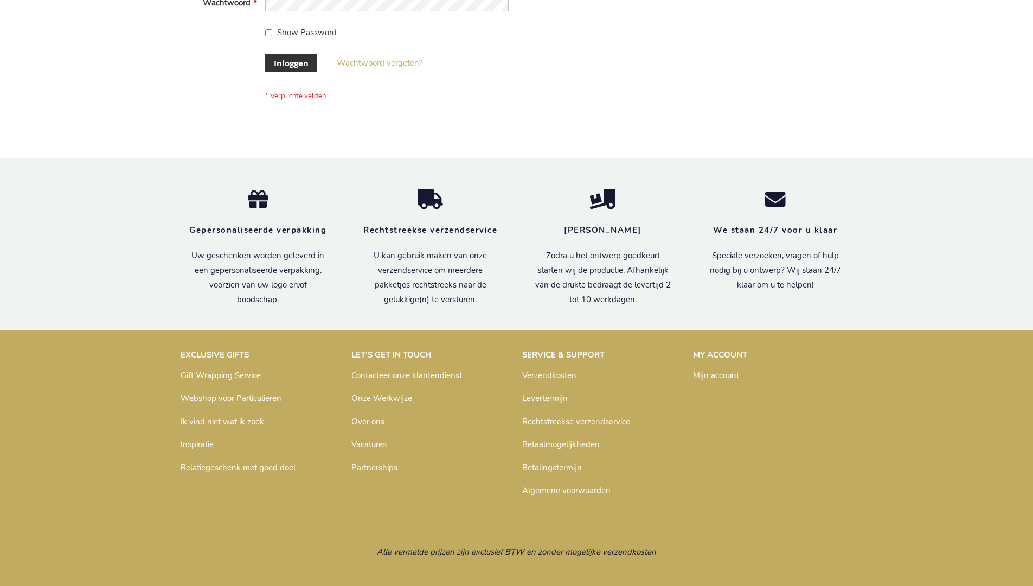
scroll to position [368, 0]
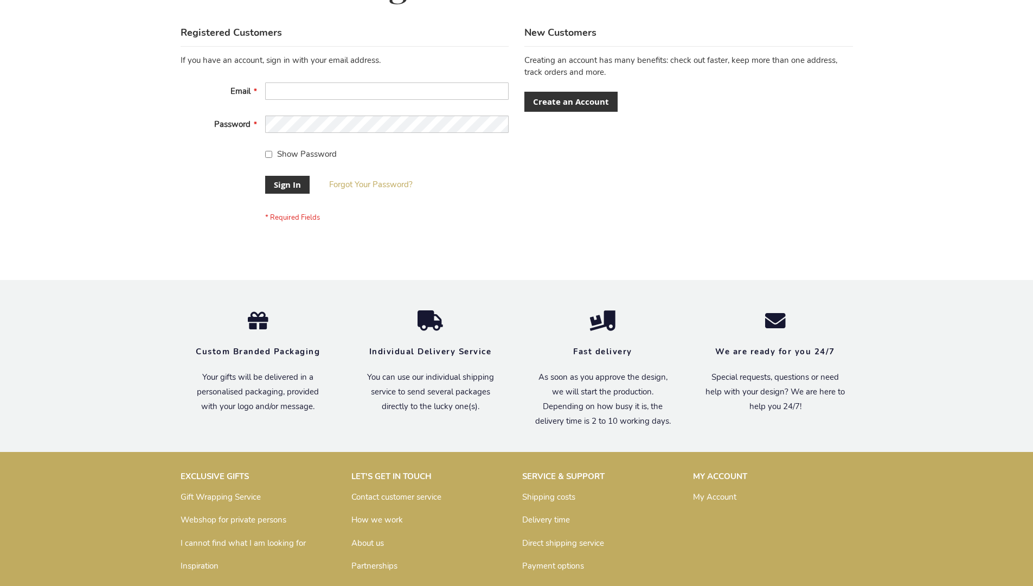
scroll to position [349, 0]
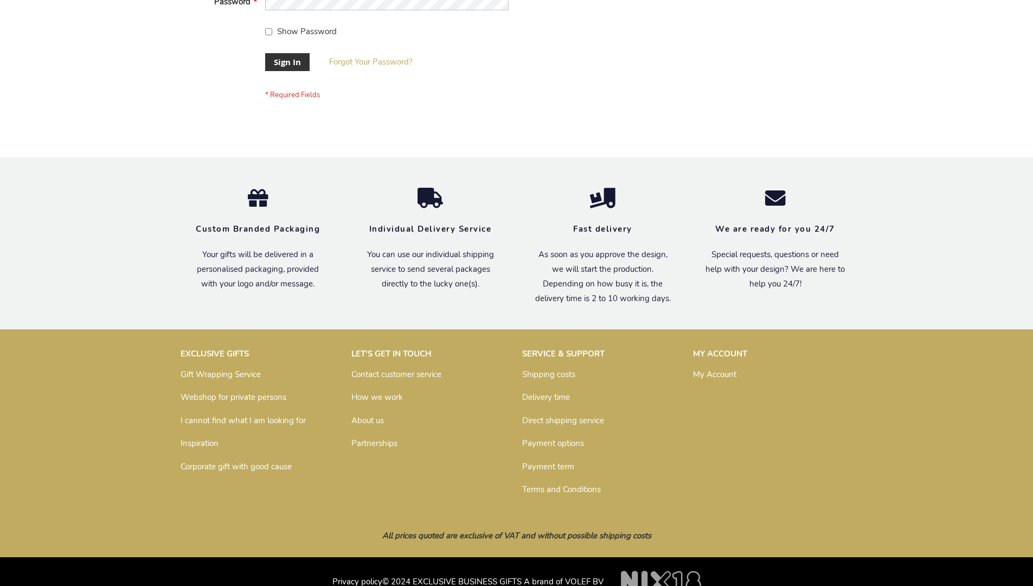
scroll to position [349, 0]
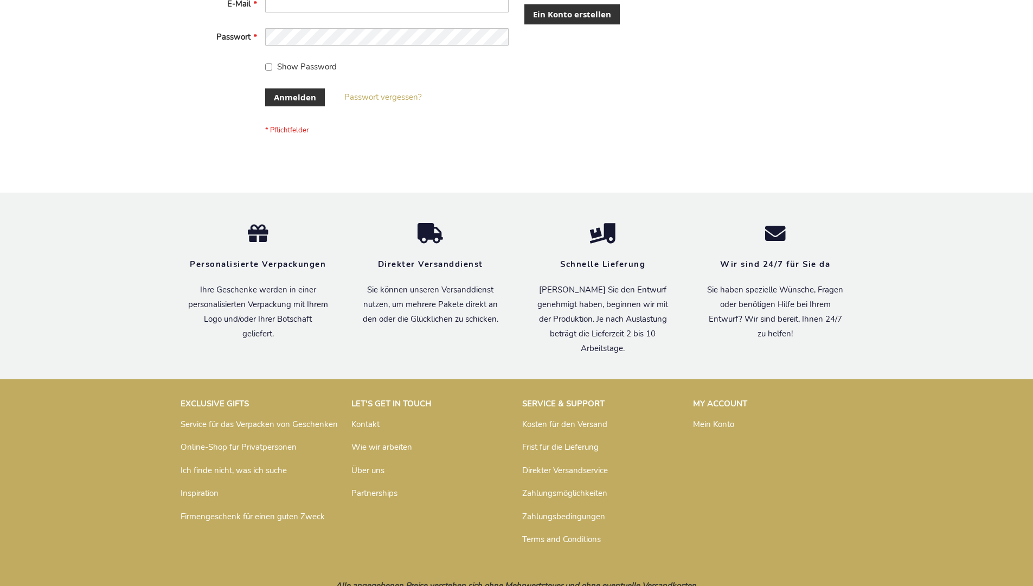
scroll to position [363, 0]
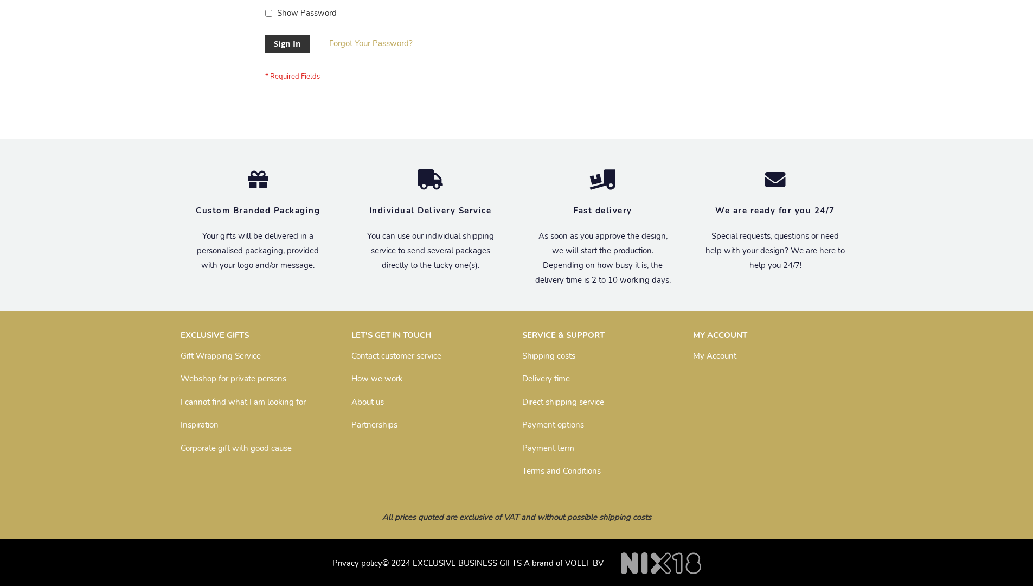
scroll to position [349, 0]
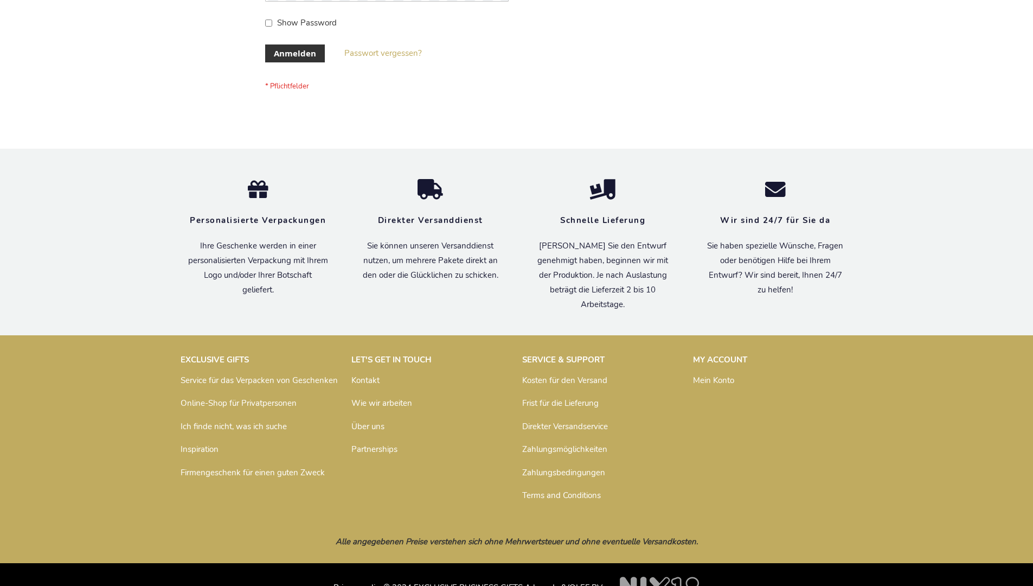
scroll to position [363, 0]
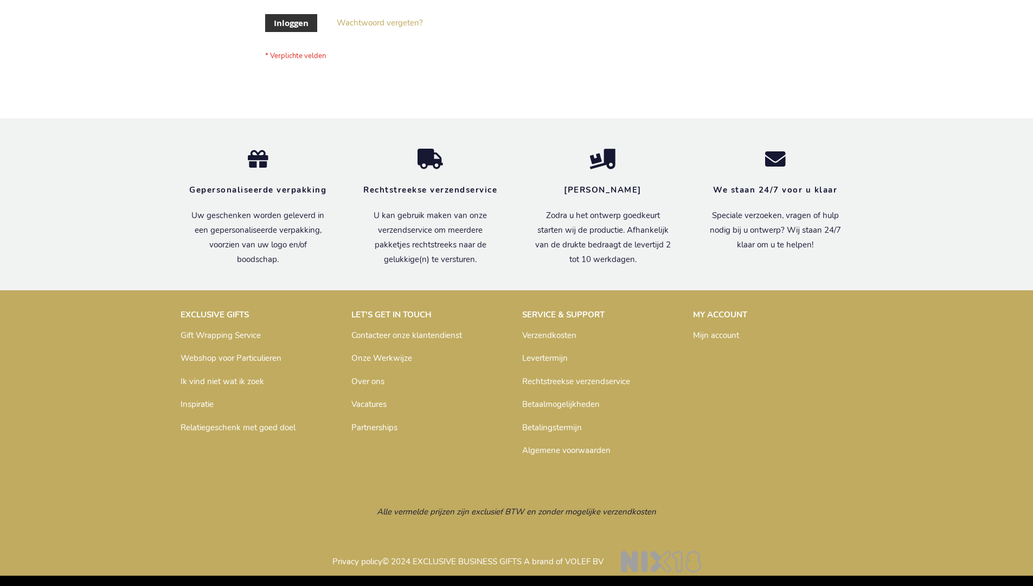
scroll to position [368, 0]
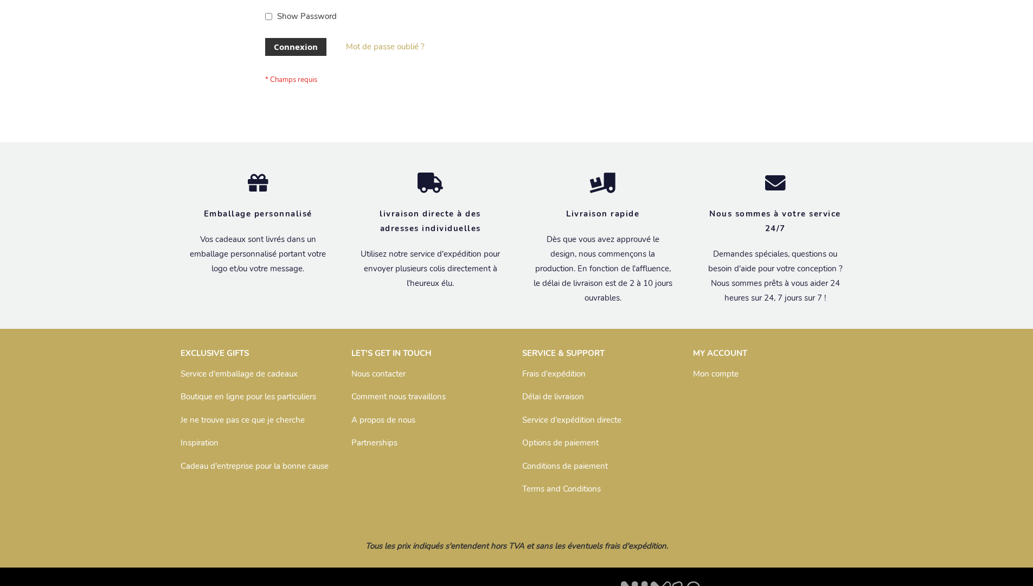
scroll to position [374, 0]
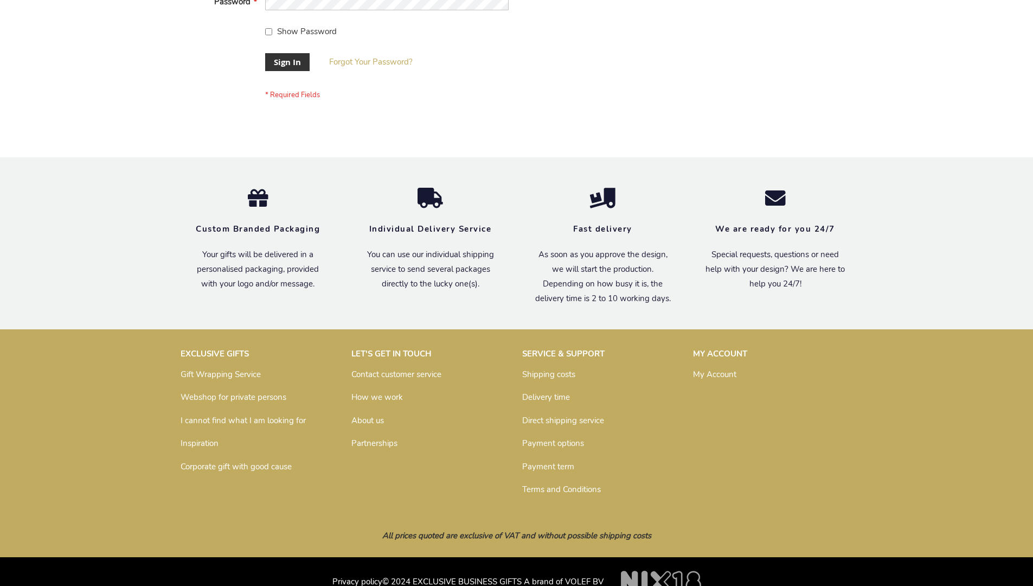
scroll to position [349, 0]
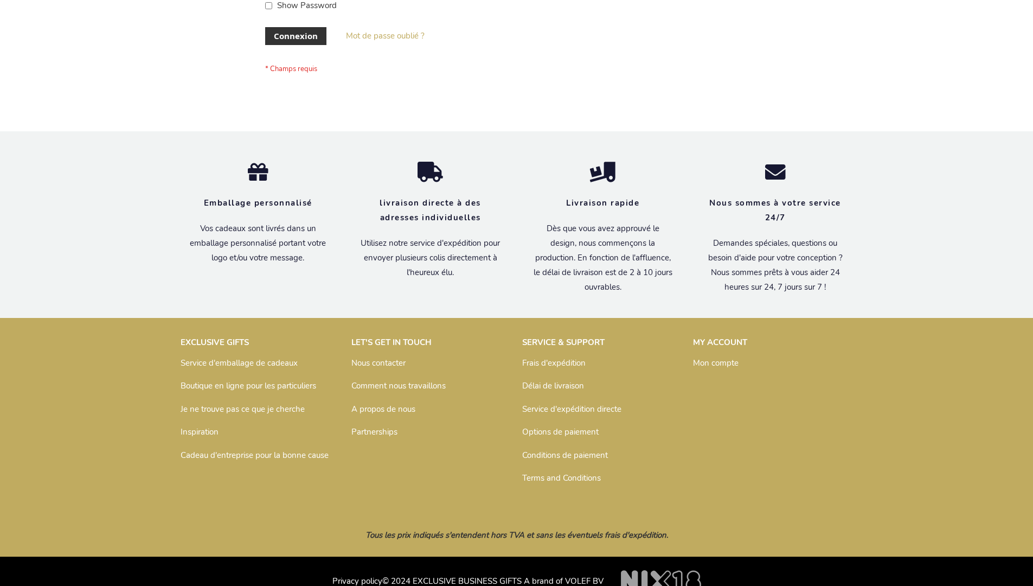
scroll to position [374, 0]
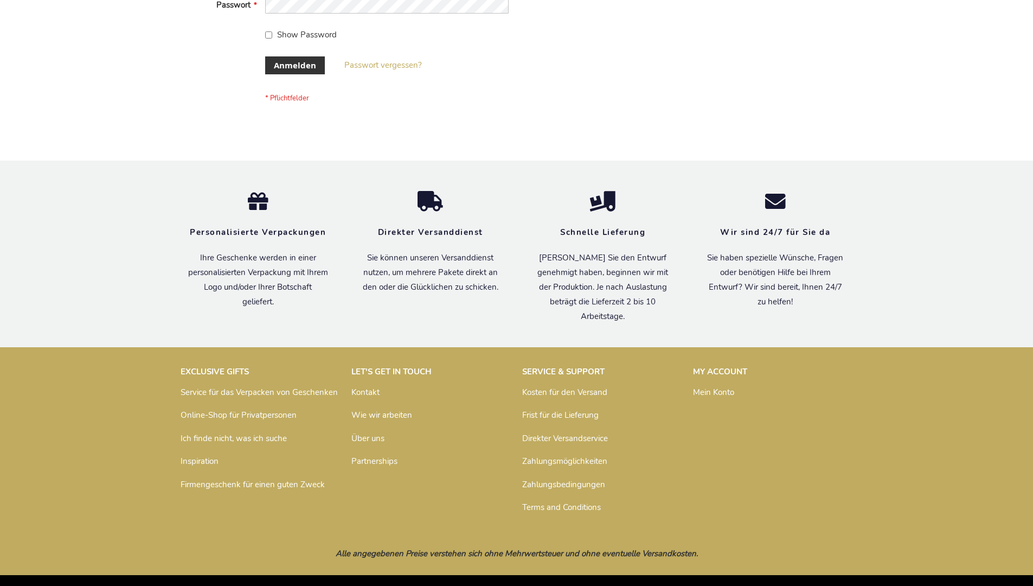
scroll to position [363, 0]
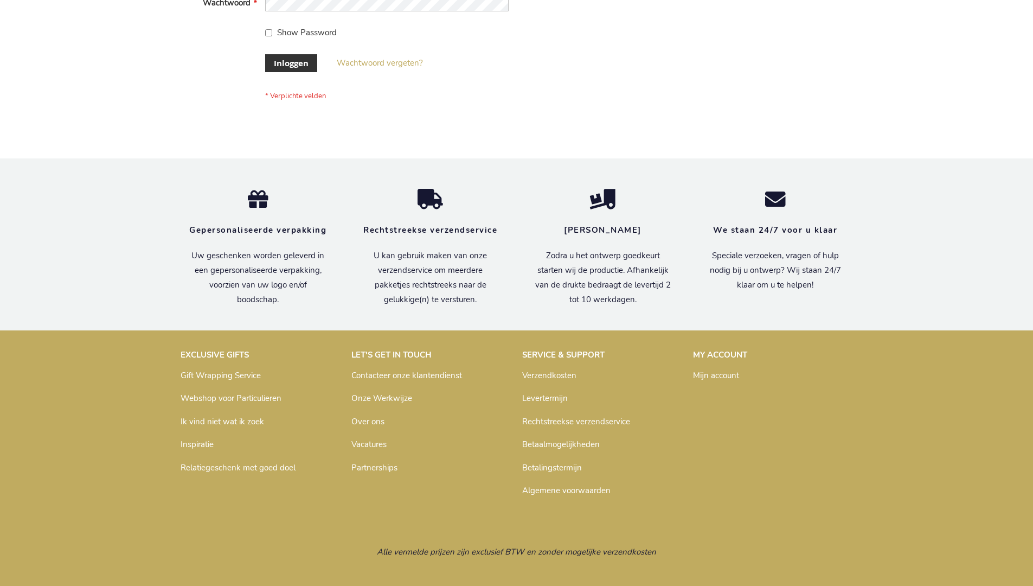
scroll to position [368, 0]
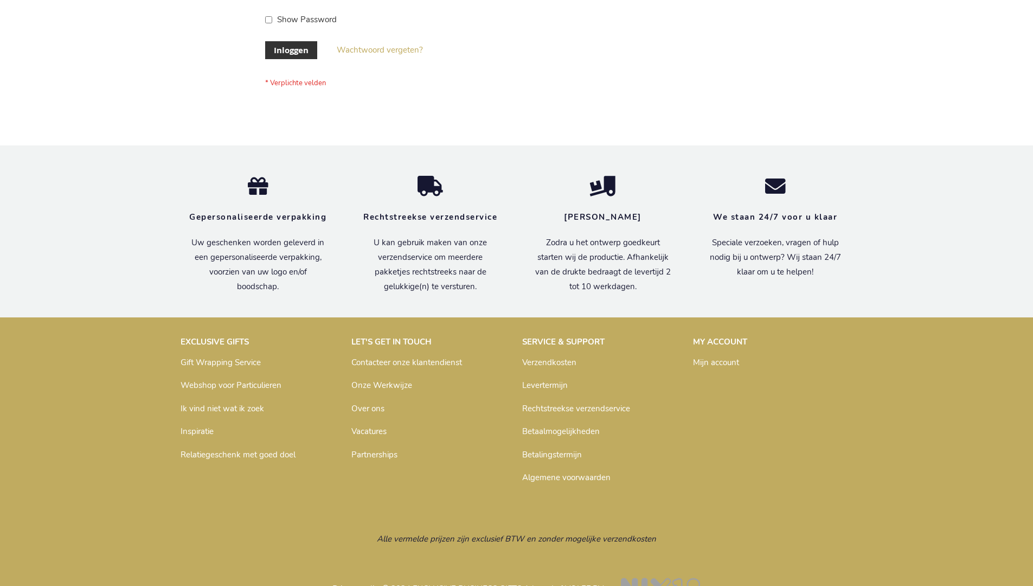
scroll to position [368, 0]
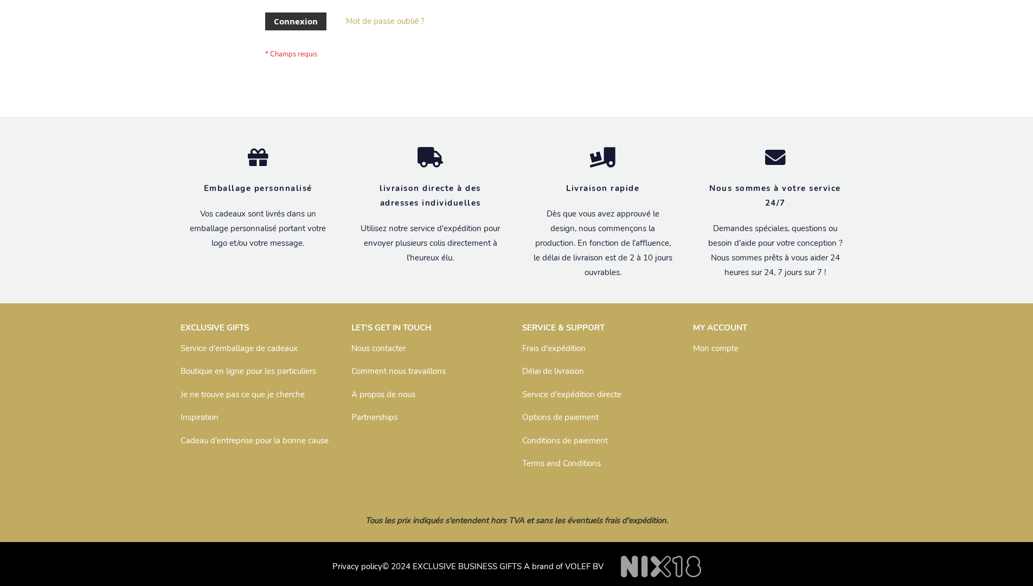
scroll to position [374, 0]
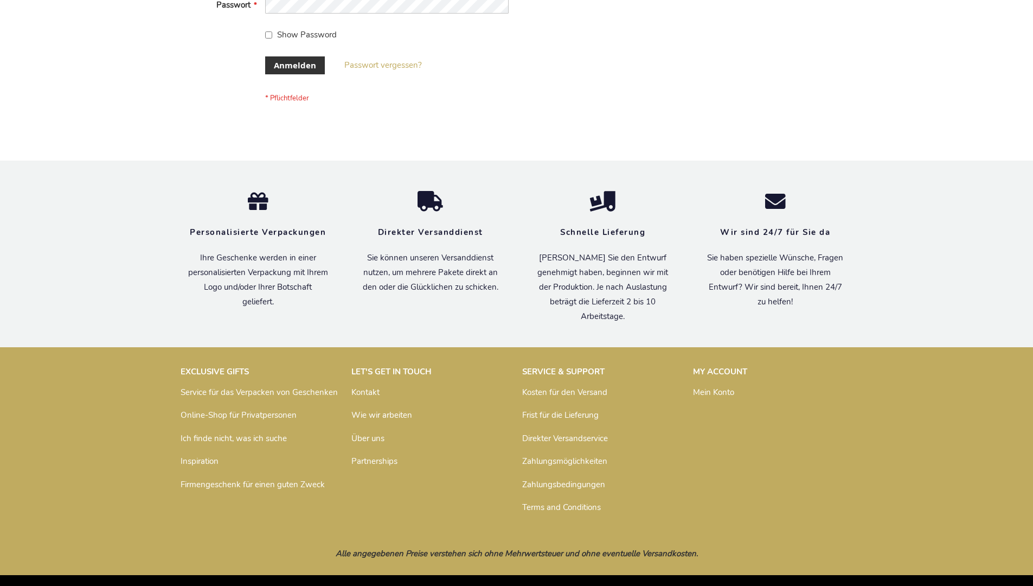
scroll to position [363, 0]
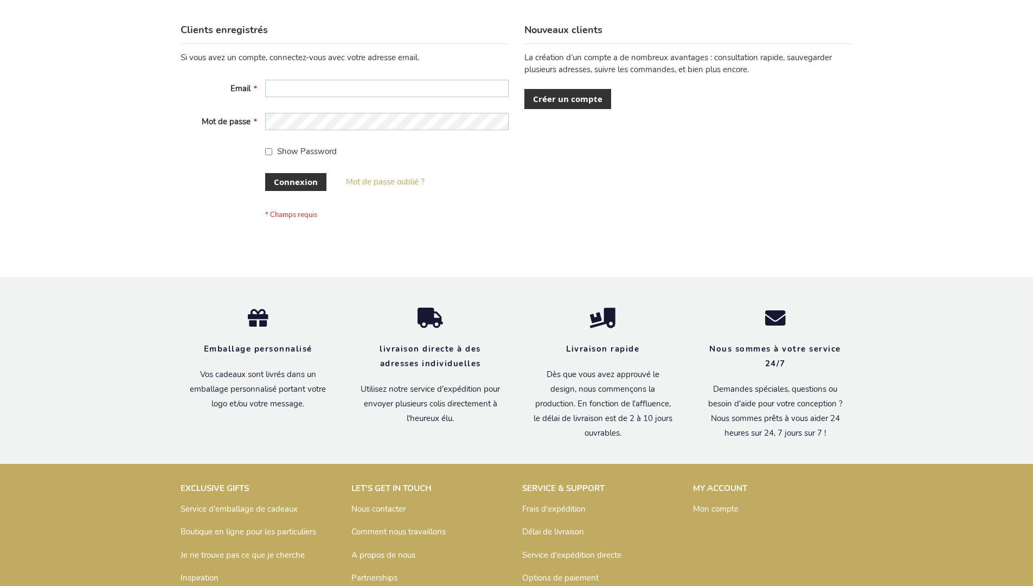
scroll to position [374, 0]
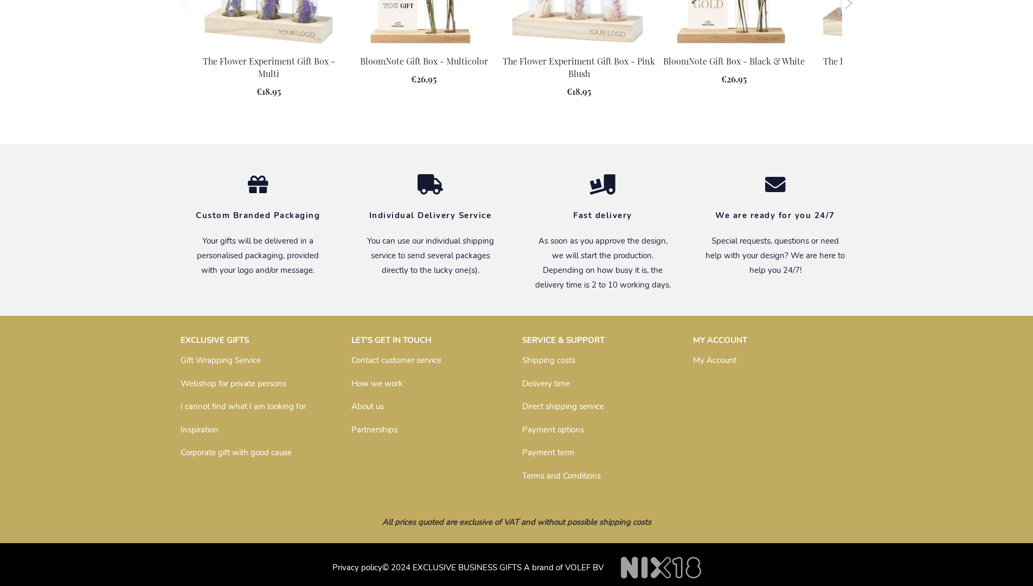
scroll to position [1441, 0]
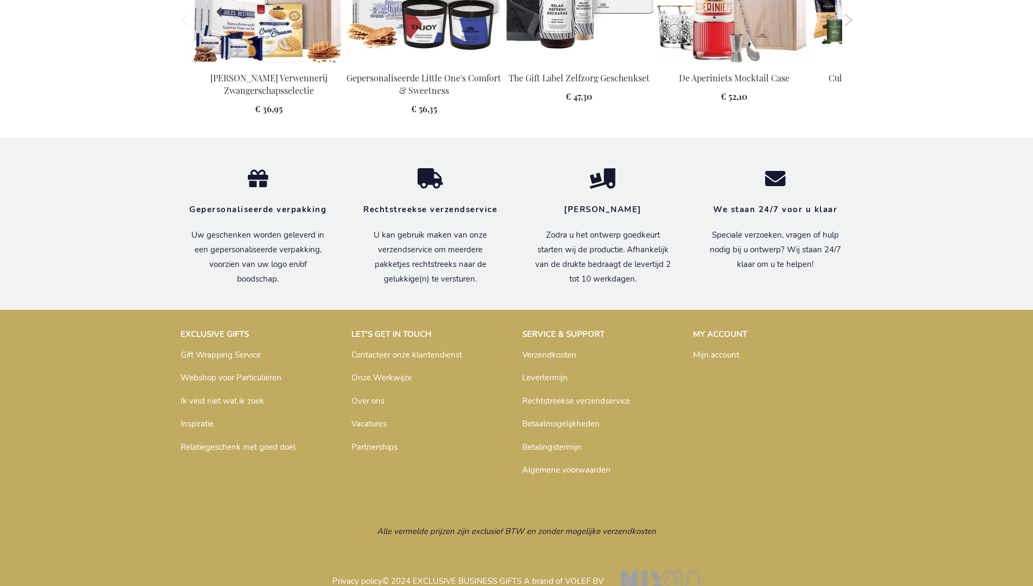
scroll to position [1158, 0]
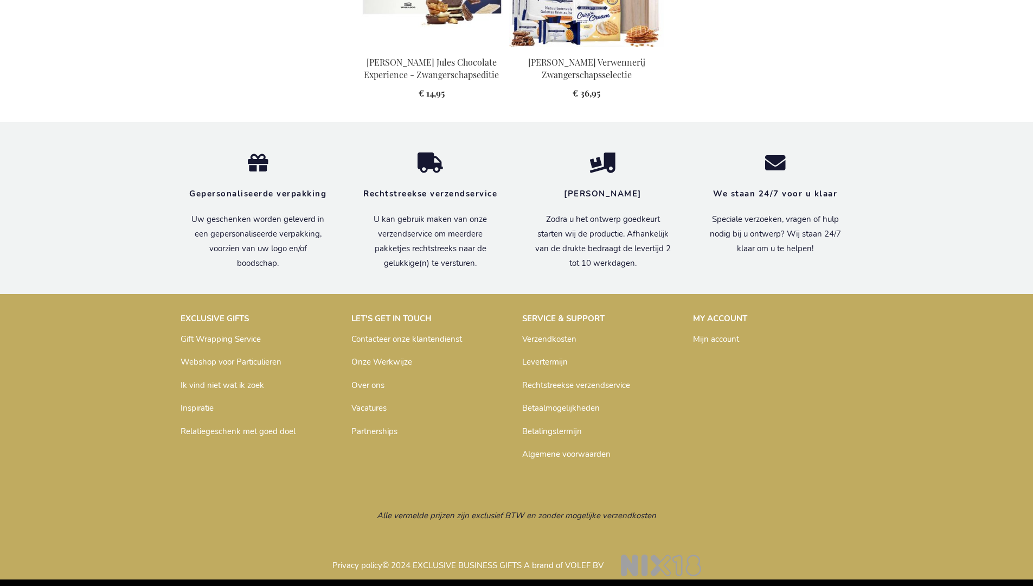
scroll to position [1139, 0]
